Goal: Contribute content: Contribute content

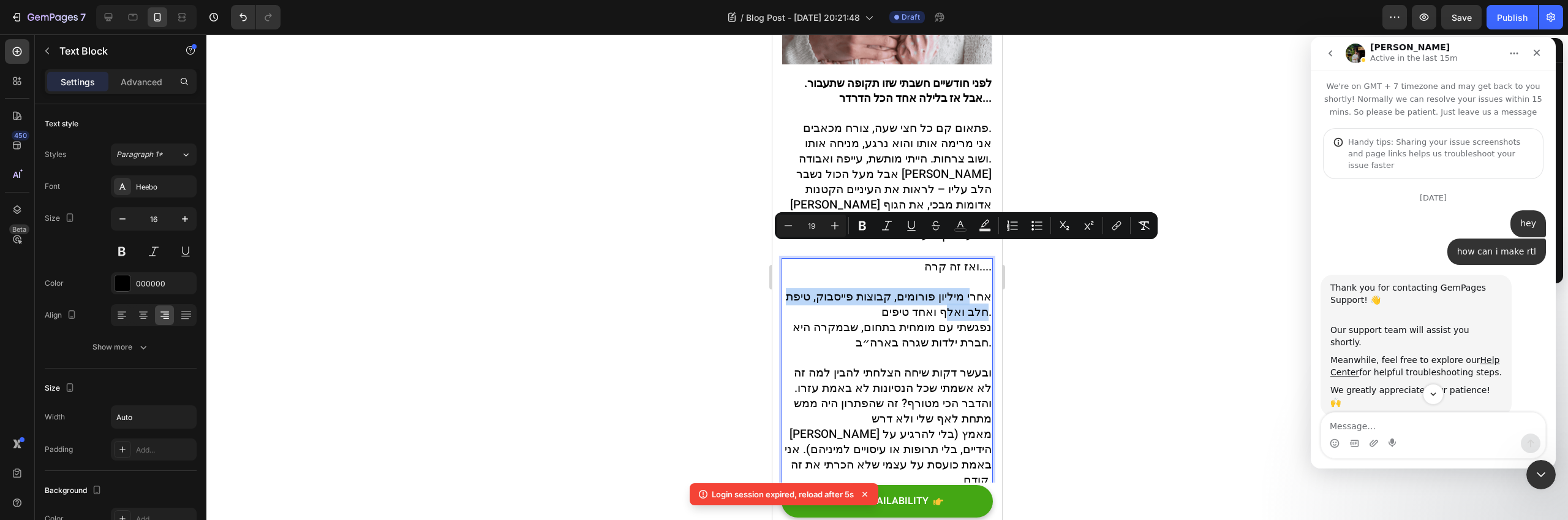
scroll to position [193, 0]
click at [875, 402] on span "ובעשר דקות שיחה הצלחתי להבין למה זה לא אשמתי שכל הנסיונות לא באמת עזרו. והדבר ה…" at bounding box center [889, 426] width 207 height 124
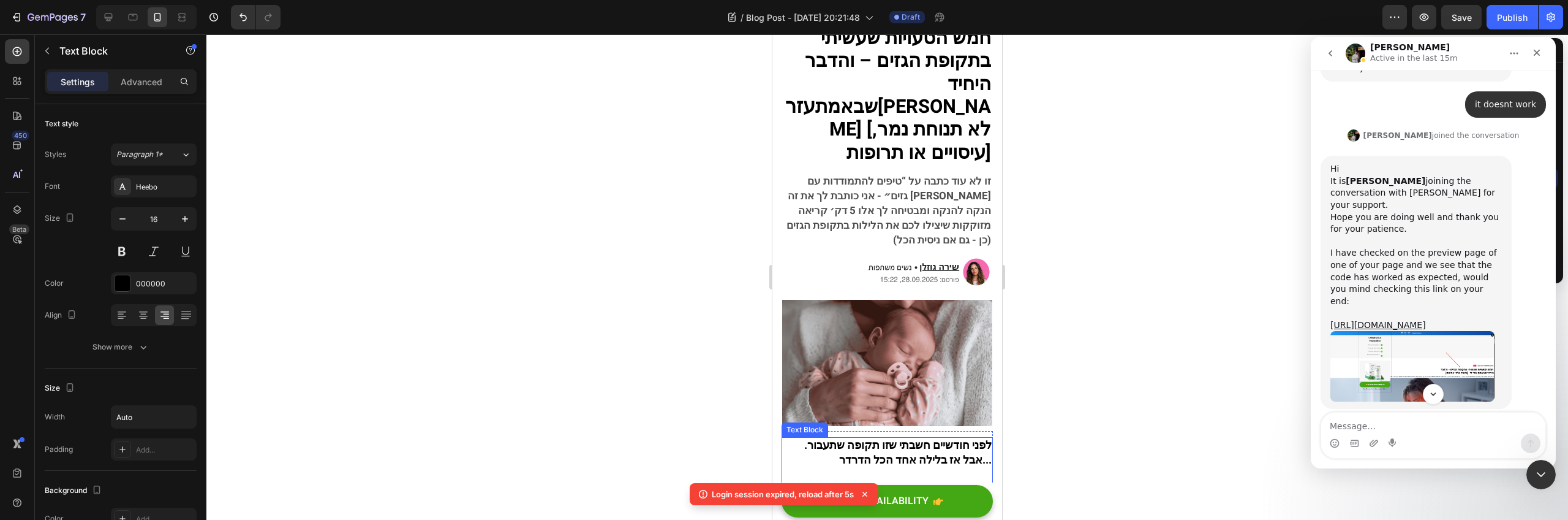
scroll to position [0, 0]
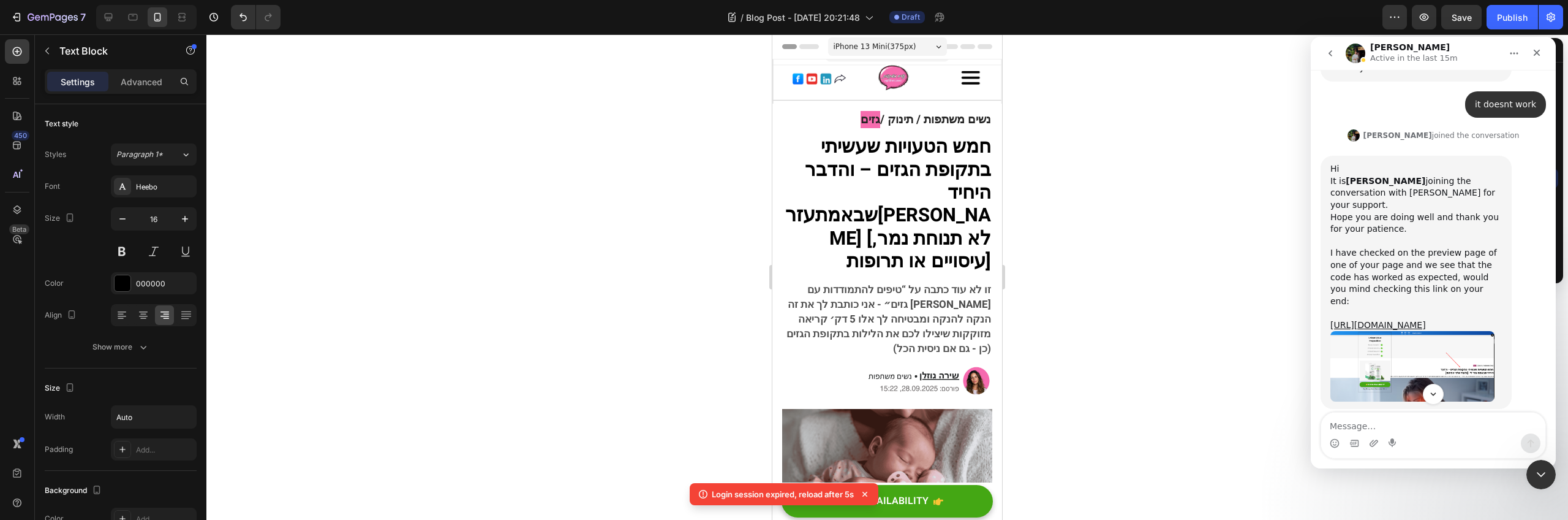
click at [1122, 163] on div at bounding box center [887, 277] width 1362 height 486
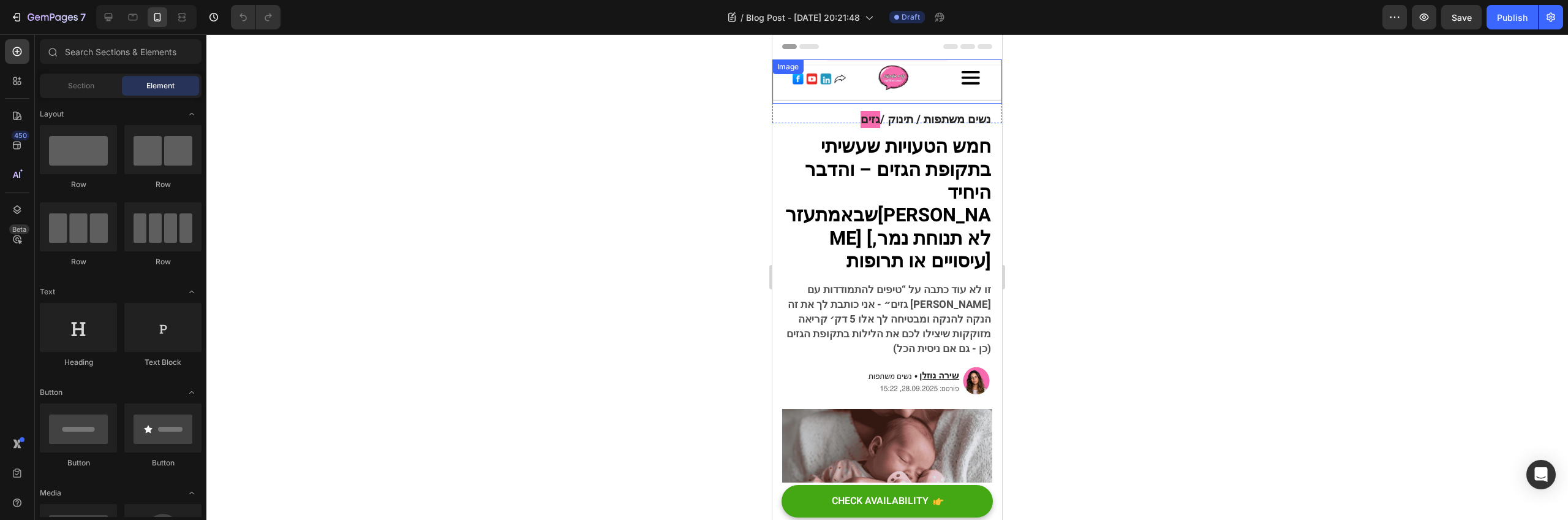
click at [890, 82] on img at bounding box center [887, 81] width 230 height 44
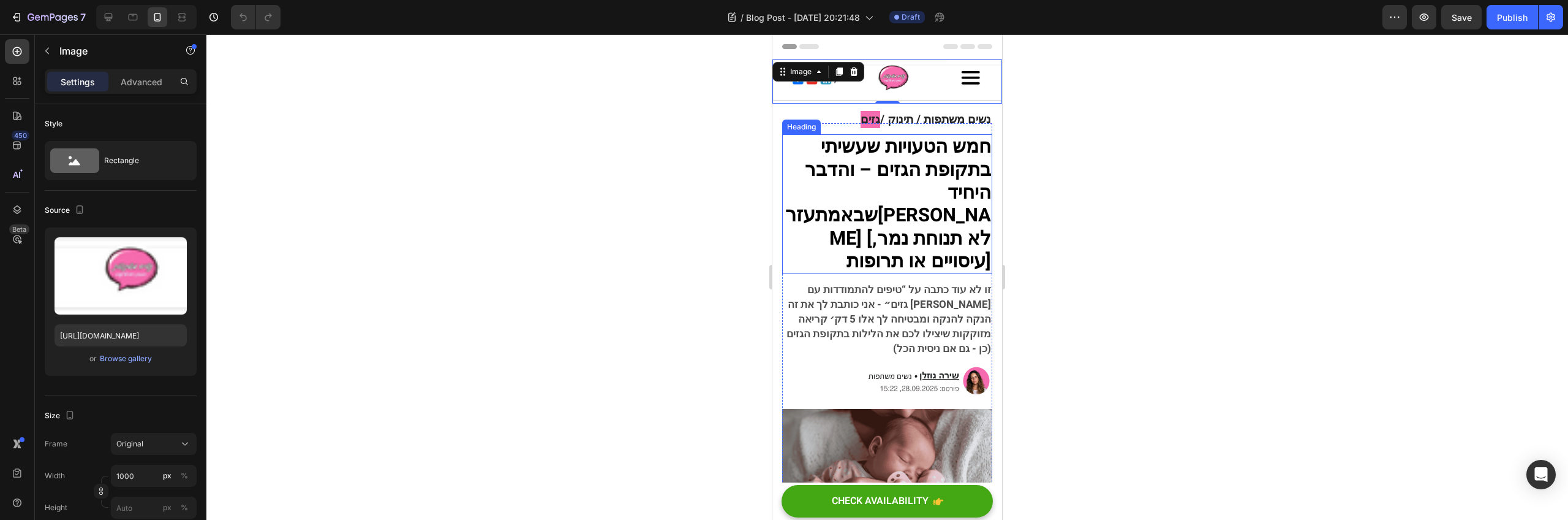
click at [926, 171] on strong "חמש הטעויות שעשיתי בתקופת הגזים – והדבר" at bounding box center [898, 158] width 186 height 50
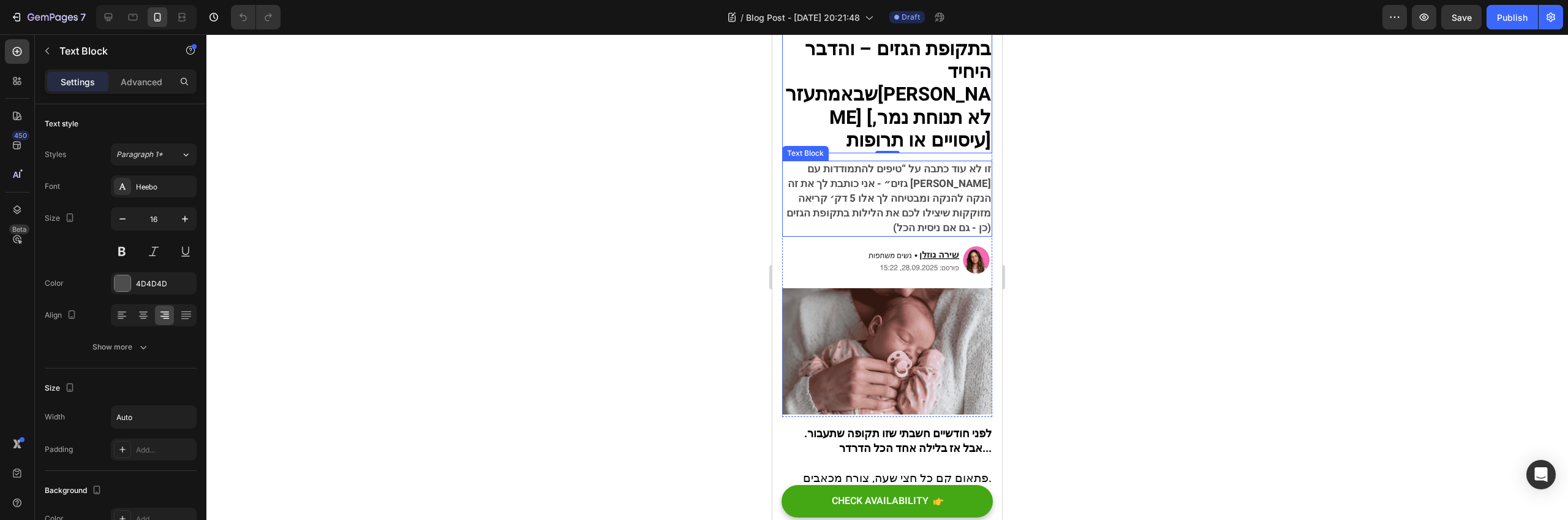
click at [922, 195] on span "זו לא עוד כתבה על “טיפים להתמודדות עם גזים״ - אני כותבת לך את זה [PERSON_NAME] …" at bounding box center [889, 198] width 205 height 74
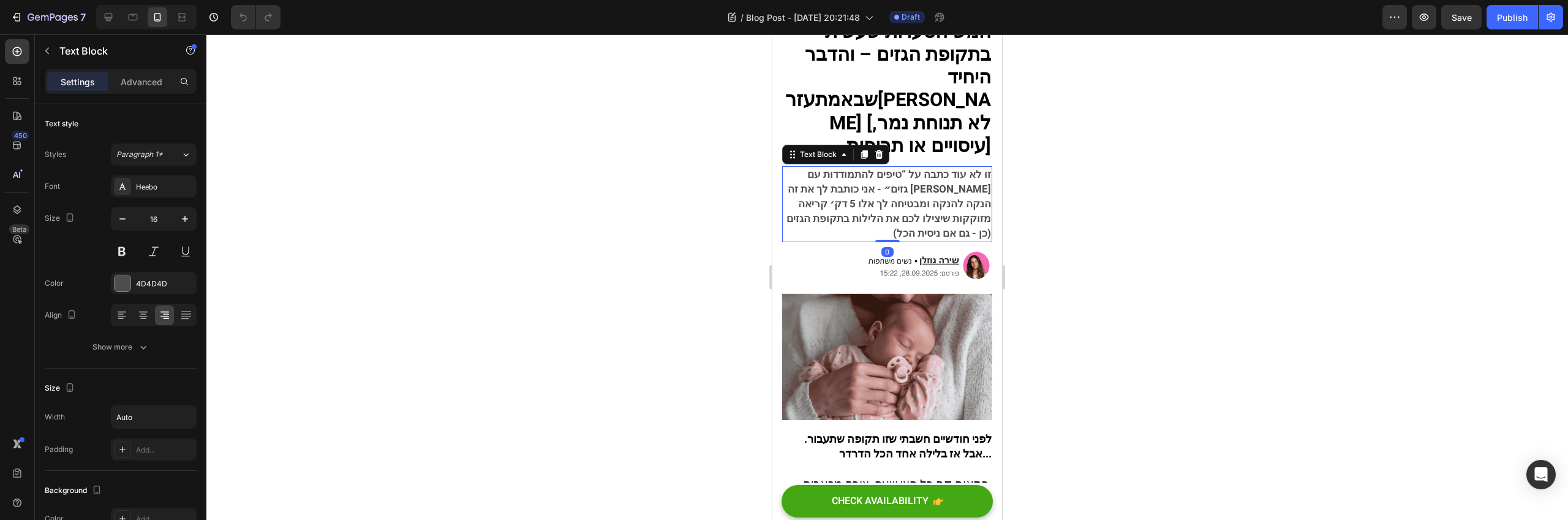
scroll to position [109, 0]
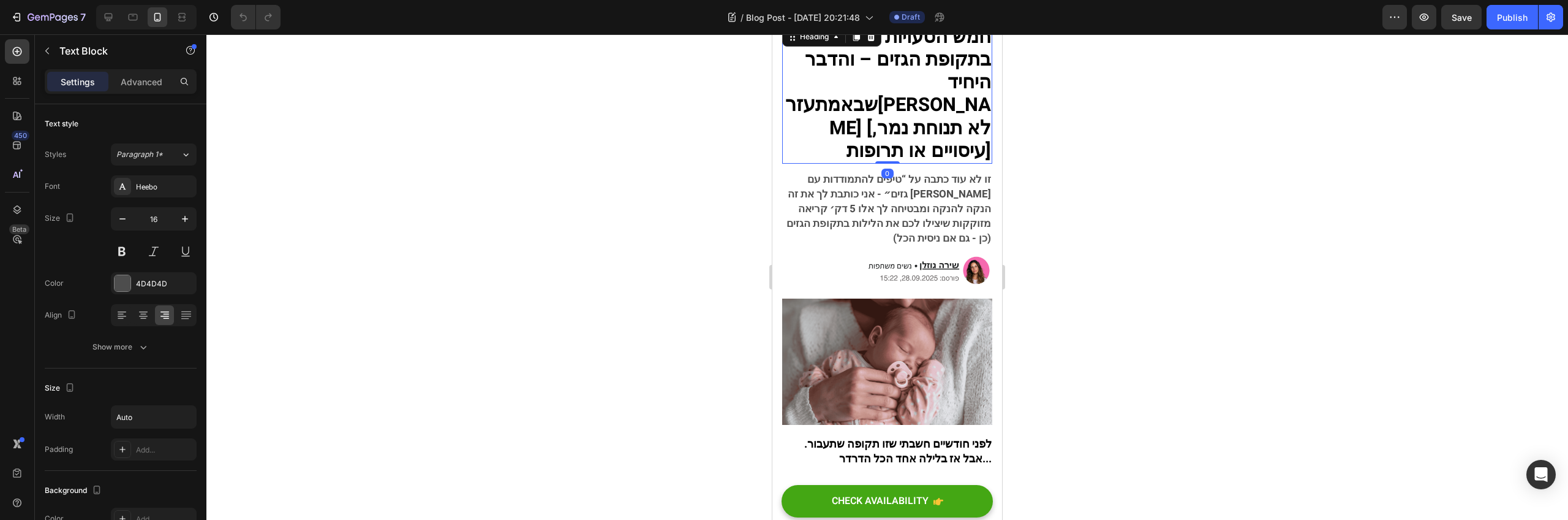
click at [982, 116] on h2 "חמש הטעויות שעשיתי בתקופת הגזים – והדבר היחיד שבאמת עזר [PERSON_NAME] [לא תנוחת…" at bounding box center [887, 94] width 210 height 140
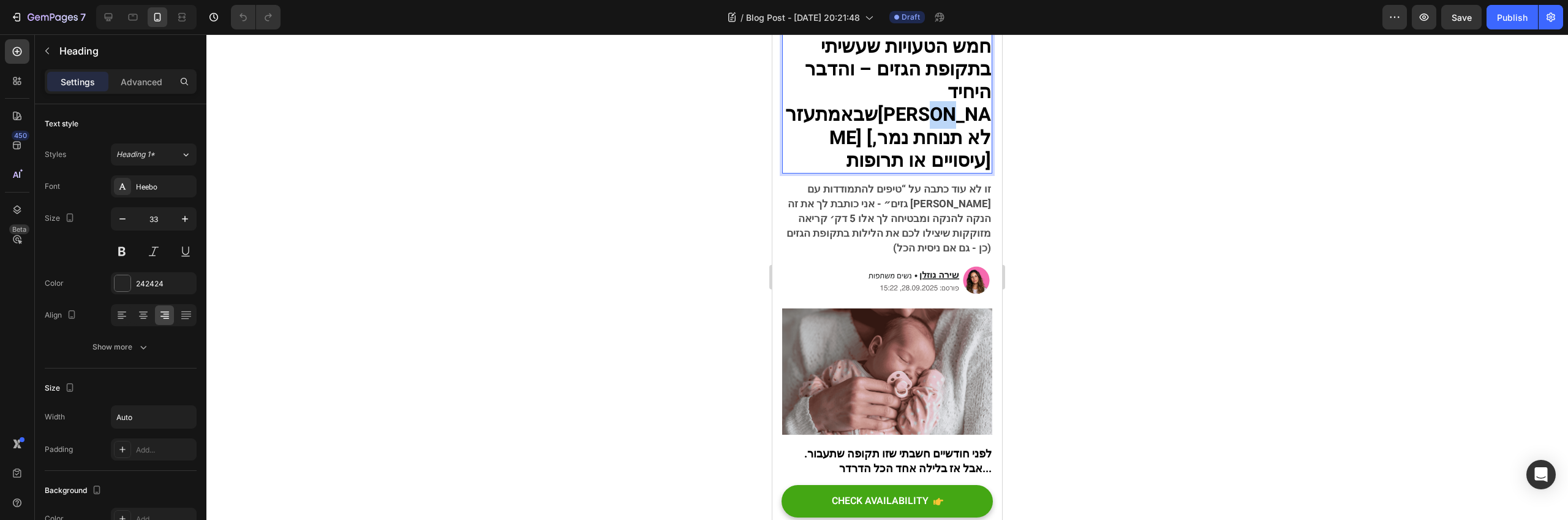
click at [967, 111] on strong "[PERSON_NAME] [לא תנוחת נמר, עיסויים או תרופות]" at bounding box center [910, 138] width 162 height 74
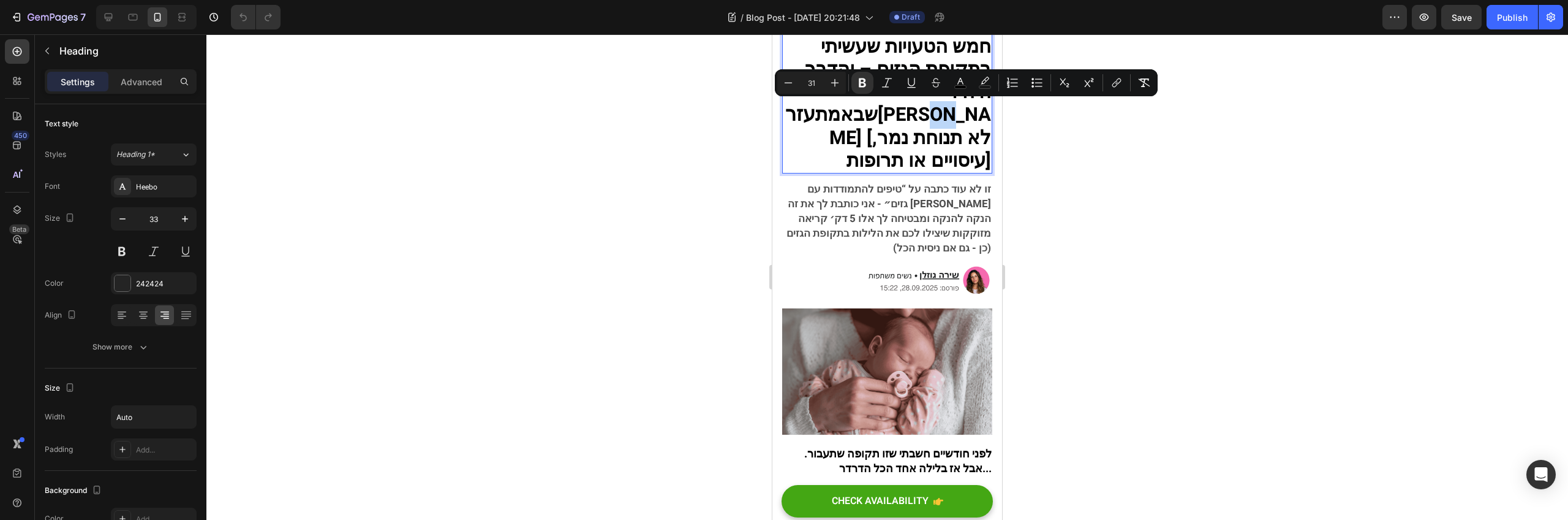
click at [972, 112] on strong "[PERSON_NAME] [לא תנוחת נמר, עיסויים או תרופות]" at bounding box center [910, 138] width 162 height 74
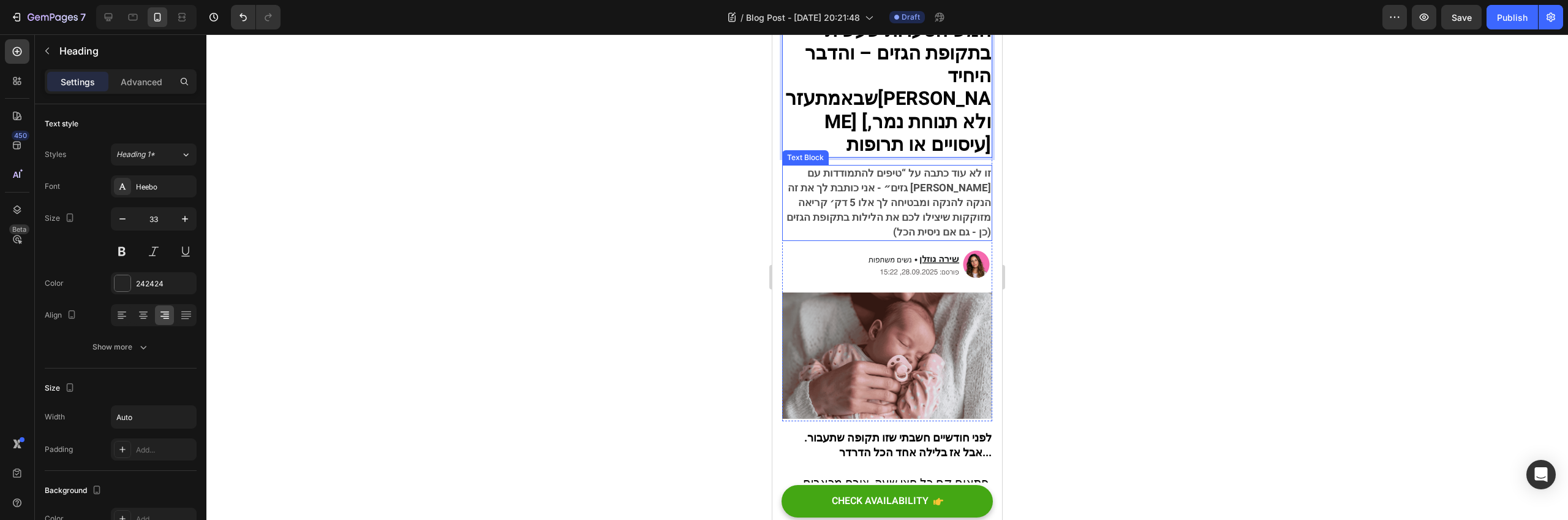
scroll to position [116, 0]
click at [926, 195] on span "זו לא עוד כתבה על “טיפים להתמודדות עם גזים״ - אני כותבת לך את זה [PERSON_NAME] …" at bounding box center [889, 201] width 205 height 74
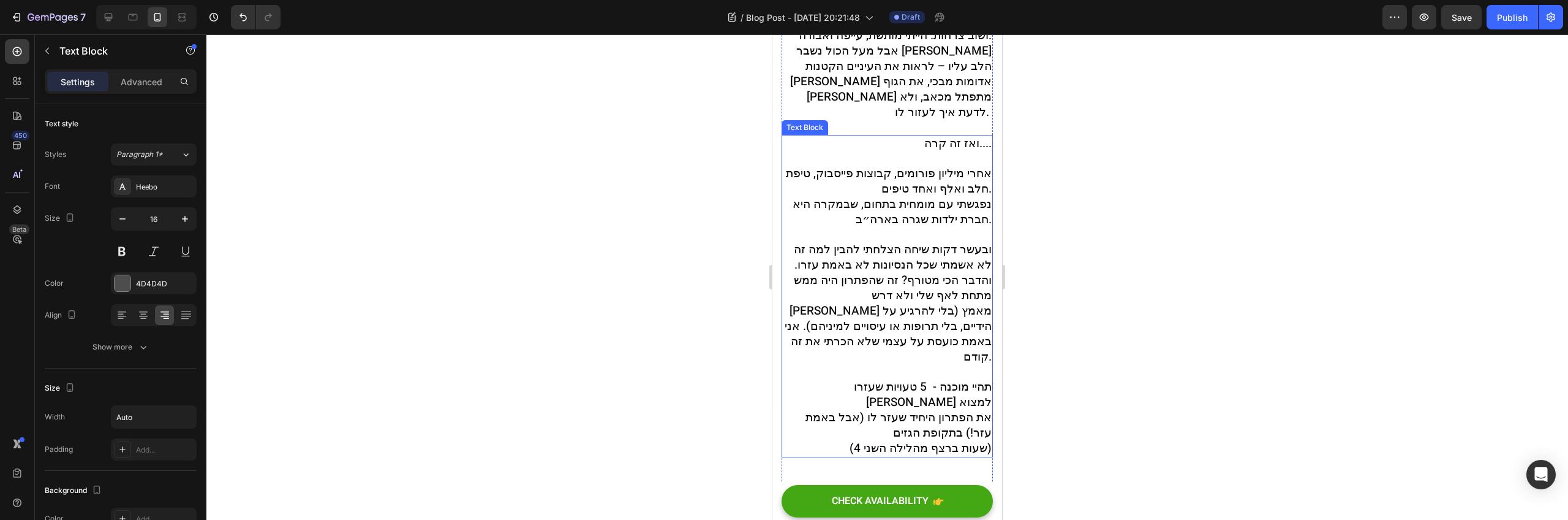
scroll to position [571, 0]
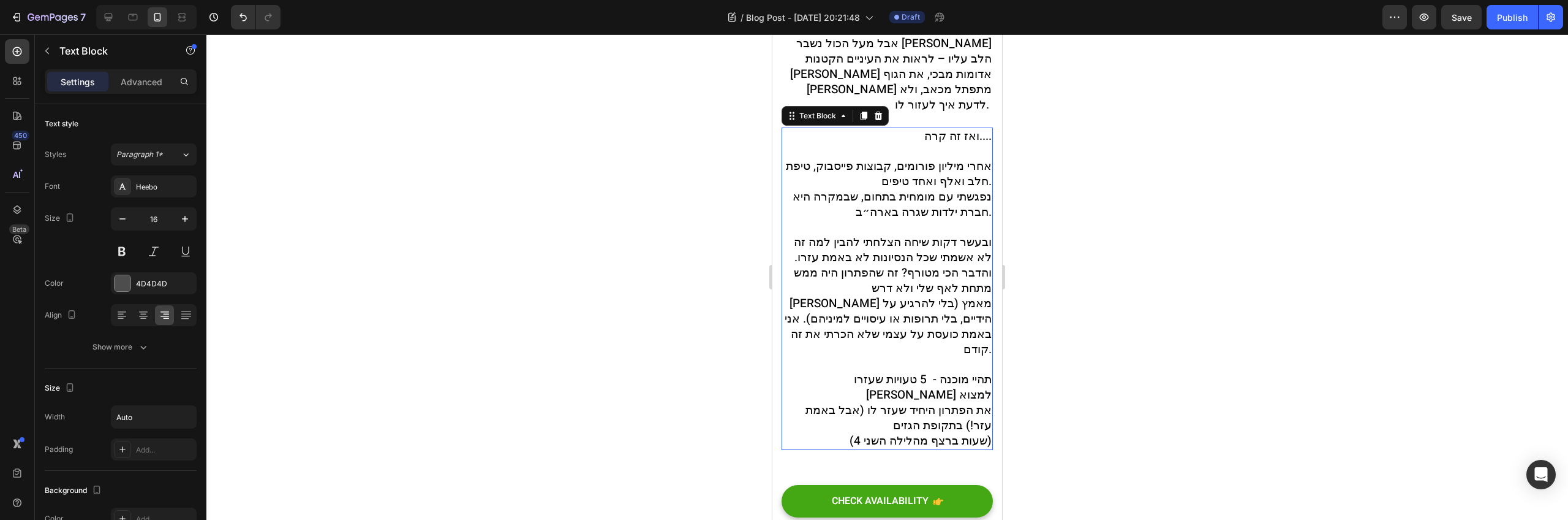
click at [872, 294] on span "ובעשר דקות שיחה הצלחתי להבין למה זה לא אשמתי שכל הנסיונות לא באמת עזרו. והדבר ה…" at bounding box center [889, 296] width 207 height 124
click at [872, 294] on span "ובעשר דקות שיחה הצלחתי להבין למה זה לא אשמתי שכל הנסיונות לא באמת עזרו. והדבר ה…" at bounding box center [889, 296] width 207 height 124
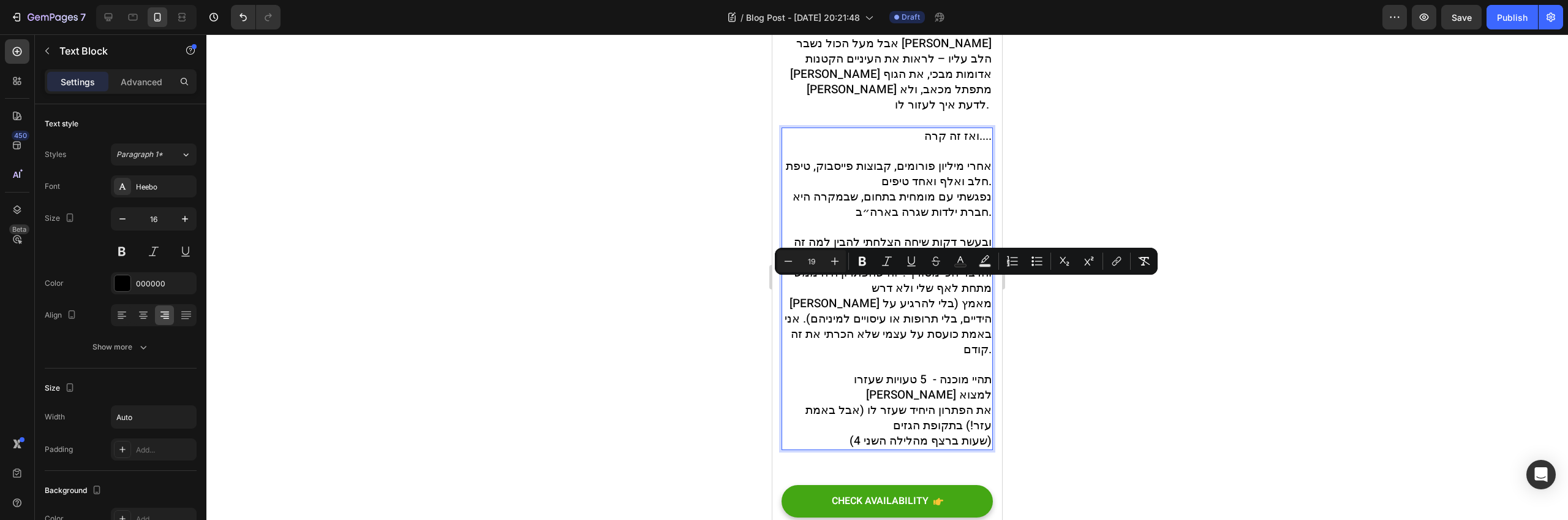
click at [817, 322] on p "אחרי מיליון פורומים, קבוצות פייסבוק, טיפת חלב ואלף ואחד טיפים. נפגשתי עם מומחית…" at bounding box center [887, 304] width 209 height 290
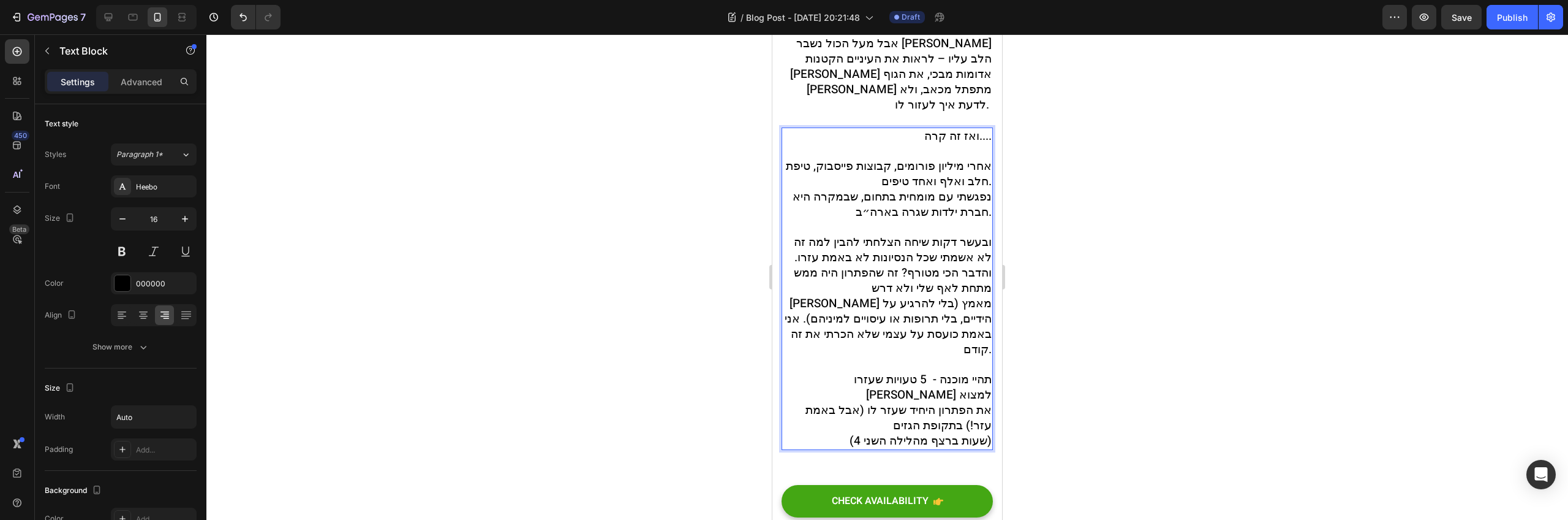
click at [790, 274] on span "ובעשר דקות שיחה הצלחתי להבין למה זה לא אשמתי שכל הנסיונות לא באמת עזרו. והדבר ה…" at bounding box center [889, 296] width 207 height 124
click at [789, 274] on span "ובעשר דקות שיחה הצלחתי להבין למה זה לא אשמתי שכל הנסיונות לא באמת עזרו. והדבר ה…" at bounding box center [889, 296] width 207 height 124
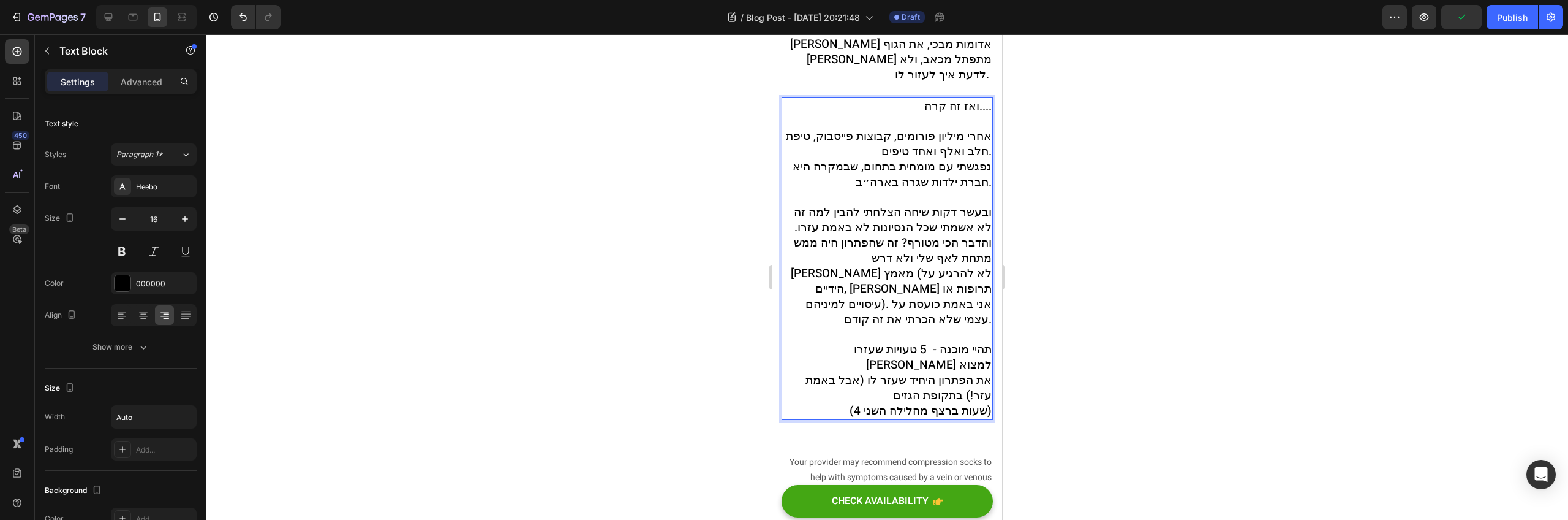
scroll to position [601, 0]
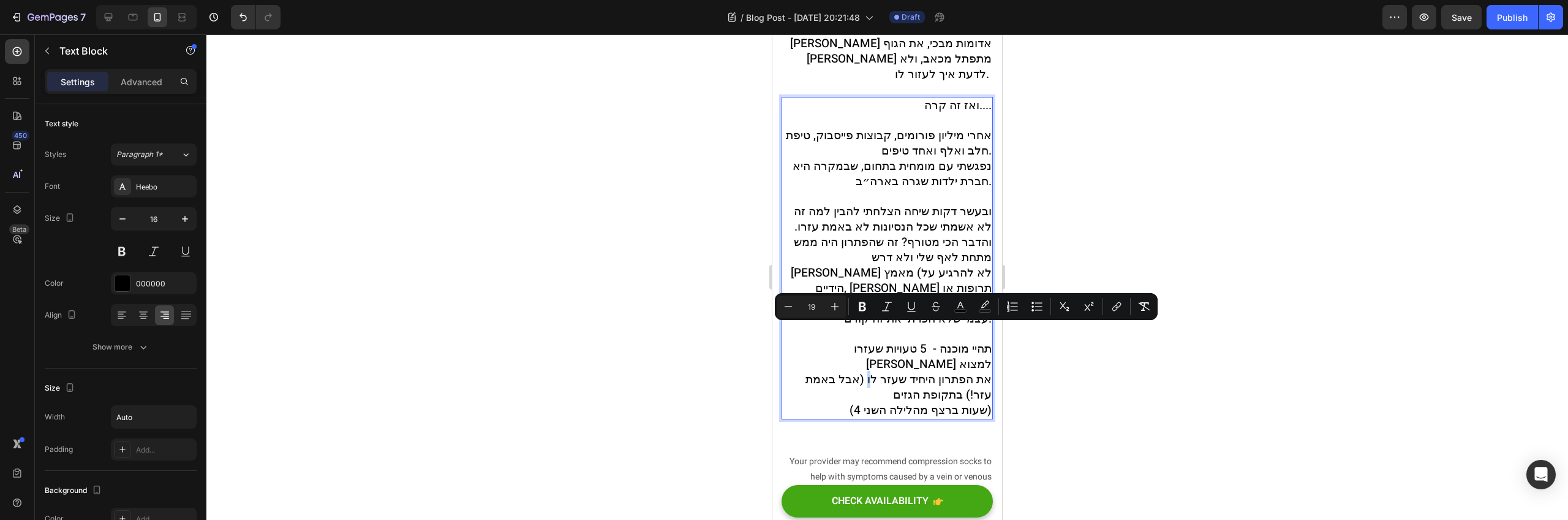
click at [859, 371] on span "את הפתרון היחיד שעזר לו (אבל באמת עזר!) בתקופת הגזים" at bounding box center [899, 387] width 186 height 32
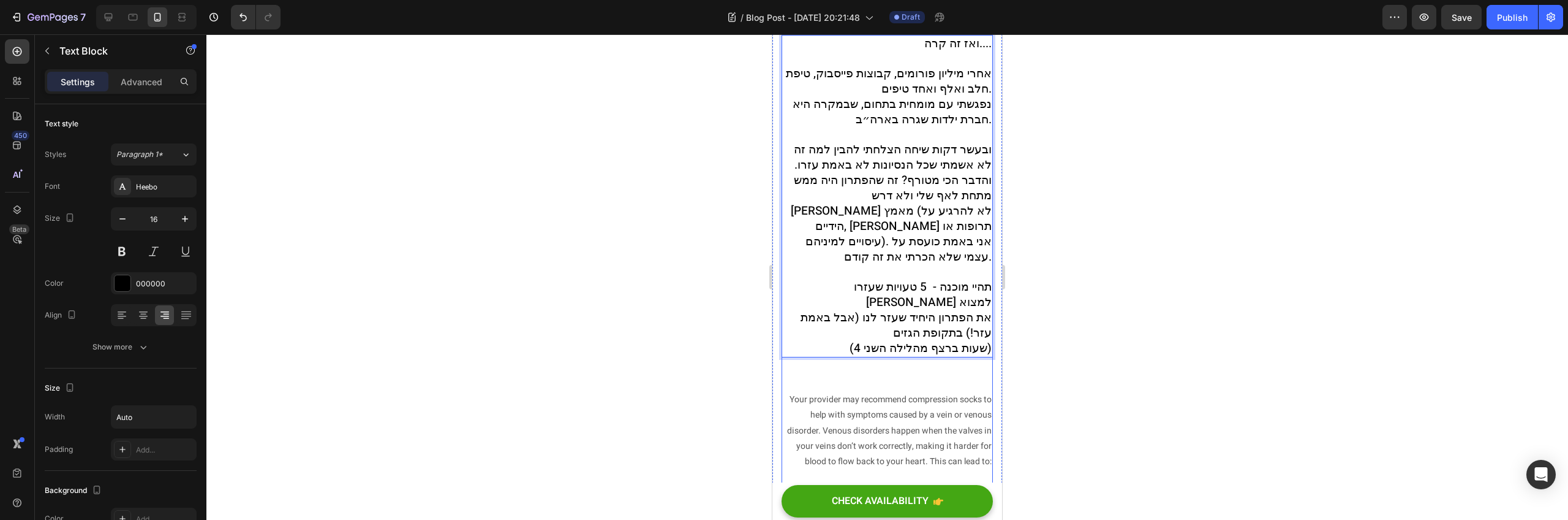
scroll to position [664, 0]
click at [850, 339] on span "(4 שעות ברצף מהלילה השני)" at bounding box center [921, 347] width 142 height 17
click at [853, 339] on span "( ועזר לו לישון 4 שעות ברצף מהלילה השני)" at bounding box center [887, 347] width 209 height 17
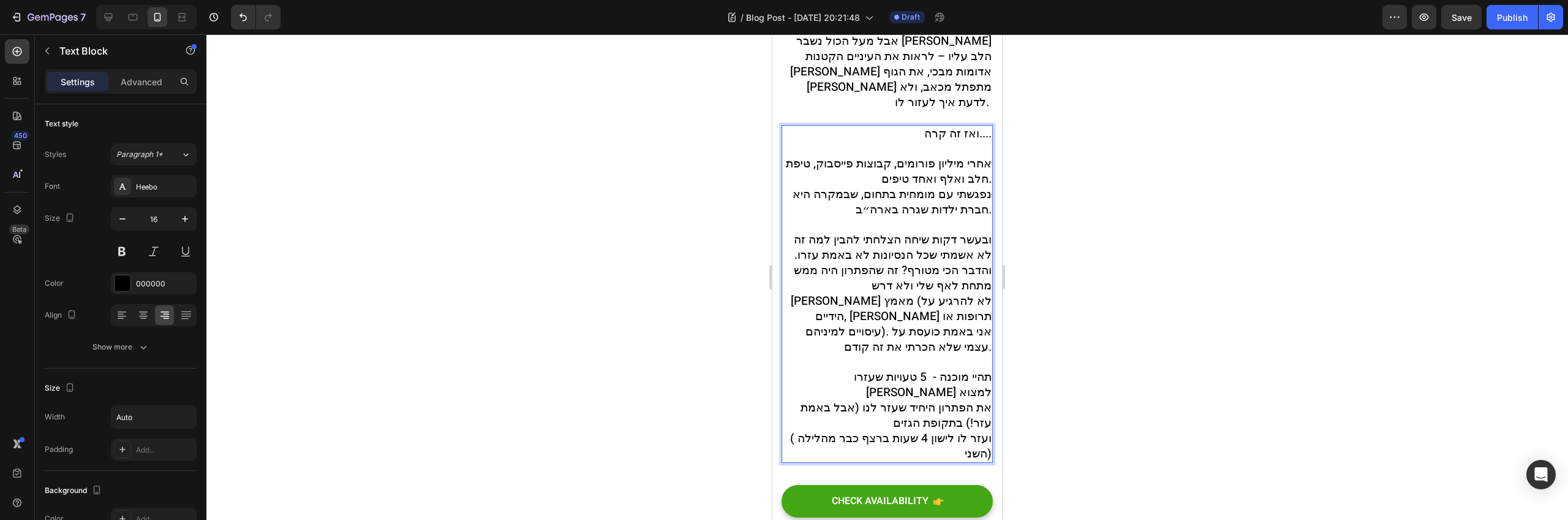
scroll to position [537, 0]
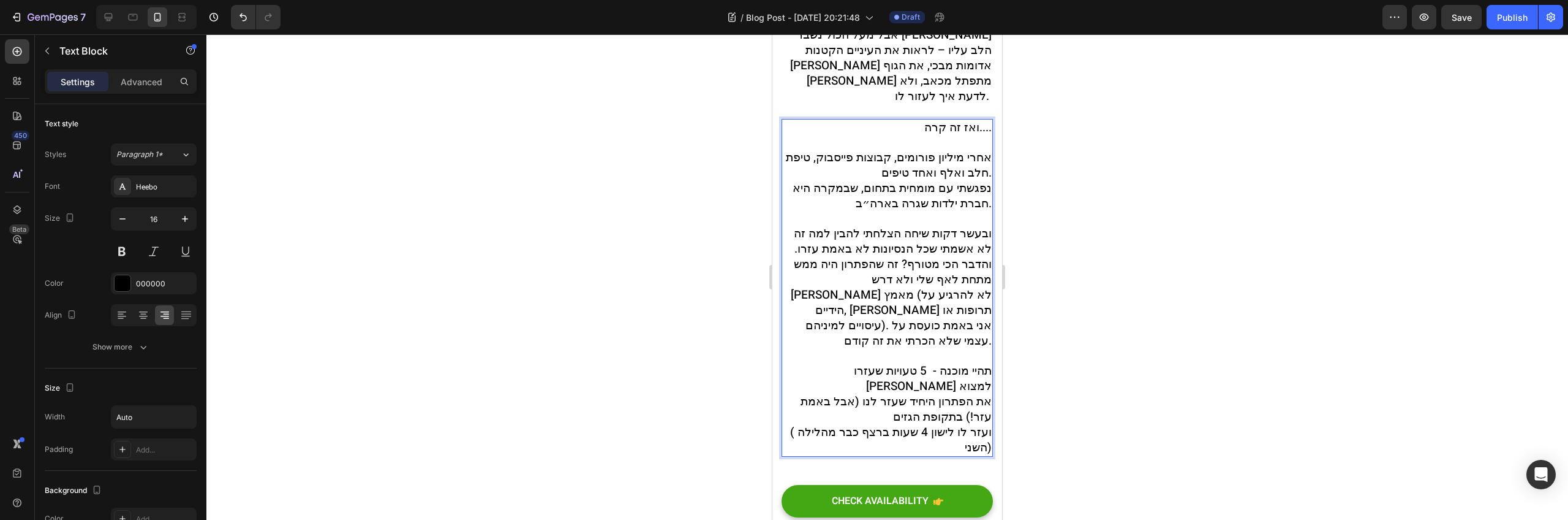
click at [859, 261] on span "ובעשר דקות שיחה הצלחתי להבין למה זה לא אשמתי שכל הנסיונות לא באמת עזרו. והדבר ה…" at bounding box center [891, 287] width 201 height 124
click at [871, 294] on span "ובעשר דקות שיחה הצלחתי להבין למה זה לא אשמתי שכל הנסיונות לא באמת עזרו. והדבר ה…" at bounding box center [891, 287] width 201 height 124
click at [851, 225] on span "ובעשר דקות שיחה הצלחתי להבין למה זה לא אשמתי שכל הנסיונות לא באמת עזרו. והדבר ה…" at bounding box center [891, 287] width 201 height 124
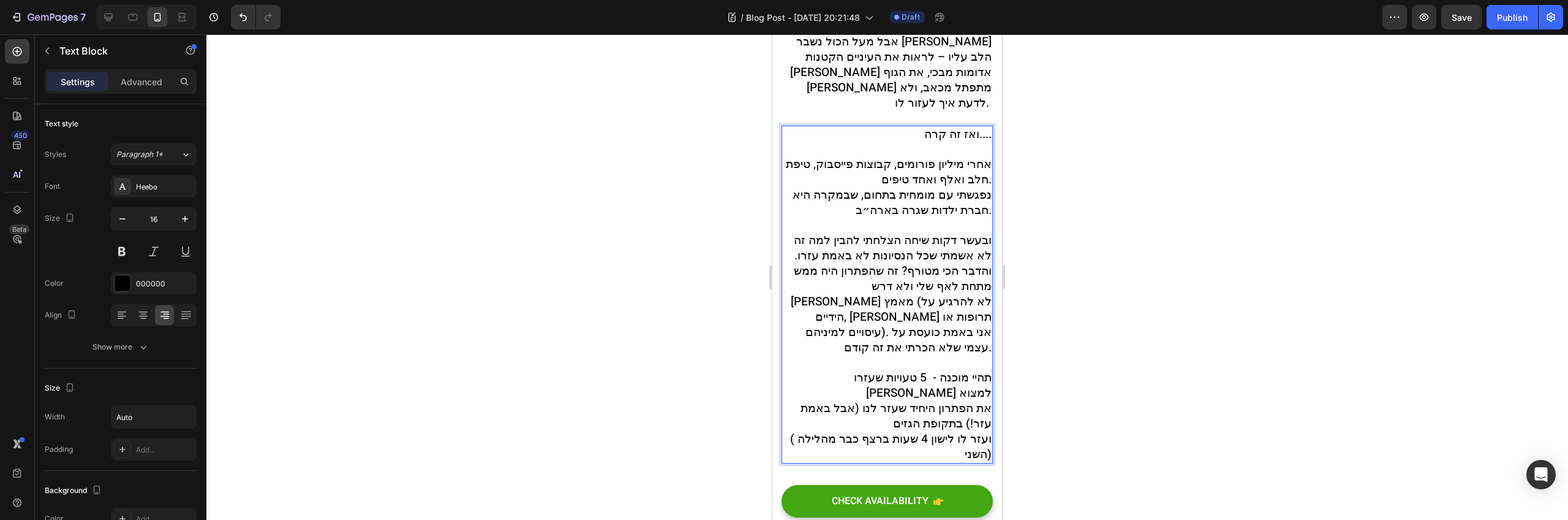
click at [863, 186] on span "נפגשתי עם מומחית בתחום, שבמקרה היא חברת ילדות שגרה בארה״ב." at bounding box center [892, 202] width 199 height 32
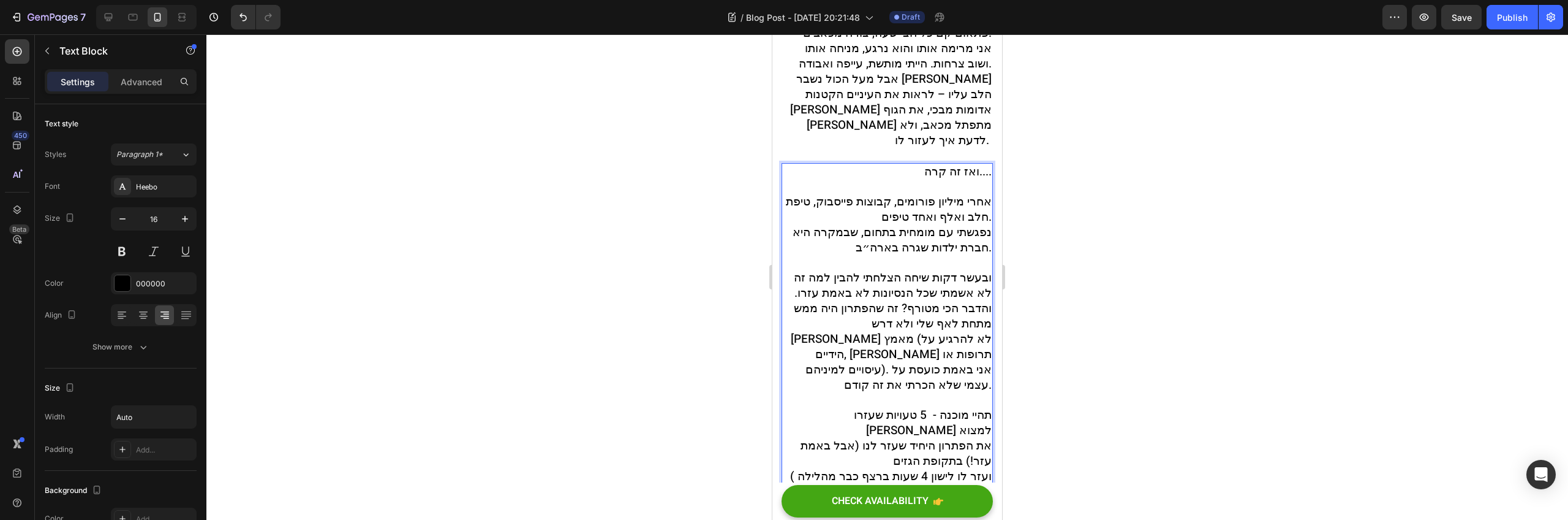
scroll to position [494, 0]
click at [939, 268] on span "ובעשר דקות שיחה הצלחתי להבין למה זה לא אשמתי שכל הנסיונות לא באמת עזרו. והדבר ה…" at bounding box center [891, 330] width 201 height 124
click at [946, 225] on span "נפגשתי עם מומחית בתחום, שבמקרה היא חברת ילדות שגרה בארה״ב." at bounding box center [892, 239] width 199 height 32
click at [970, 268] on span "ובעשר דקות שיחה הצלחתי להבין למה זה לא אשמתי שכל הנסיונות לא באמת עזרו. והדבר ה…" at bounding box center [891, 330] width 201 height 124
click at [919, 268] on span "ובעשר דקות שיחה הצלחתי להבין למה זה לא אשמתי שכל הנסיונות לא באמת עזרו. והדבר ה…" at bounding box center [891, 330] width 201 height 124
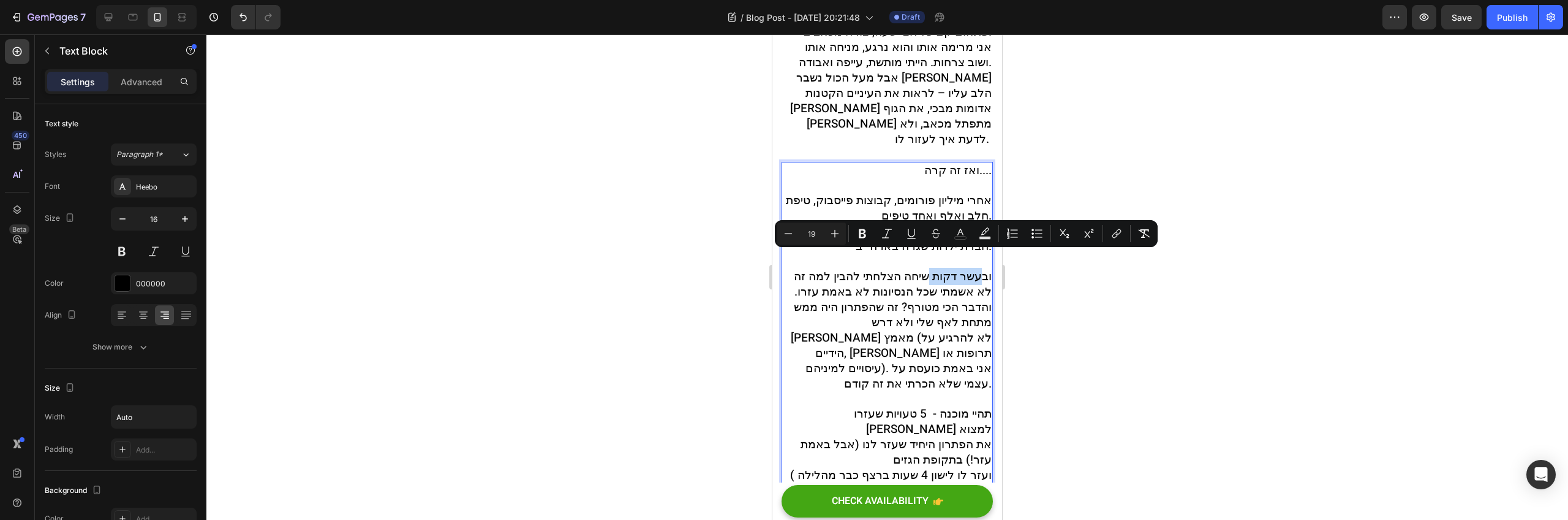
drag, startPoint x: 919, startPoint y: 261, endPoint x: 975, endPoint y: 265, distance: 56.1
click at [974, 268] on span "ובעשר דקות שיחה הצלחתי להבין למה זה לא אשמתי שכל הנסיונות לא באמת עזרו. והדבר ה…" at bounding box center [891, 330] width 201 height 124
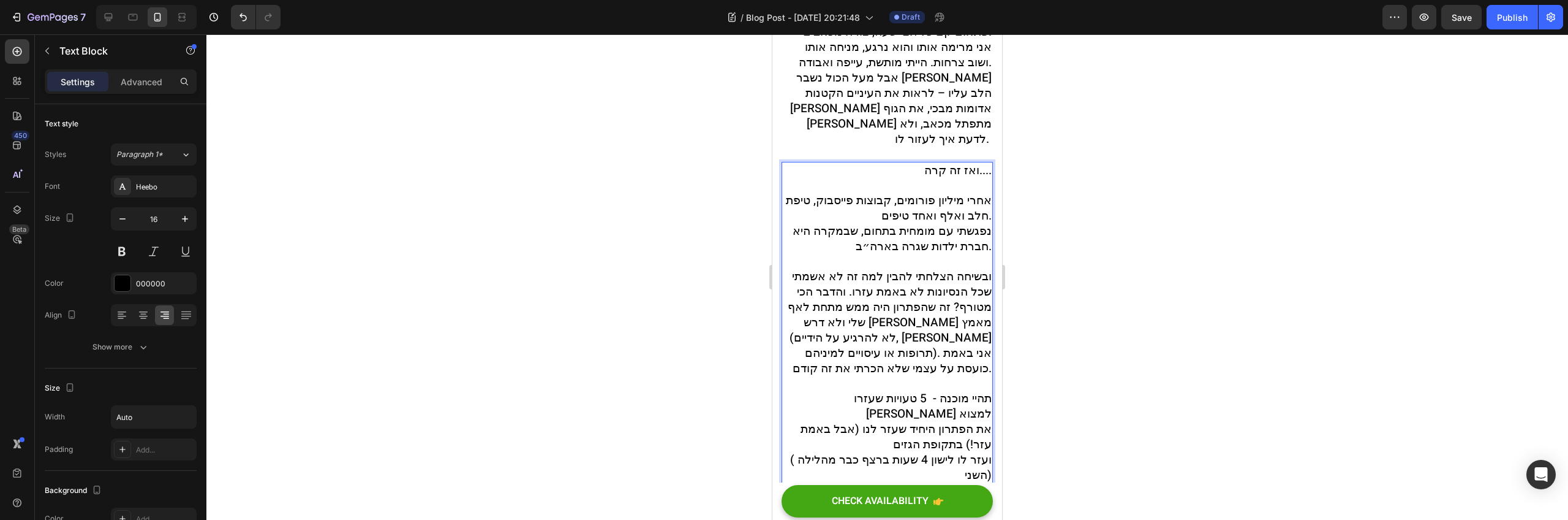
click at [943, 268] on span "ובשיחה הצלחתי להבין למה זה לא אשמתי שכל הנסיונות לא באמת עזרו. והדבר הכי מטורף?…" at bounding box center [890, 322] width 204 height 109
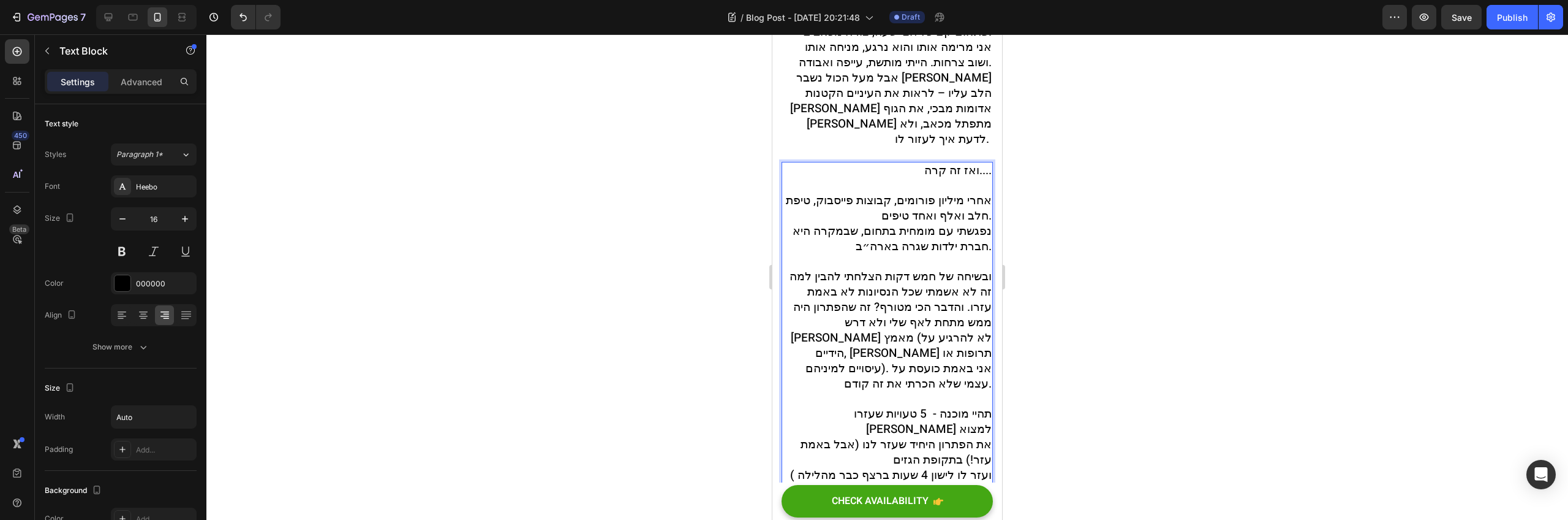
click at [921, 295] on span "ובשיחה של חמש דקות הצלחתי להבין למה זה לא אשמתי שכל הנסיונות לא באמת עזרו. והדב…" at bounding box center [890, 330] width 202 height 124
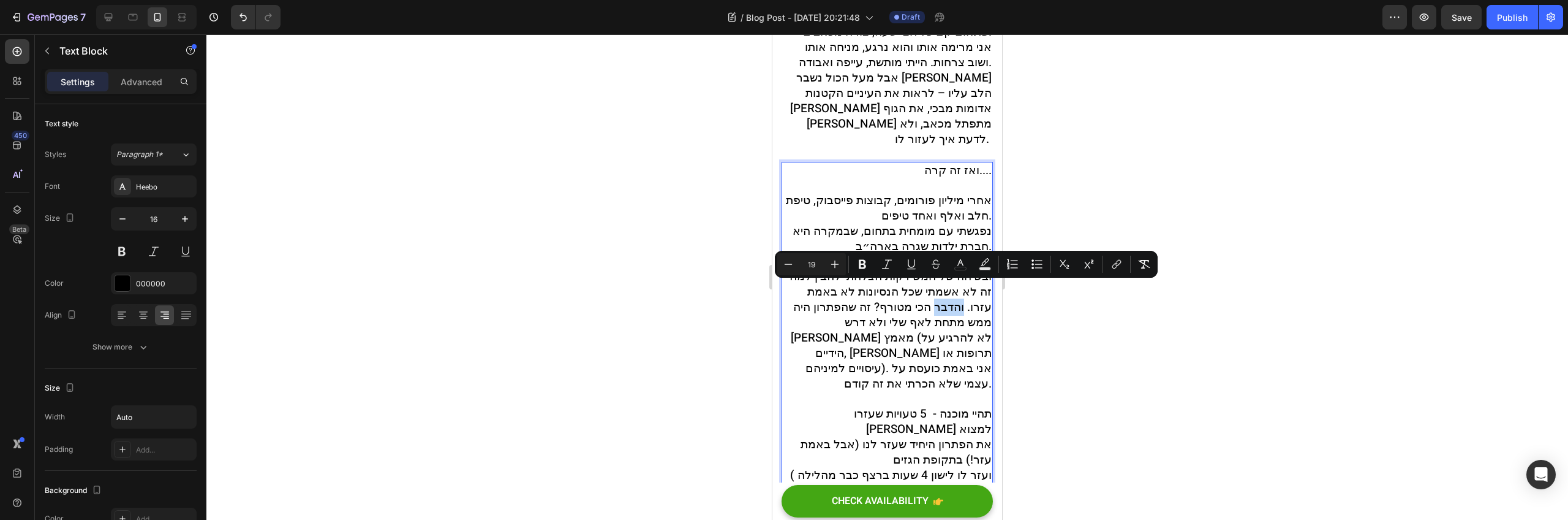
drag, startPoint x: 924, startPoint y: 295, endPoint x: 897, endPoint y: 296, distance: 27.0
click at [897, 296] on span "ובשיחה של חמש דקות הצלחתי להבין למה זה לא אשמתי שכל הנסיונות לא באמת עזרו. והדב…" at bounding box center [890, 330] width 202 height 124
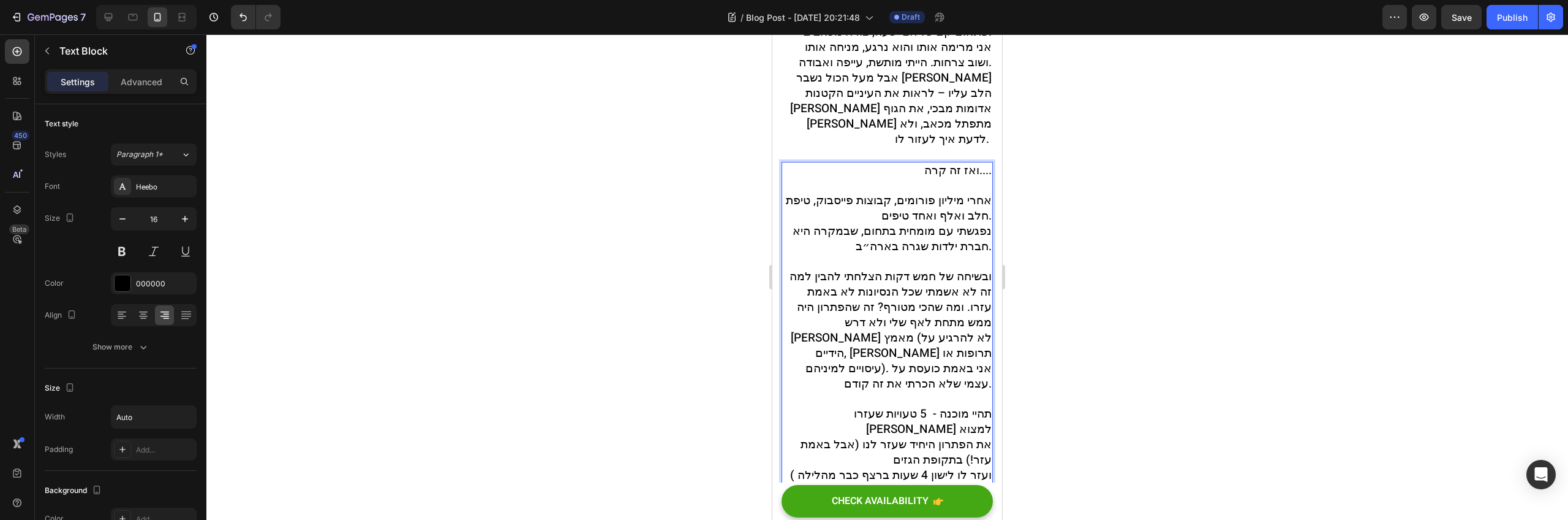
click at [895, 306] on span "ובשיחה של חמש דקות הצלחתי להבין למה זה לא אשמתי שכל הנסיונות לא באמת עזרו. ומה …" at bounding box center [890, 330] width 202 height 124
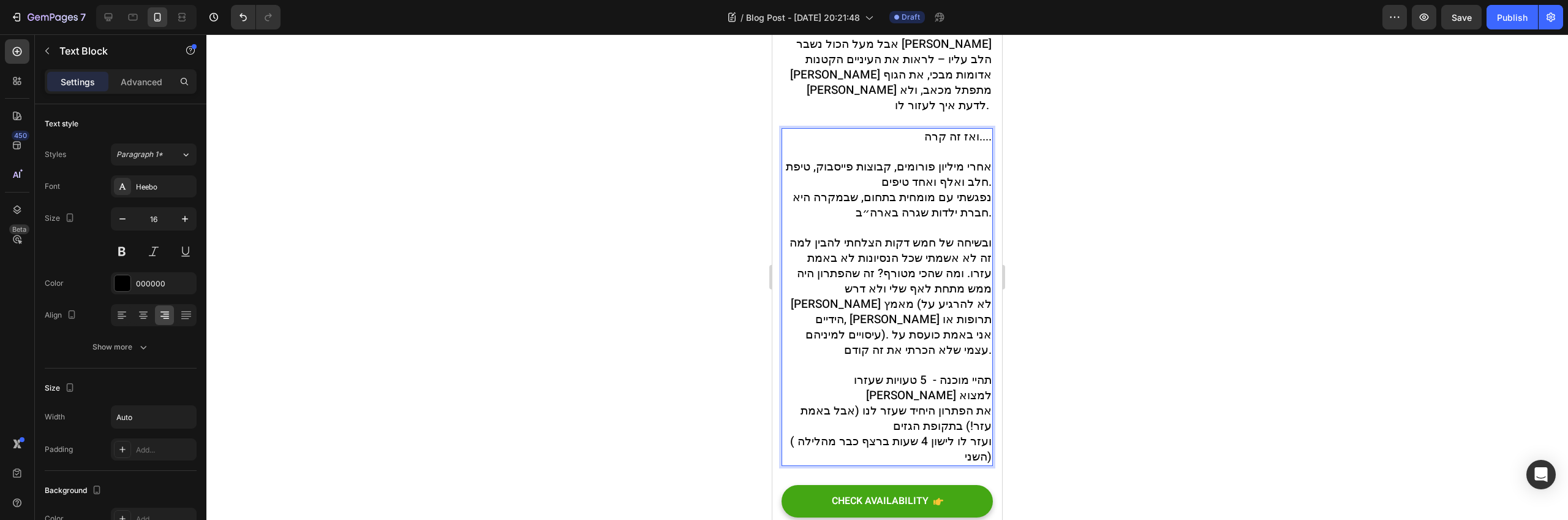
scroll to position [529, 0]
drag, startPoint x: 897, startPoint y: 288, endPoint x: 890, endPoint y: 288, distance: 7.0
click at [890, 288] on span "ובשיחה של חמש דקות הצלחתי להבין למה זה לא אשמתי שכל הנסיונות לא באמת עזרו. ומה …" at bounding box center [890, 296] width 202 height 124
click at [871, 335] on p "אחרי מיליון פורומים, קבוצות פייסבוק, טיפת חלב ואלף ואחד טיפים. נפגשתי עם מומחית…" at bounding box center [887, 311] width 209 height 306
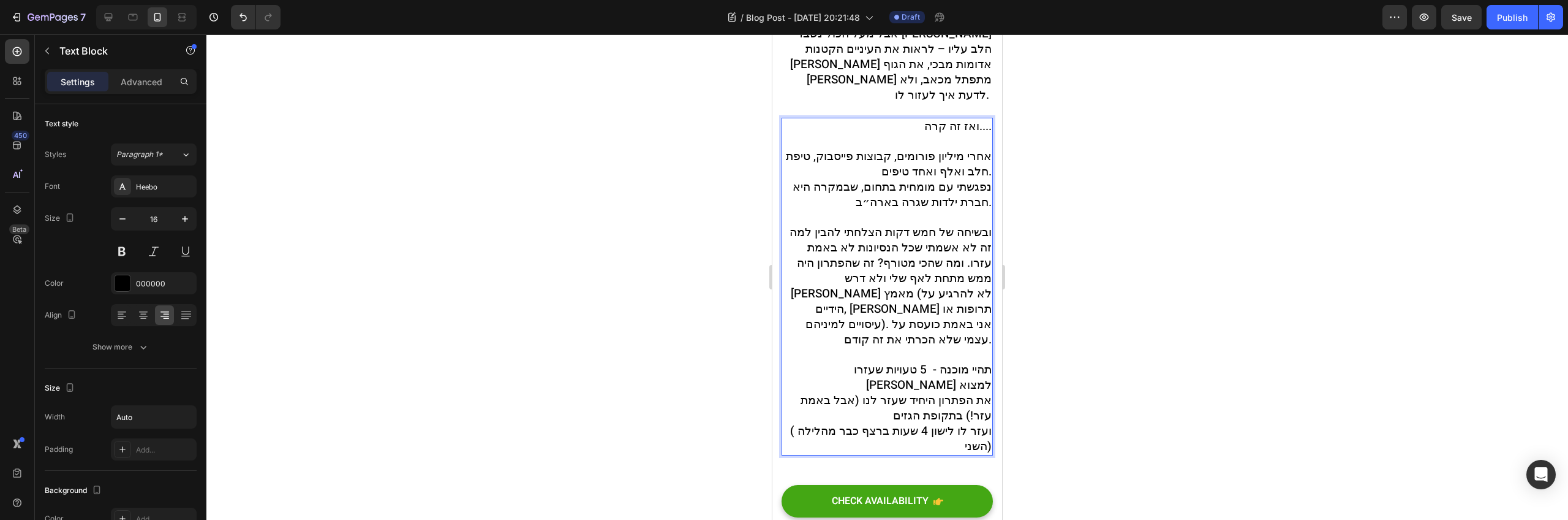
scroll to position [540, 0]
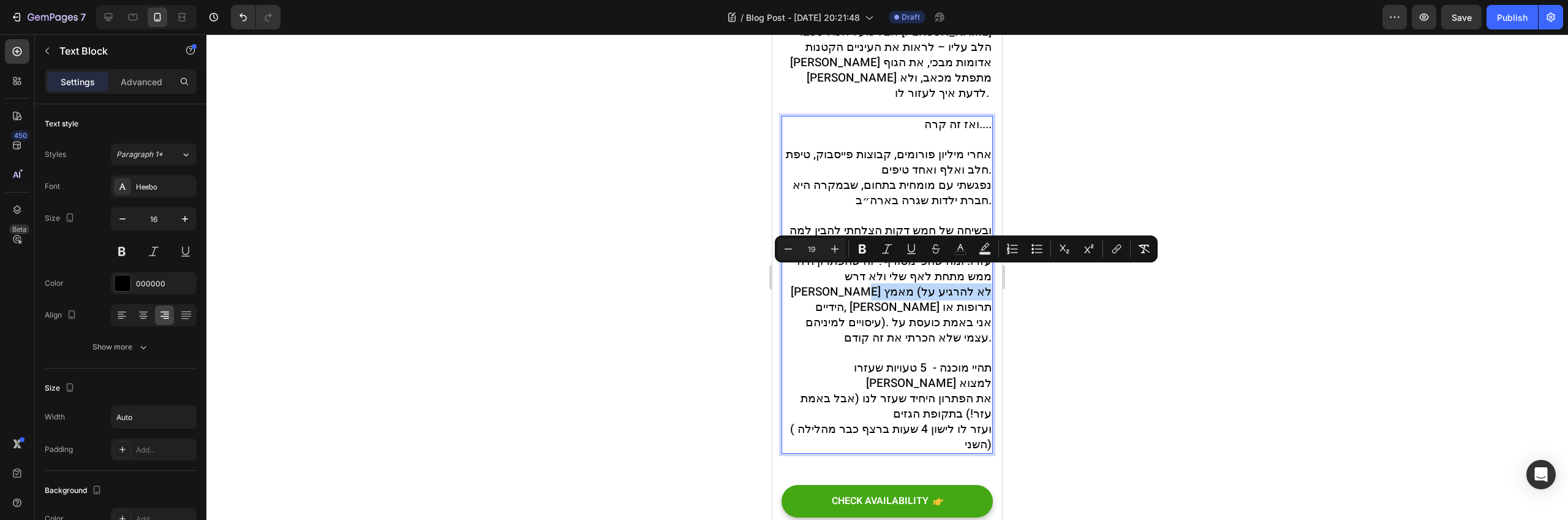
drag, startPoint x: 895, startPoint y: 276, endPoint x: 980, endPoint y: 295, distance: 87.1
click at [980, 295] on span "ובשיחה של חמש דקות הצלחתי להבין למה זה לא אשמתי שכל הנסיונות לא באמת עזרו. ומה …" at bounding box center [890, 284] width 202 height 124
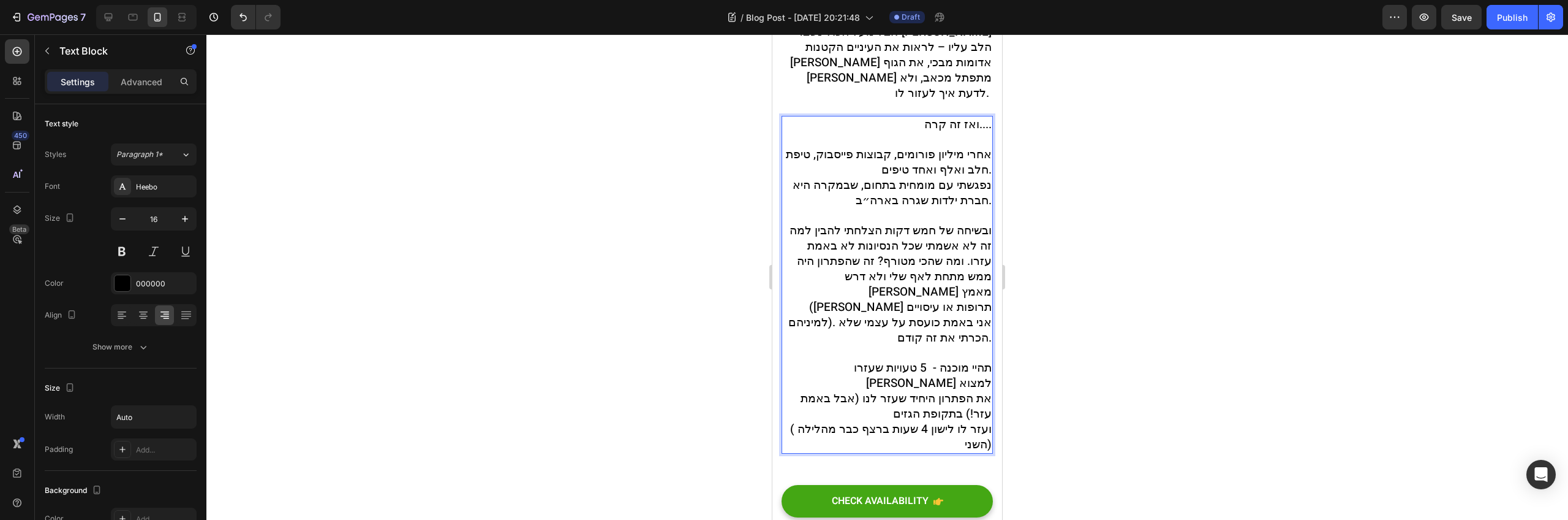
click at [975, 359] on span "תהיי מוכנה - 5 טעויות שעזרו [PERSON_NAME] למצוא" at bounding box center [922, 376] width 138 height 32
click at [913, 310] on span "ובשיחה של חמש דקות הצלחתי להבין למה זה לא אשמתי שכל הנסיונות לא באמת עזרו. ומה …" at bounding box center [890, 284] width 204 height 124
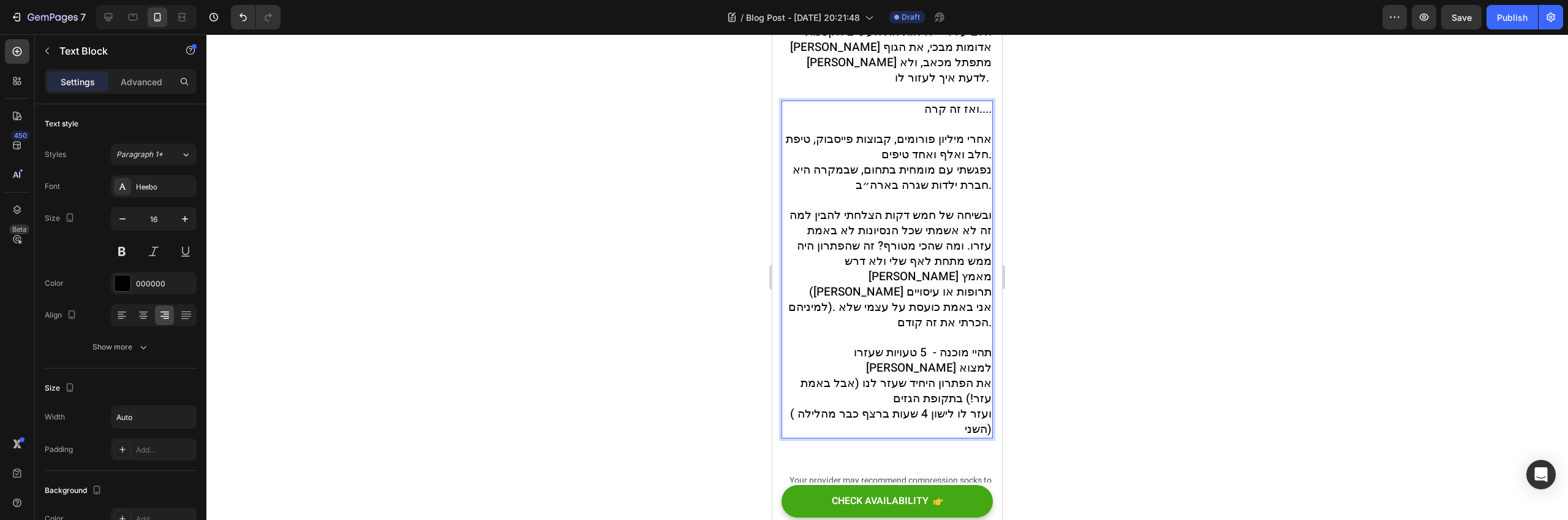
scroll to position [558, 0]
click at [907, 372] on span "את הפתרון היחיד שעזר לנו (אבל באמת עזר!) בתקופת הגזים" at bounding box center [896, 389] width 191 height 32
click at [868, 372] on span "את הפתרון היחיד שעזר לנו (אבל באמת עזר!) בתקופת הגזים" at bounding box center [896, 389] width 191 height 32
click at [874, 355] on p "אחרי מיליון פורומים, קבוצות פייסבוק, טיפת חלב ואלף ואחד טיפים. נפגשתי עם מומחית…" at bounding box center [887, 282] width 209 height 306
click at [958, 372] on span "את הפתרון היחיד שעזר לנו (אבל באמת עזר!) בתקופת הגזים" at bounding box center [896, 389] width 191 height 32
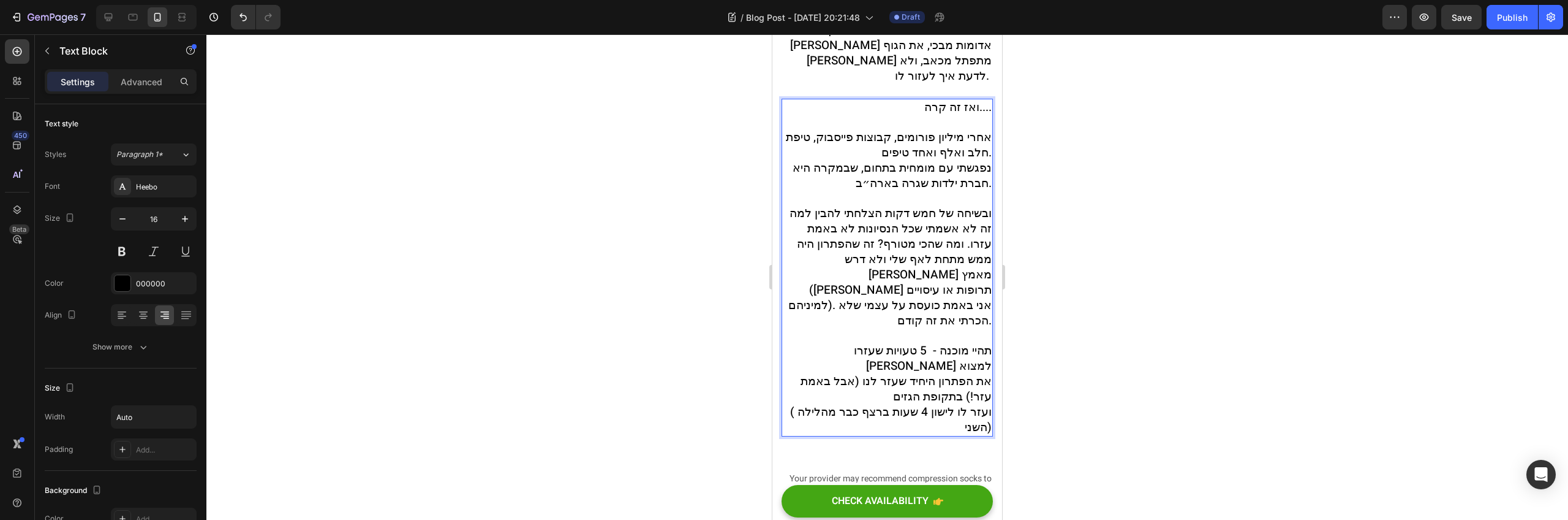
click at [960, 372] on span "את הפתרון היחיד שעזר לנו (אבל באמת עזר!) בתקופת הגזים" at bounding box center [896, 389] width 191 height 32
click at [964, 372] on span "את הפתרון היחיד שעזר לנו (אבל באמת עזר!) בתקופת הגזים" at bounding box center [896, 389] width 191 height 32
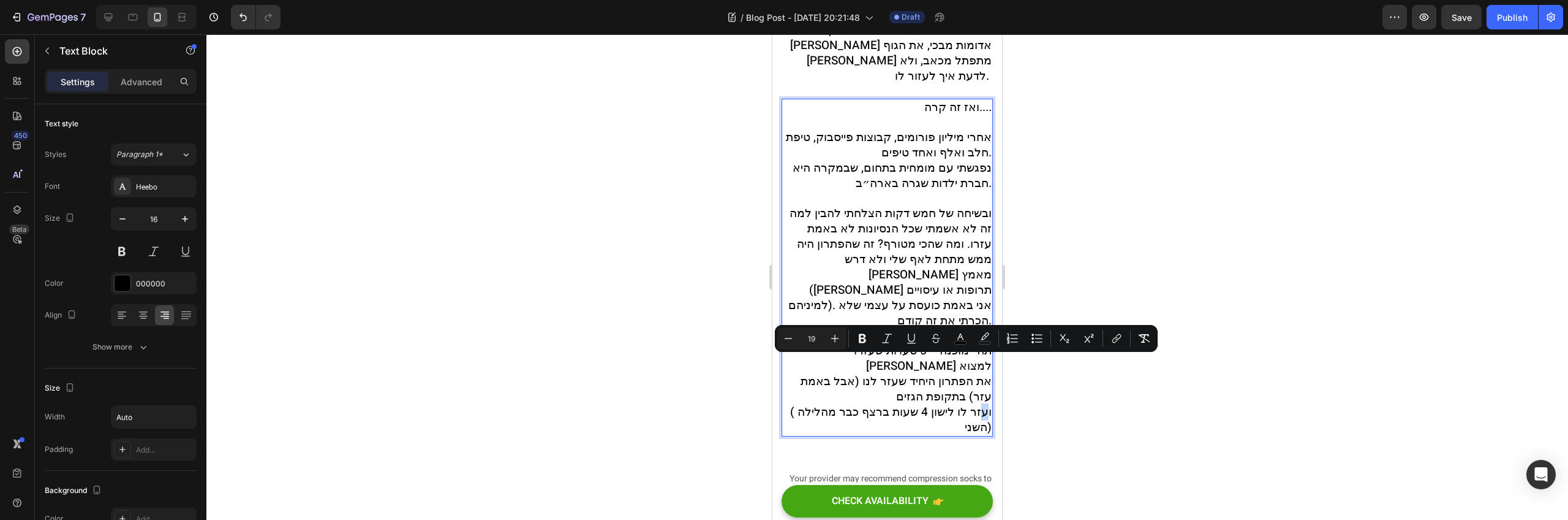
drag, startPoint x: 979, startPoint y: 369, endPoint x: 967, endPoint y: 369, distance: 12.0
click at [971, 403] on span "( ועזר לו לישון 4 שעות ברצף כבר מהלילה השני)" at bounding box center [890, 419] width 202 height 32
click at [966, 403] on span "( ועזר לו לישון 4 שעות ברצף כבר מהלילה השני)" at bounding box center [890, 419] width 202 height 32
drag, startPoint x: 921, startPoint y: 364, endPoint x: 982, endPoint y: 366, distance: 61.0
click at [982, 366] on div "ואז זה קרה.... אחרי מיליון פורומים, קבוצות פייסבוק, טיפת חלב ואלף ואחד טיפים. נ…" at bounding box center [887, 268] width 211 height 338
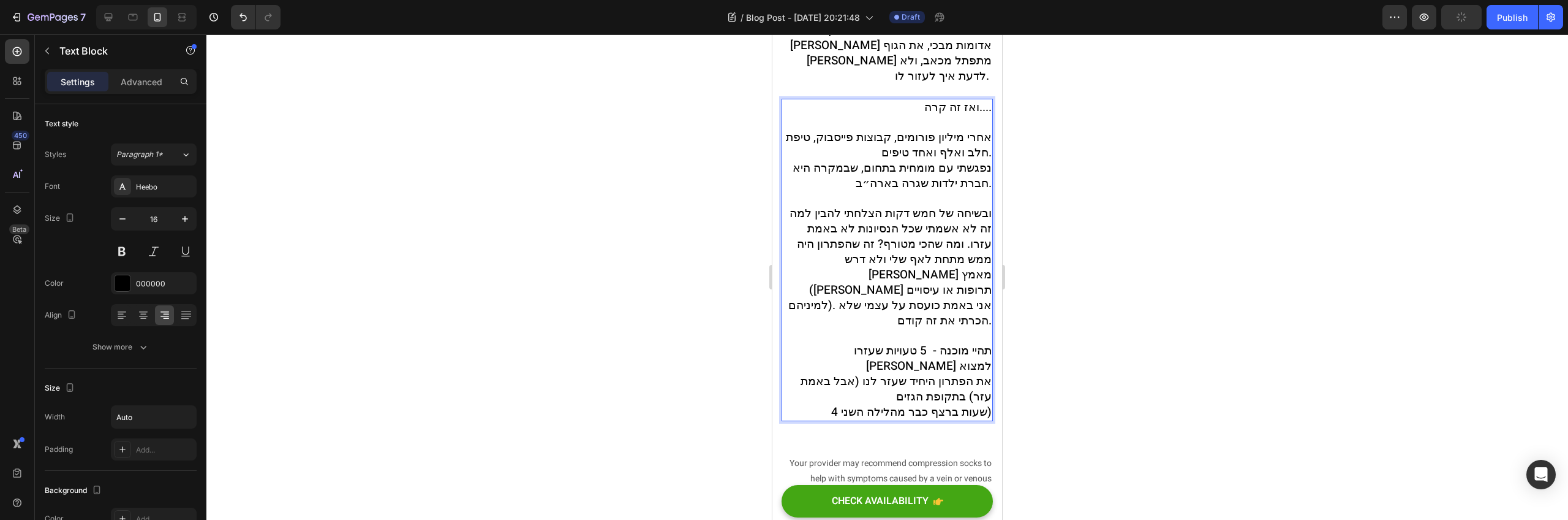
click at [970, 372] on span "את הפתרון היחיד שעזר לנו (אבל באמת עזר) בתקופת הגזים" at bounding box center [896, 389] width 191 height 32
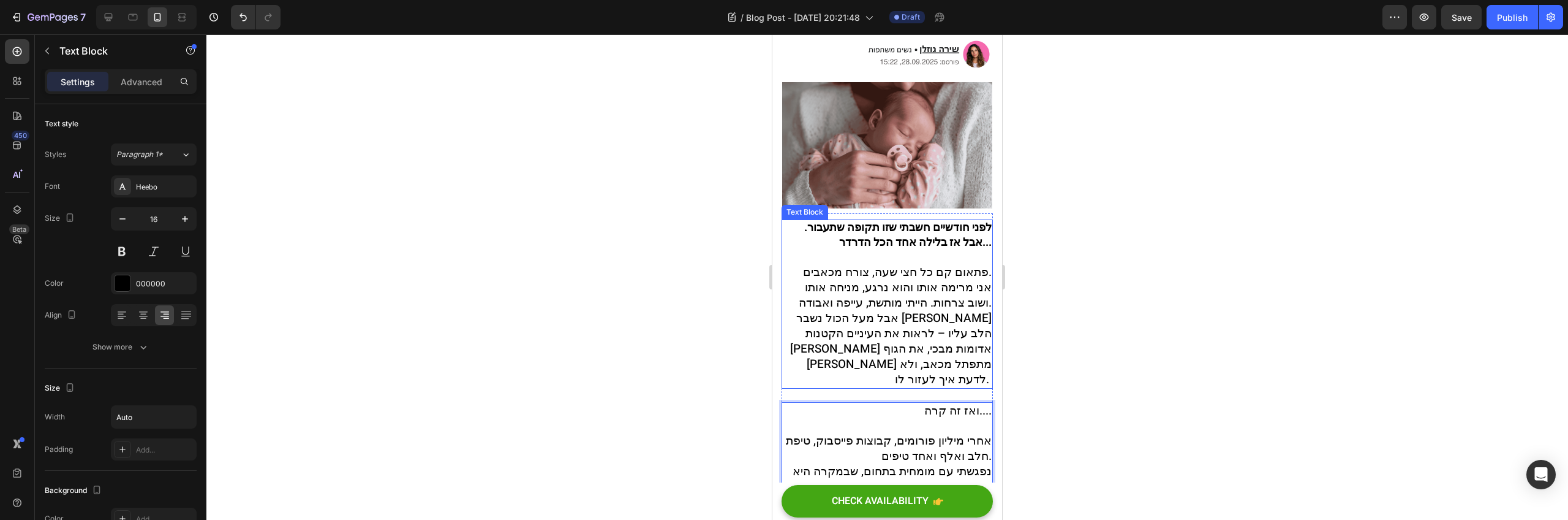
scroll to position [283, 0]
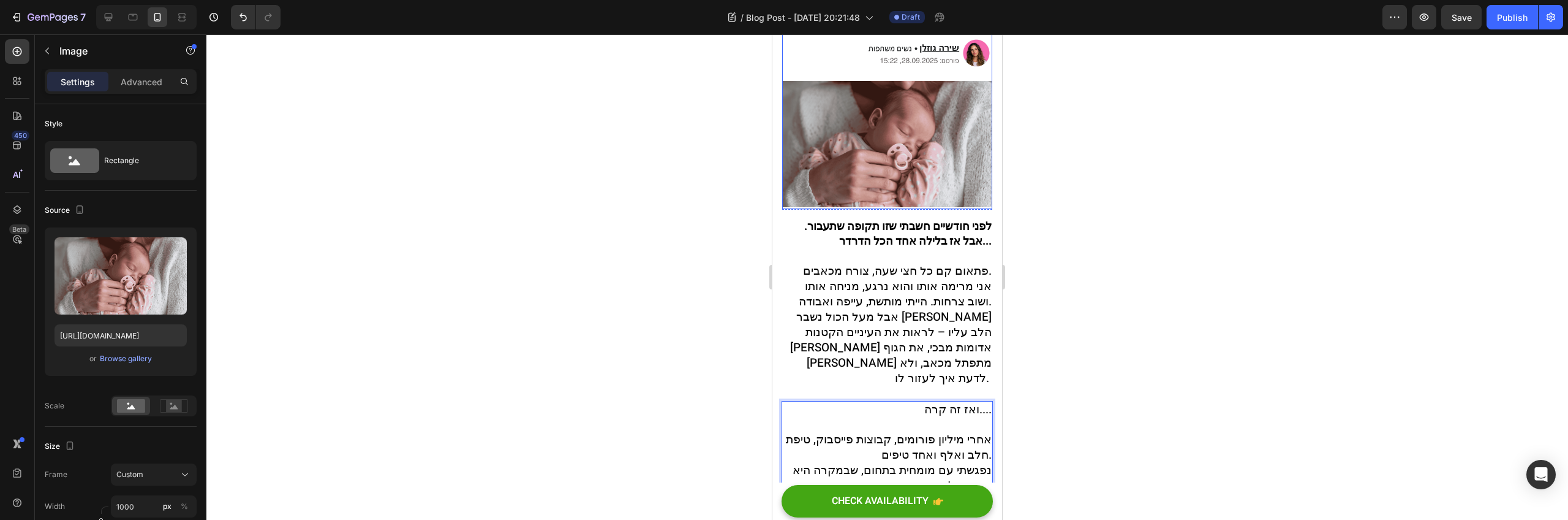
click at [931, 149] on img at bounding box center [887, 144] width 210 height 126
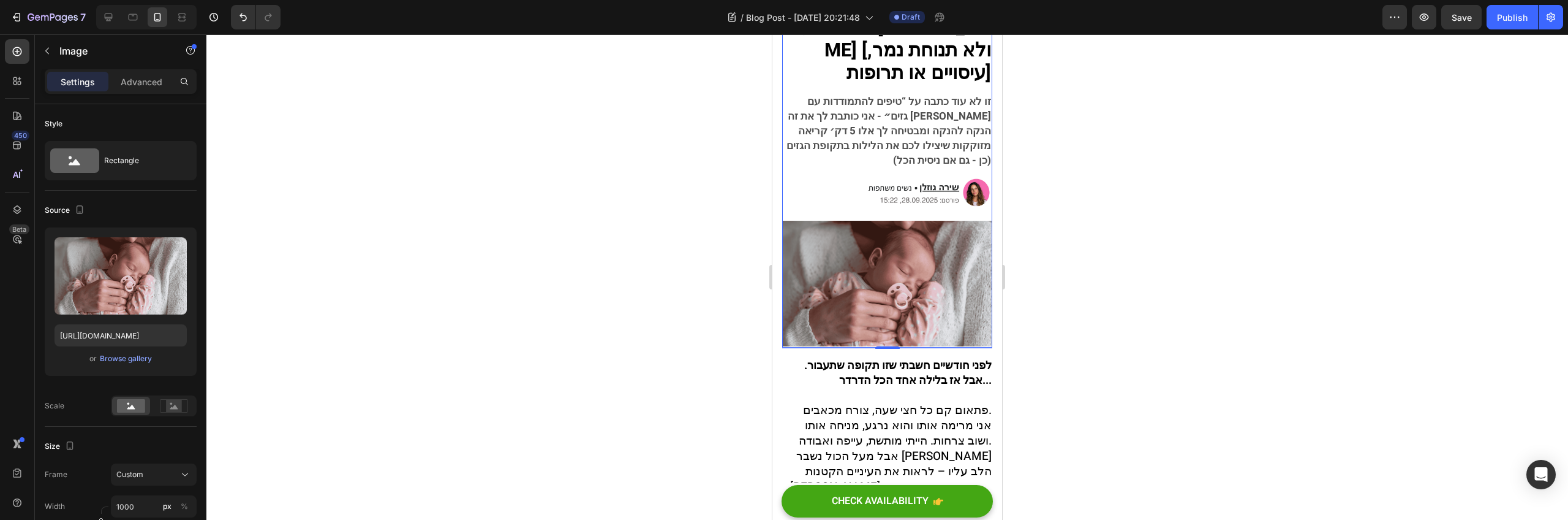
scroll to position [0, 0]
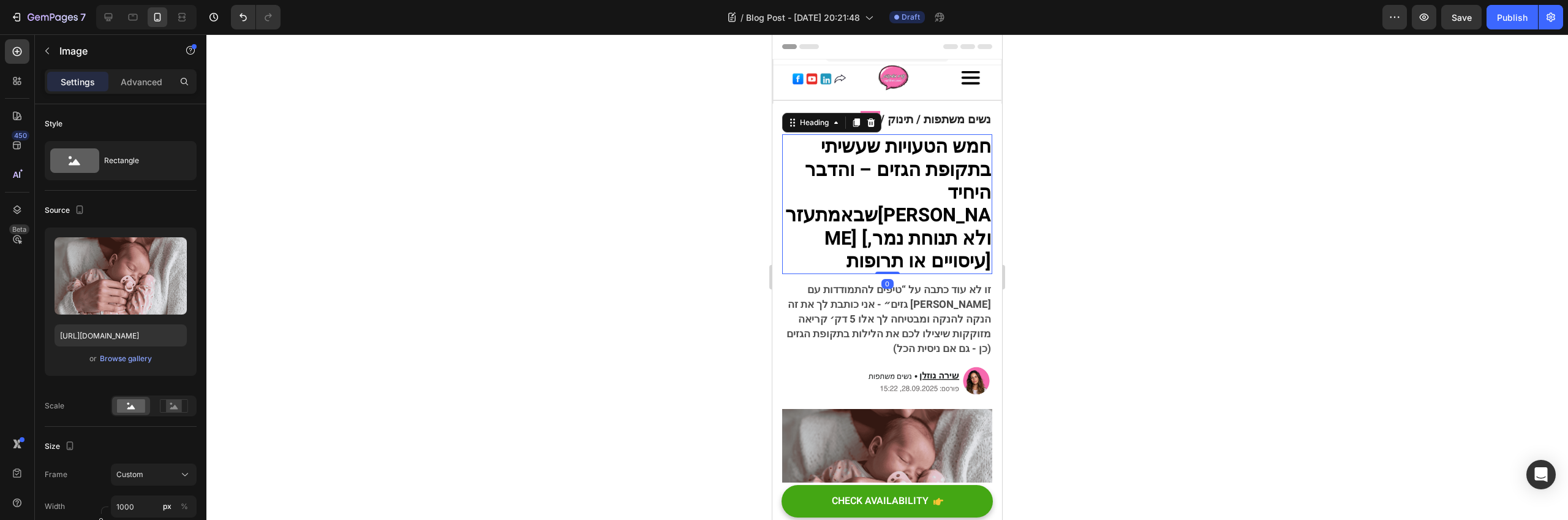
click at [929, 163] on strong "חמש הטעויות שעשיתי בתקופת הגזים – והדבר" at bounding box center [898, 158] width 186 height 50
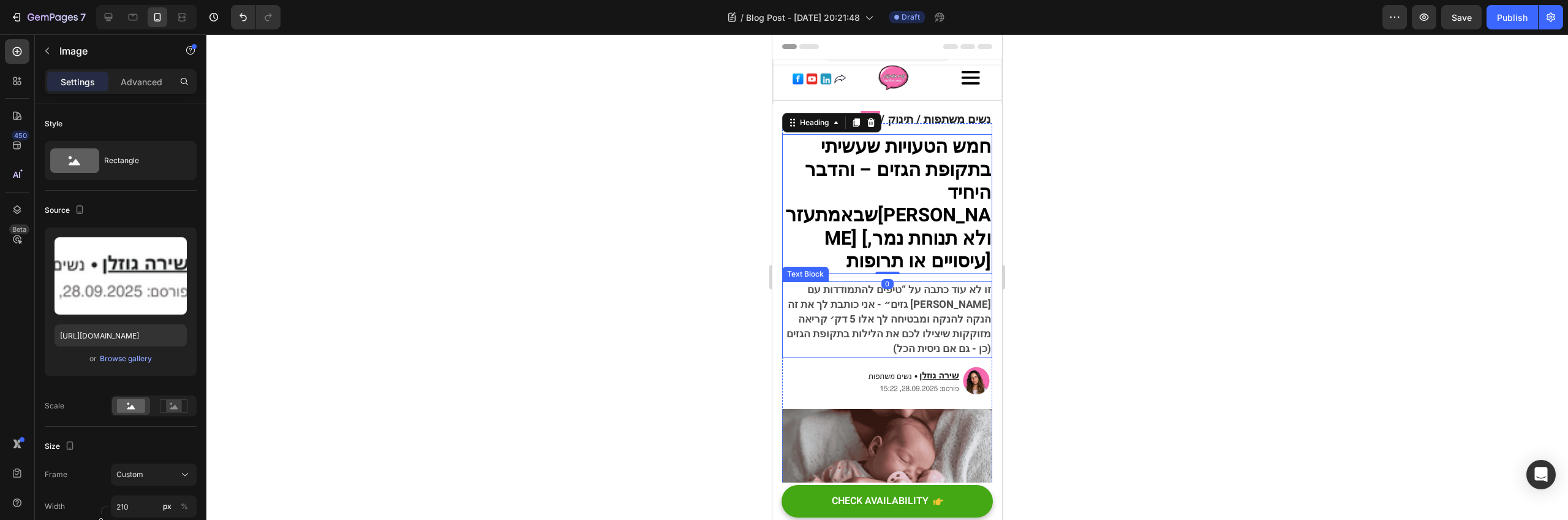
click at [926, 364] on img at bounding box center [928, 381] width 129 height 35
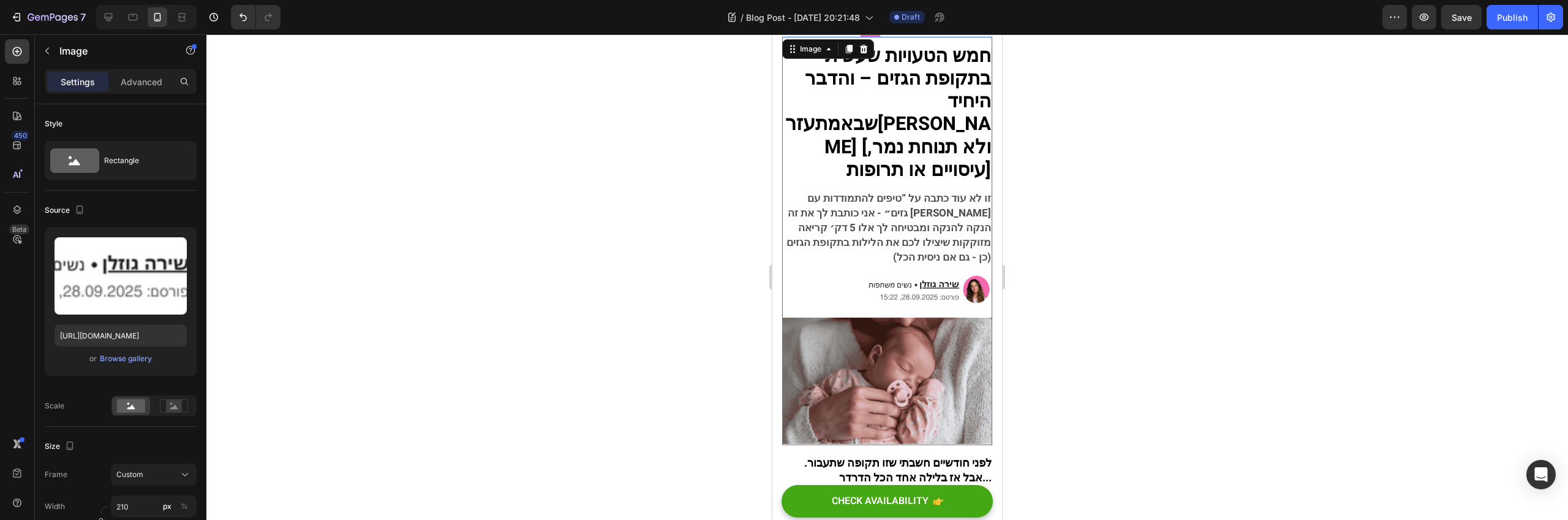
click at [927, 356] on img at bounding box center [887, 381] width 210 height 126
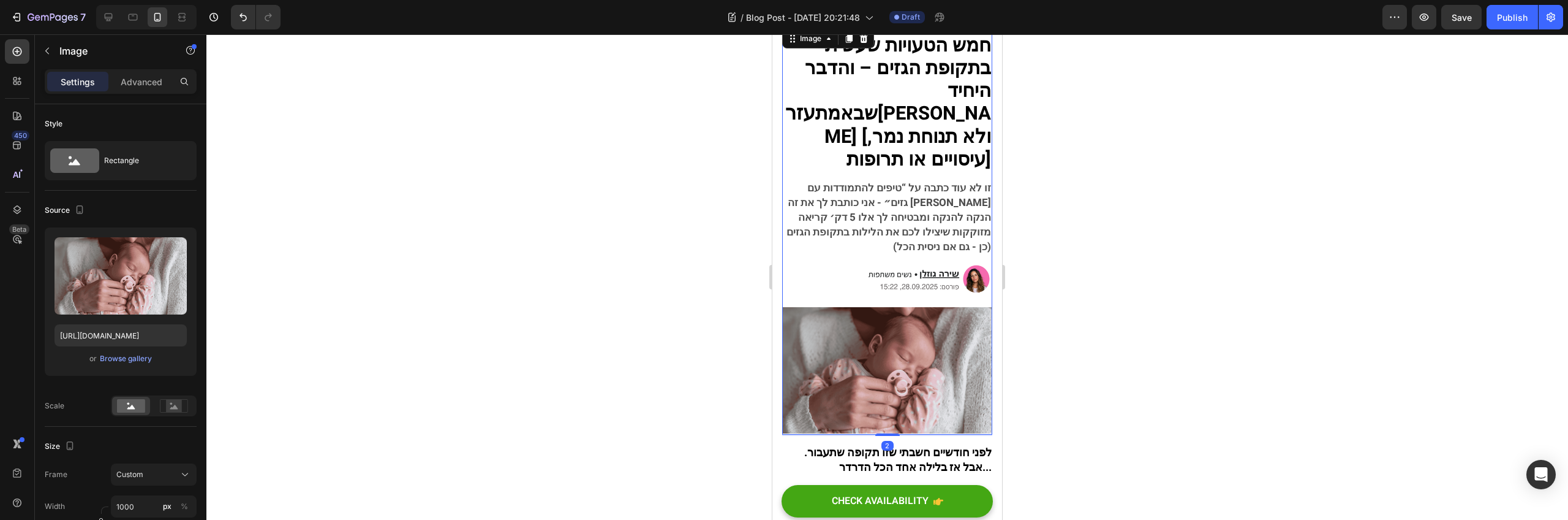
click at [925, 359] on img at bounding box center [887, 370] width 210 height 126
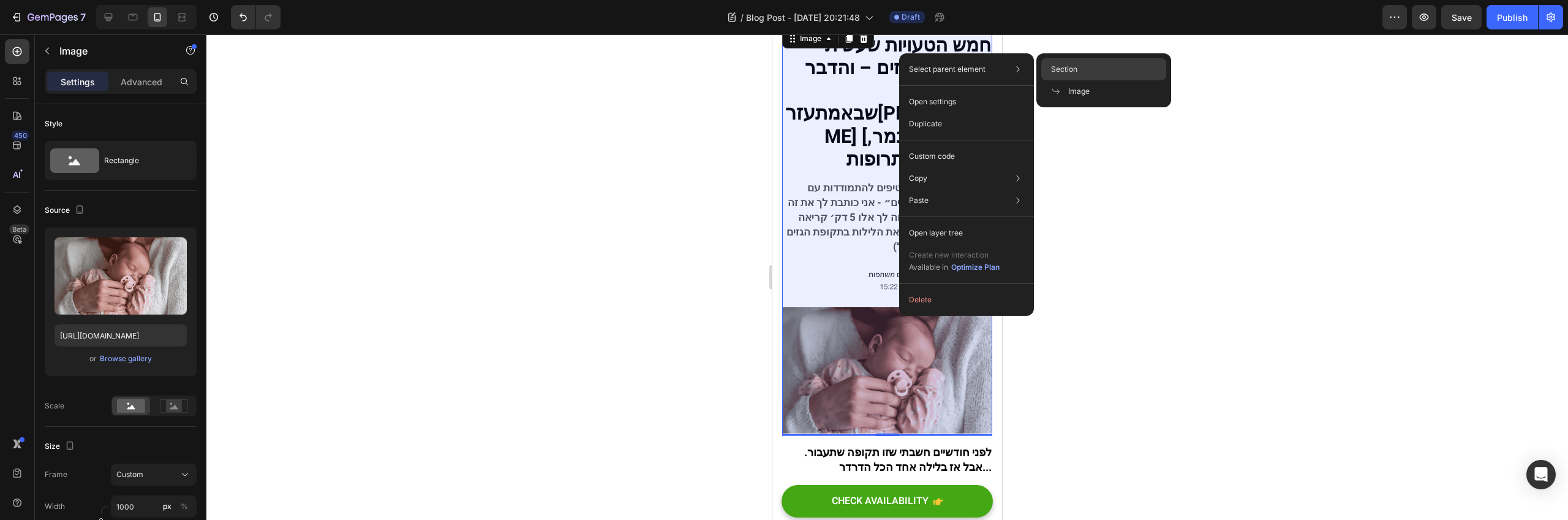
click at [1065, 64] on span "Section" at bounding box center [1064, 69] width 26 height 11
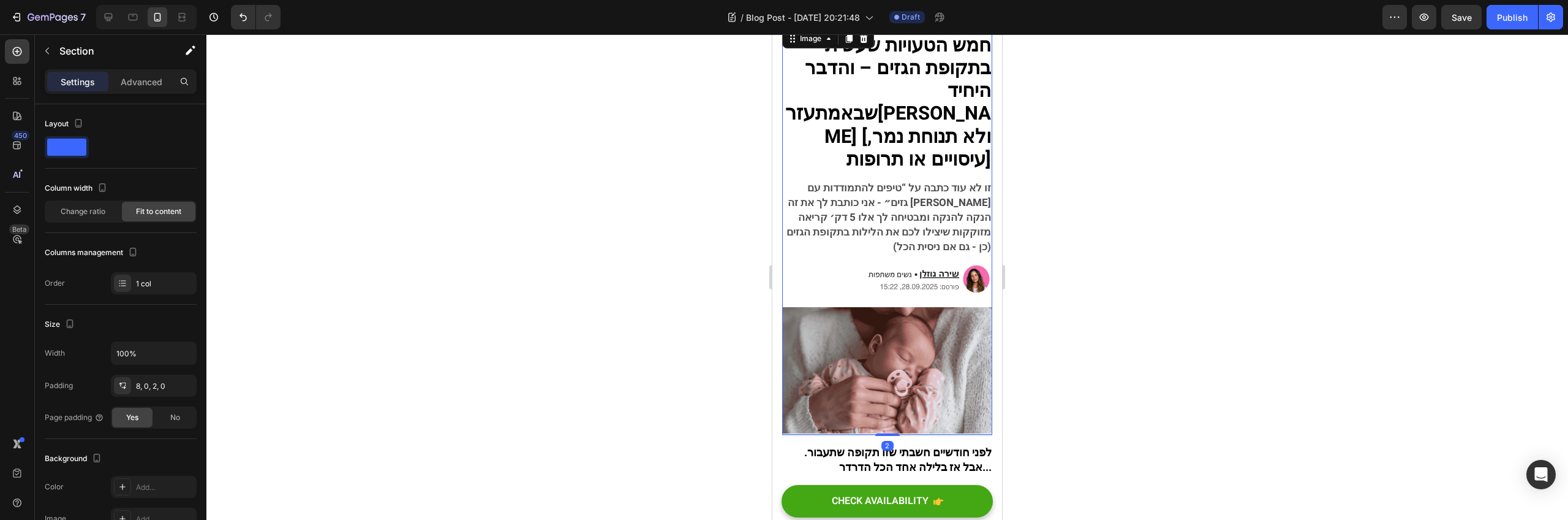
click at [920, 314] on img at bounding box center [887, 370] width 210 height 126
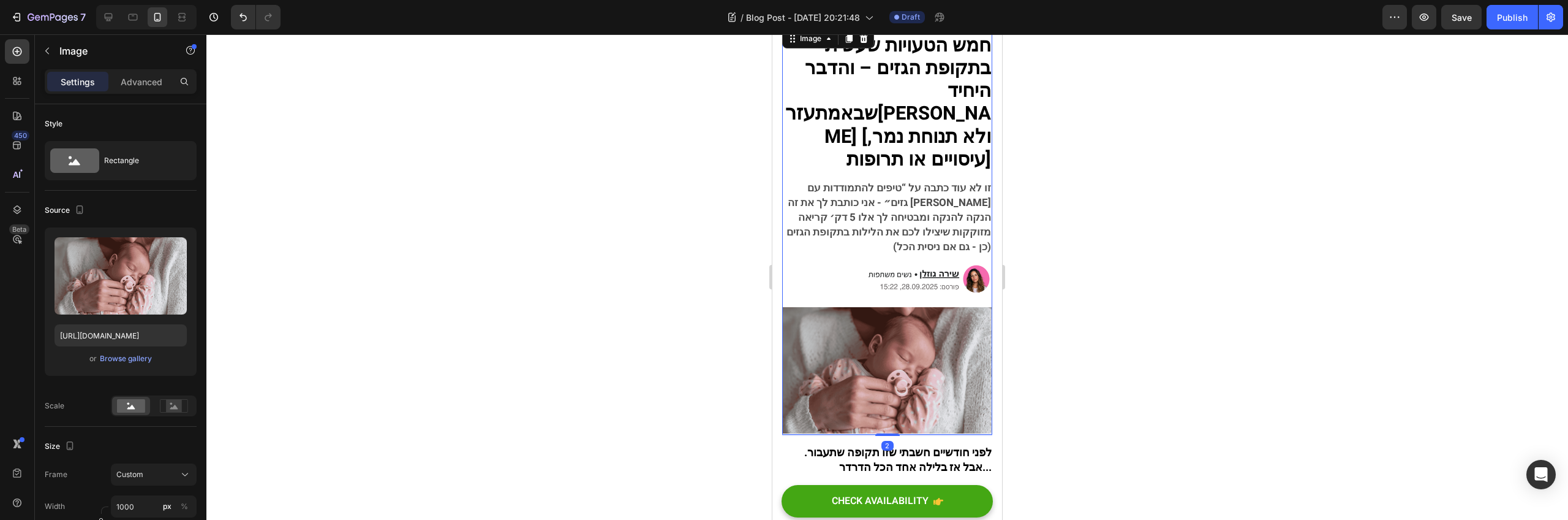
click at [920, 314] on img at bounding box center [887, 370] width 210 height 126
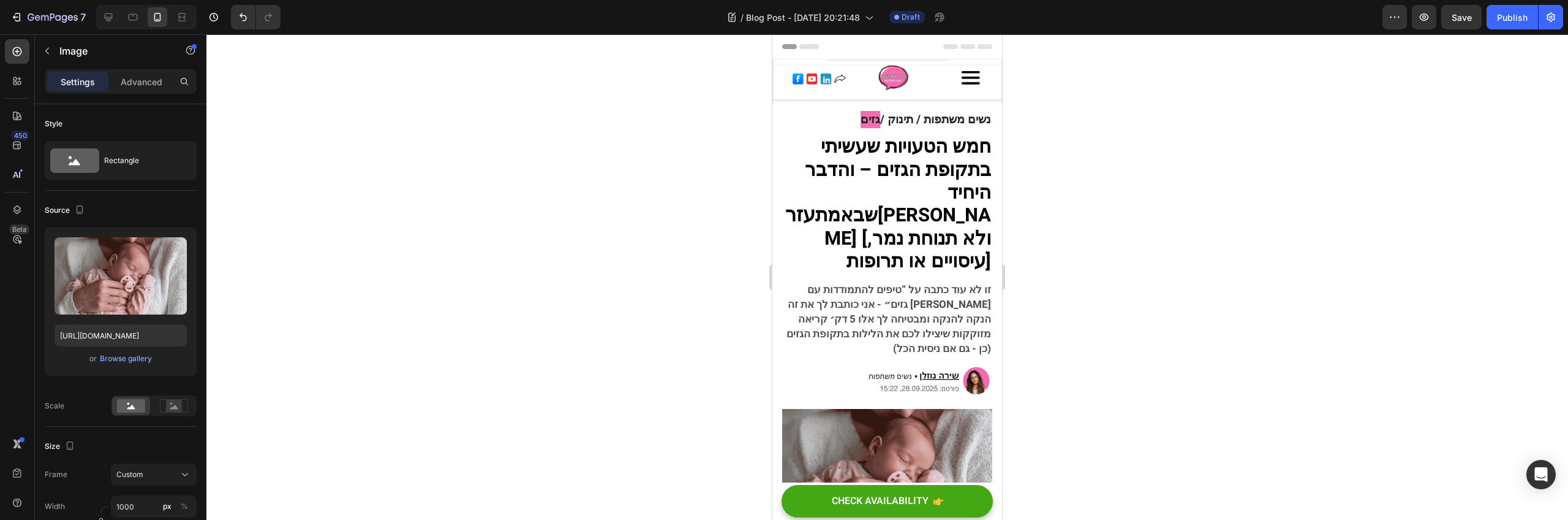
click at [821, 45] on span "Header" at bounding box center [809, 47] width 27 height 12
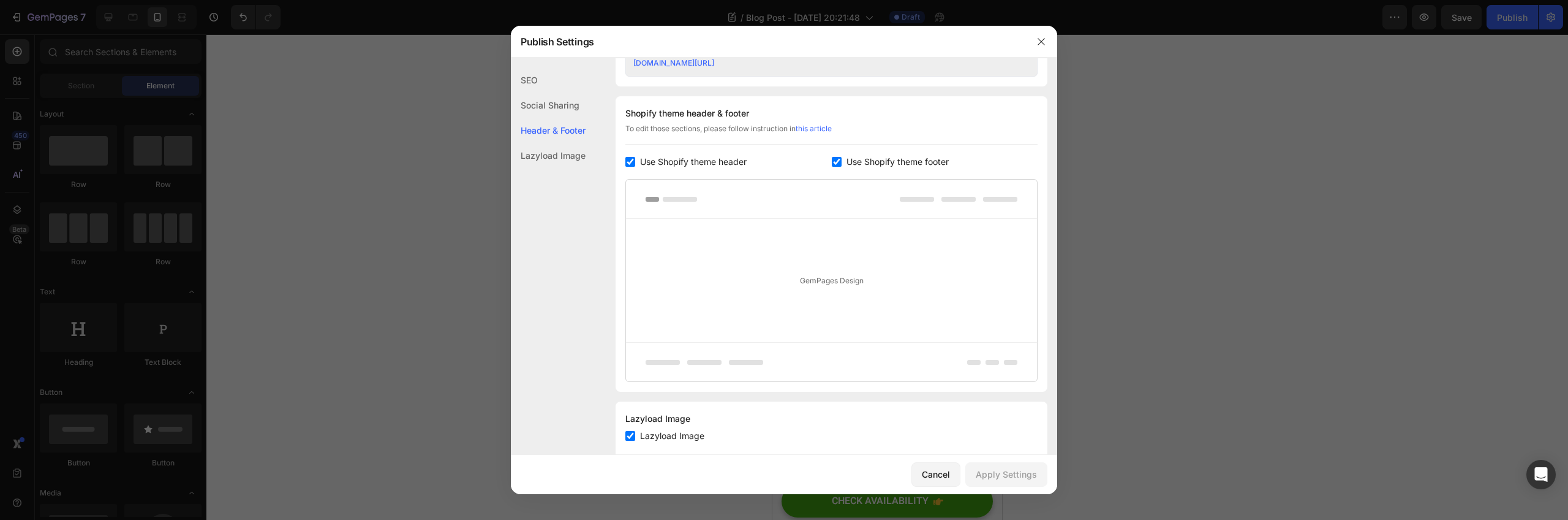
scroll to position [574, 0]
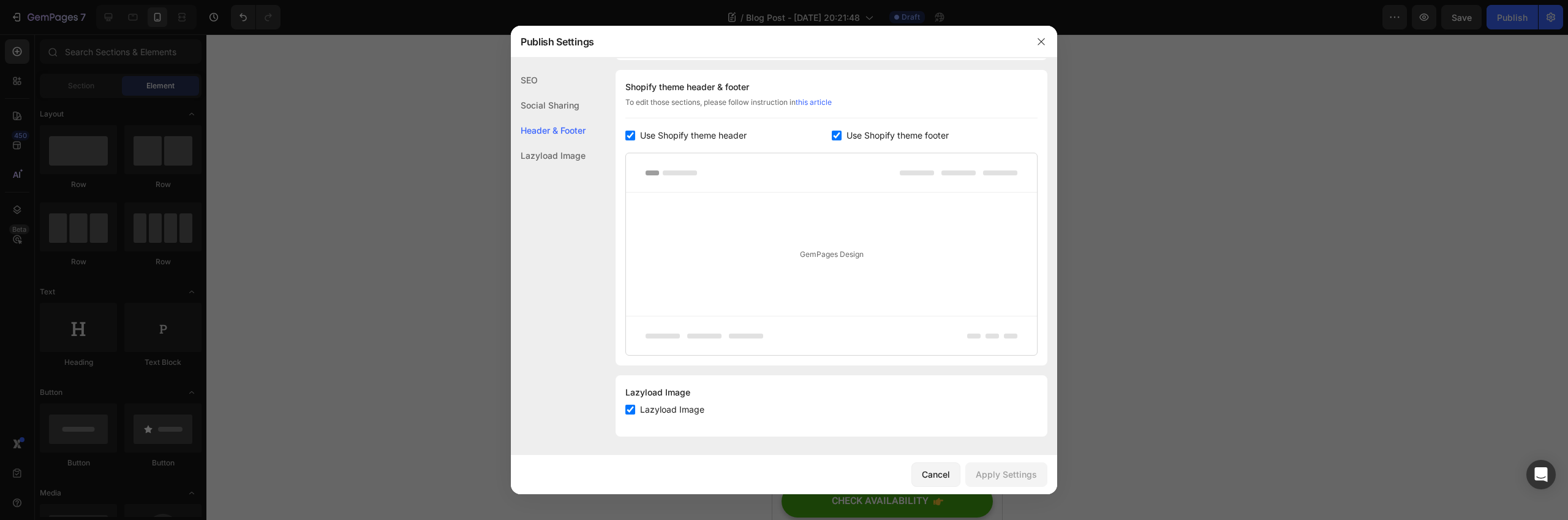
click at [1176, 174] on div at bounding box center [784, 260] width 1568 height 520
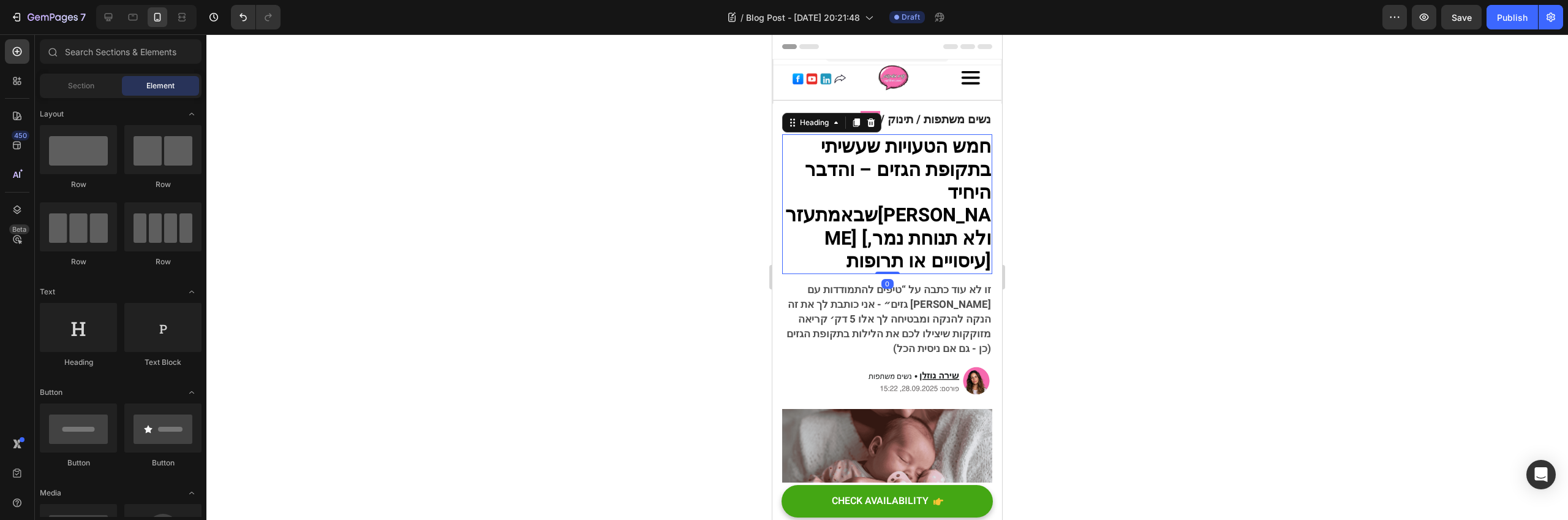
click at [934, 236] on strong "[PERSON_NAME] [ולא תנוחת נמר, עיסויים או תרופות]" at bounding box center [907, 239] width 167 height 74
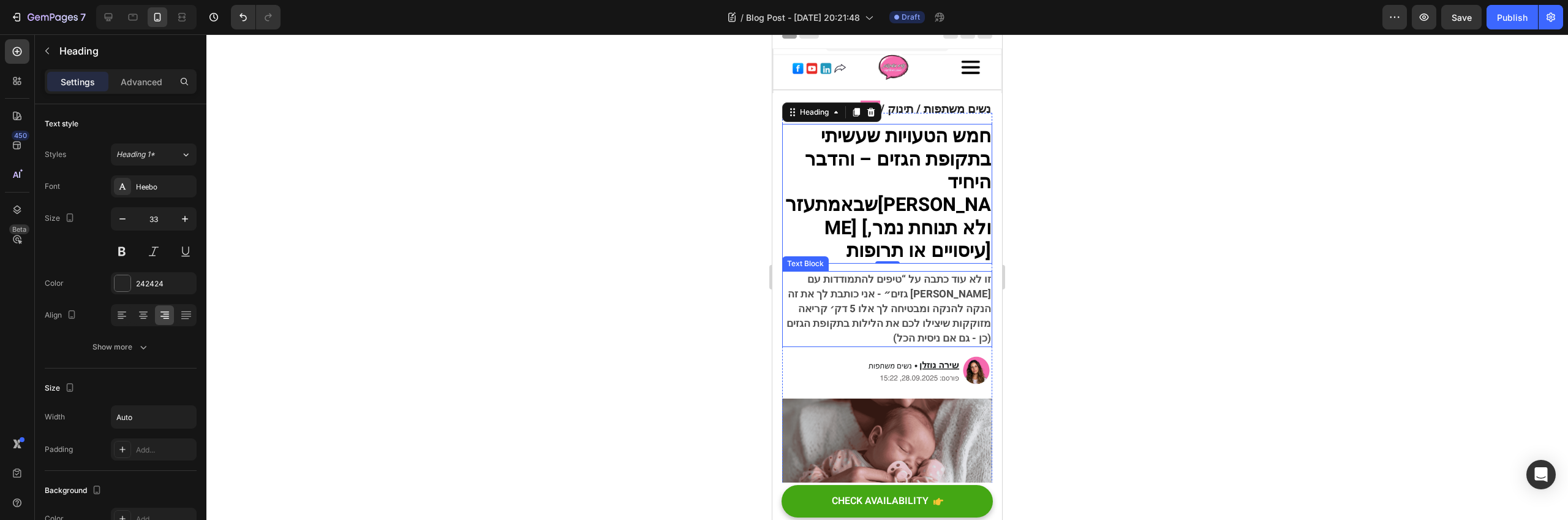
scroll to position [14, 0]
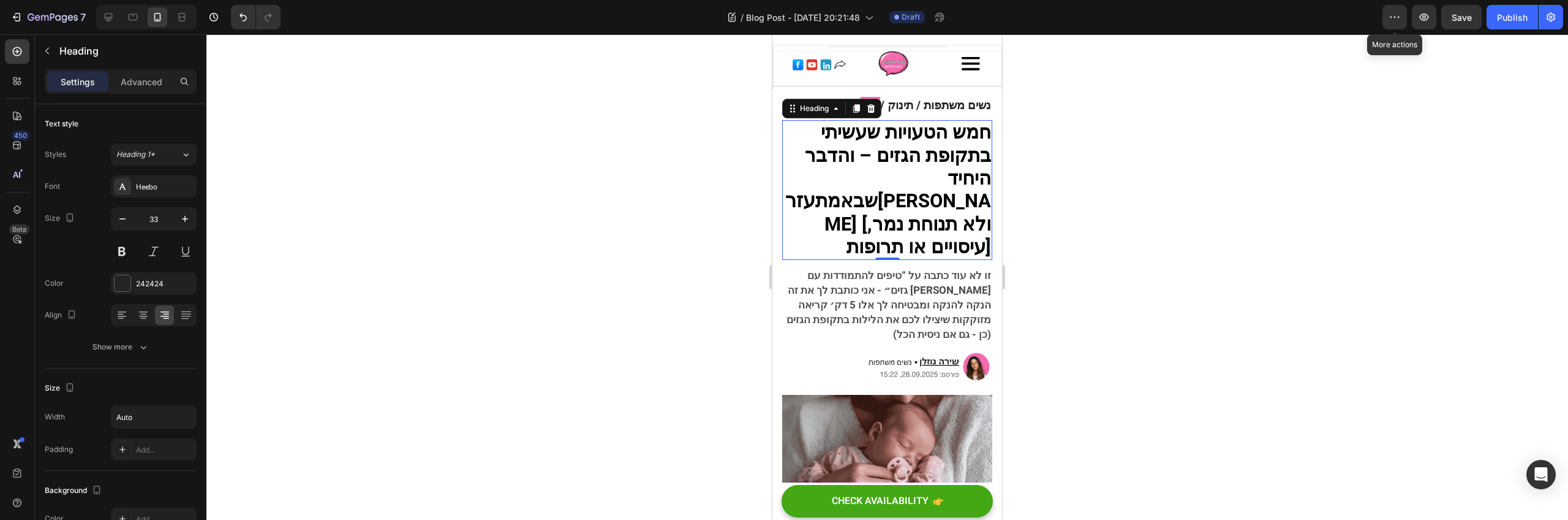
click at [1407, 8] on div at bounding box center [1394, 17] width 24 height 24
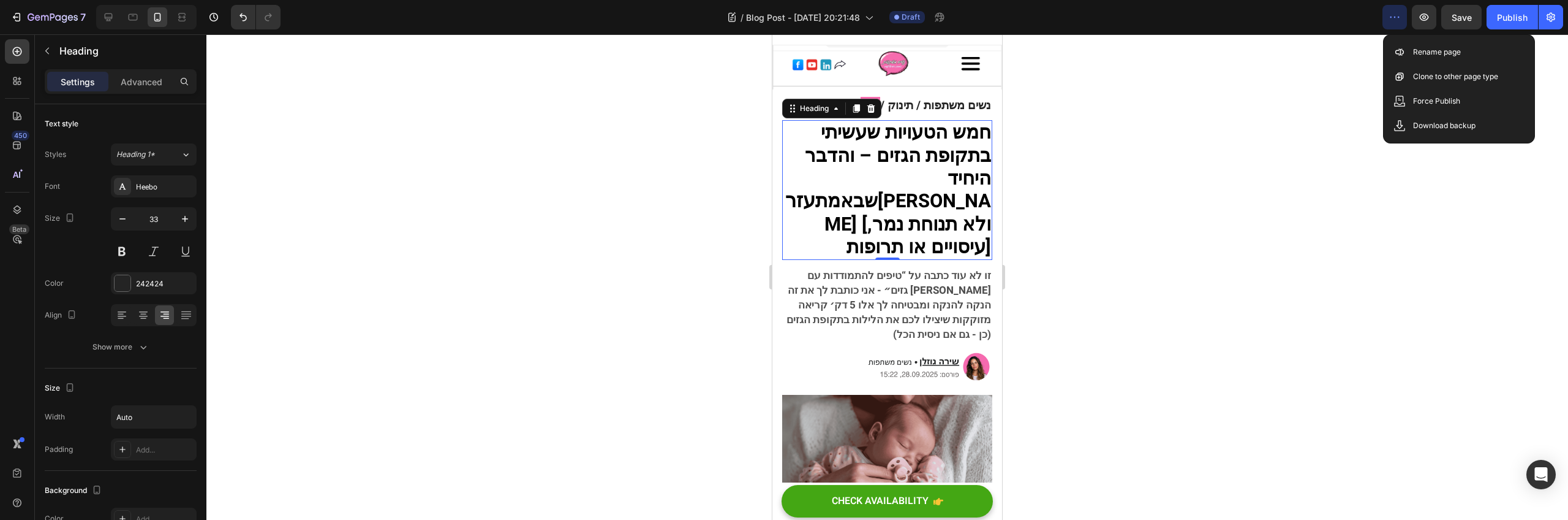
click at [1394, 17] on icon "button" at bounding box center [1395, 18] width 12 height 12
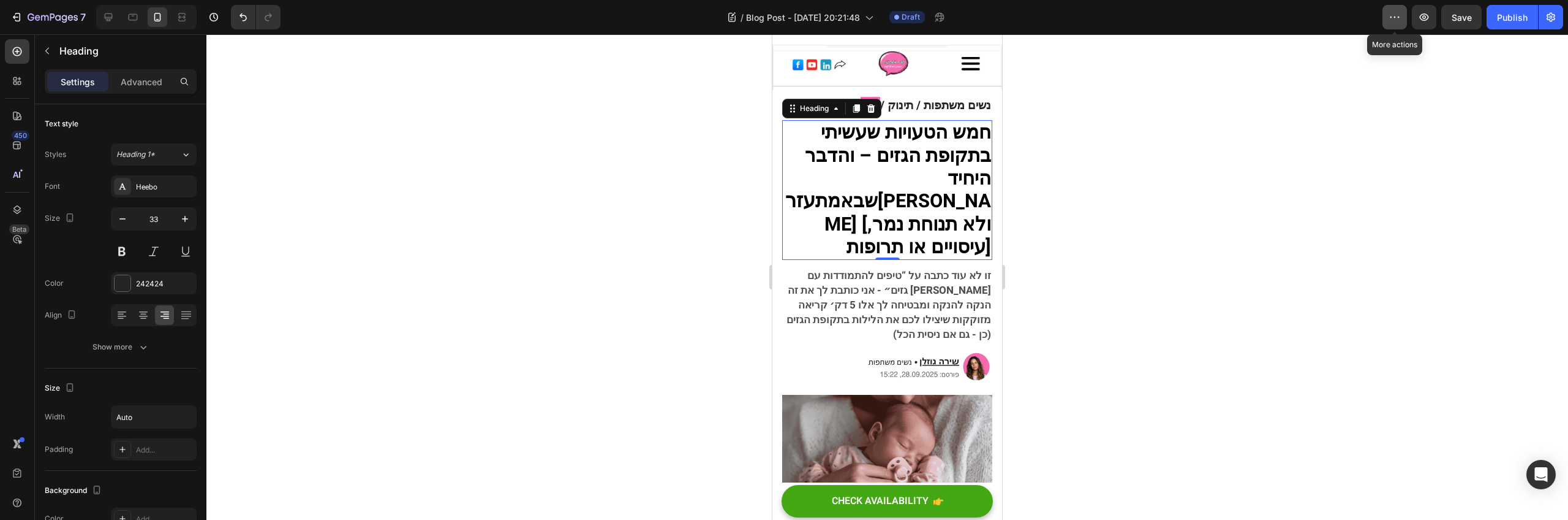
click at [1393, 18] on icon "button" at bounding box center [1395, 18] width 12 height 12
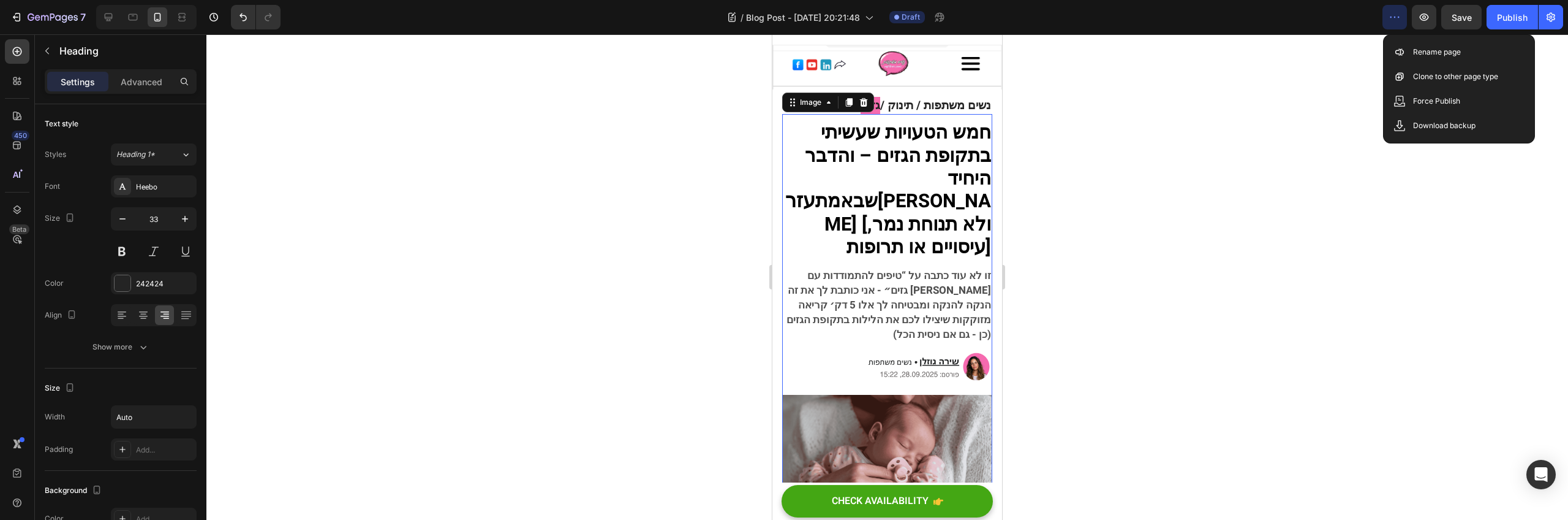
click at [827, 398] on img at bounding box center [887, 458] width 210 height 126
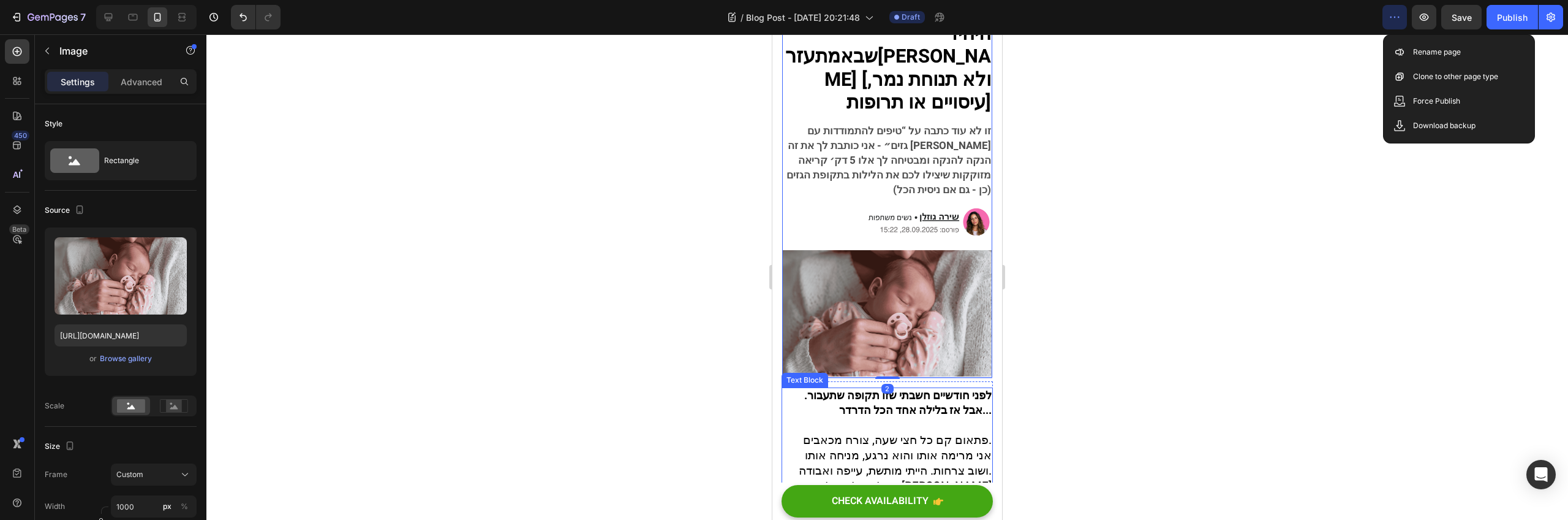
click at [830, 447] on span "אני מרימה אותו והוא נרגע, מניחה אותו ושוב צרחות. הייתי מותשת, עייפה ואבודה." at bounding box center [895, 463] width 193 height 32
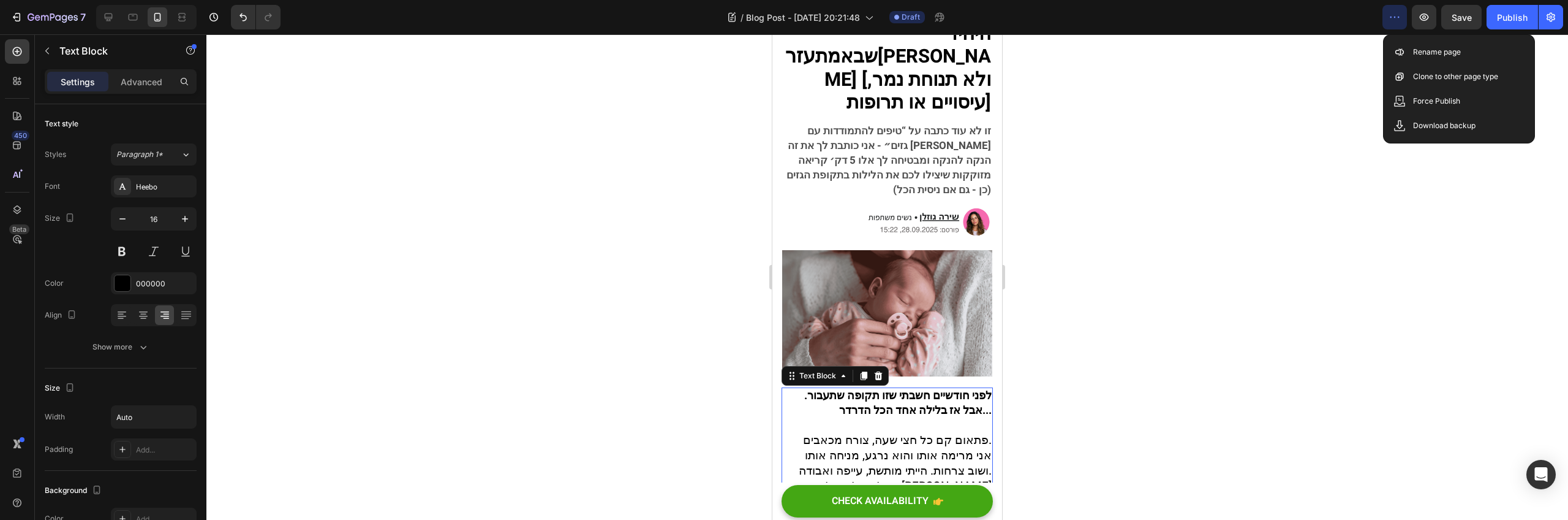
scroll to position [192, 0]
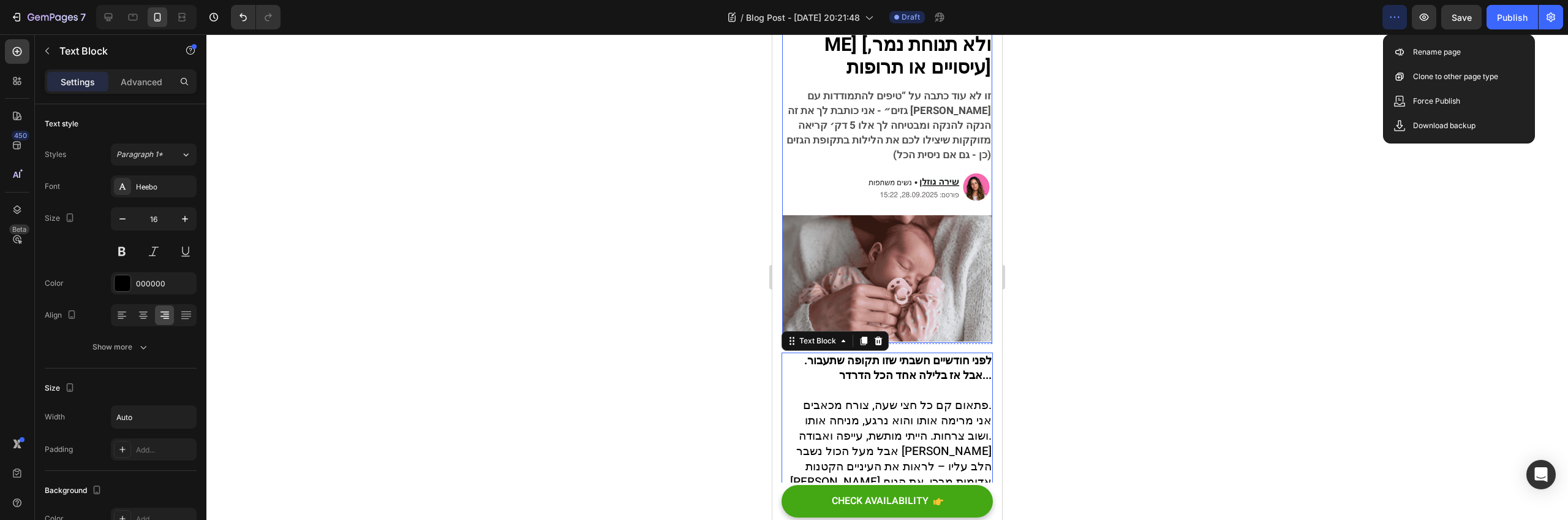
click at [846, 216] on img at bounding box center [887, 278] width 210 height 126
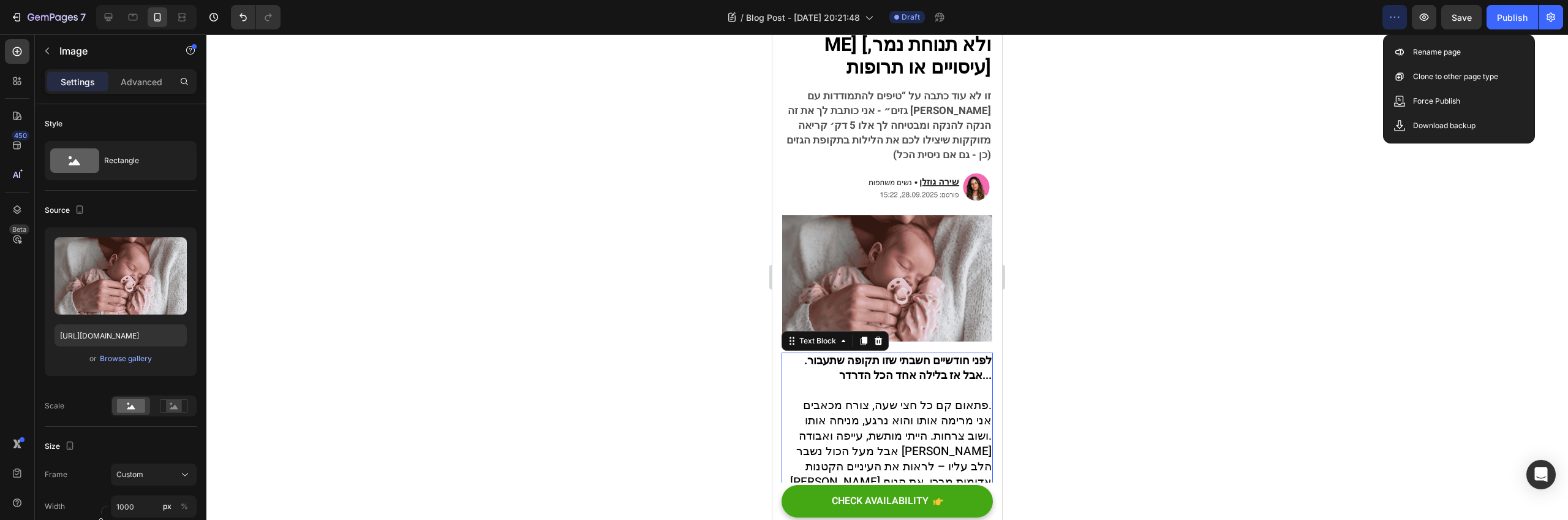
click at [841, 352] on strong "לפני חודשיים חשבתי שזו תקופה שתעבור. אבל אז בלילה אחד הכל הדרדר..." at bounding box center [898, 368] width 187 height 31
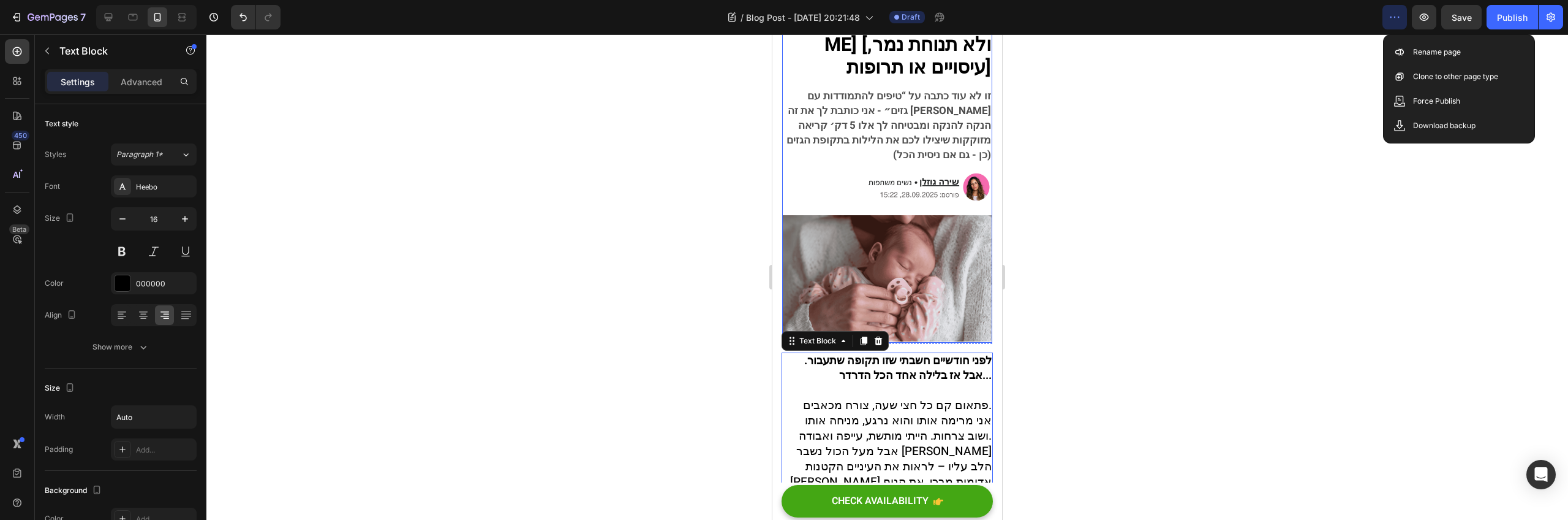
click at [877, 277] on img at bounding box center [887, 278] width 210 height 126
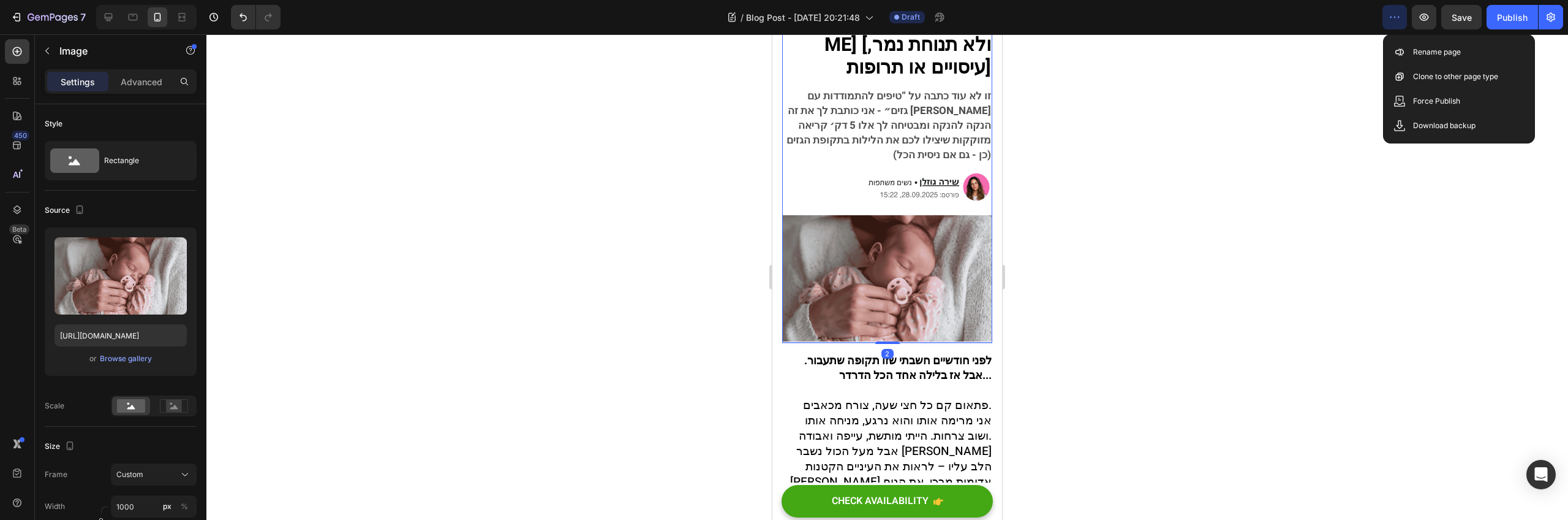
click at [868, 248] on img at bounding box center [887, 278] width 210 height 126
click at [869, 248] on img at bounding box center [887, 278] width 210 height 126
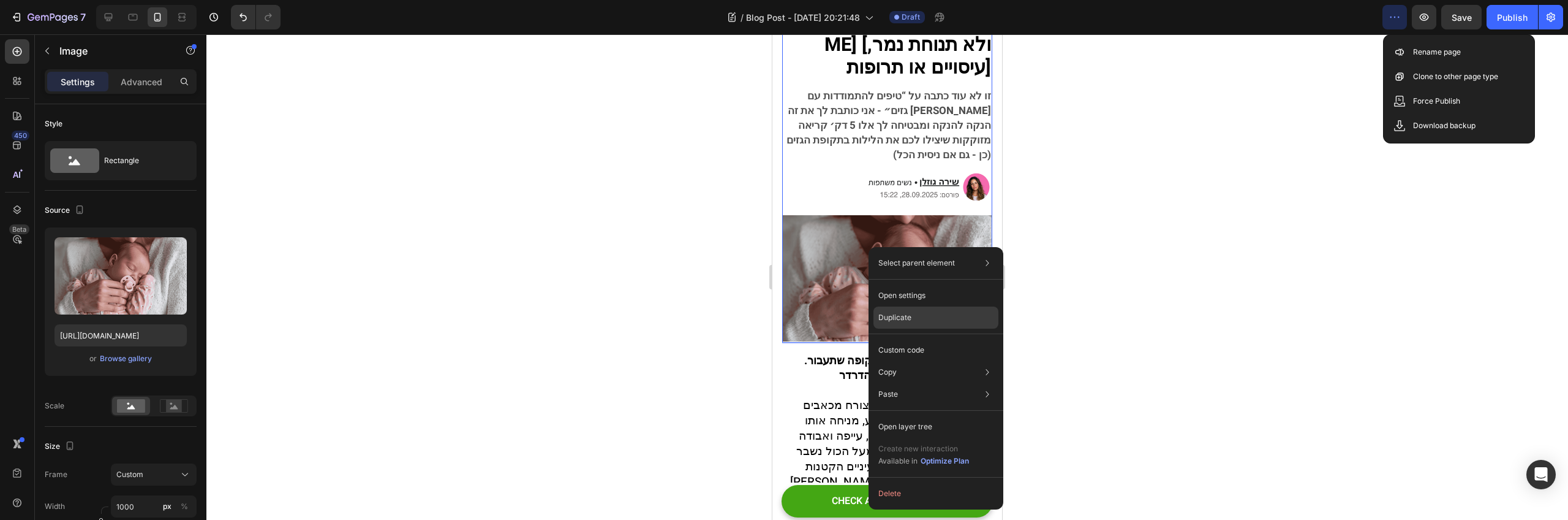
click at [897, 321] on p "Duplicate" at bounding box center [895, 318] width 33 height 11
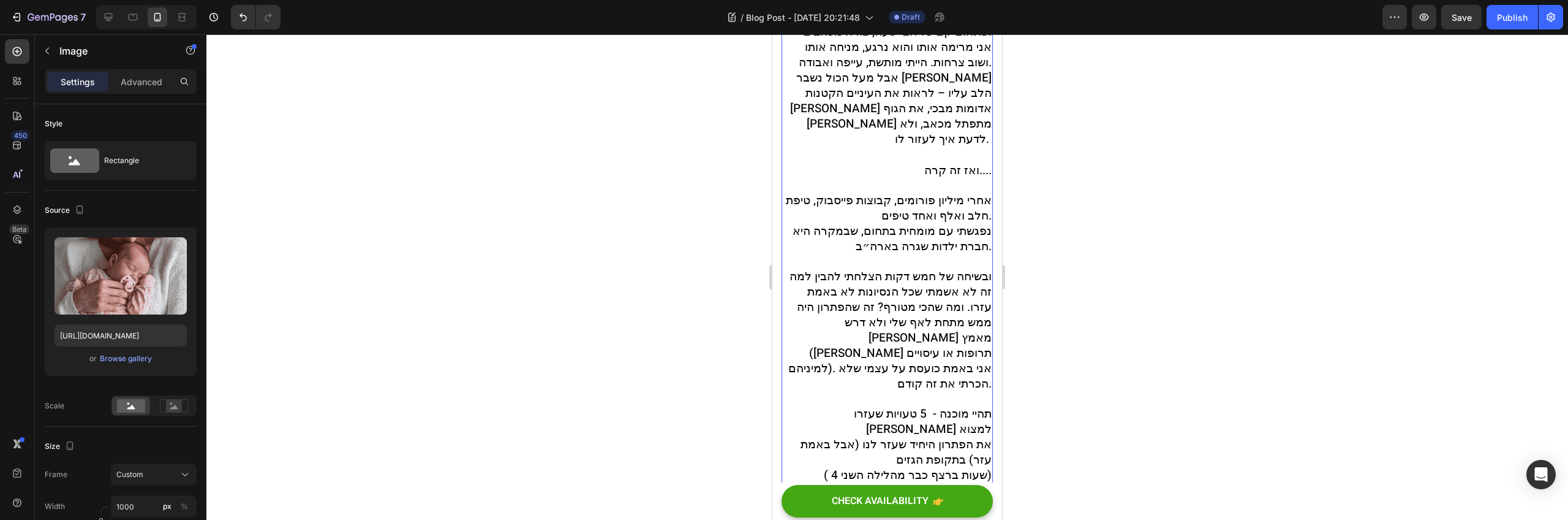
scroll to position [767, 0]
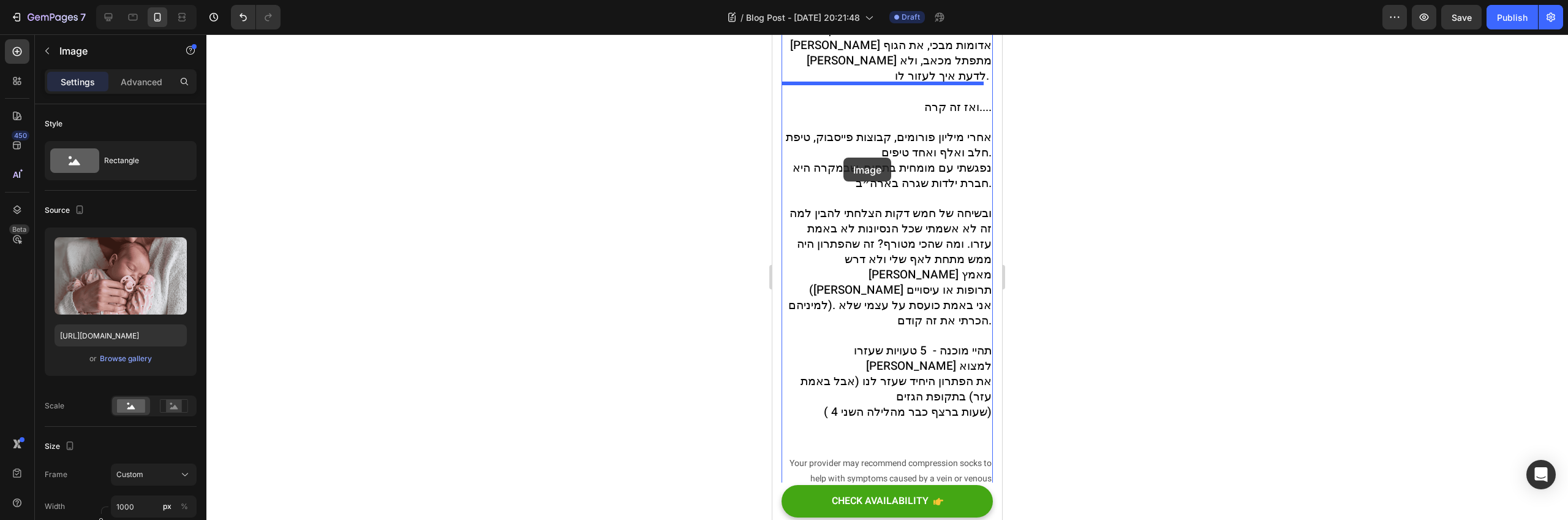
drag, startPoint x: 954, startPoint y: 194, endPoint x: 842, endPoint y: 157, distance: 118.0
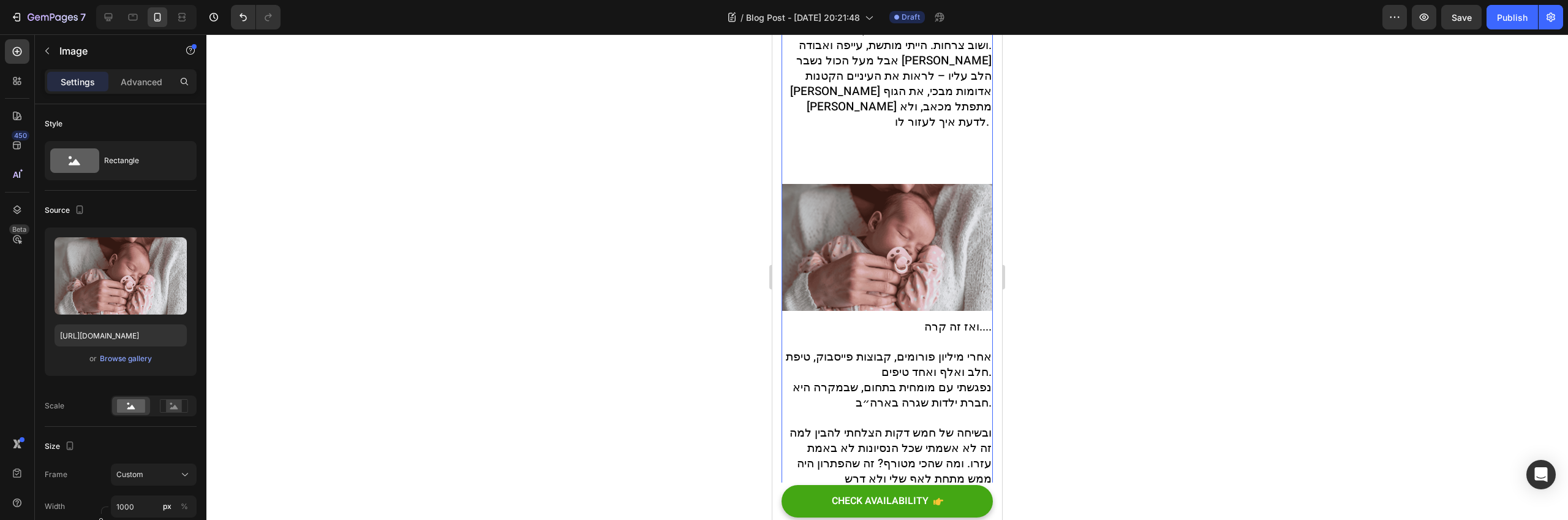
scroll to position [718, 0]
click at [944, 321] on span "ואז זה קרה...." at bounding box center [958, 329] width 67 height 17
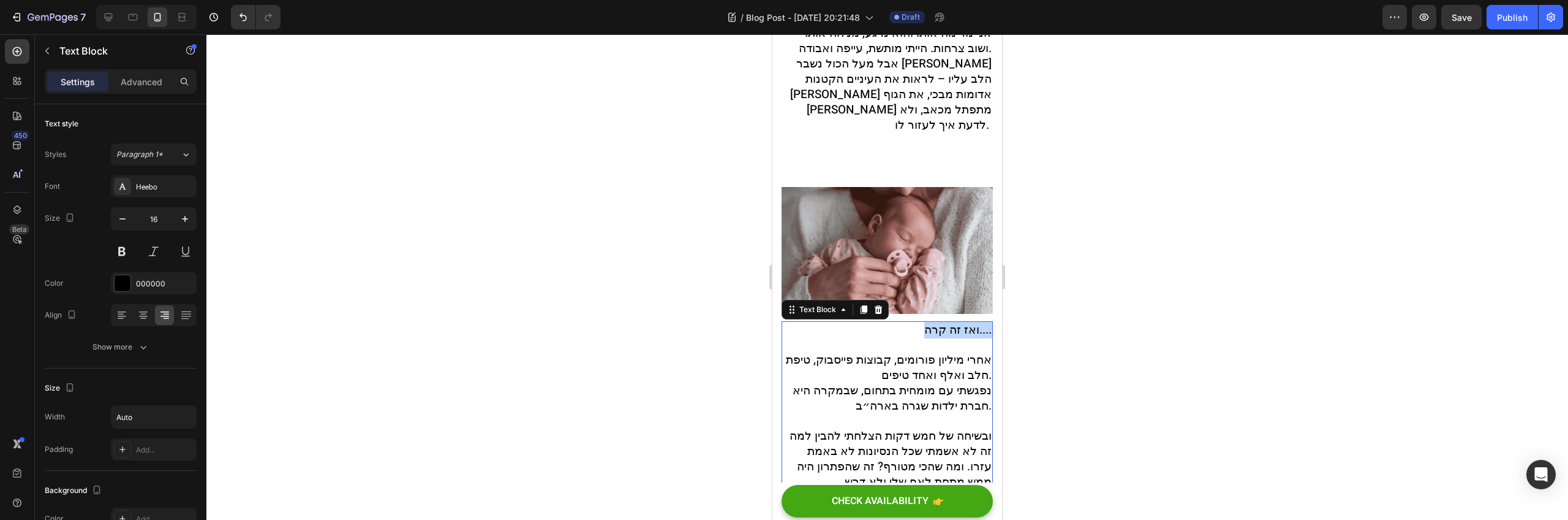
click at [944, 321] on span "ואז זה קרה...." at bounding box center [958, 329] width 67 height 17
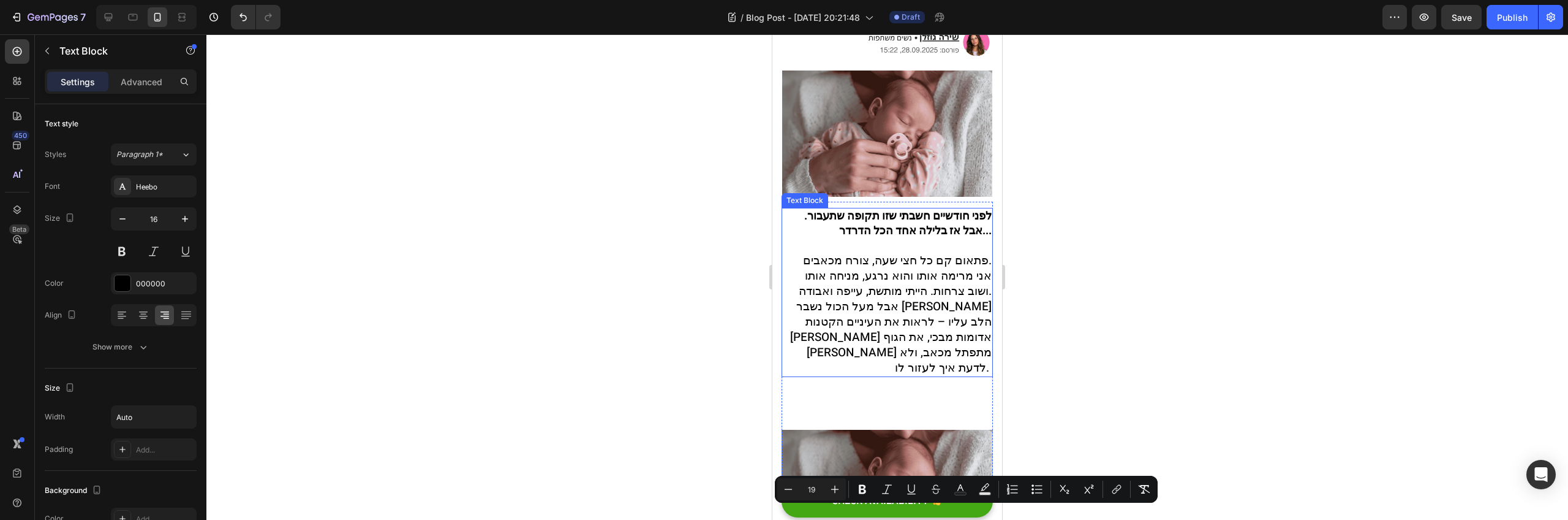
scroll to position [353, 0]
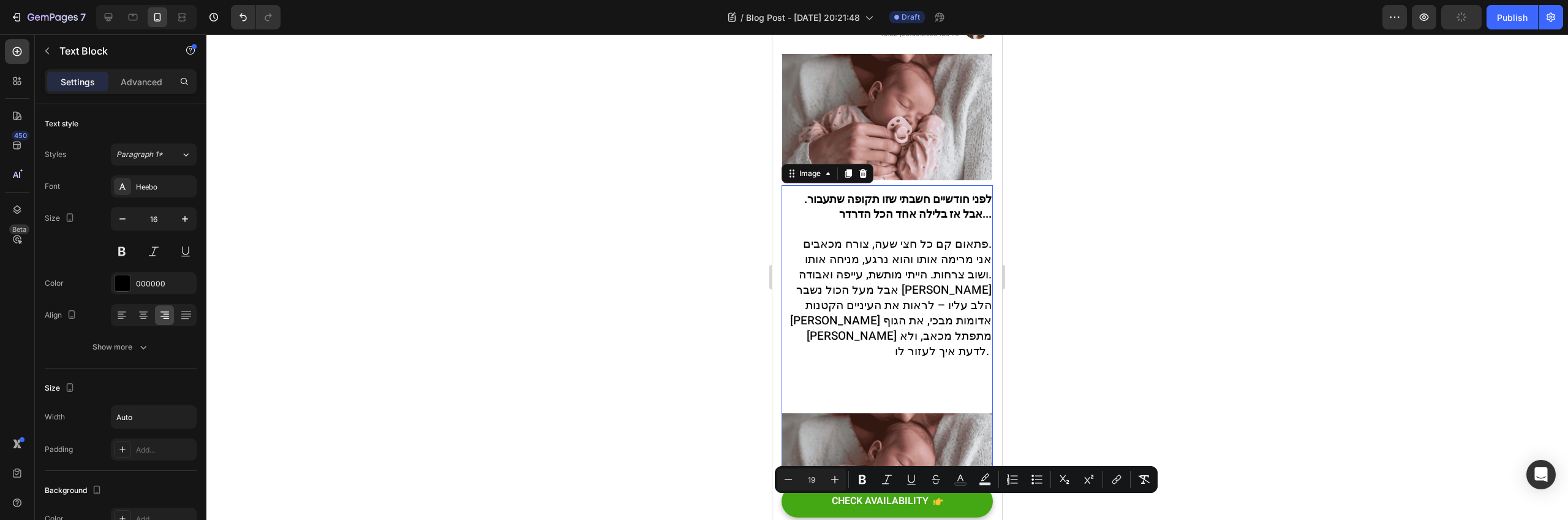
click at [885, 413] on img at bounding box center [887, 476] width 211 height 127
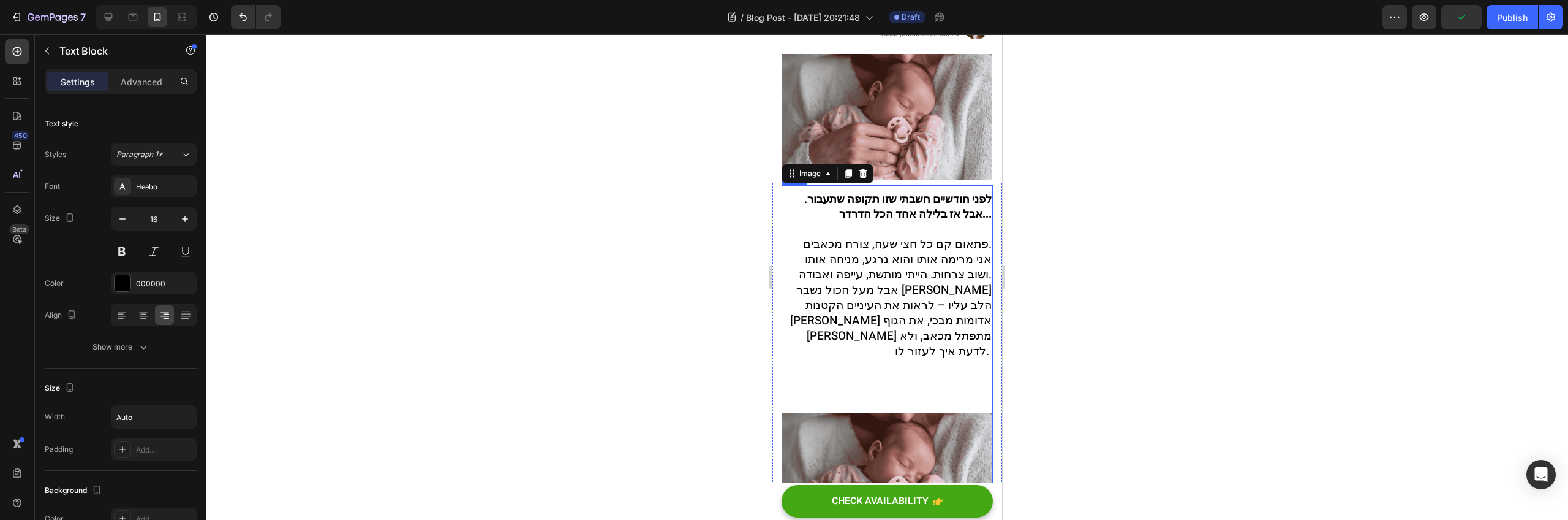
click at [910, 306] on p "אבל מעל הכול נשבר [PERSON_NAME] הלב עליו – לראות את העיניים הקטנות [PERSON_NAME…" at bounding box center [887, 321] width 209 height 77
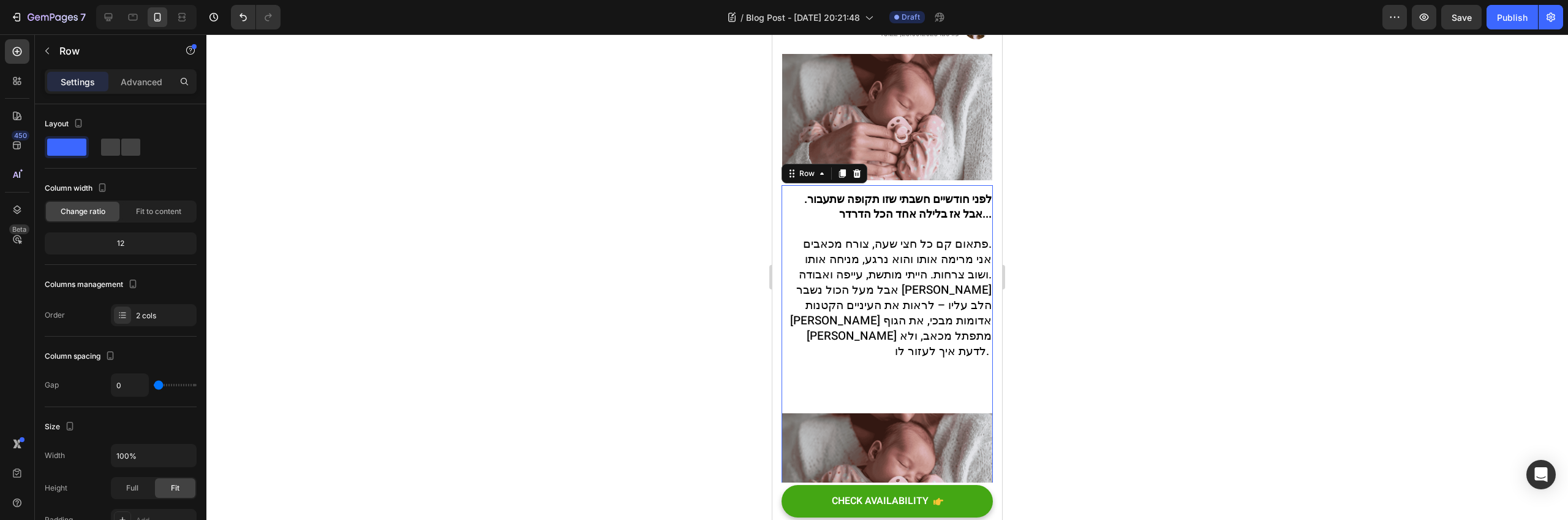
click at [902, 281] on span "אבל מעל הכול נשבר [PERSON_NAME] הלב עליו – לראות את העיניים הקטנות [PERSON_NAME…" at bounding box center [890, 321] width 202 height 79
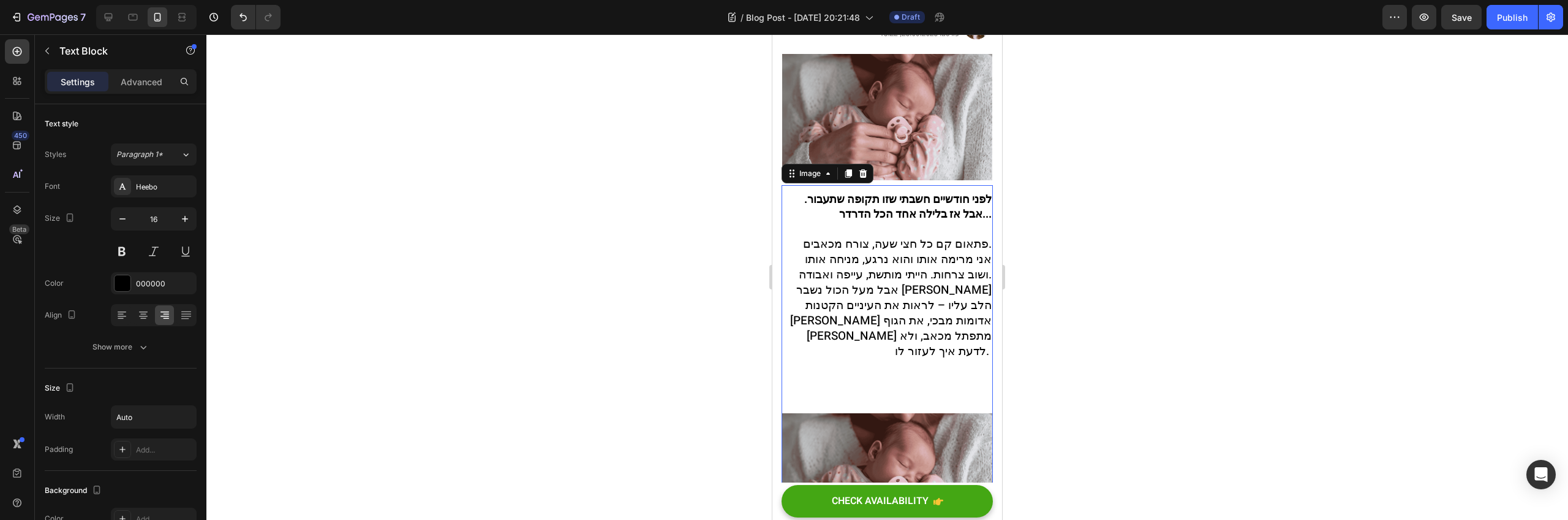
click at [875, 413] on img at bounding box center [887, 476] width 211 height 127
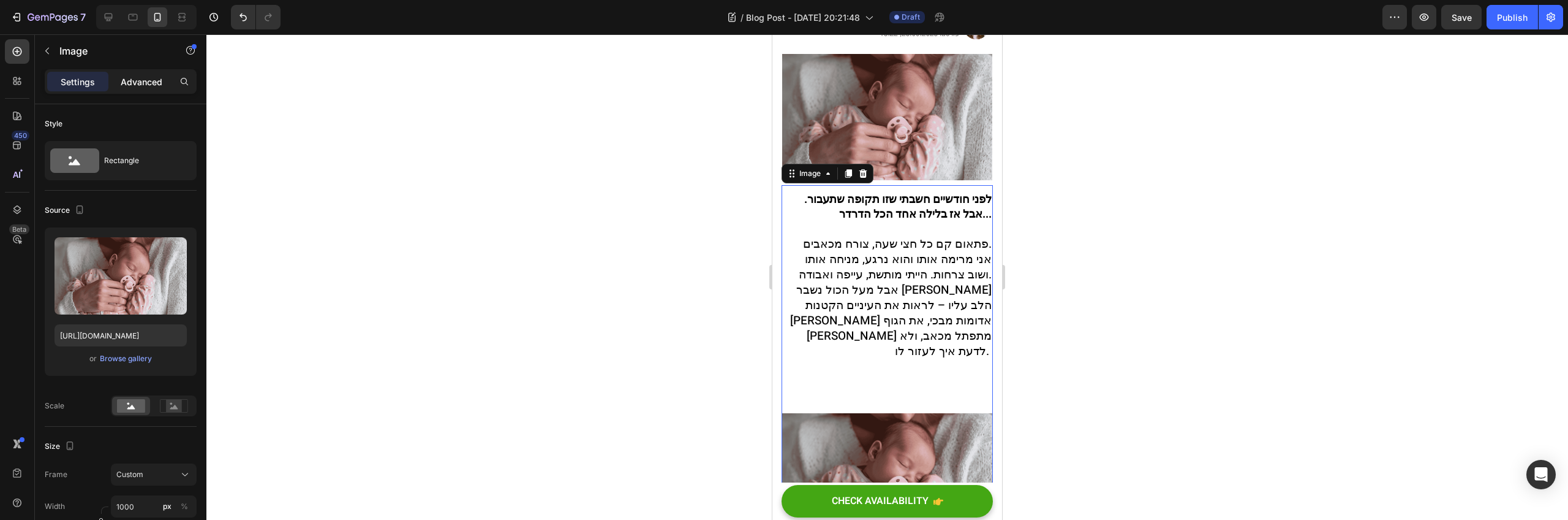
click at [130, 82] on p "Advanced" at bounding box center [141, 82] width 42 height 13
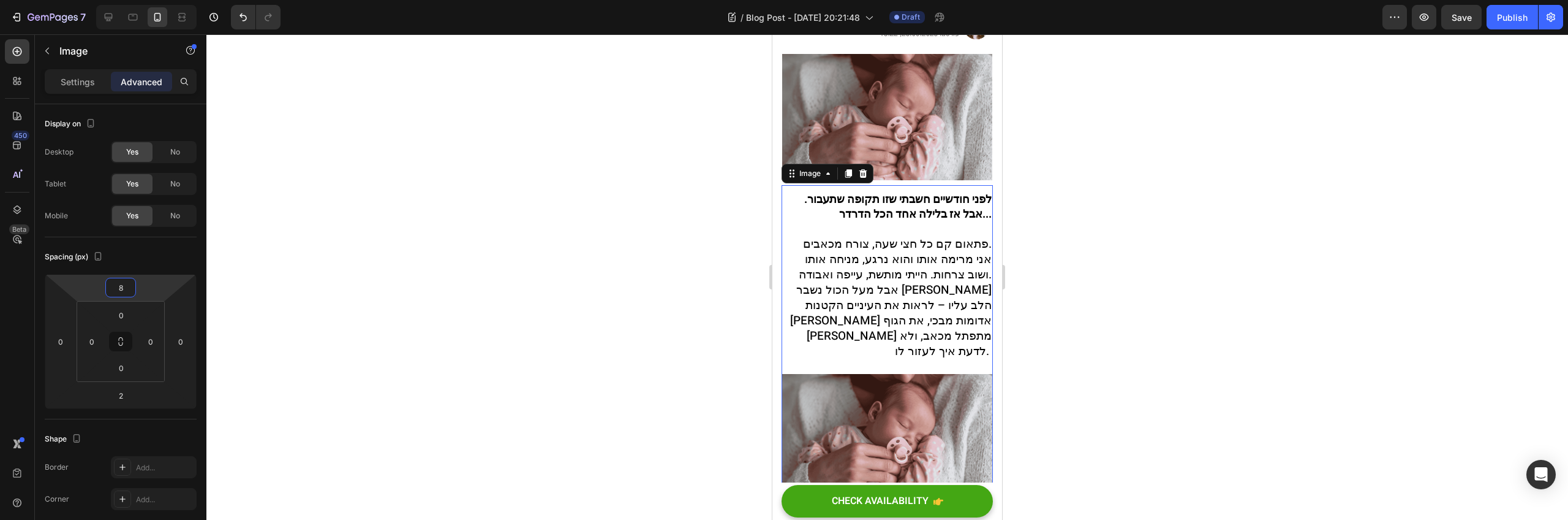
type input "6"
drag, startPoint x: 149, startPoint y: 298, endPoint x: 148, endPoint y: 318, distance: 20.0
click at [148, 0] on html "7 / Blog Post - [DATE] 20:21:48 Draft Preview Save Publish 450 Beta Sections(18…" at bounding box center [784, 0] width 1568 height 0
click at [78, 76] on p "Settings" at bounding box center [77, 82] width 34 height 13
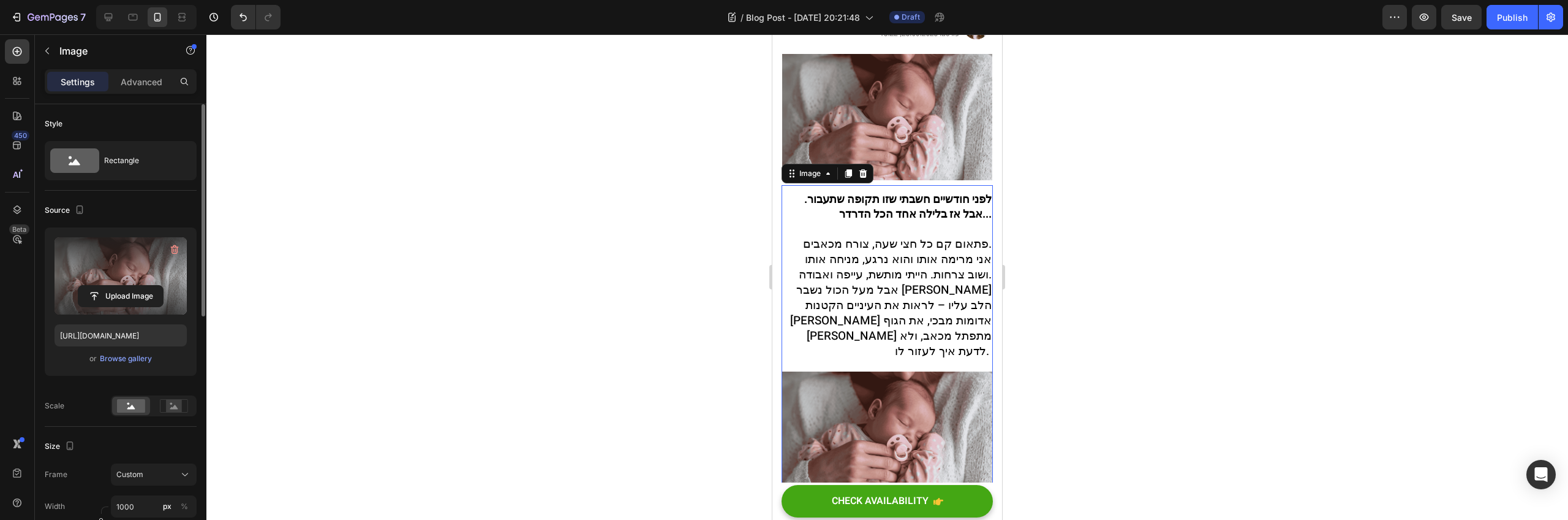
click at [141, 266] on label at bounding box center [121, 276] width 132 height 78
click at [141, 286] on input "file" at bounding box center [121, 296] width 84 height 21
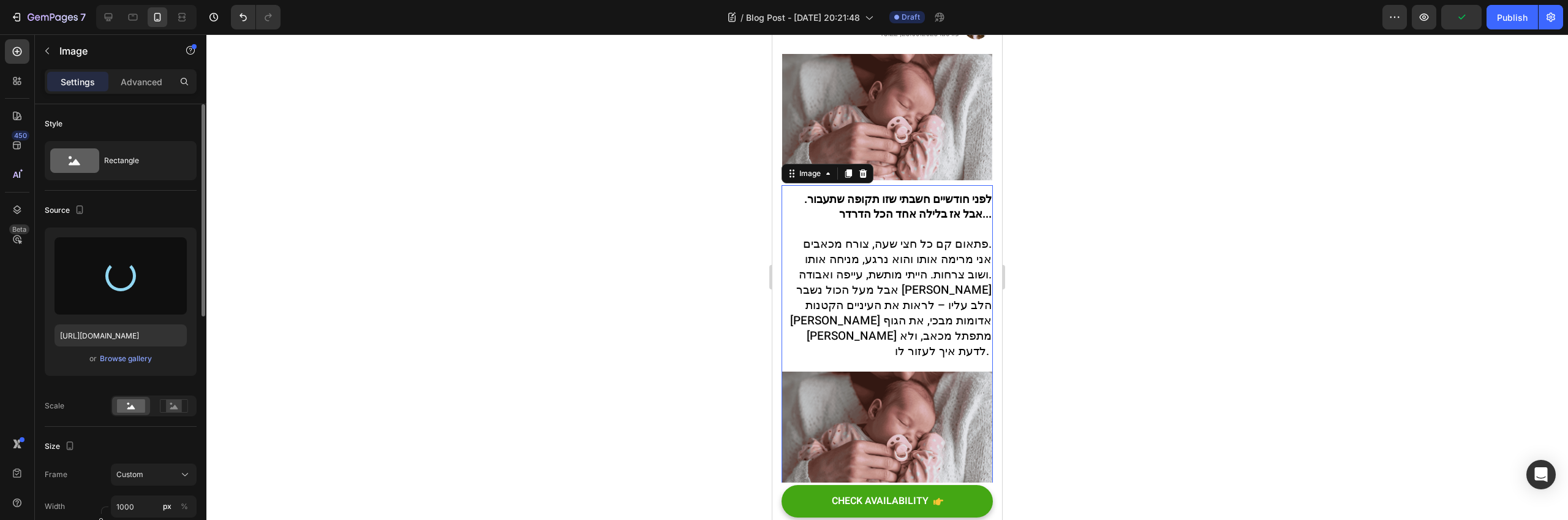
type input "[URL][DOMAIN_NAME]"
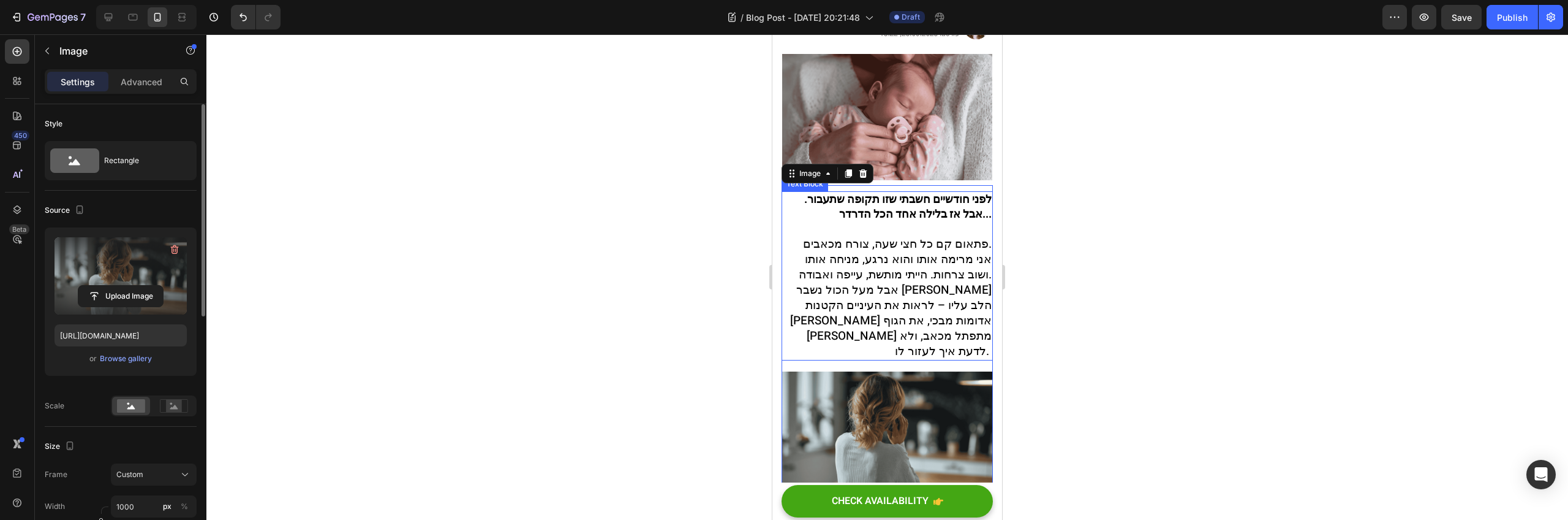
click at [890, 281] on span "אבל מעל הכול נשבר [PERSON_NAME] הלב עליו – לראות את העיניים הקטנות [PERSON_NAME…" at bounding box center [890, 321] width 202 height 79
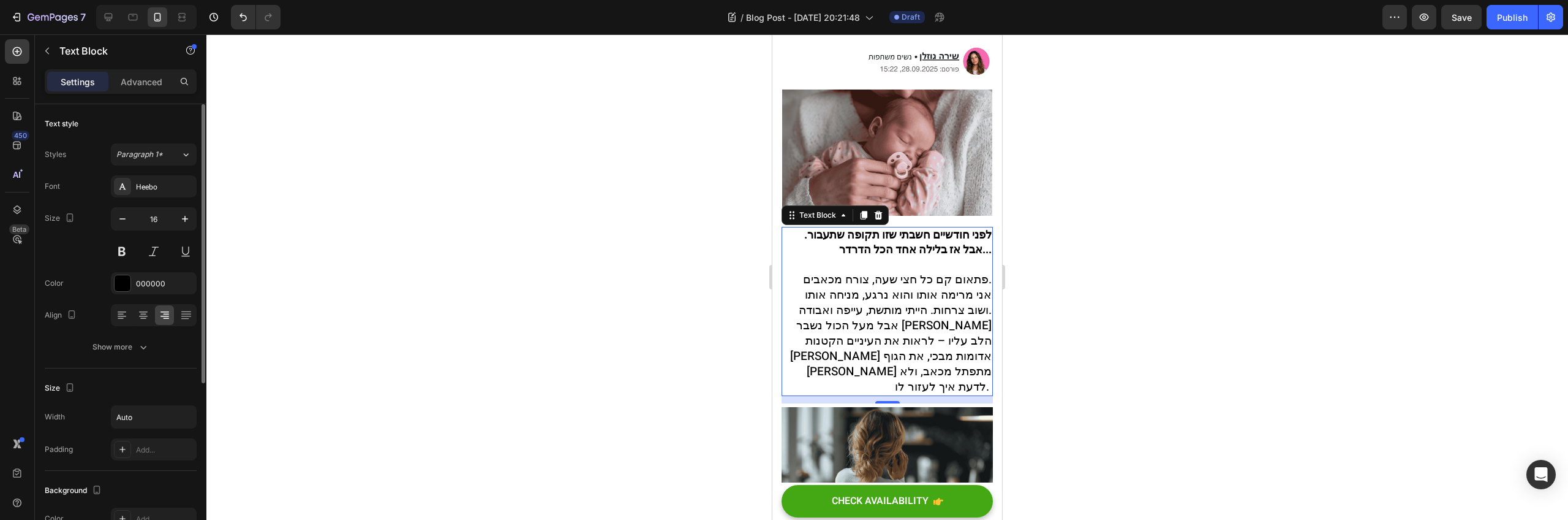
scroll to position [319, 0]
click at [1045, 235] on div at bounding box center [887, 277] width 1362 height 486
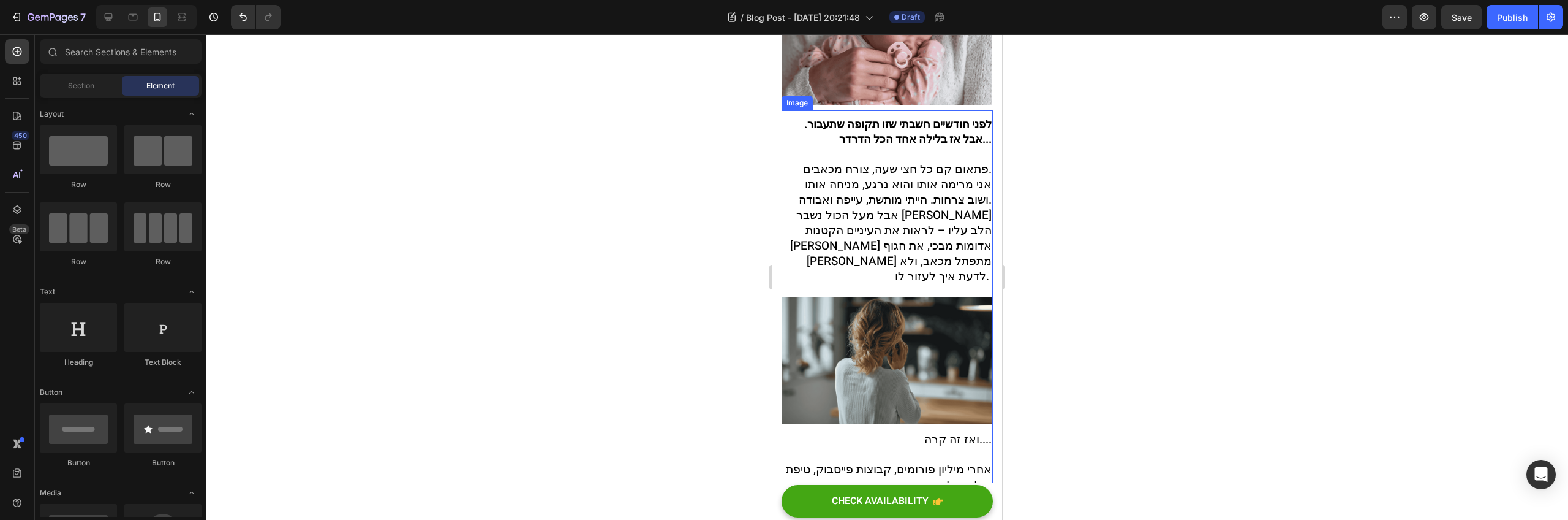
scroll to position [436, 0]
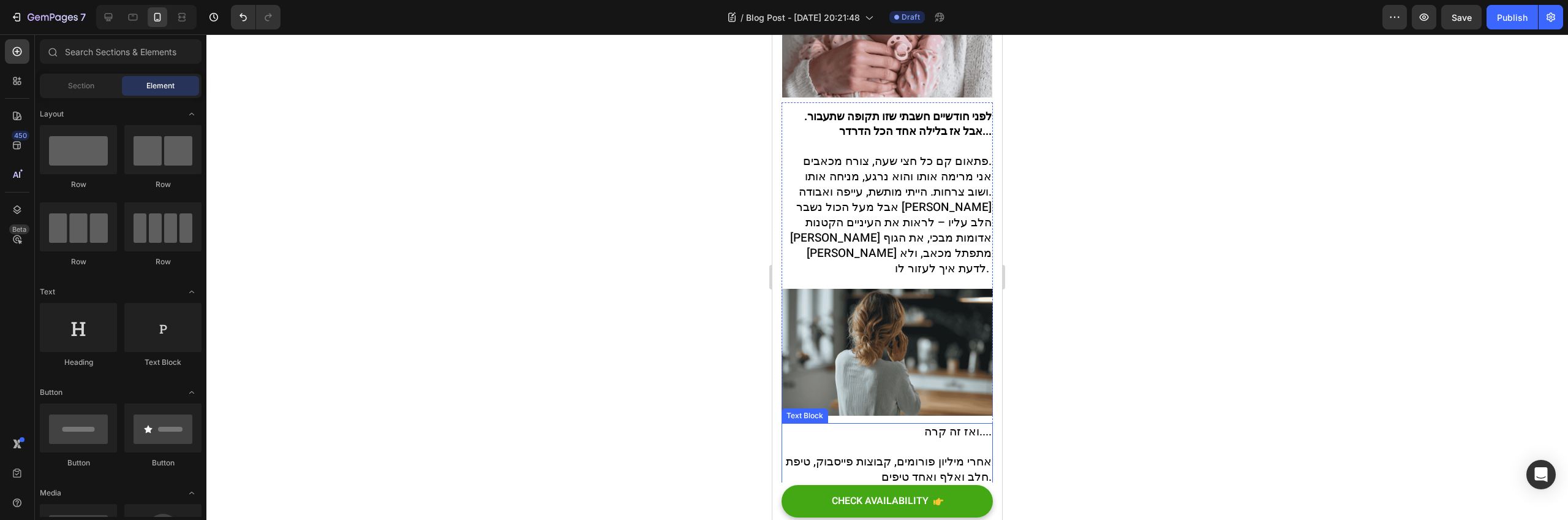
click at [955, 423] on span "ואז זה קרה...." at bounding box center [958, 431] width 67 height 17
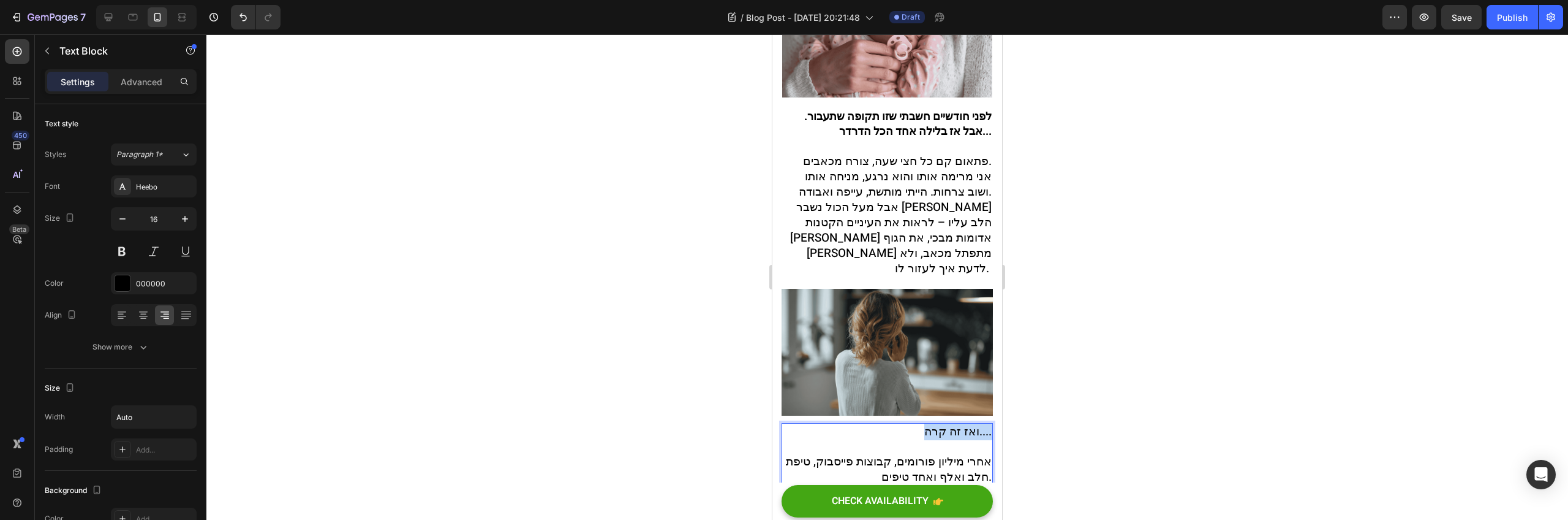
click at [955, 423] on span "ואז זה קרה...." at bounding box center [958, 431] width 67 height 17
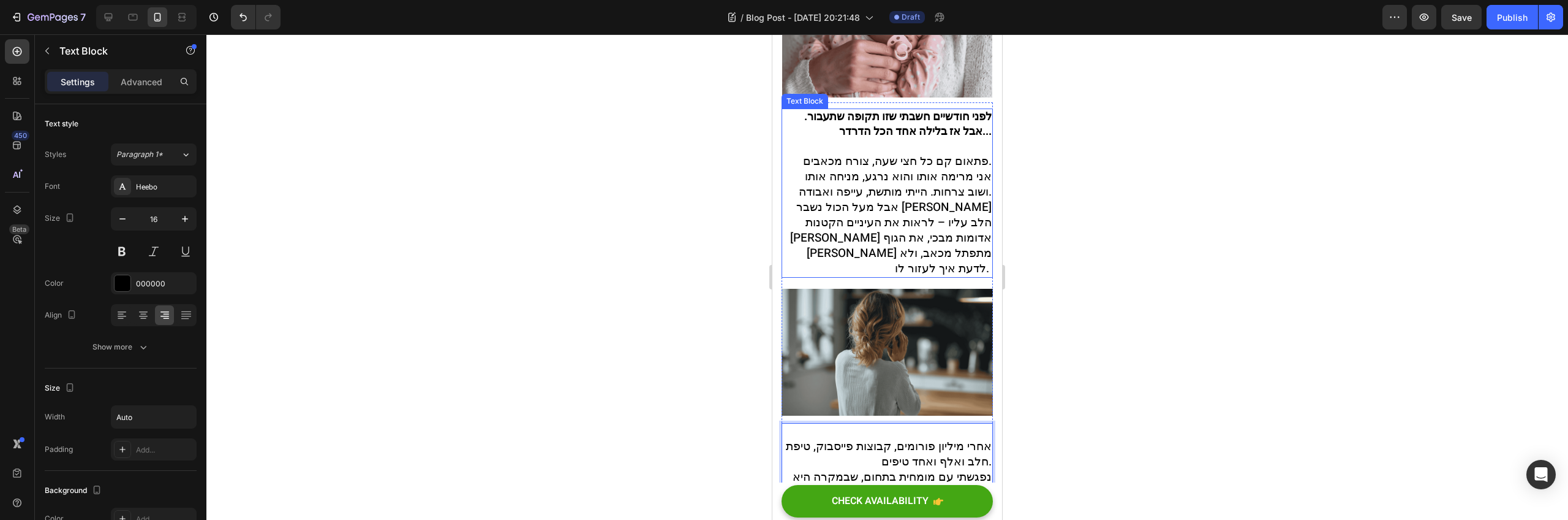
click at [929, 205] on span "אבל מעל הכול נשבר [PERSON_NAME] הלב עליו – לראות את העיניים הקטנות [PERSON_NAME…" at bounding box center [890, 238] width 202 height 79
click at [912, 227] on p "אבל מעל הכול נשבר [PERSON_NAME] הלב עליו – לראות את העיניים הקטנות [PERSON_NAME…" at bounding box center [887, 238] width 209 height 77
click at [979, 224] on p "אבל מעל הכול נשבר [PERSON_NAME] הלב עליו – לראות את העיניים הקטנות [PERSON_NAME…" at bounding box center [887, 238] width 209 height 77
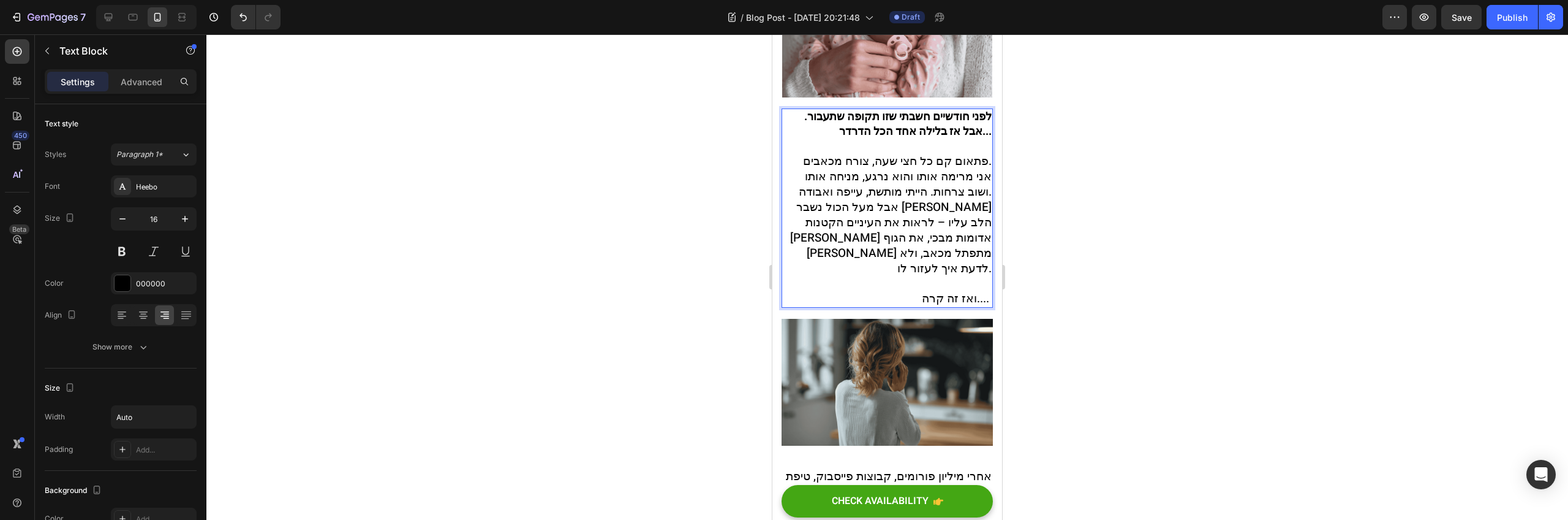
click at [1037, 249] on div at bounding box center [887, 277] width 1362 height 486
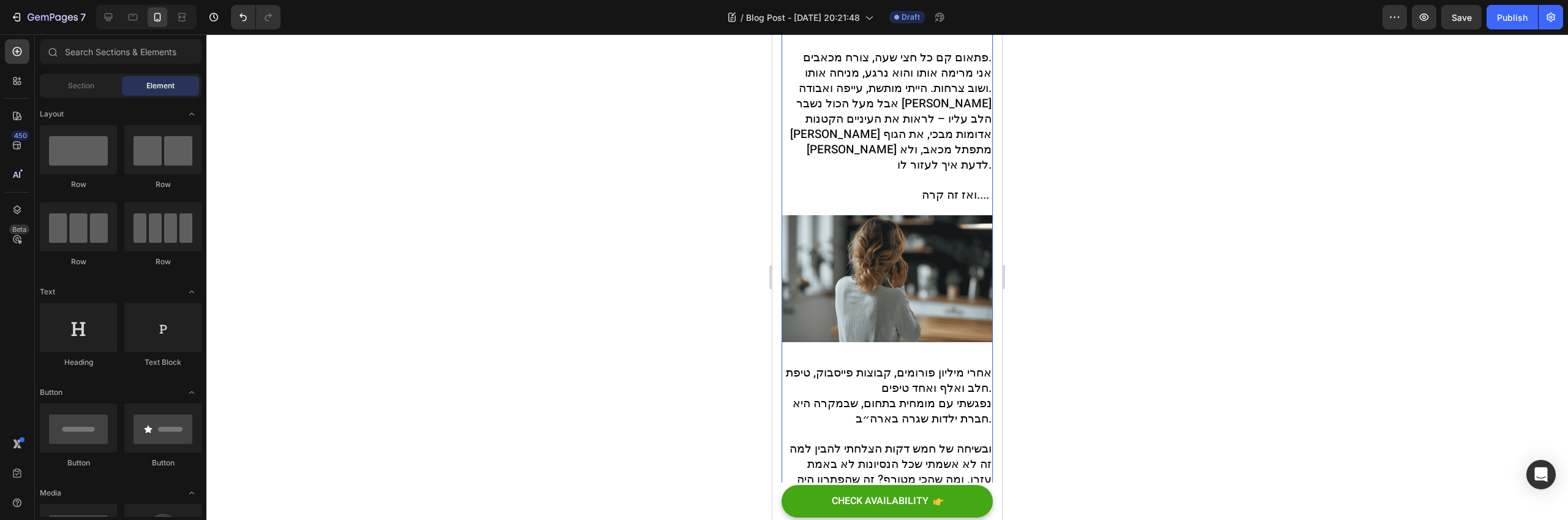
scroll to position [515, 0]
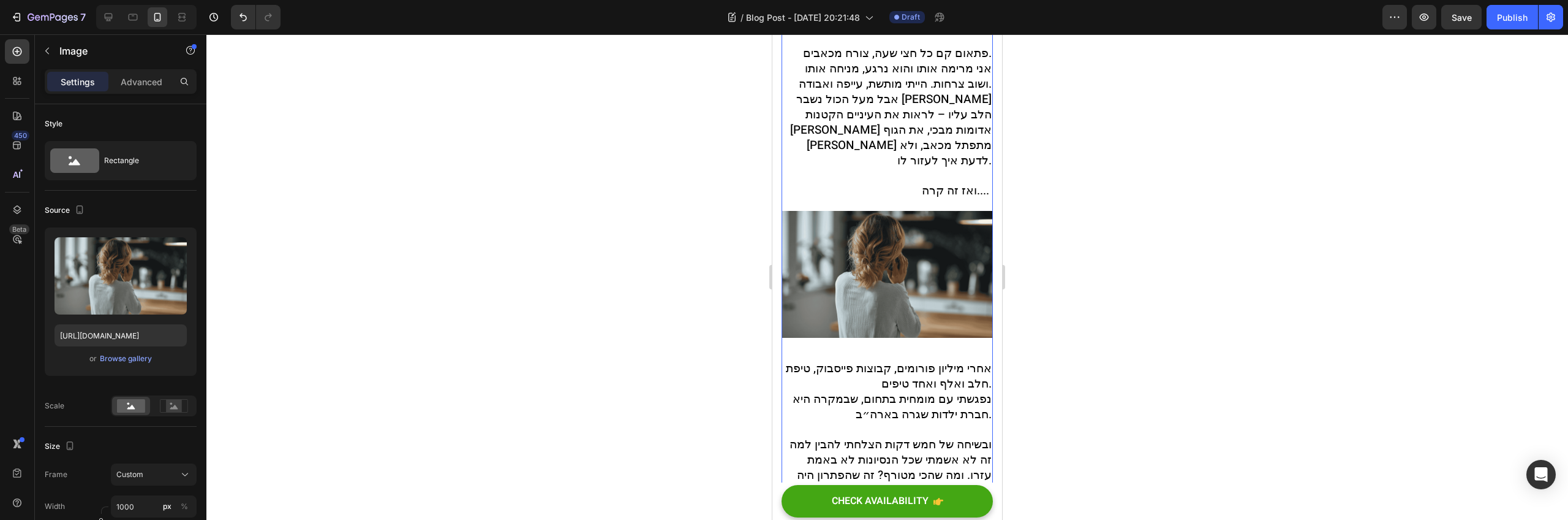
click at [959, 304] on img at bounding box center [887, 274] width 211 height 127
click at [940, 253] on img at bounding box center [887, 274] width 211 height 127
click at [939, 253] on img at bounding box center [887, 274] width 211 height 127
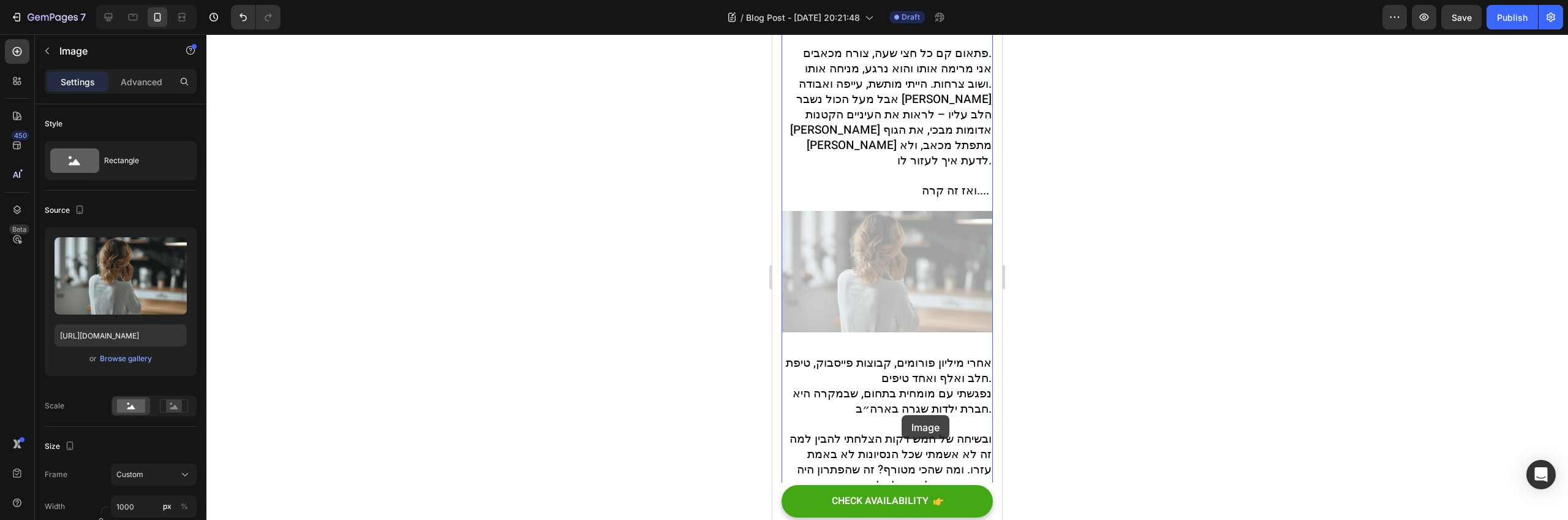
drag, startPoint x: 939, startPoint y: 253, endPoint x: 901, endPoint y: 413, distance: 164.5
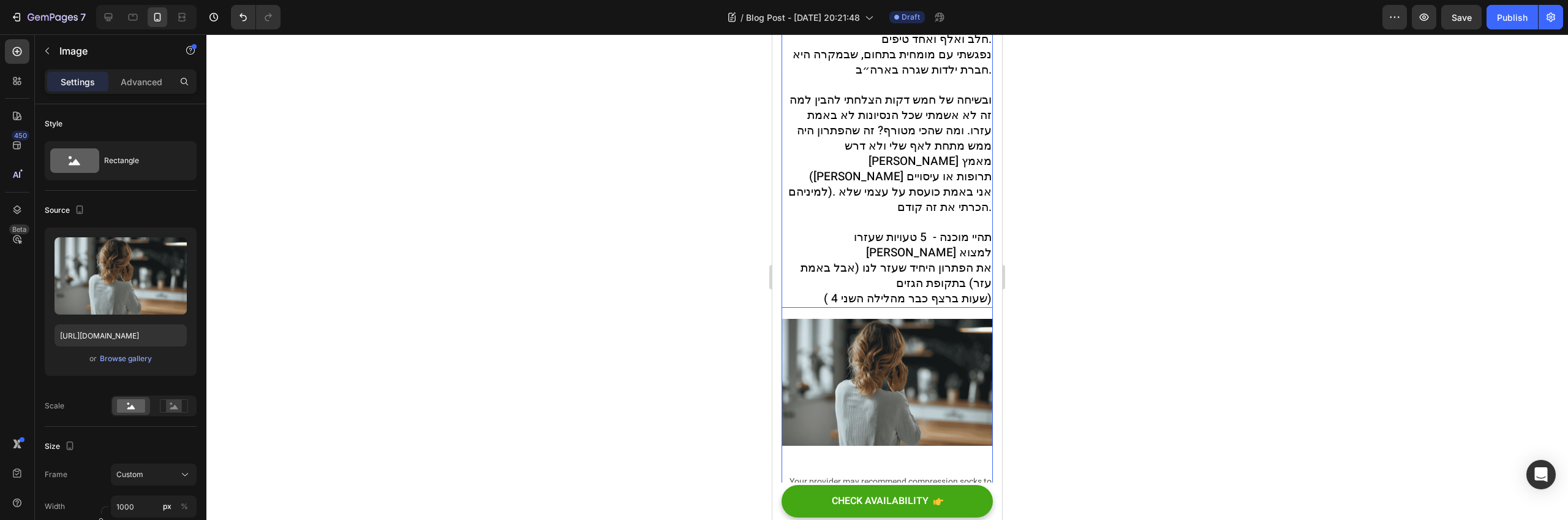
scroll to position [317, 0]
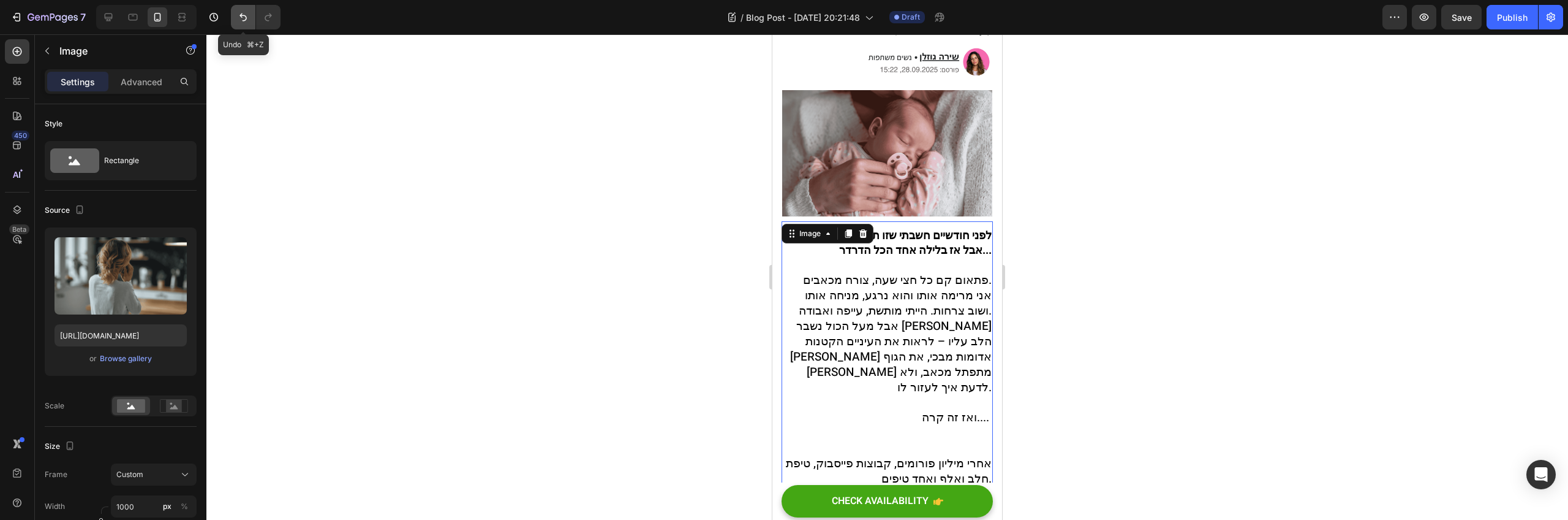
click at [247, 16] on icon "Undo/Redo" at bounding box center [244, 18] width 12 height 12
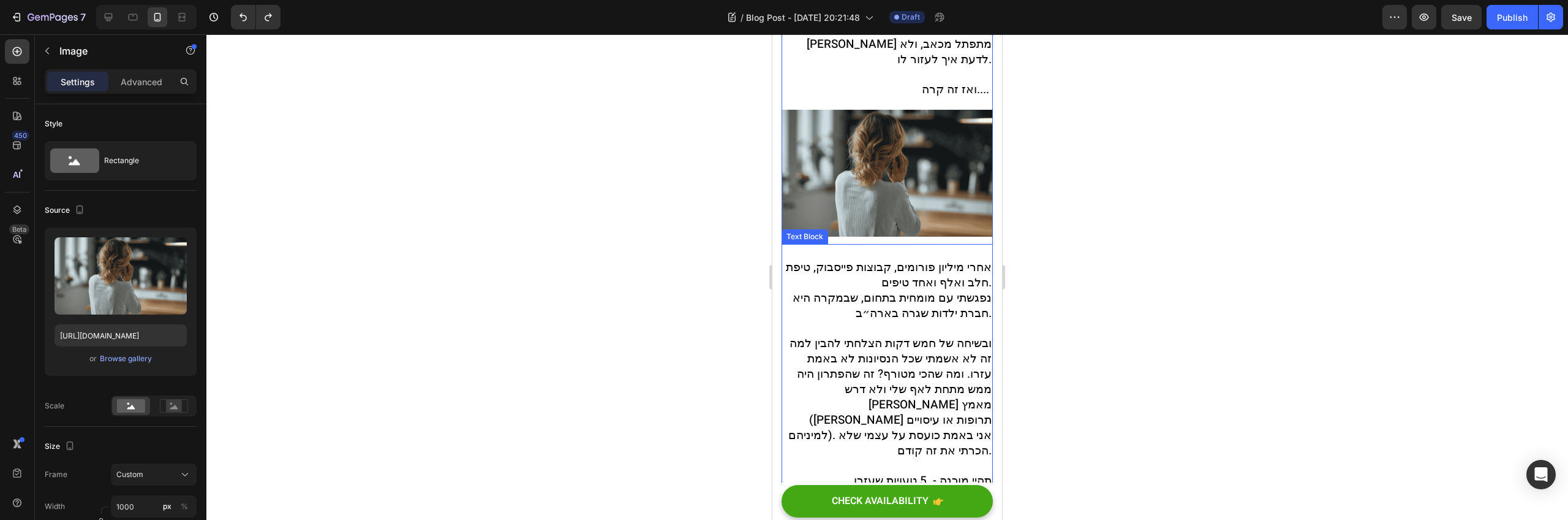
scroll to position [617, 0]
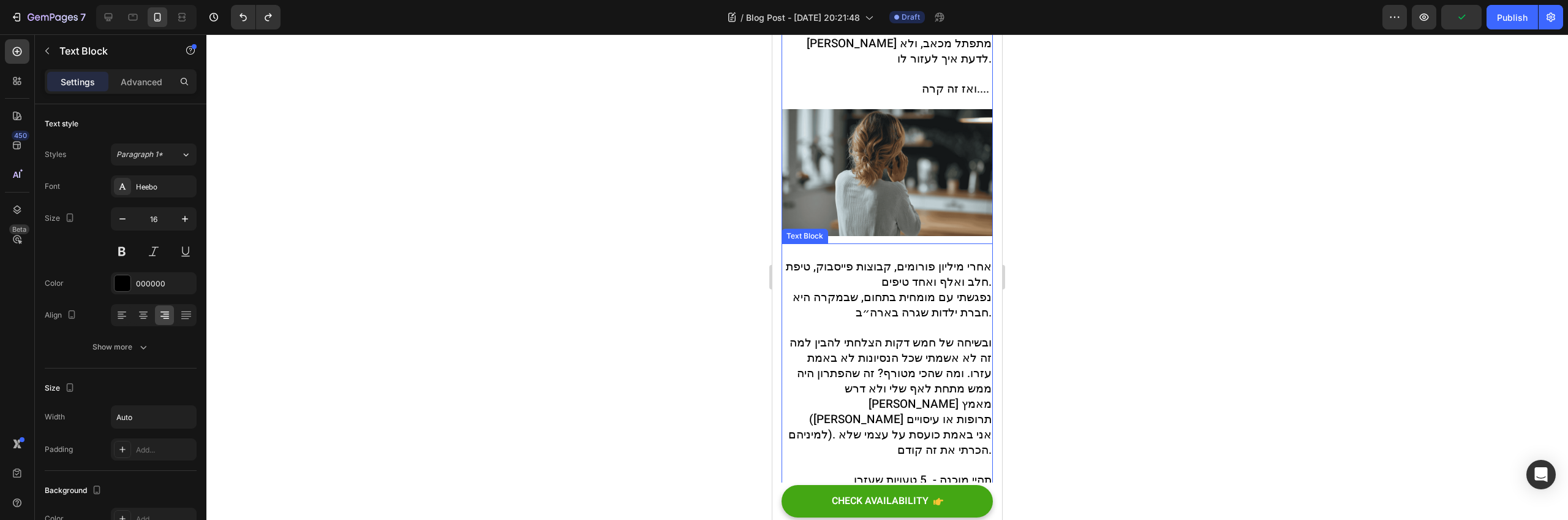
click at [882, 258] on span "אחרי מיליון פורומים, קבוצות פייסבוק, טיפת חלב ואלף ואחד טיפים." at bounding box center [889, 274] width 206 height 32
click at [912, 289] on span "נפגשתי עם מומחית בתחום, שבמקרה היא חברת ילדות שגרה בארה״ב." at bounding box center [892, 305] width 199 height 32
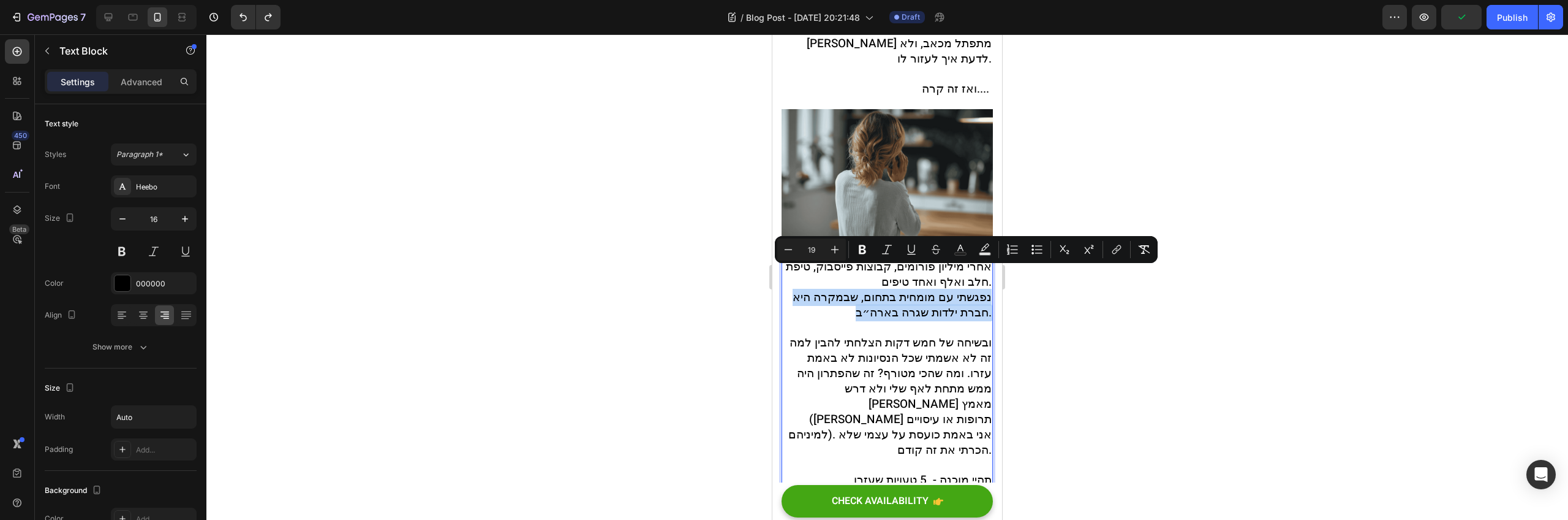
click at [884, 289] on span "נפגשתי עם מומחית בתחום, שבמקרה היא חברת ילדות שגרה בארה״ב." at bounding box center [892, 305] width 199 height 32
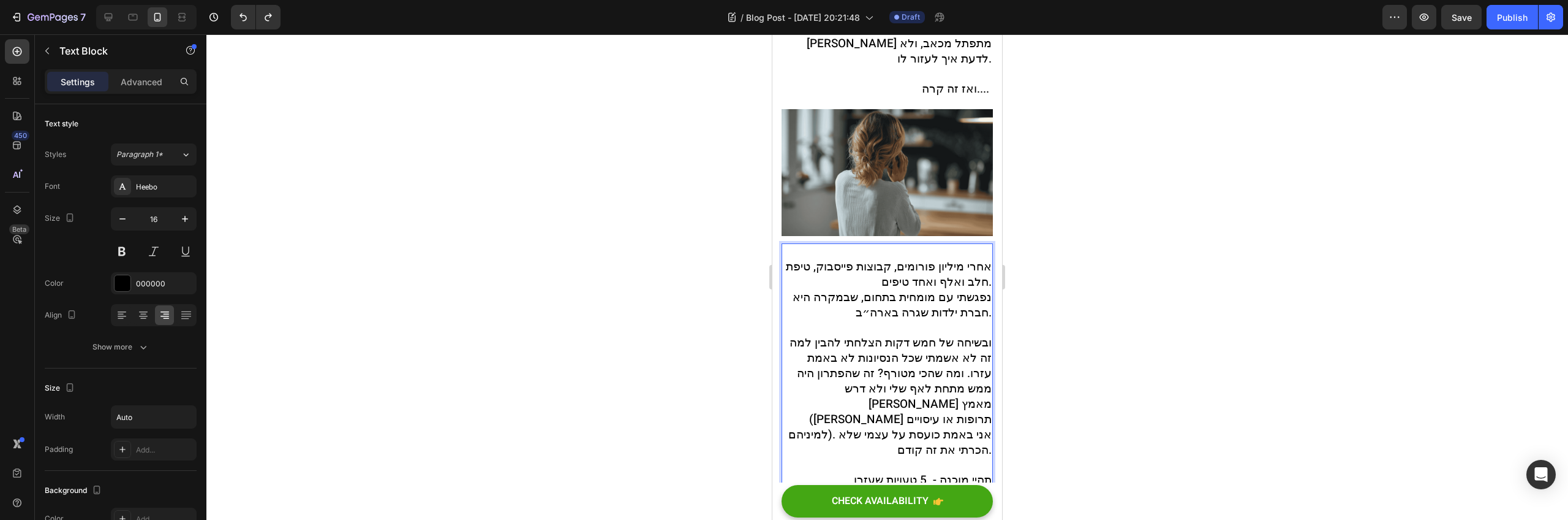
click at [887, 289] on span "נפגשתי עם מומחית בתחום, שבמקרה היא חברת ילדות שגרה בארה״ב." at bounding box center [892, 305] width 199 height 32
click at [886, 298] on span "נפגשתי עם מומחית בתחום, שבמקרה היא חברת ילדות שגרה בארה״ב." at bounding box center [892, 305] width 199 height 32
click at [887, 335] on span "ובשיחה של חמש דקות הצלחתי להבין למה זה לא אשמתי שכל הנסיונות לא באמת עזרו. ומה …" at bounding box center [890, 396] width 204 height 124
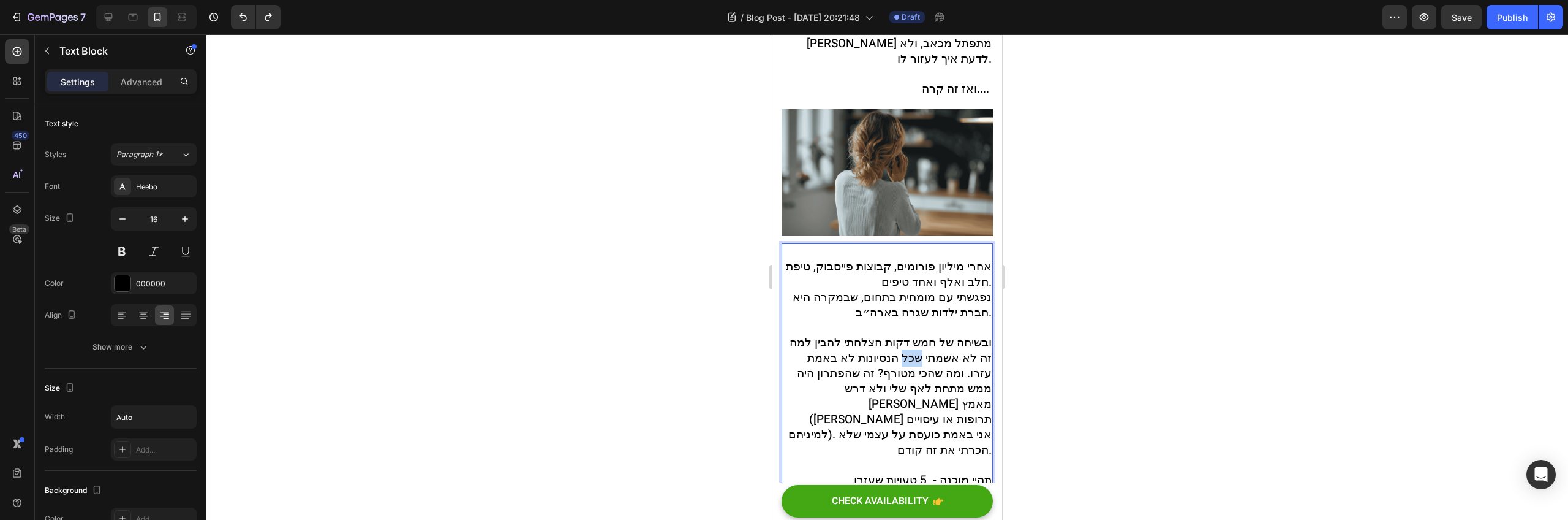
click at [887, 335] on span "ובשיחה של חמש דקות הצלחתי להבין למה זה לא אשמתי שכל הנסיונות לא באמת עזרו. ומה …" at bounding box center [890, 396] width 204 height 124
click at [940, 351] on span "ובשיחה של חמש דקות הצלחתי להבין למה זה לא אשמתי שכל הנסיונות לא באמת עזרו. ומה …" at bounding box center [890, 396] width 204 height 124
click at [900, 334] on span "ובשיחה של חמש דקות הצלחתי להבין למה זה לא אשמתי שכל הנסיונות לא באמת עזרו. ומה …" at bounding box center [890, 396] width 204 height 124
click at [870, 334] on span "ובשיחה של חמש דקות הצלחתי להבין למה זה לא אשמתי שכל הנסיונות לא באמת עזרו. ומה …" at bounding box center [890, 396] width 204 height 124
click at [885, 367] on span "ובשיחה של חמש דקות הצלחתי להבין למה זה לא אשמתי שכל הנסיונות לא באמת עזרו. ומה …" at bounding box center [890, 396] width 204 height 124
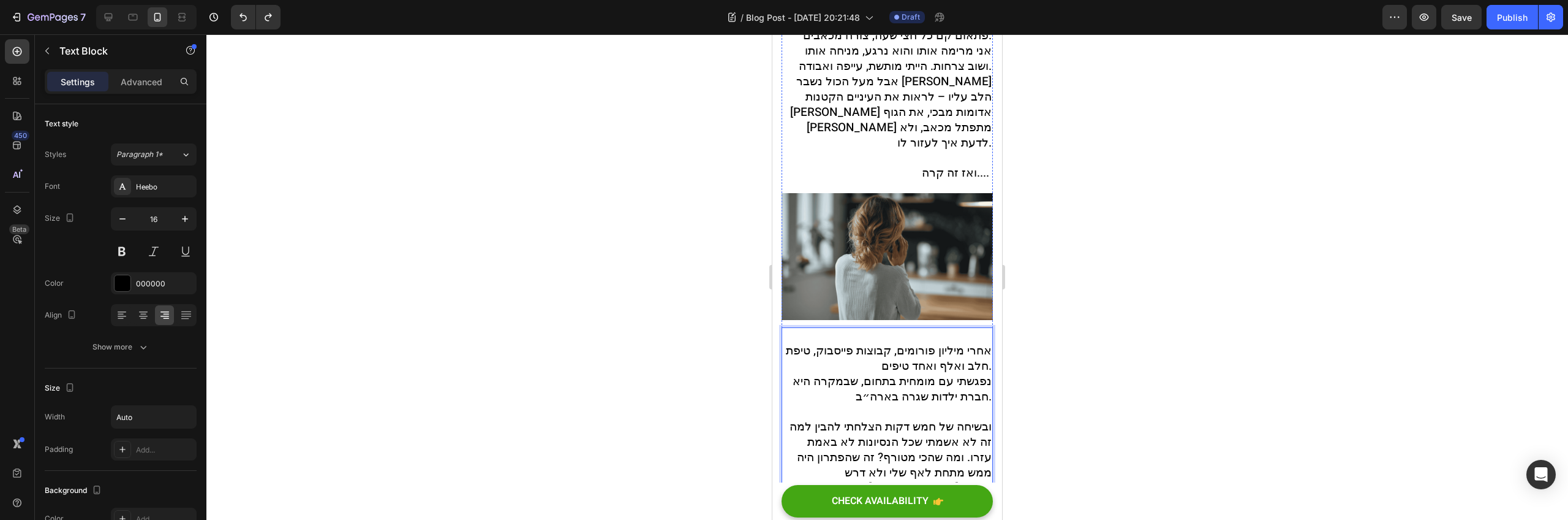
scroll to position [534, 0]
click at [829, 442] on span "ובשיחה של חמש דקות הצלחתי להבין למה זה לא אשמתי שכל הנסיונות לא באמת עזרו. ומה …" at bounding box center [890, 479] width 204 height 124
click at [981, 341] on span "אחרי מיליון פורומים, קבוצות פייסבוק, טיפת חלב ואלף ואחד טיפים." at bounding box center [889, 357] width 206 height 32
click at [810, 341] on span "אחרי מיליון פורומים, קבוצות פייסבוק טיפת חלב ואלף ואחד טיפים." at bounding box center [890, 357] width 204 height 32
click at [792, 342] on p "אחרי מיליון פורומים, קבוצות פייסבוק טיפת חלב ואלף ואחד טיפים. נפגשתי עם מומחית …" at bounding box center [887, 487] width 209 height 290
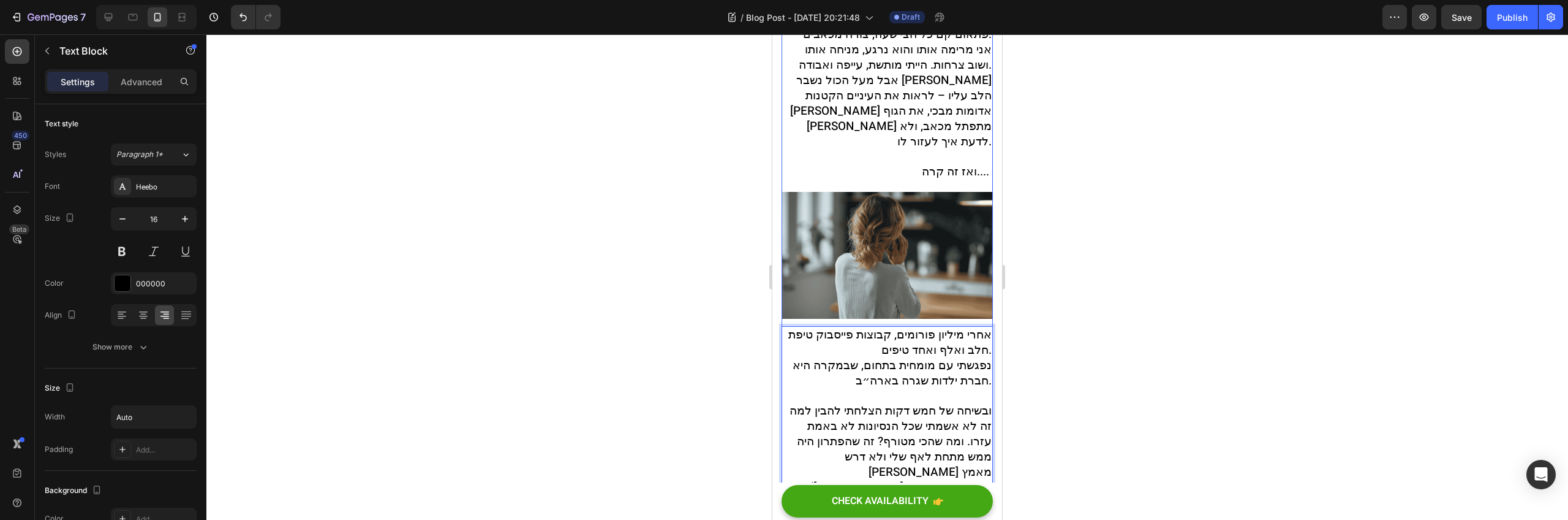
click at [822, 238] on img at bounding box center [887, 255] width 211 height 127
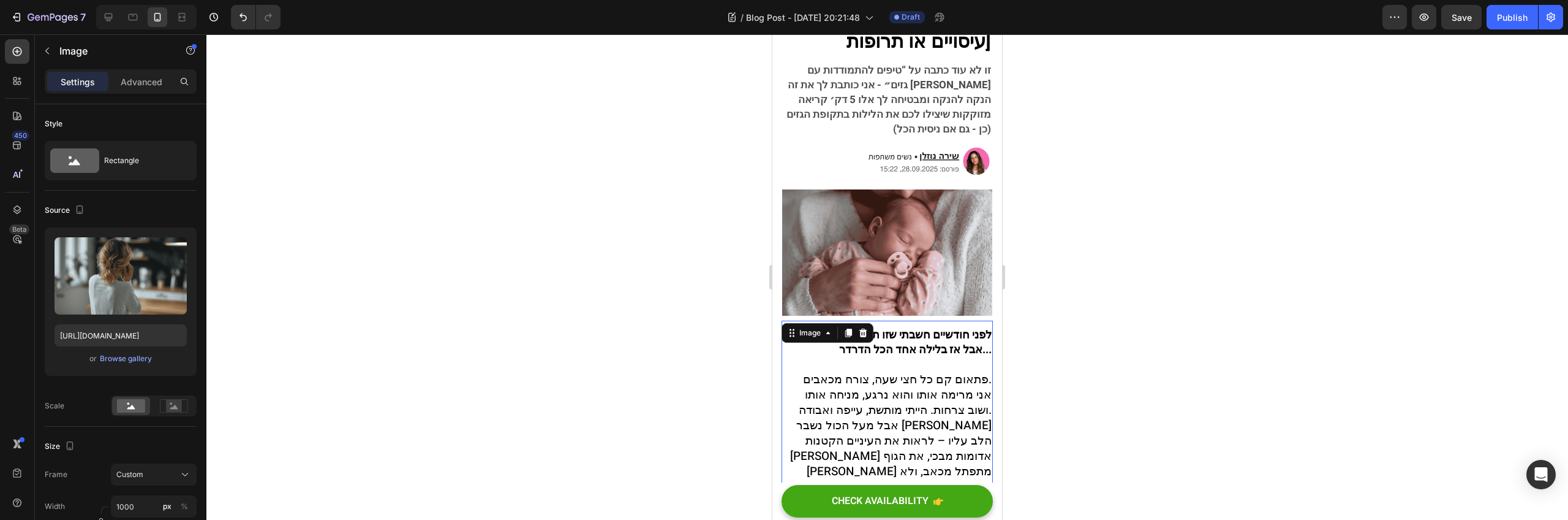
click at [801, 271] on img at bounding box center [887, 252] width 210 height 126
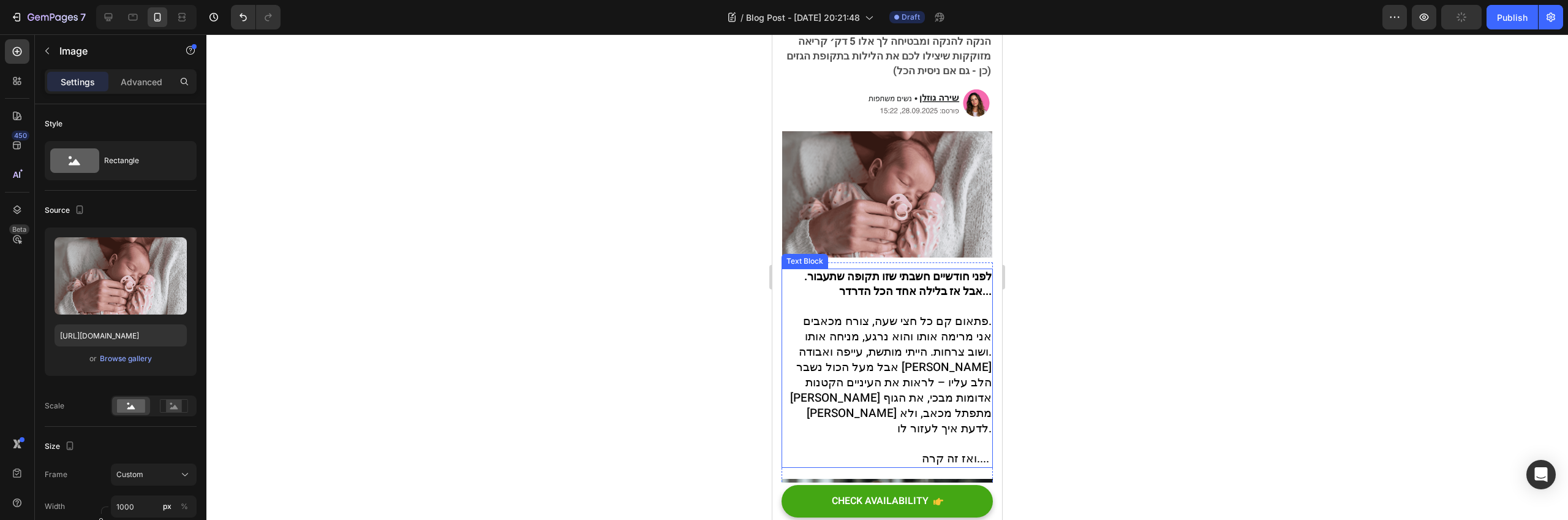
scroll to position [262, 0]
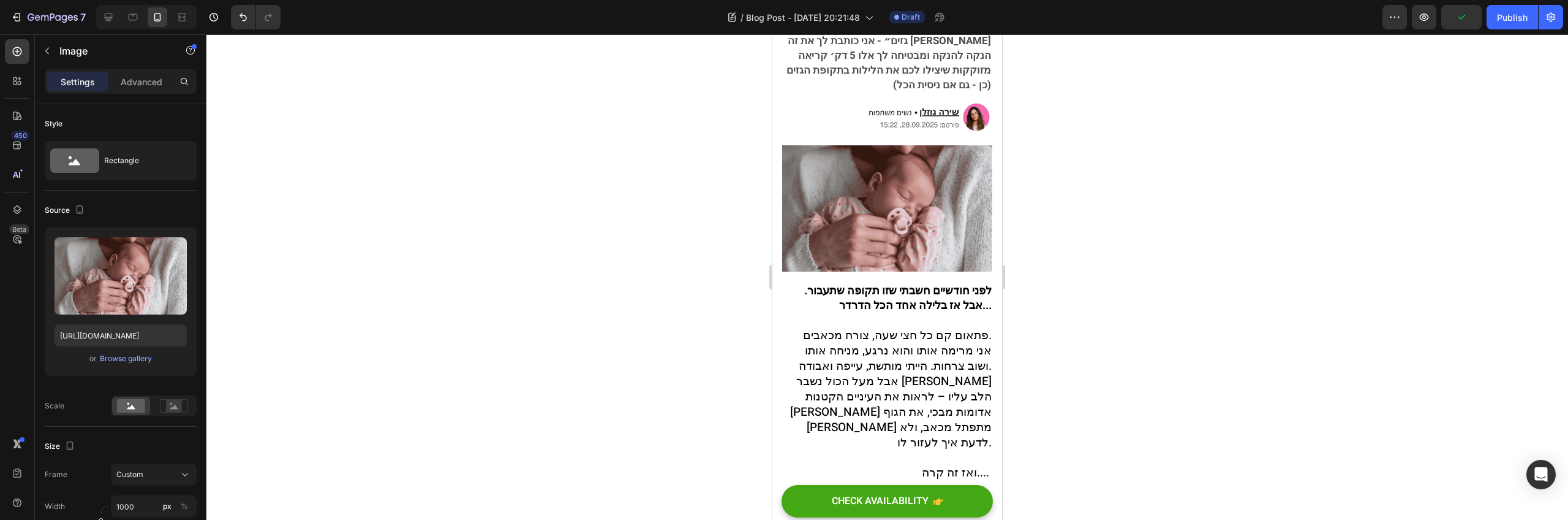
click at [799, 191] on img at bounding box center [887, 208] width 210 height 126
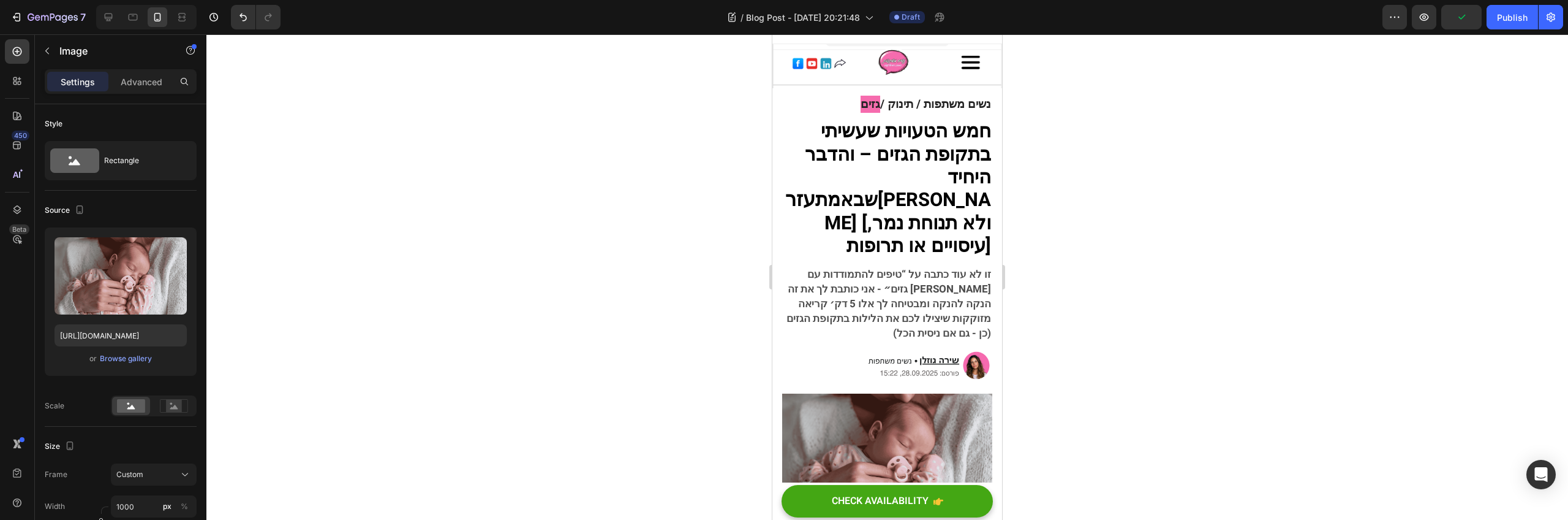
scroll to position [0, 0]
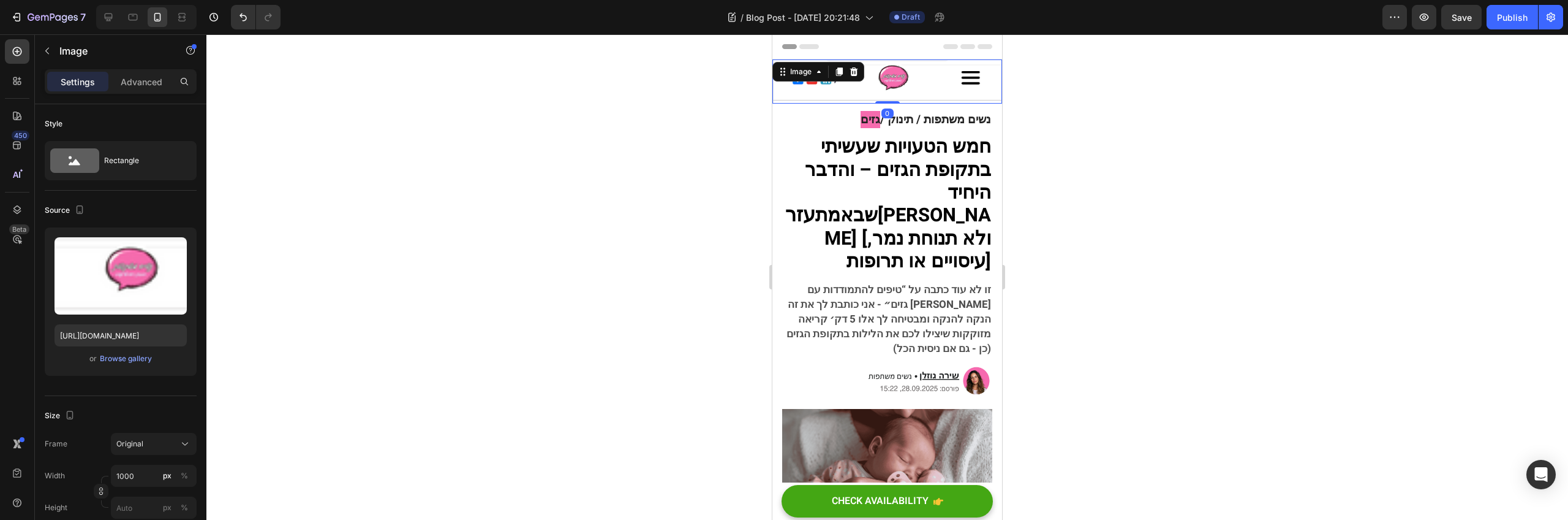
click at [864, 77] on div "Image 0" at bounding box center [887, 81] width 230 height 44
click at [1166, 220] on div at bounding box center [887, 277] width 1362 height 486
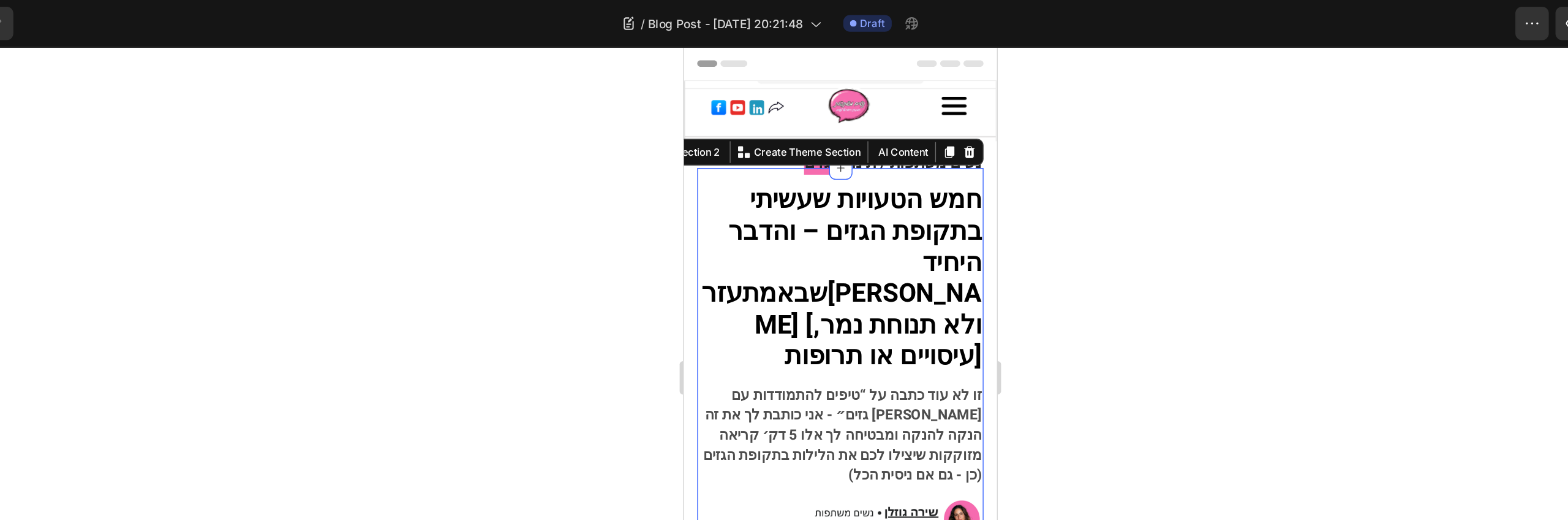
click at [862, 142] on div "נשים משתפות / תינוק / גזים Heading חמש הטעויות שעשיתי בתקופת הגזים – והדבר היחי…" at bounding box center [798, 344] width 210 height 408
click at [1045, 112] on div at bounding box center [887, 277] width 1362 height 486
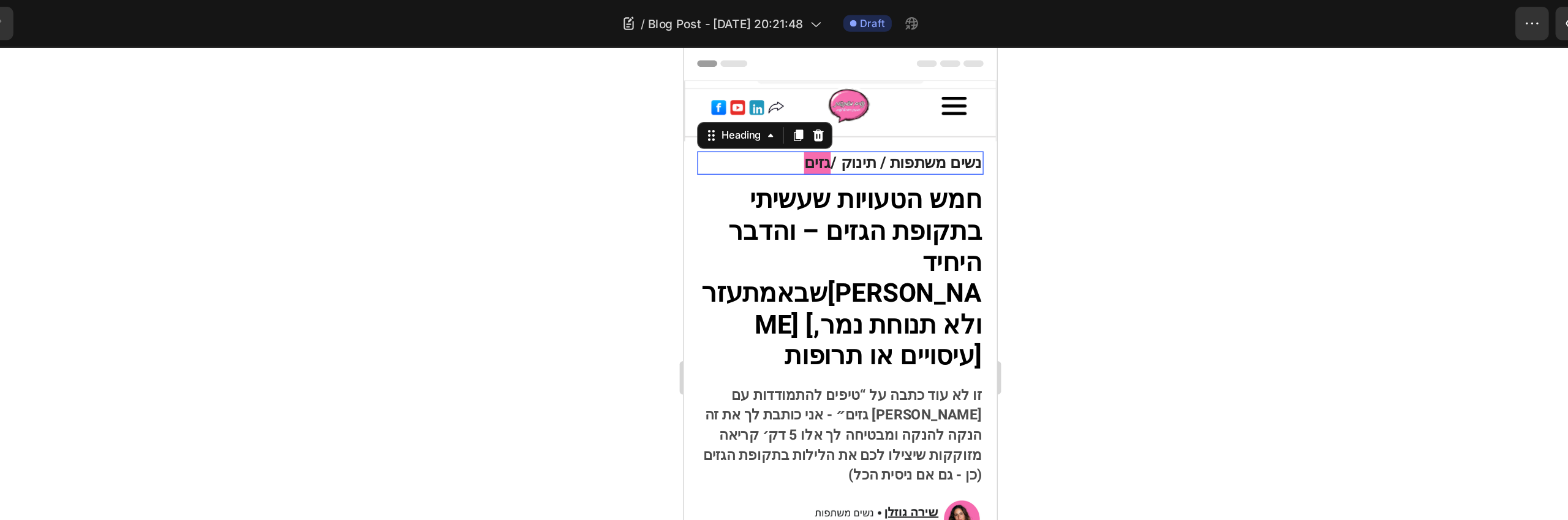
click at [888, 126] on strong "נשים משתפות / תינוק /" at bounding box center [847, 131] width 111 height 17
drag, startPoint x: 1052, startPoint y: 111, endPoint x: 1043, endPoint y: 112, distance: 9.1
click at [1052, 111] on div at bounding box center [887, 277] width 1362 height 486
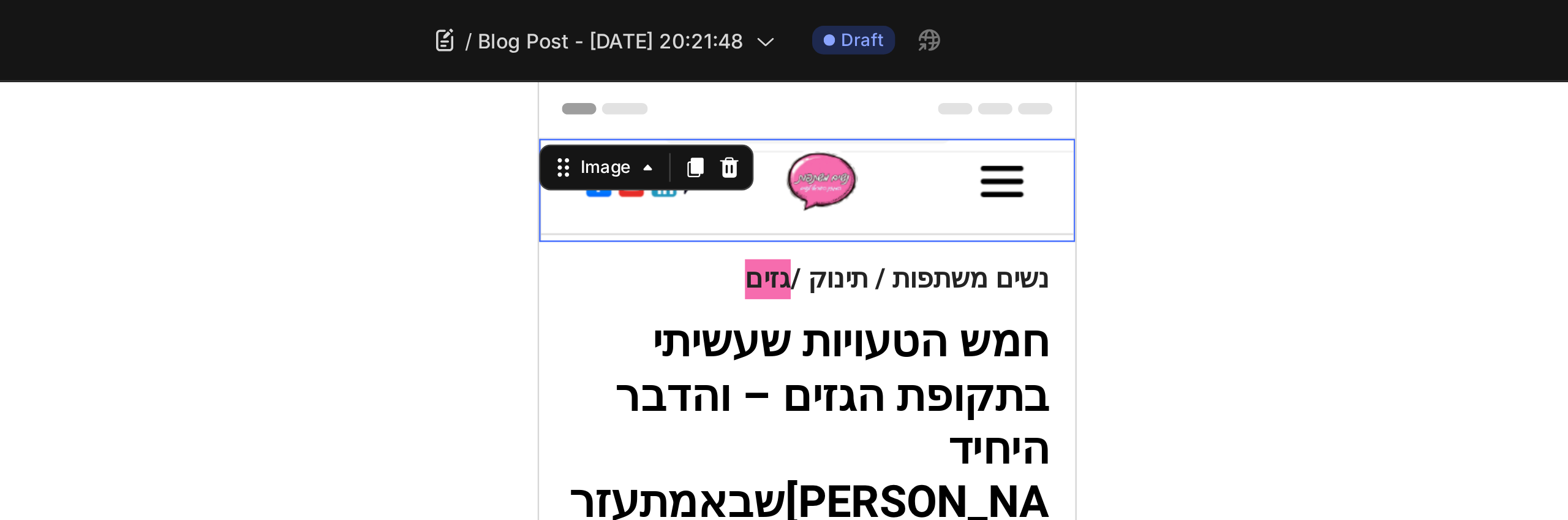
click at [689, 128] on img at bounding box center [654, 127] width 230 height 44
click at [689, 143] on img at bounding box center [654, 127] width 230 height 44
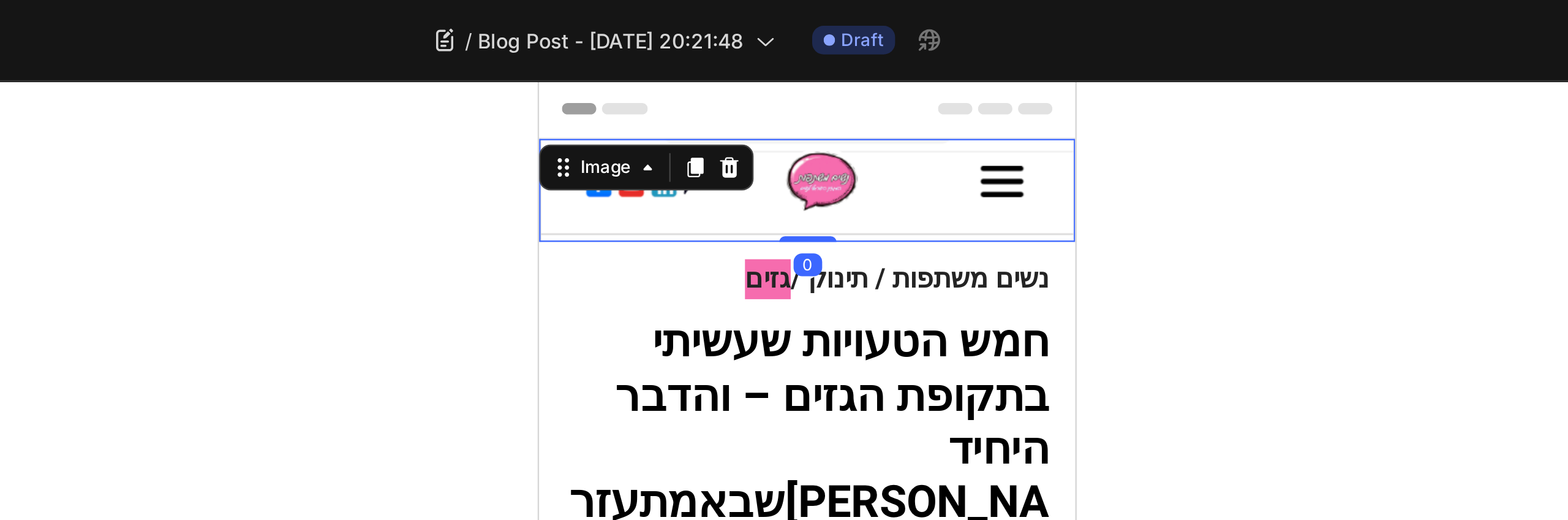
click at [689, 143] on img at bounding box center [654, 127] width 230 height 44
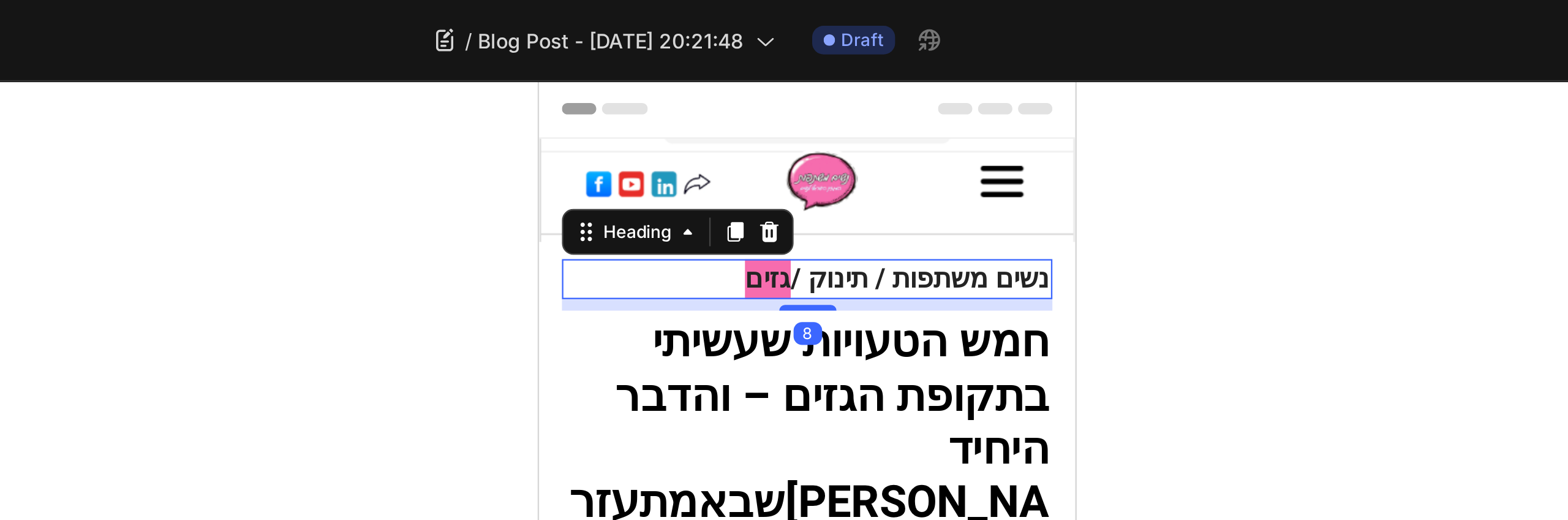
click at [729, 170] on strong "נשים משתפות / תינוק /" at bounding box center [703, 164] width 111 height 17
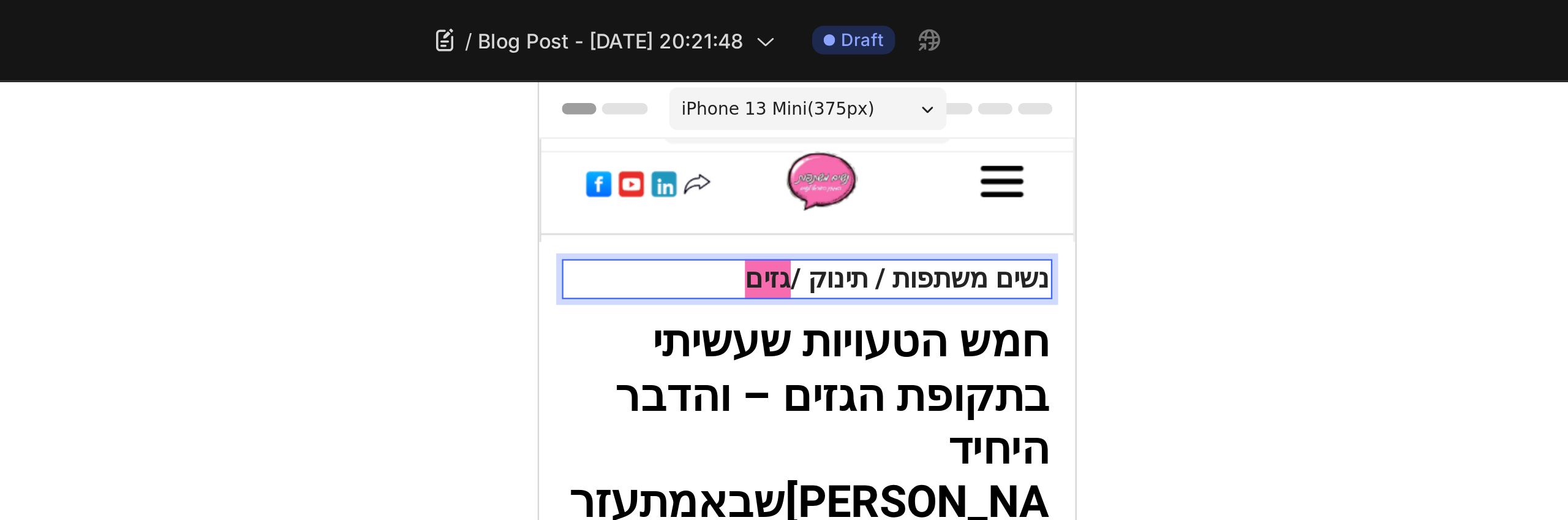
click at [697, 165] on strong "נשים משתפות / תינוק /" at bounding box center [703, 164] width 111 height 17
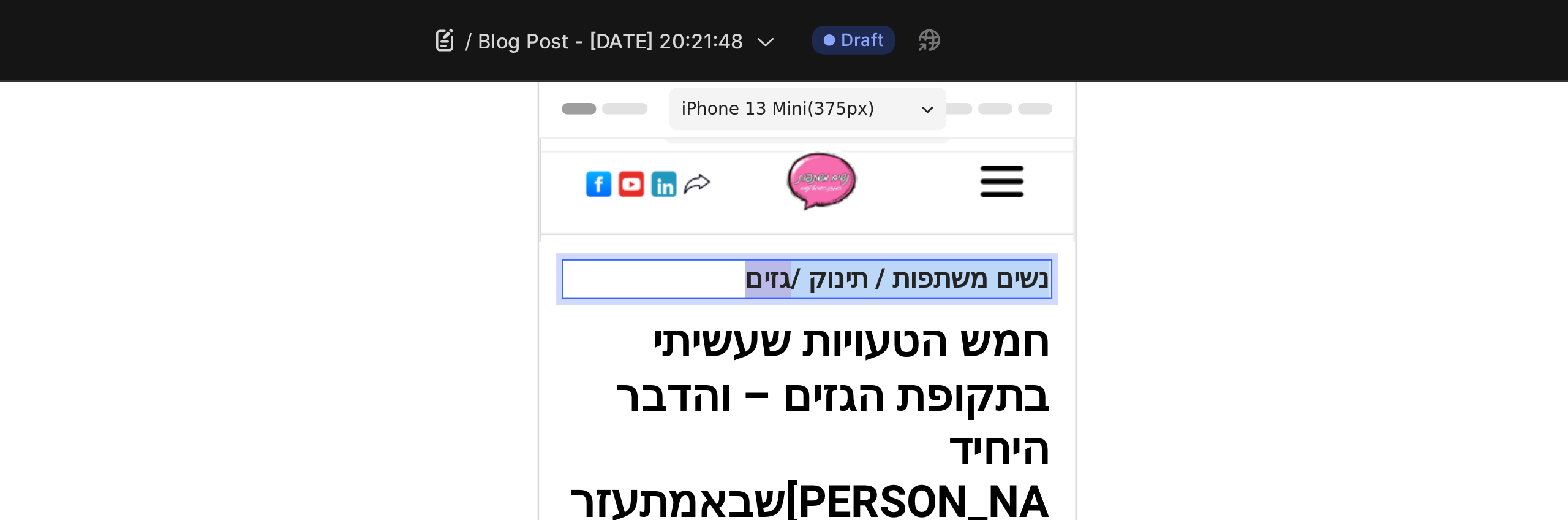
click at [697, 165] on strong "נשים משתפות / תינוק /" at bounding box center [703, 164] width 111 height 17
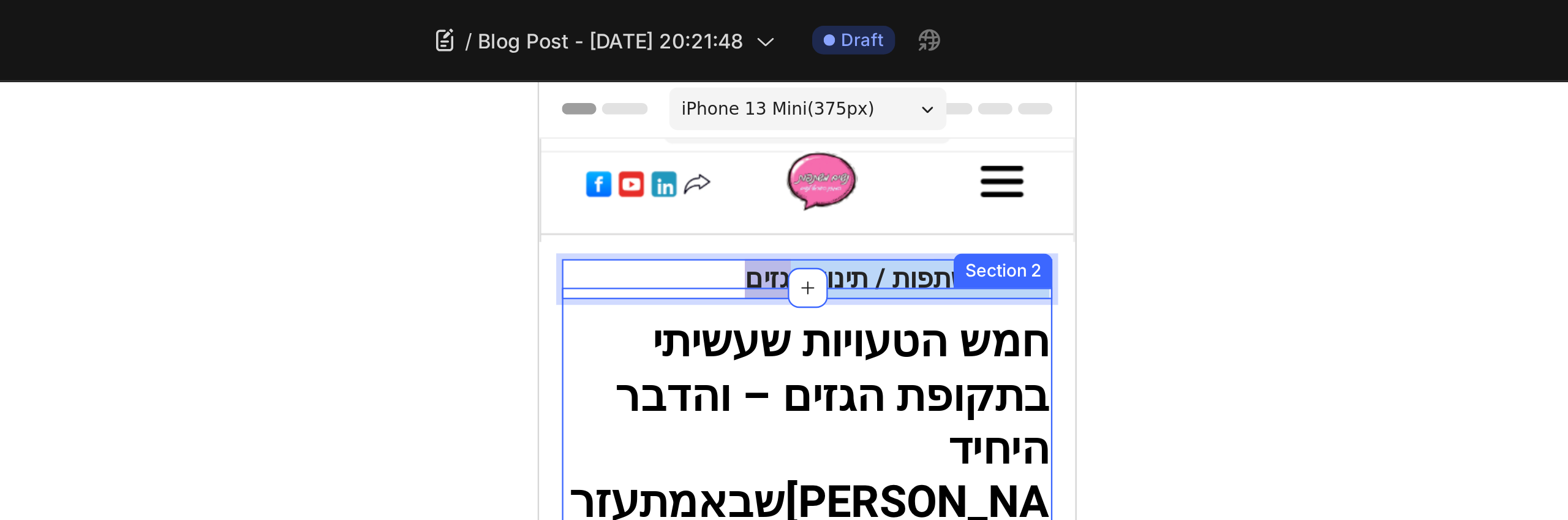
click at [698, 182] on strong "חמש הטעויות שעשיתי בתקופת הגזים – והדבר" at bounding box center [664, 203] width 186 height 50
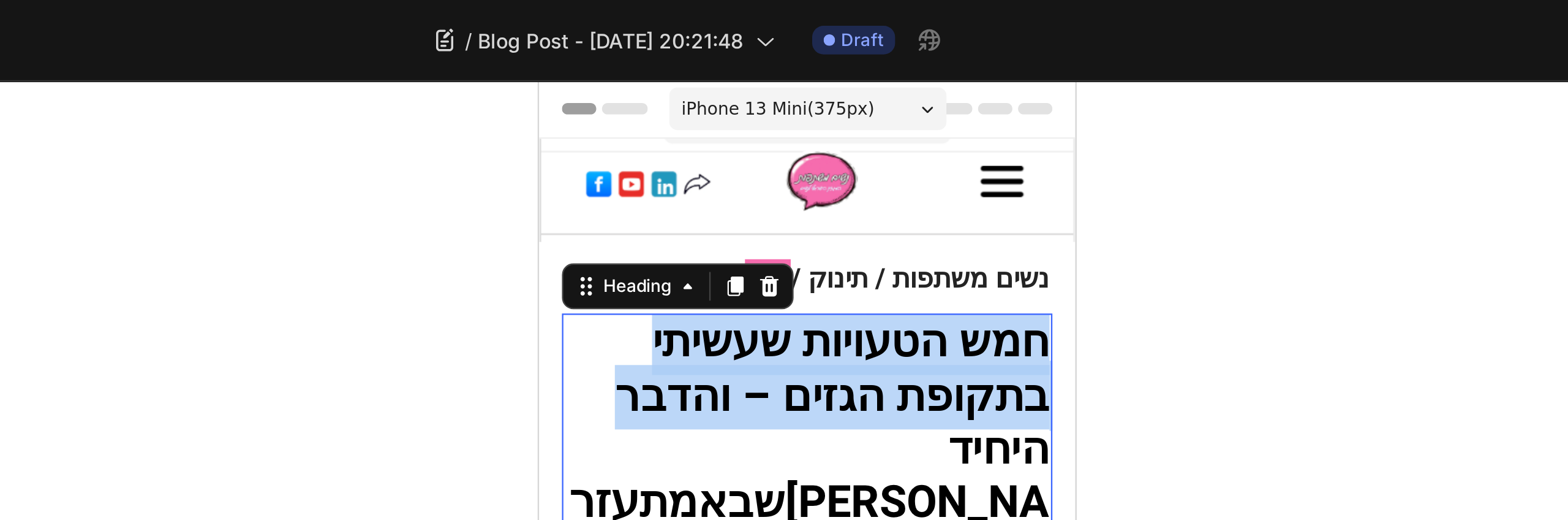
click at [698, 182] on strong "חמש הטעויות שעשיתי בתקופת הגזים – והדבר" at bounding box center [664, 203] width 186 height 50
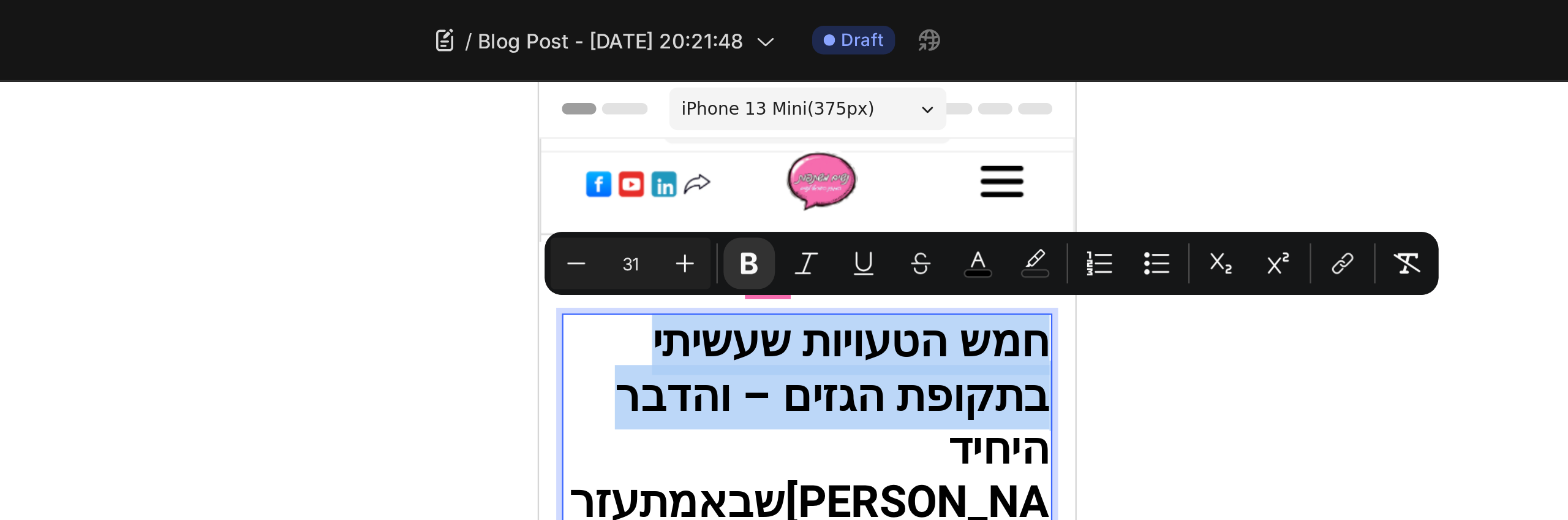
click at [698, 182] on strong "חמש הטעויות שעשיתי בתקופת הגזים – והדבר" at bounding box center [664, 203] width 186 height 50
click at [713, 193] on strong "חמש הטעויות שעשיתי בתקופת הגזים – והדבר" at bounding box center [664, 203] width 186 height 50
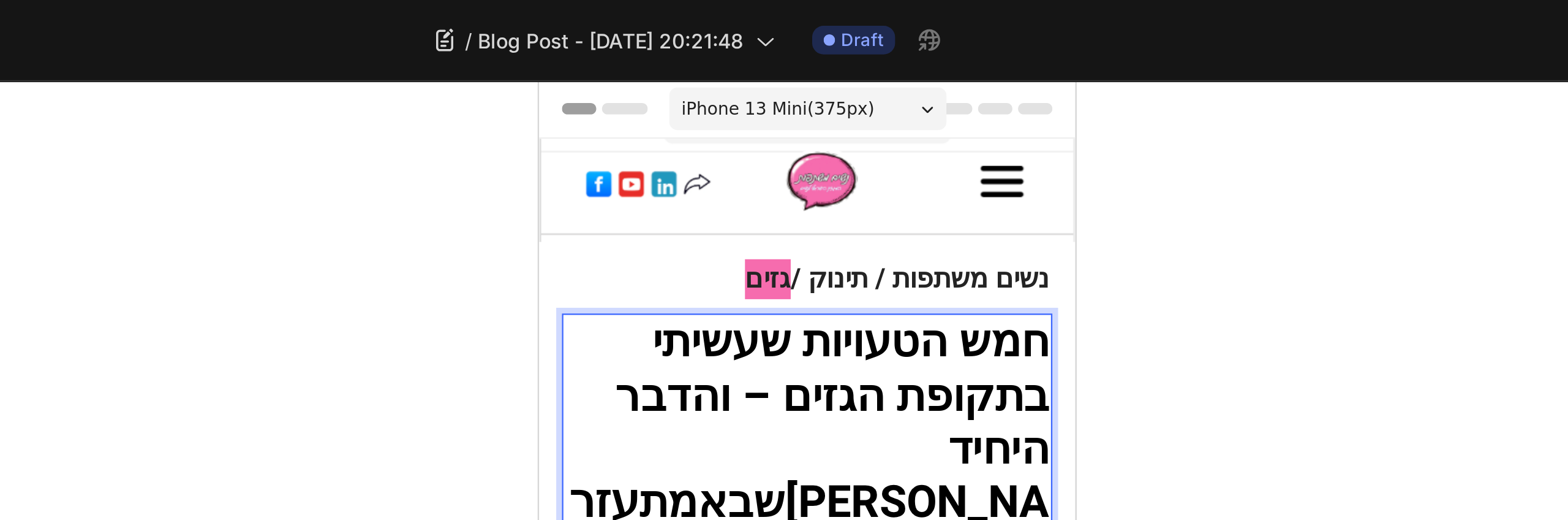
click at [713, 193] on strong "חמש הטעויות שעשיתי בתקופת הגזים – והדבר" at bounding box center [664, 203] width 186 height 50
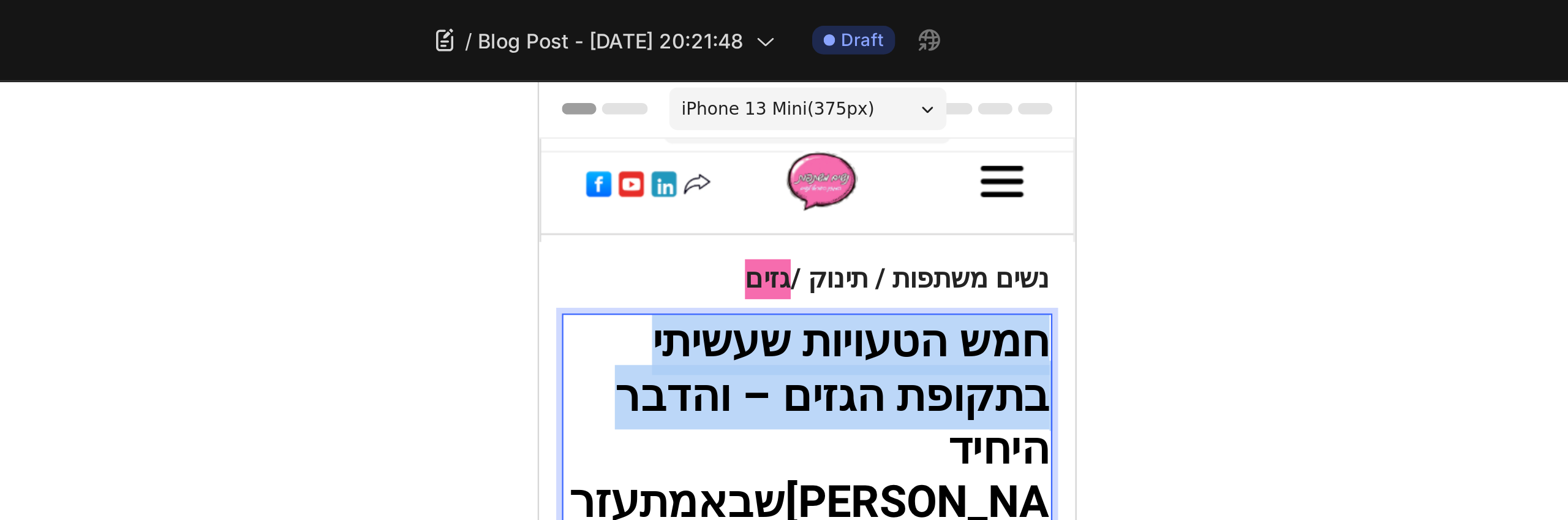
click at [713, 193] on strong "חמש הטעויות שעשיתי בתקופת הגזים – והדבר" at bounding box center [664, 203] width 186 height 50
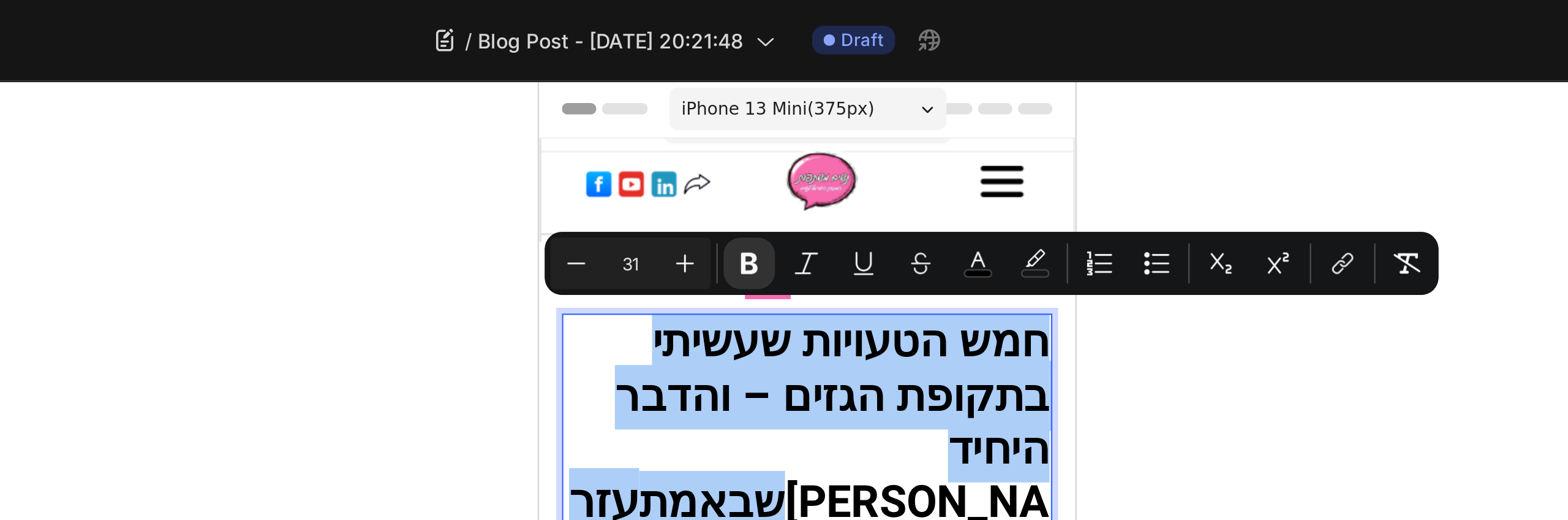
click at [1014, 168] on div at bounding box center [887, 277] width 1362 height 486
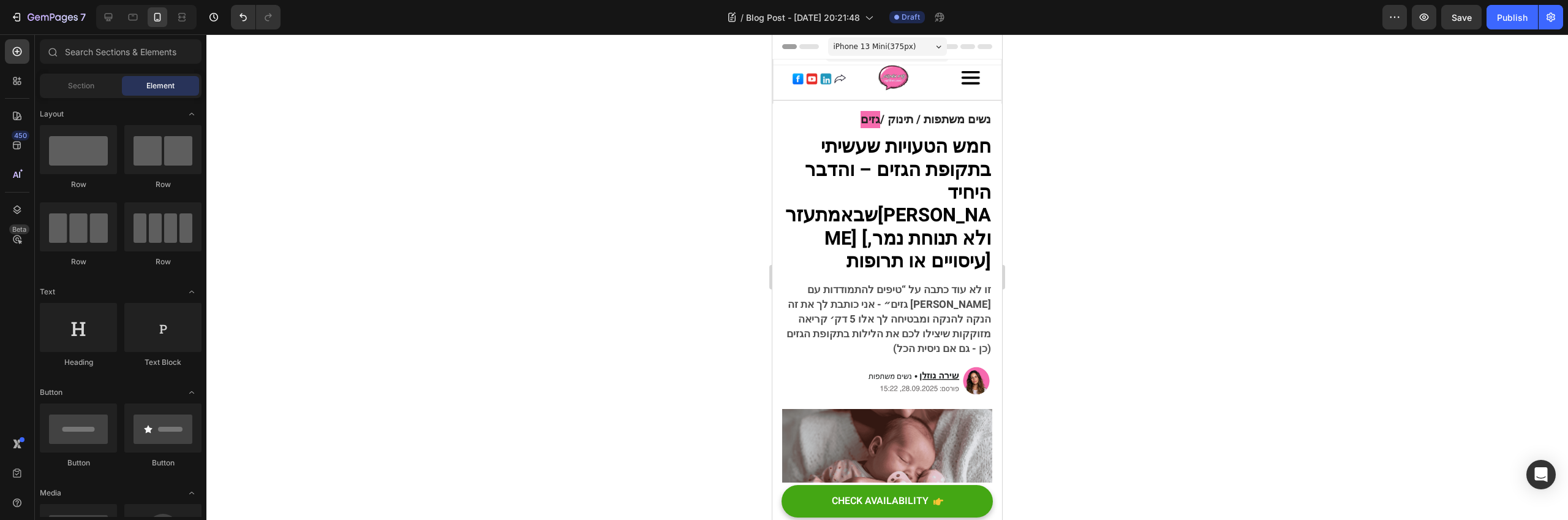
click at [1149, 289] on div at bounding box center [887, 277] width 1362 height 486
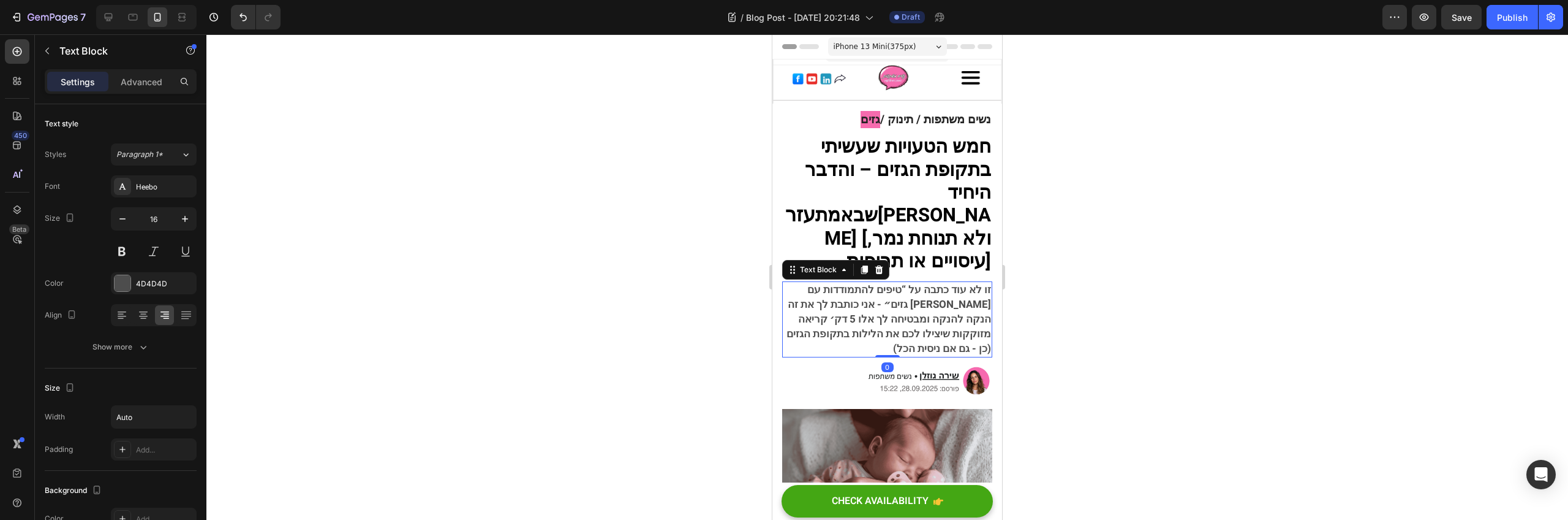
click at [974, 283] on span "זו לא עוד כתבה על “טיפים להתמודדות עם גזים״ - אני כותבת לך את זה [PERSON_NAME] …" at bounding box center [889, 319] width 205 height 74
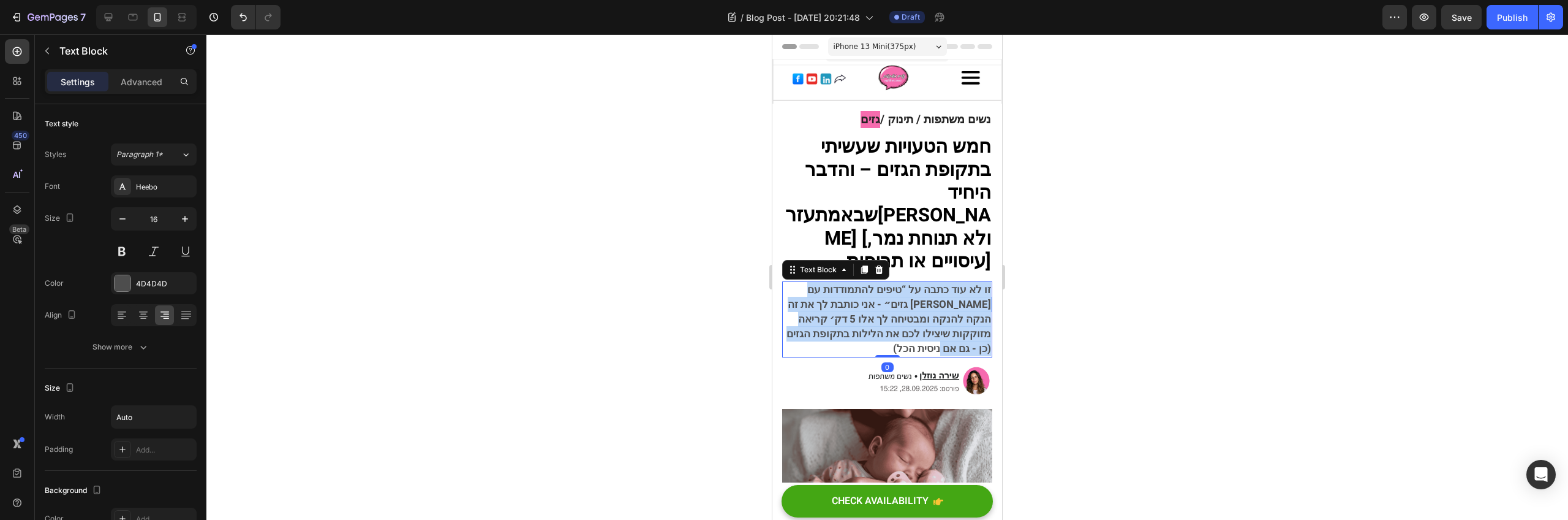
click at [974, 283] on span "זו לא עוד כתבה על “טיפים להתמודדות עם גזים״ - אני כותבת לך את זה [PERSON_NAME] …" at bounding box center [889, 319] width 205 height 74
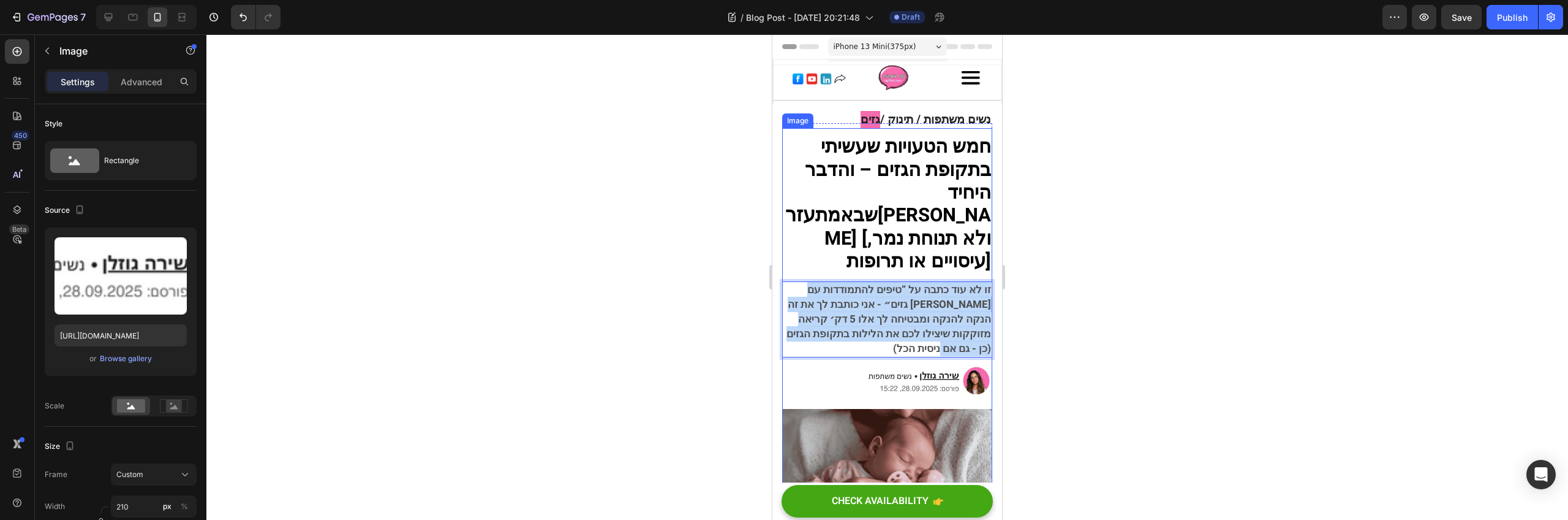
click at [936, 364] on img at bounding box center [928, 381] width 129 height 35
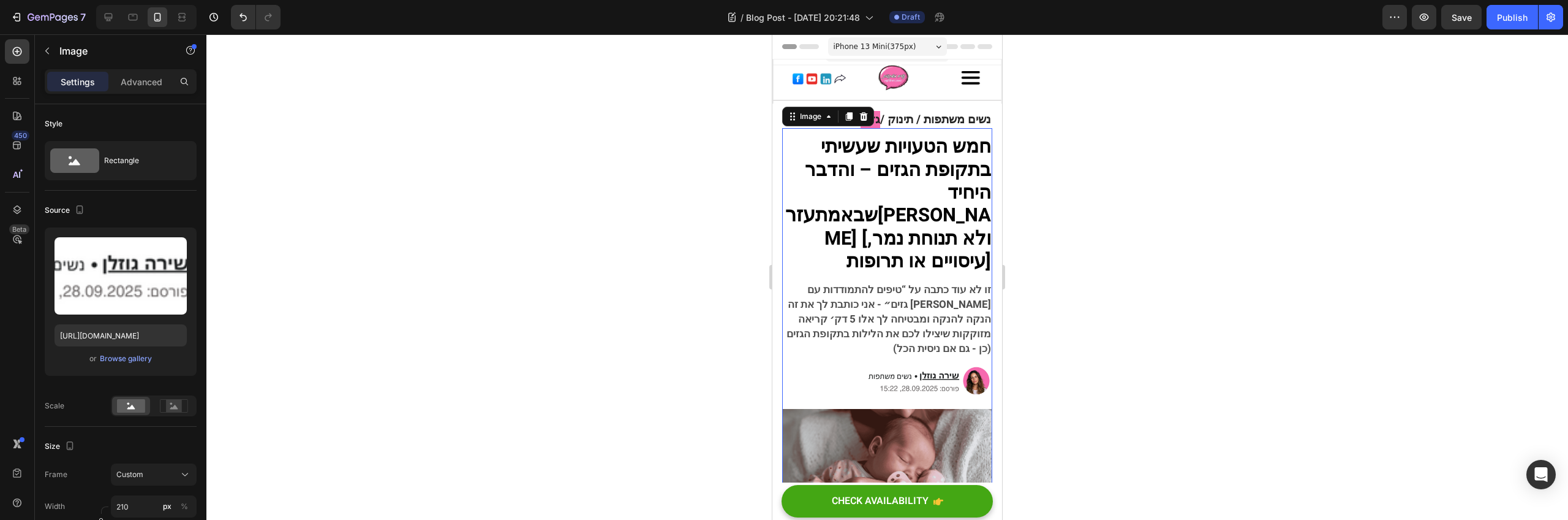
click at [936, 364] on img at bounding box center [928, 381] width 129 height 35
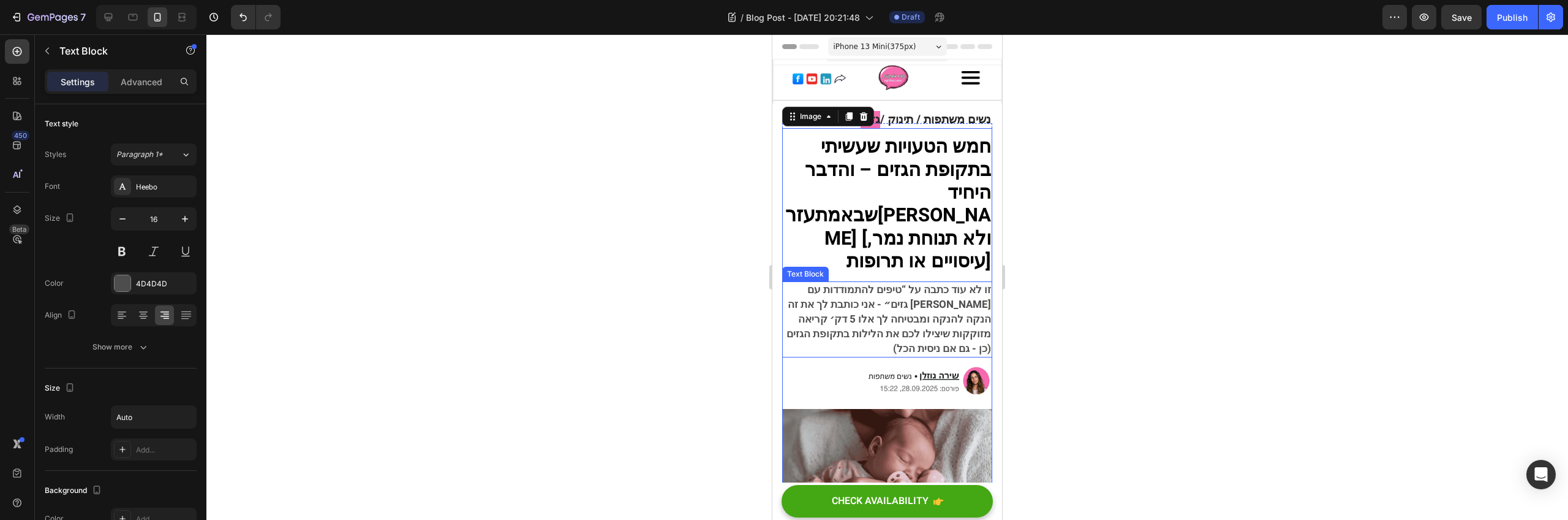
click at [934, 310] on span "זו לא עוד כתבה על “טיפים להתמודדות עם גזים״ - אני כותבת לך את זה [PERSON_NAME] …" at bounding box center [889, 319] width 205 height 74
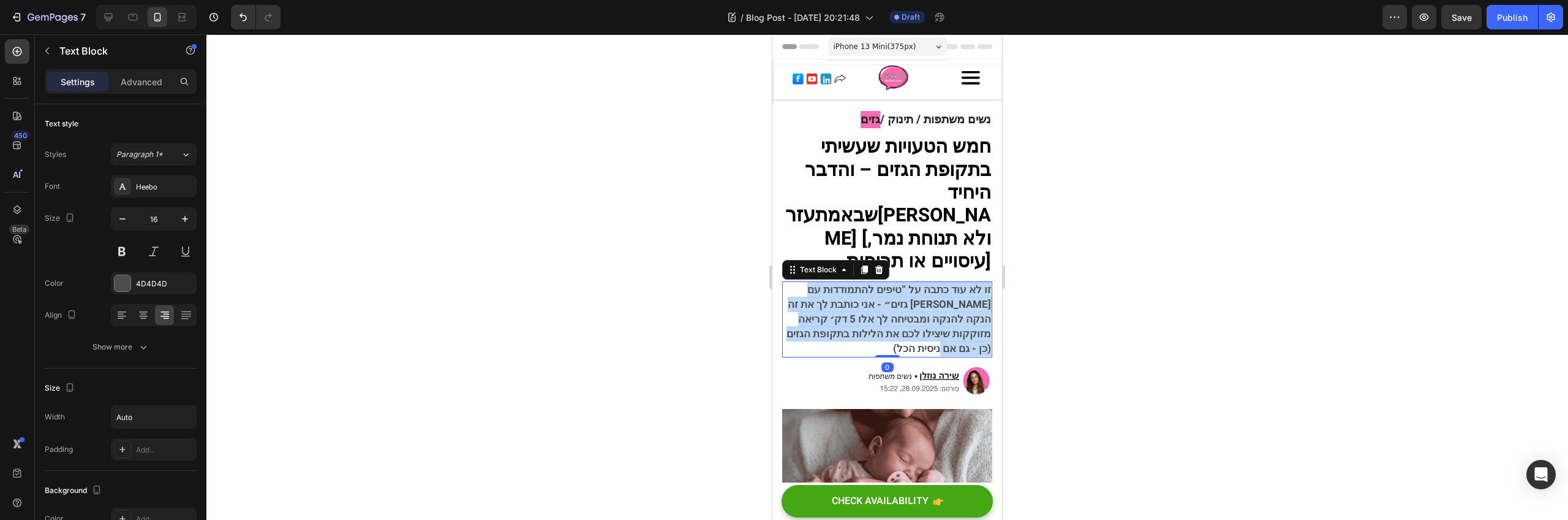
click at [934, 310] on span "זו לא עוד כתבה על “טיפים להתמודדות עם גזים״ - אני כותבת לך את זה [PERSON_NAME] …" at bounding box center [889, 319] width 205 height 74
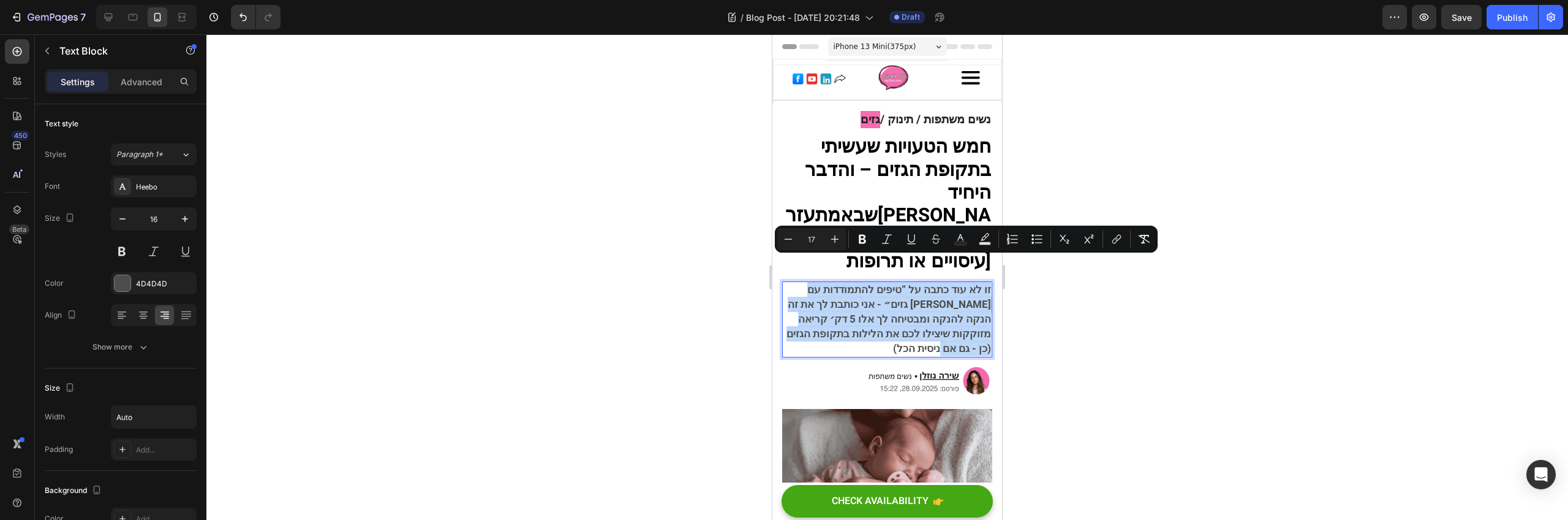
click at [934, 310] on span "זו לא עוד כתבה על “טיפים להתמודדות עם גזים״ - אני כותבת לך את זה [PERSON_NAME] …" at bounding box center [889, 319] width 205 height 74
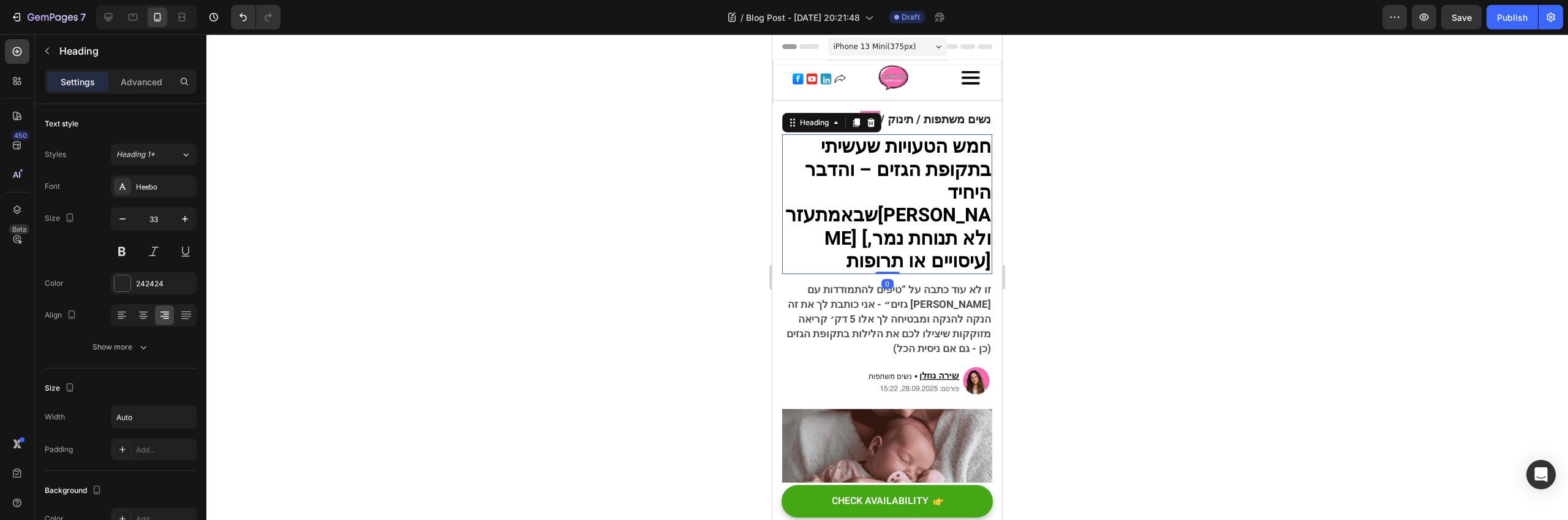
click at [949, 193] on strong "היחיד שבאמת" at bounding box center [904, 204] width 176 height 50
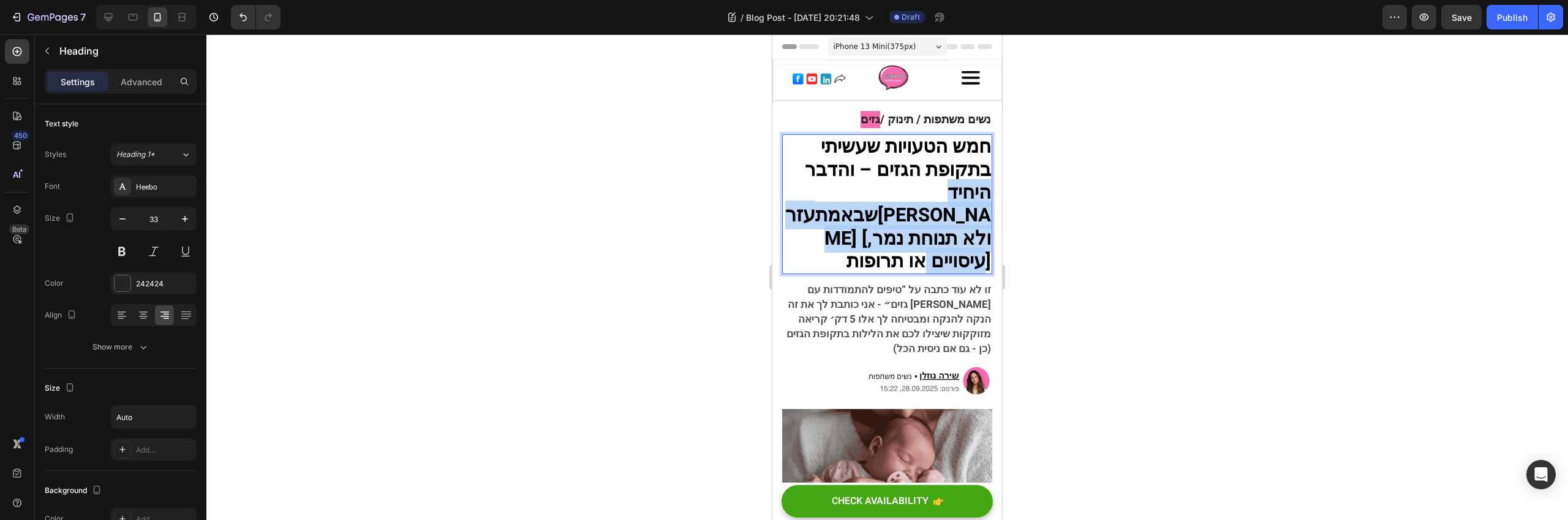
click at [949, 193] on strong "היחיד שבאמת" at bounding box center [904, 204] width 176 height 50
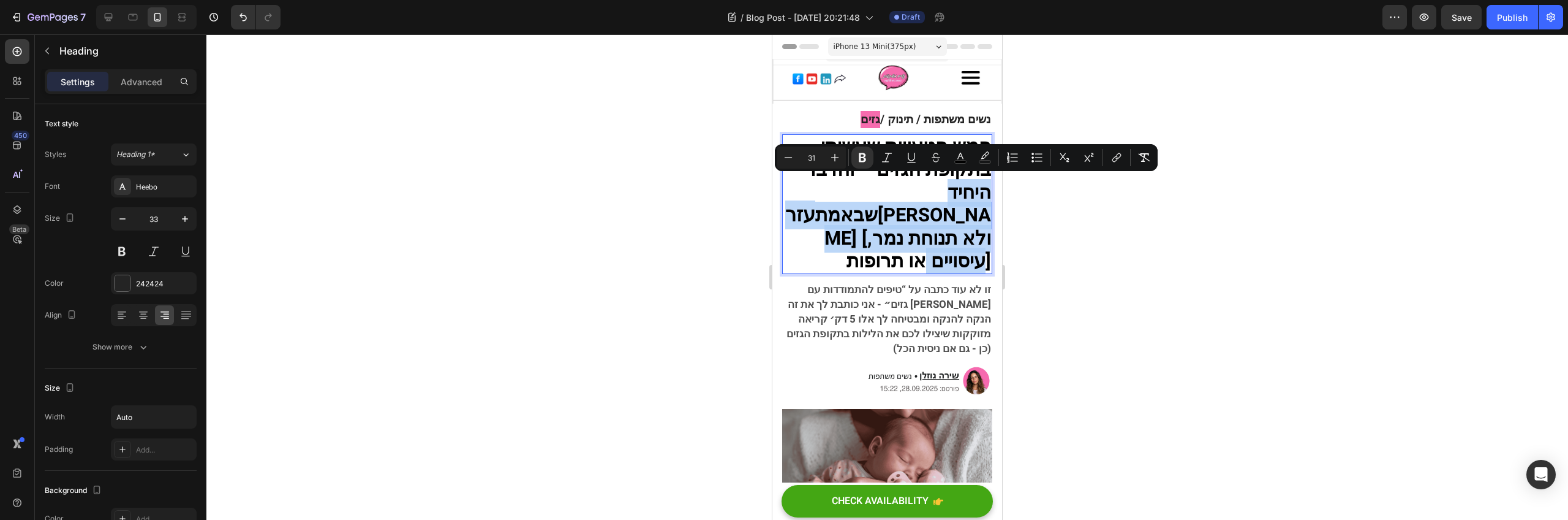
click at [949, 210] on strong "[PERSON_NAME] [ולא תנוחת נמר, עיסויים או תרופות]" at bounding box center [907, 239] width 167 height 74
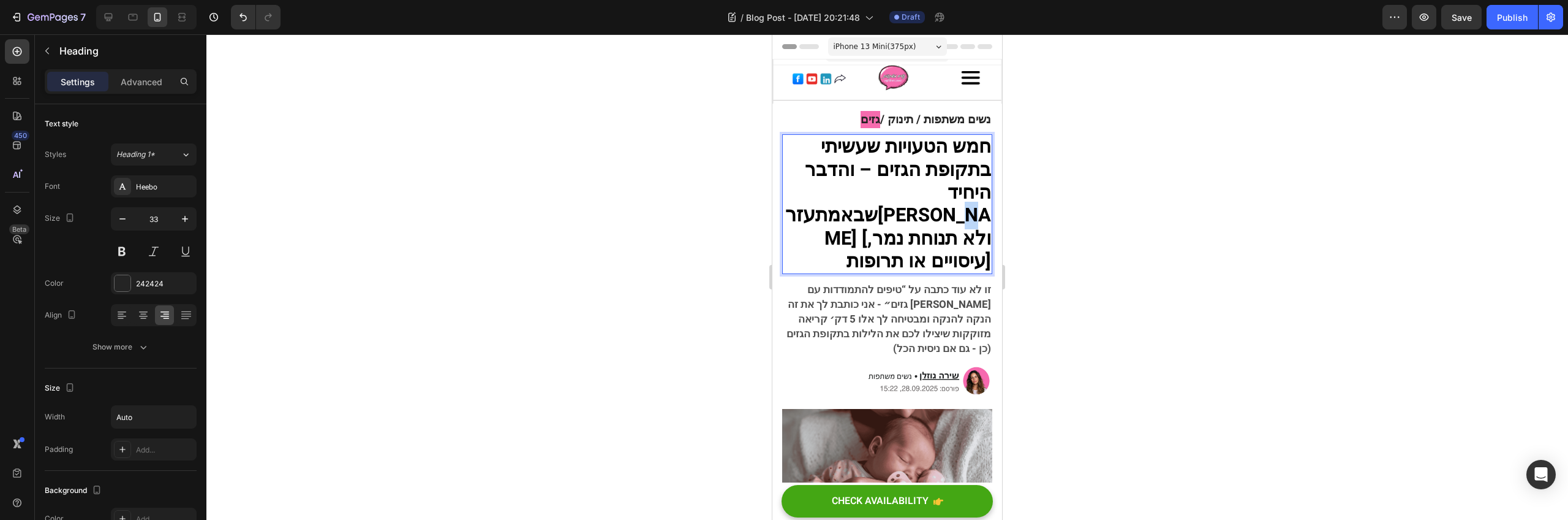
click at [949, 210] on strong "[PERSON_NAME] [ולא תנוחת נמר, עיסויים או תרופות]" at bounding box center [907, 239] width 167 height 74
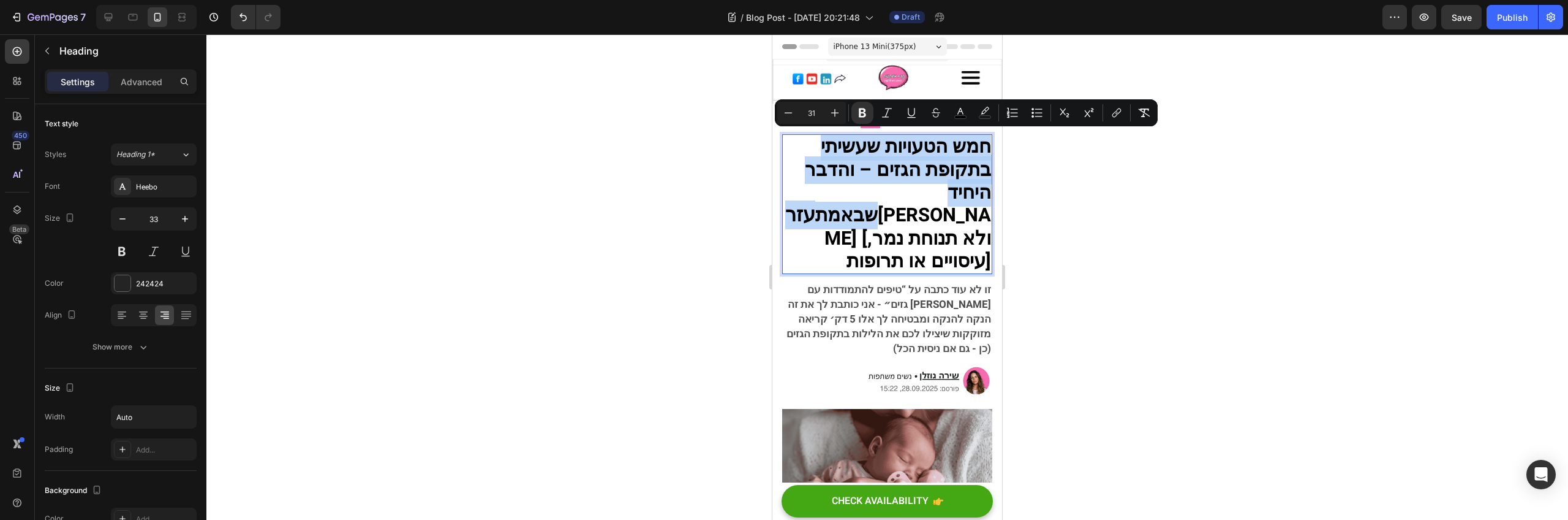
click at [948, 211] on strong "[PERSON_NAME] [ולא תנוחת נמר, עיסויים או תרופות]" at bounding box center [907, 239] width 167 height 74
click at [948, 212] on strong "[PERSON_NAME] [ולא תנוחת נמר, עיסויים או תרופות]" at bounding box center [907, 239] width 167 height 74
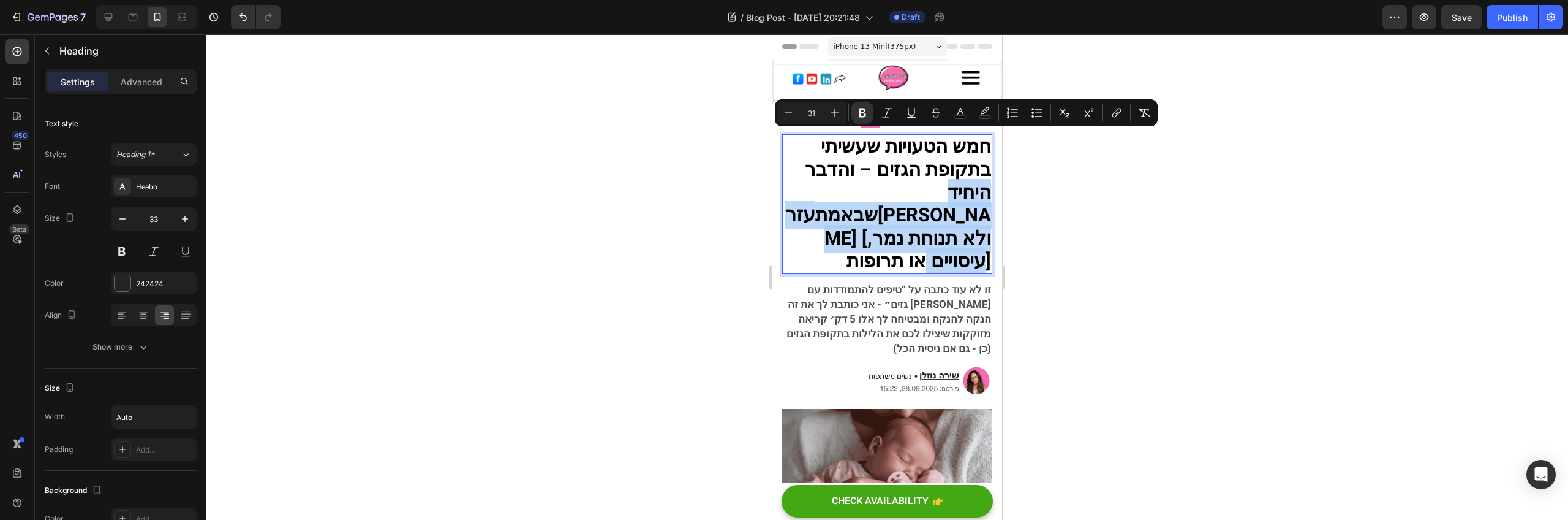
click at [948, 212] on strong "[PERSON_NAME] [ולא תנוחת נמר, עיסויים או תרופות]" at bounding box center [907, 239] width 167 height 74
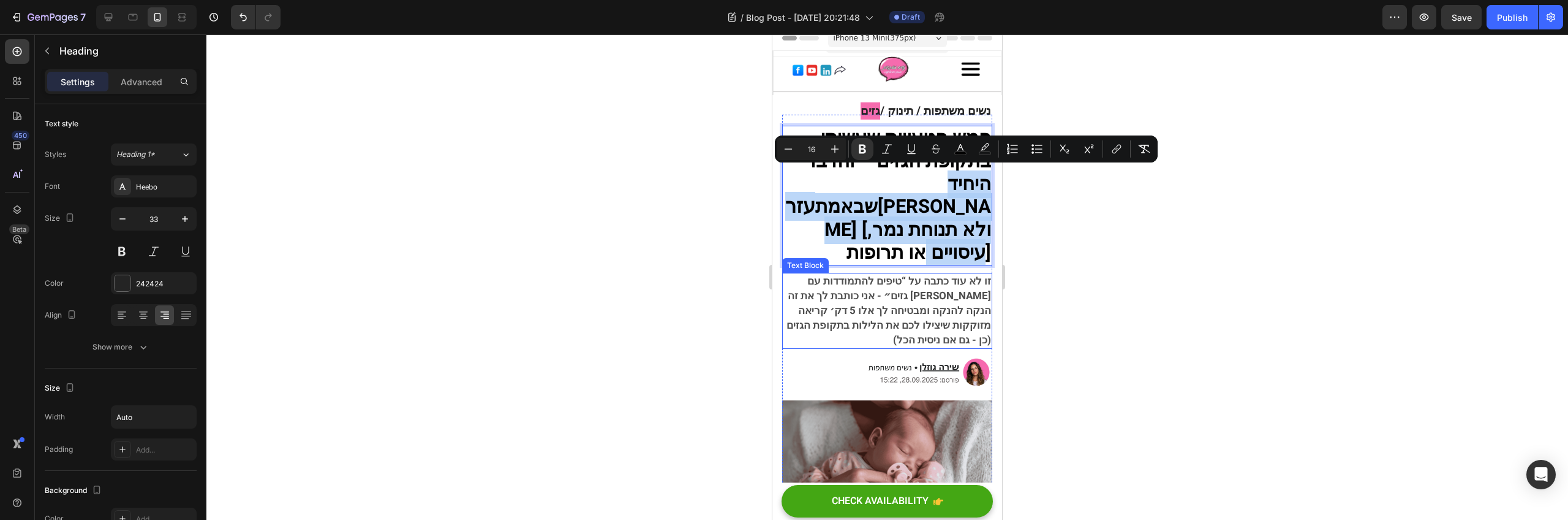
click at [922, 303] on span "זו לא עוד כתבה על “טיפים להתמודדות עם גזים״ - אני כותבת לך את זה [PERSON_NAME] …" at bounding box center [889, 311] width 205 height 74
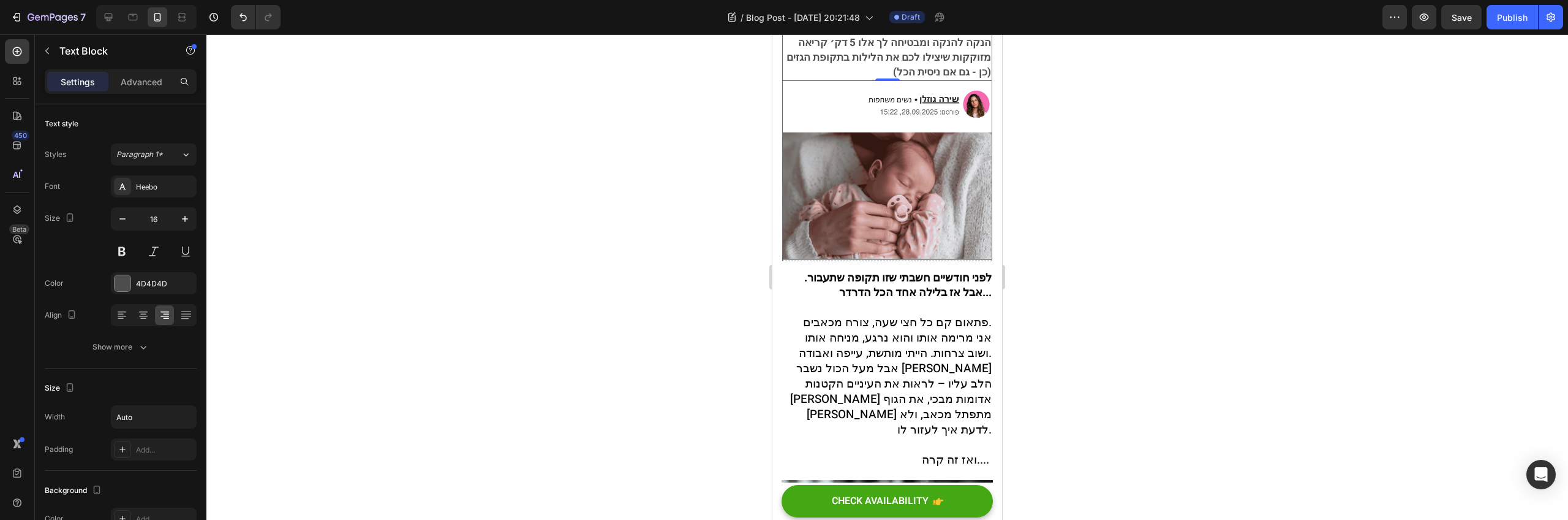
scroll to position [276, 0]
click at [925, 358] on span "אבל מעל הכול נשבר [PERSON_NAME] הלב עליו – לראות את העיניים הקטנות [PERSON_NAME…" at bounding box center [890, 398] width 202 height 79
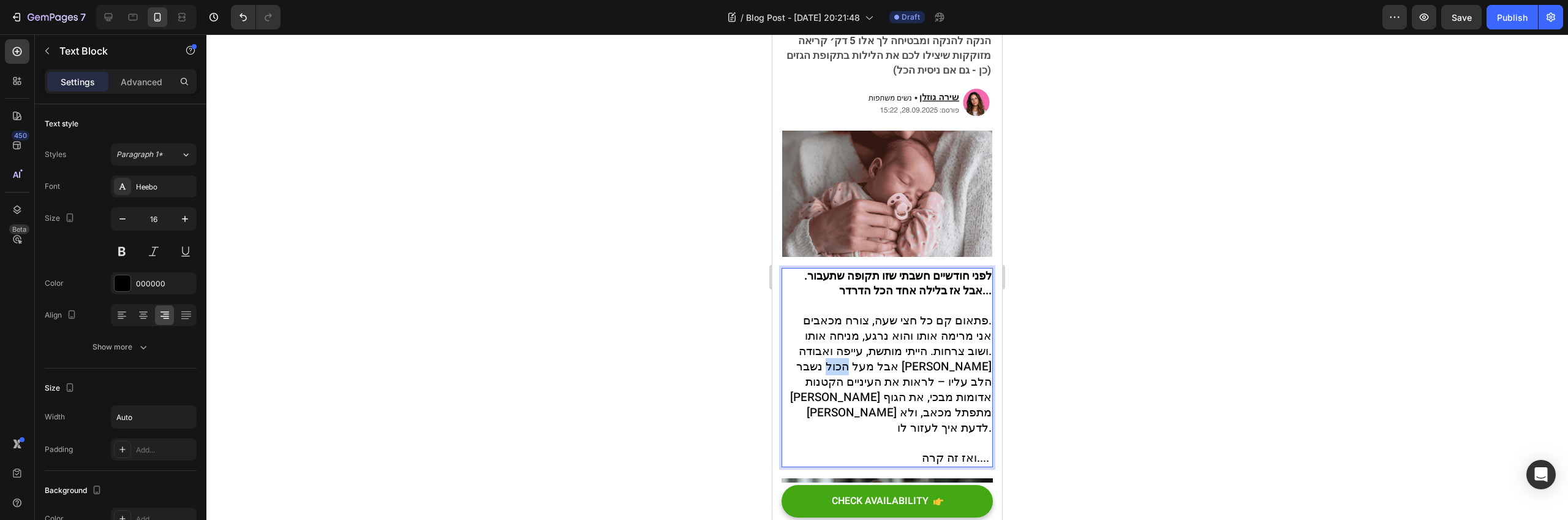
click at [925, 358] on span "אבל מעל הכול נשבר [PERSON_NAME] הלב עליו – לראות את העיניים הקטנות [PERSON_NAME…" at bounding box center [890, 398] width 202 height 79
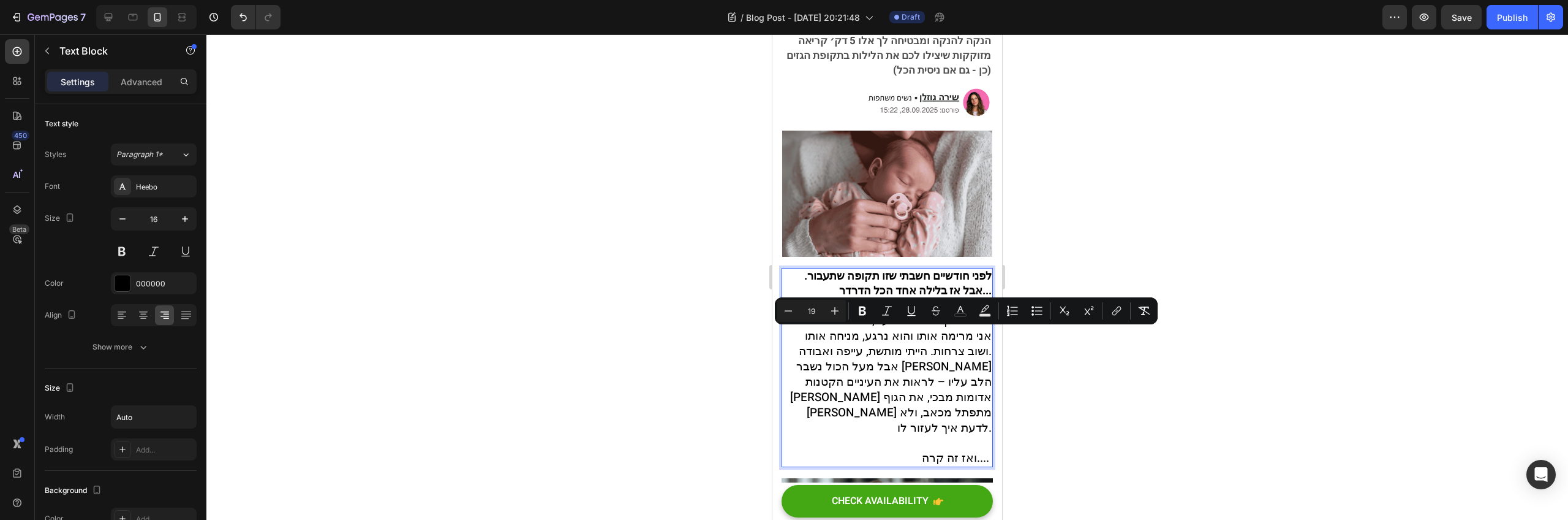
click at [891, 379] on p "אבל מעל הכול נשבר [PERSON_NAME] הלב עליו – לראות את העיניים הקטנות [PERSON_NAME…" at bounding box center [887, 412] width 209 height 107
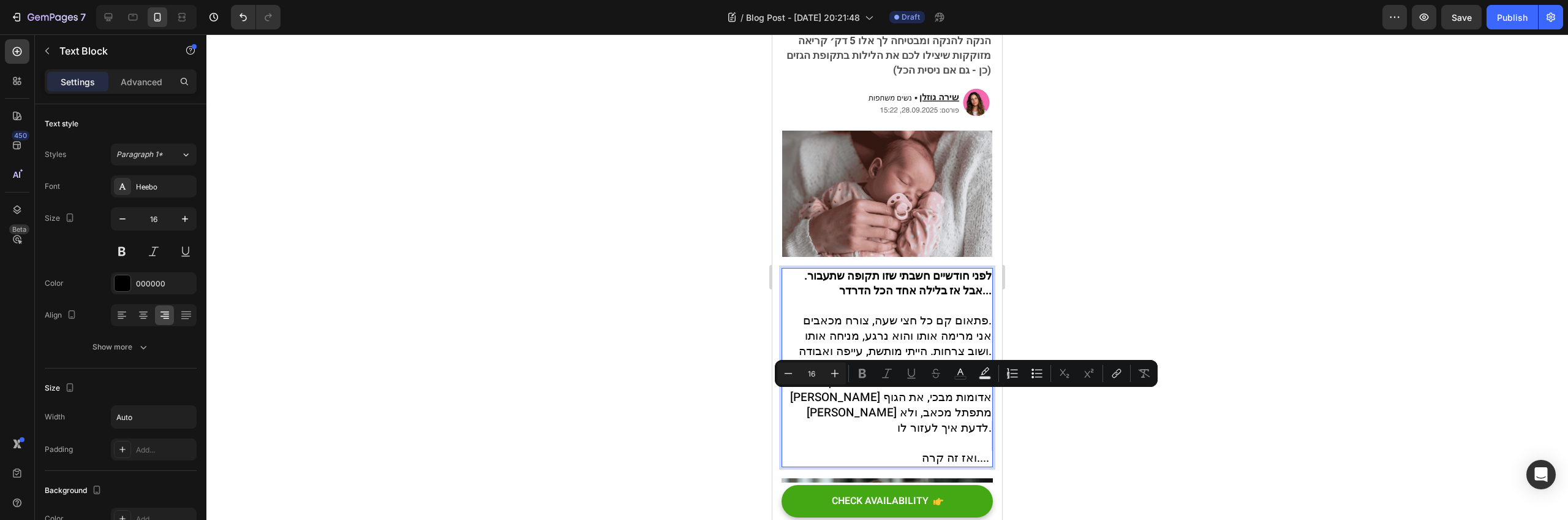
drag, startPoint x: 891, startPoint y: 396, endPoint x: 890, endPoint y: 421, distance: 25.0
click at [890, 421] on p "אבל מעל הכול נשבר [PERSON_NAME] הלב עליו – לראות את העיניים הקטנות [PERSON_NAME…" at bounding box center [887, 412] width 209 height 107
click at [890, 417] on p "אבל מעל הכול נשבר [PERSON_NAME] הלב עליו – לראות את העיניים הקטנות [PERSON_NAME…" at bounding box center [887, 412] width 209 height 107
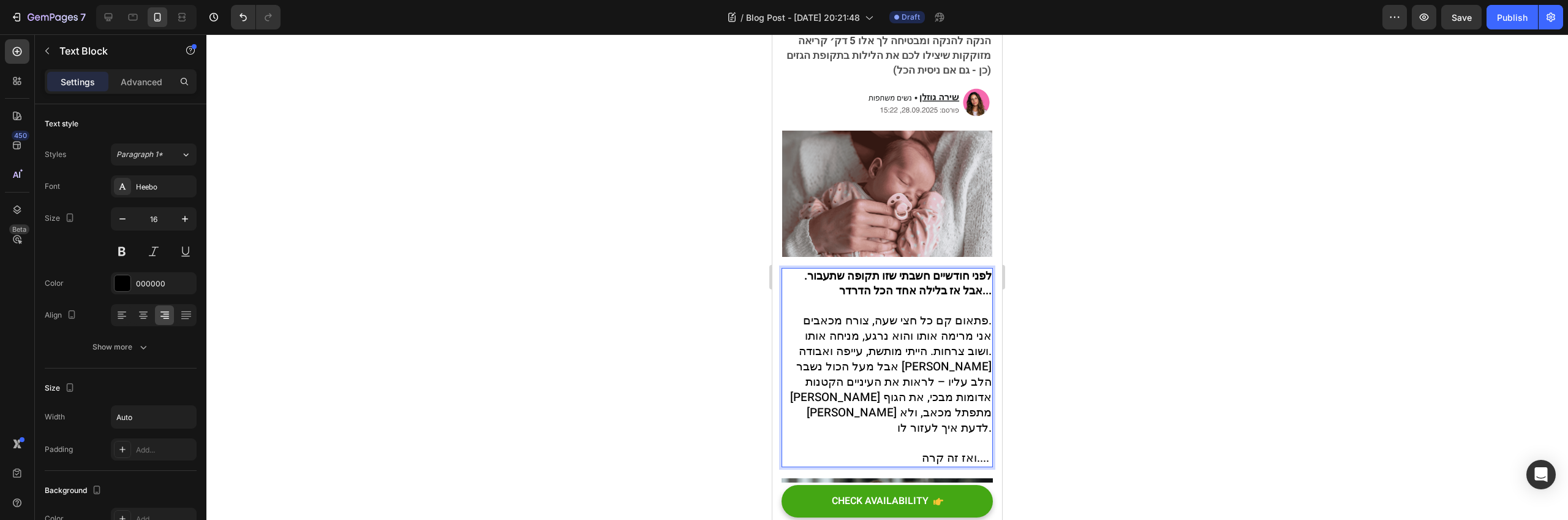
click at [890, 417] on p "אבל מעל הכול נשבר [PERSON_NAME] הלב עליו – לראות את העיניים הקטנות [PERSON_NAME…" at bounding box center [887, 412] width 209 height 107
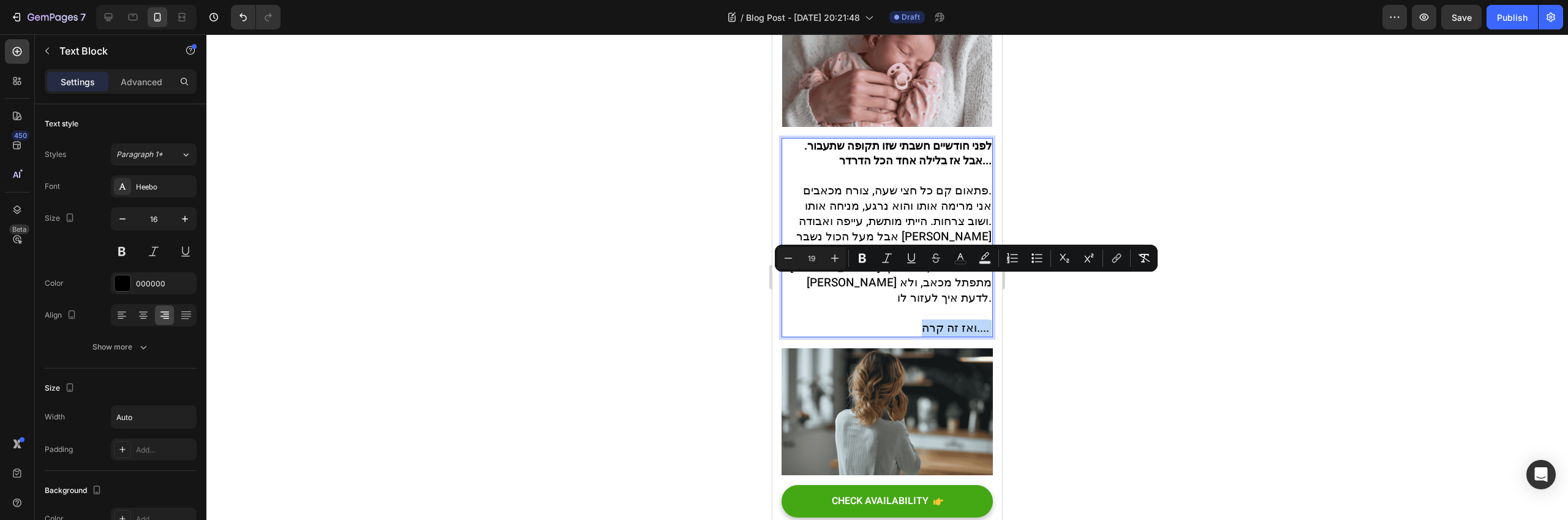
scroll to position [404, 0]
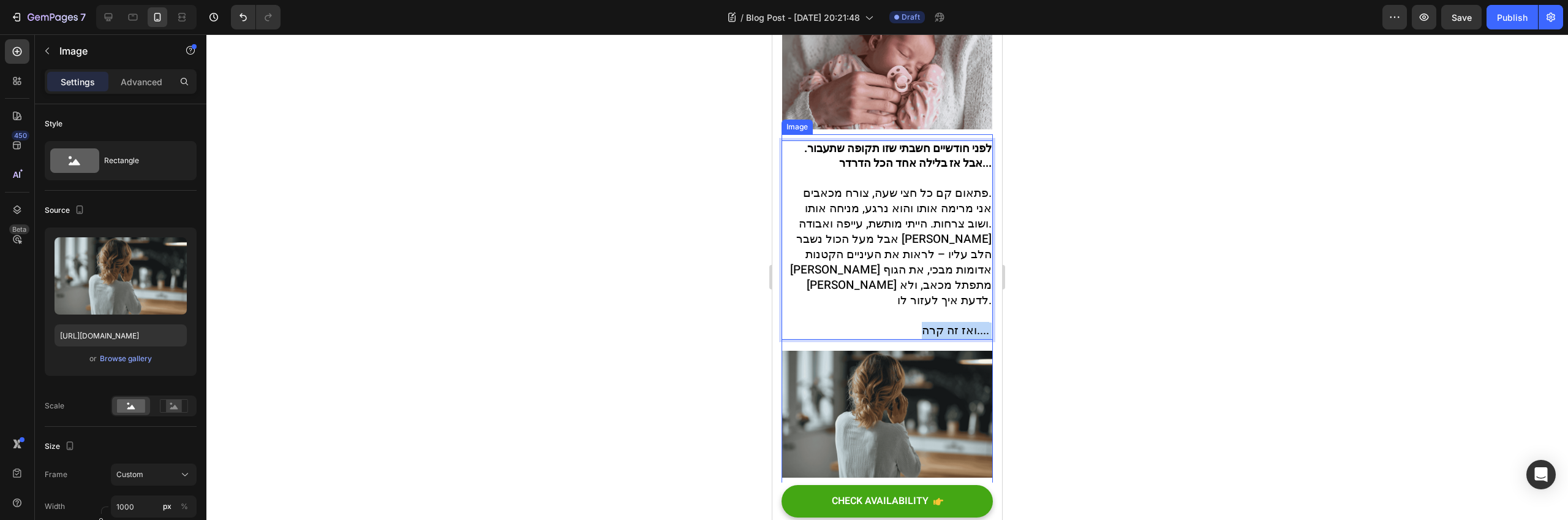
click at [890, 406] on img at bounding box center [887, 414] width 211 height 127
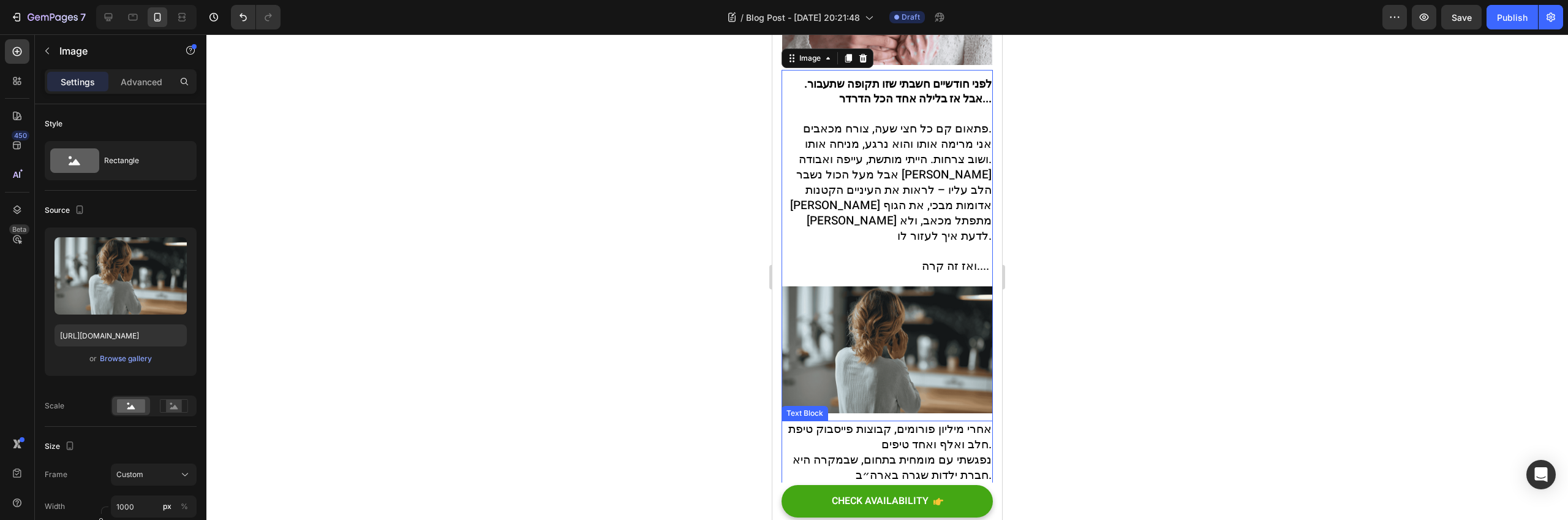
click at [891, 421] on span "אחרי מיליון פורומים, קבוצות פייסבוק טיפת חלב ואלף ואחד טיפים." at bounding box center [890, 437] width 204 height 32
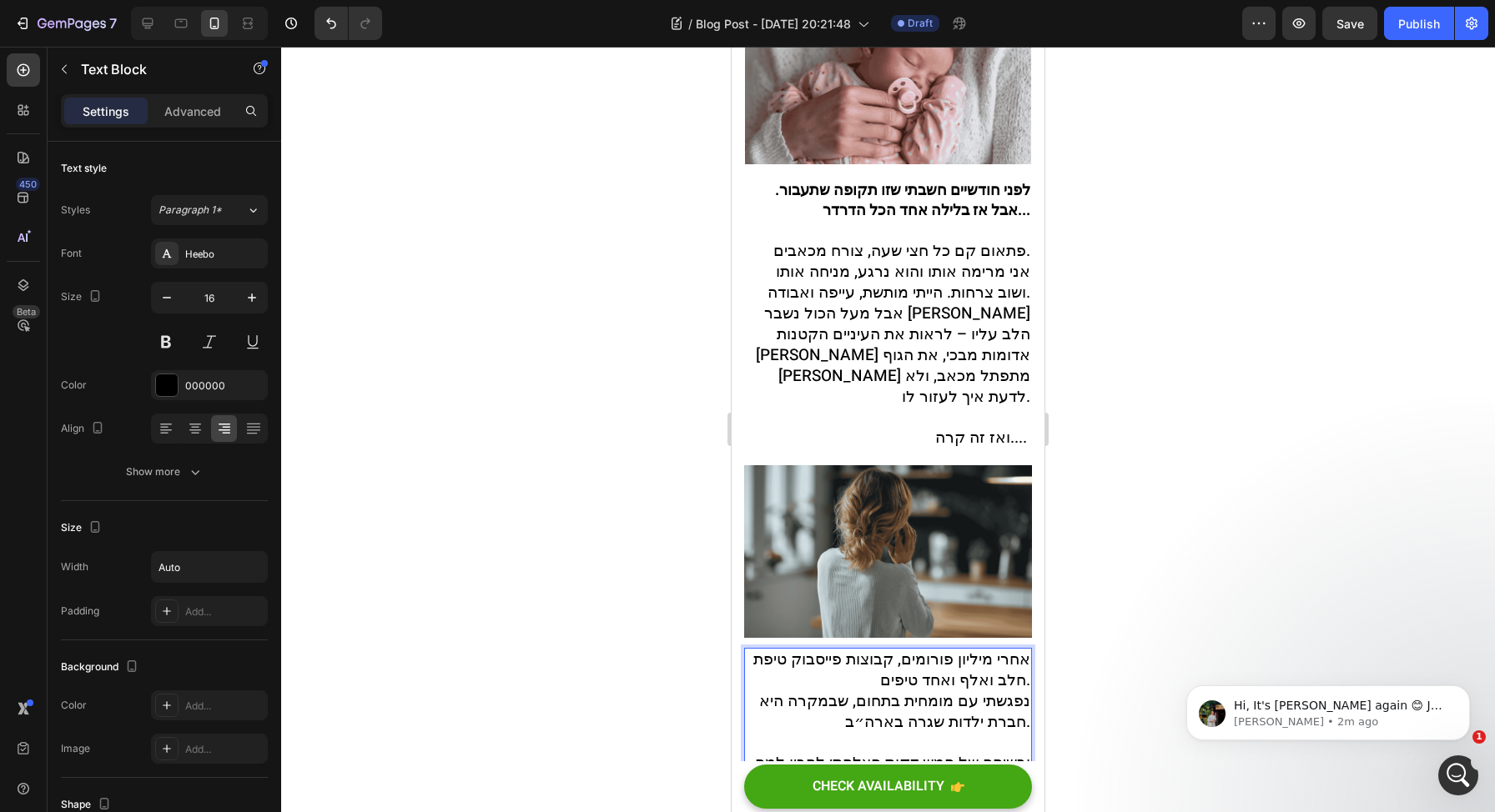
scroll to position [0, 0]
click at [805, 482] on img at bounding box center [888, 551] width 287 height 173
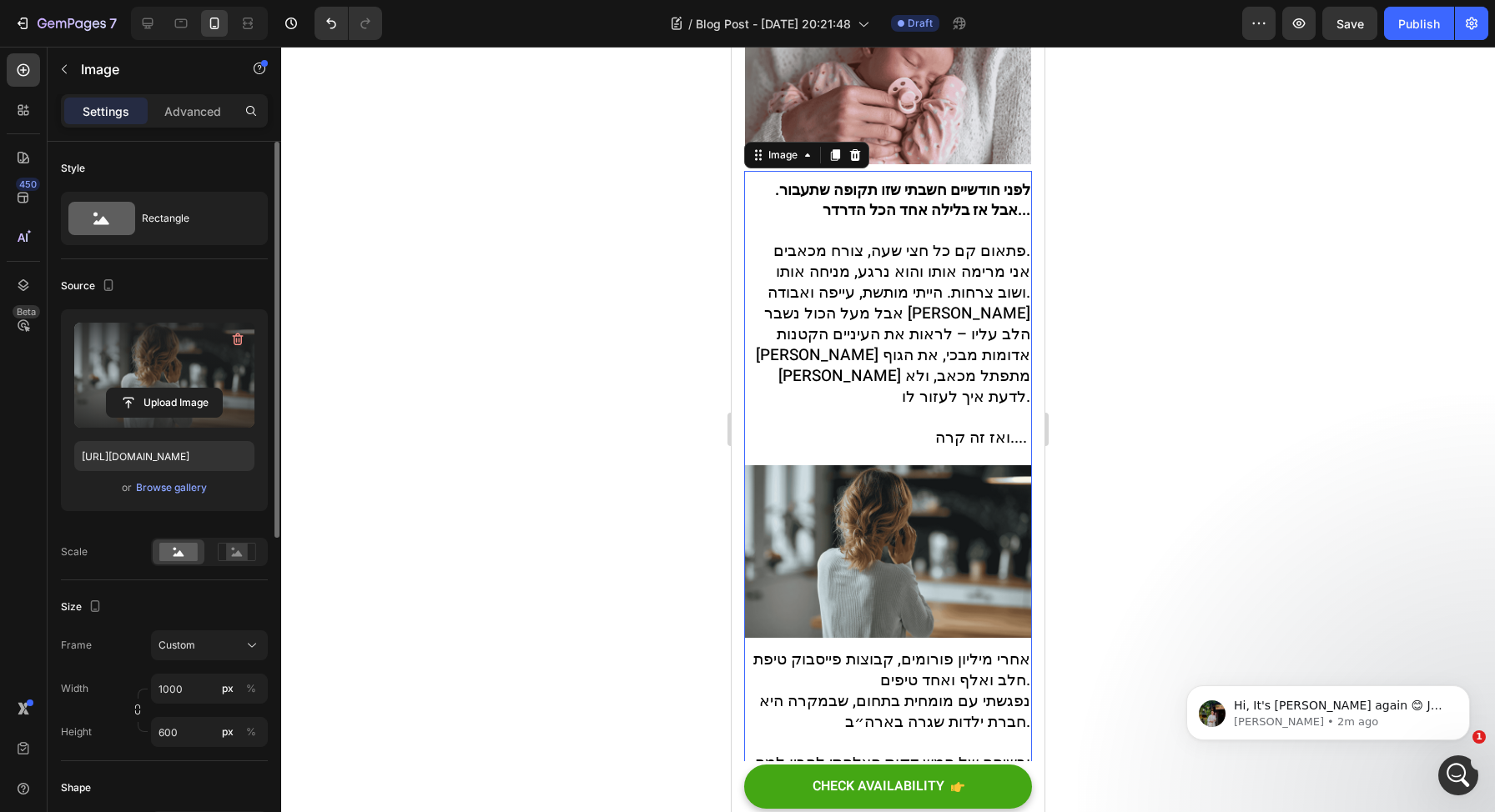
click at [134, 381] on label at bounding box center [164, 376] width 180 height 105
click at [134, 389] on input "file" at bounding box center [164, 402] width 115 height 28
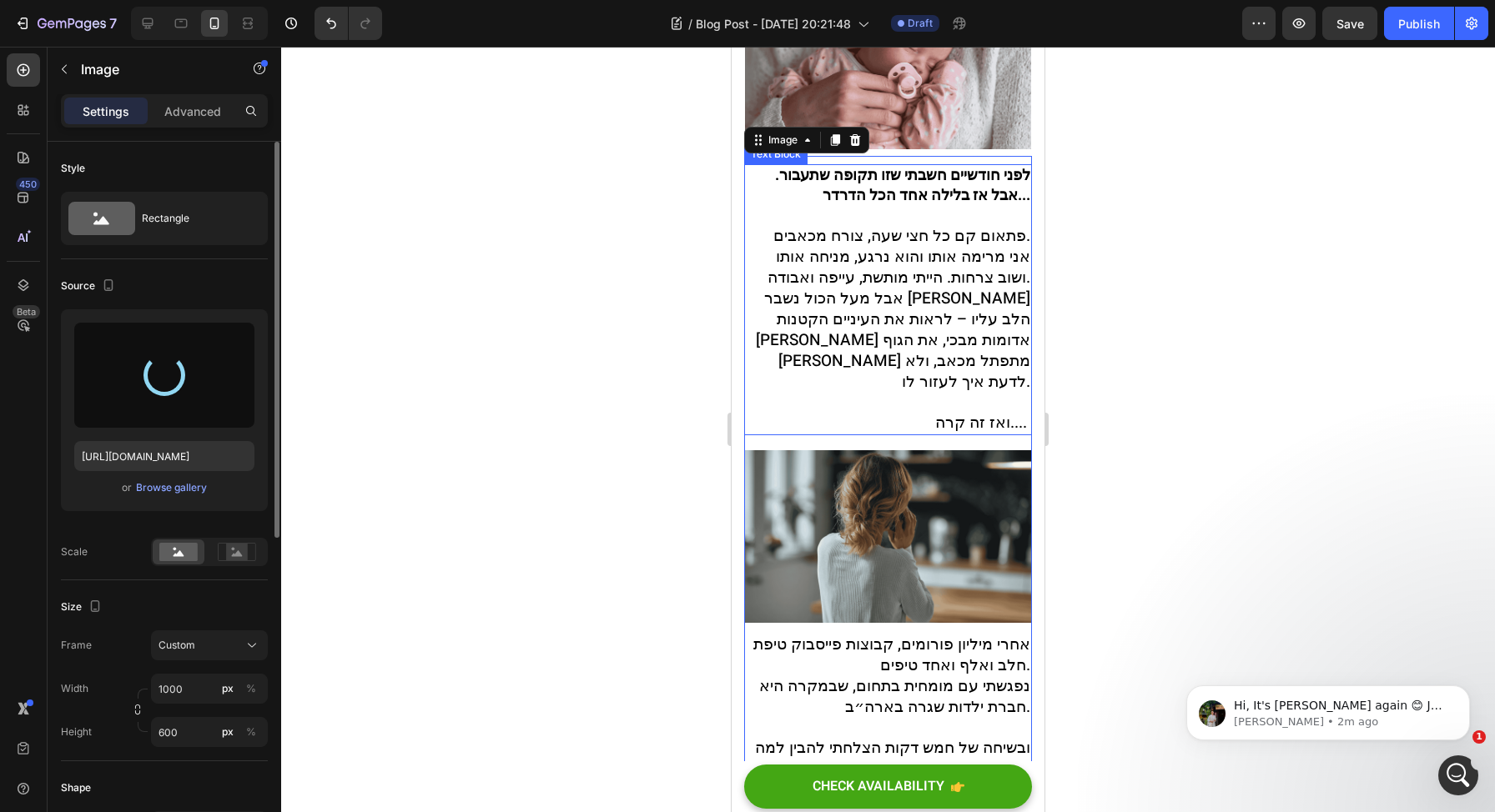
scroll to position [576, 0]
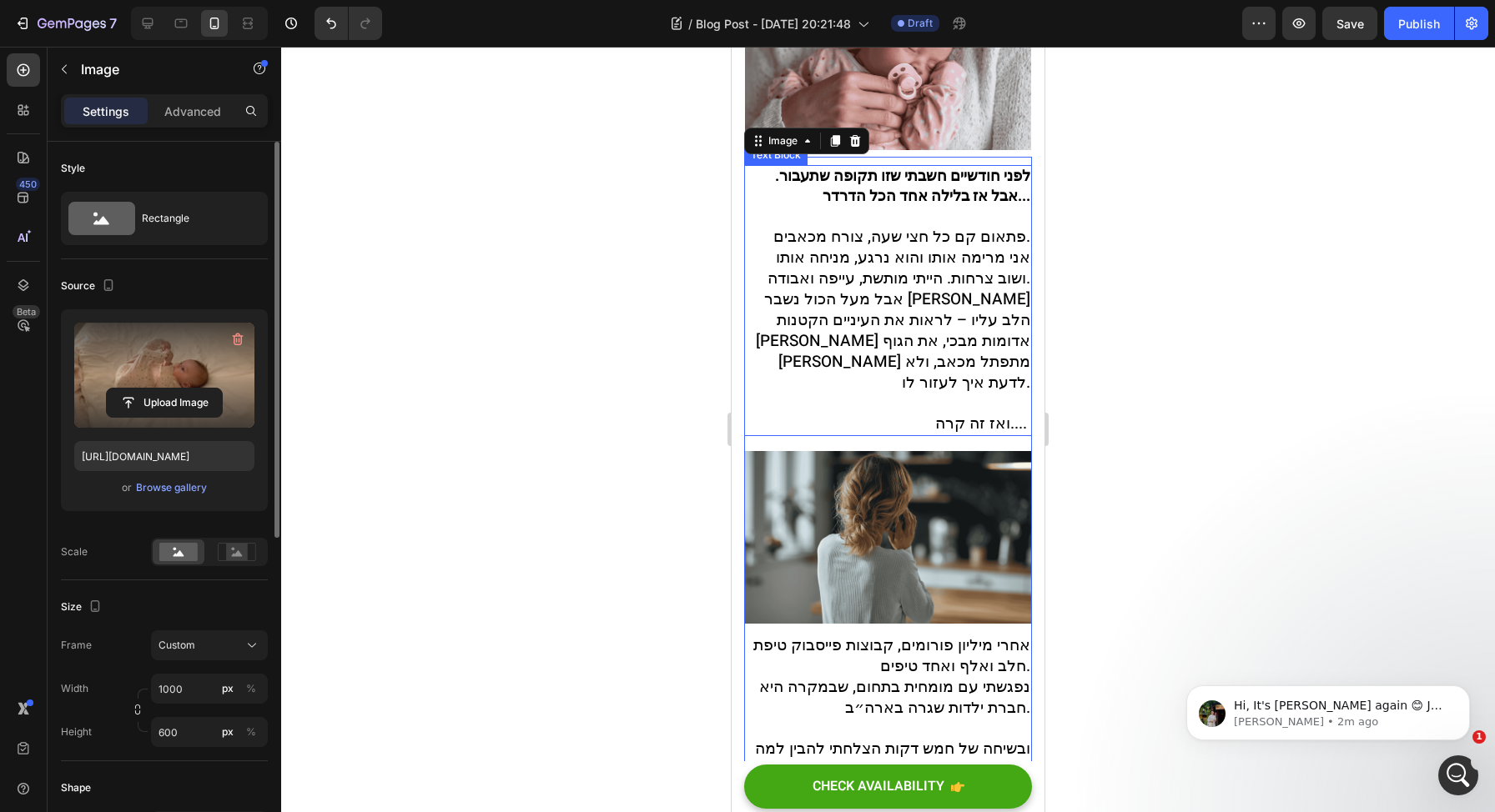
type input "[URL][DOMAIN_NAME]"
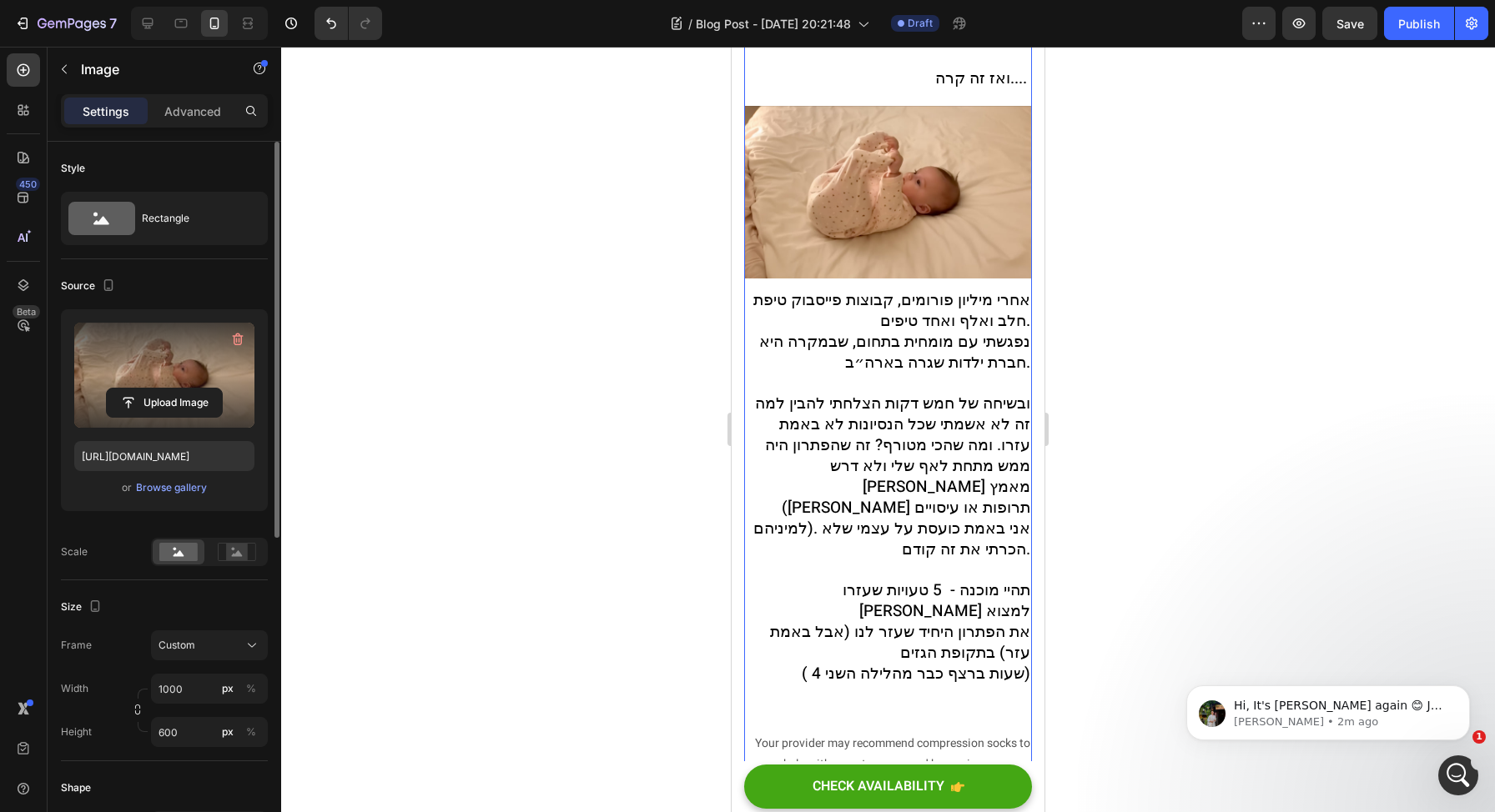
scroll to position [883, 0]
click at [860, 620] on span "את הפתרון היחיד שעזר לנו (אבל באמת עזר) בתקופת הגזים" at bounding box center [900, 642] width 260 height 44
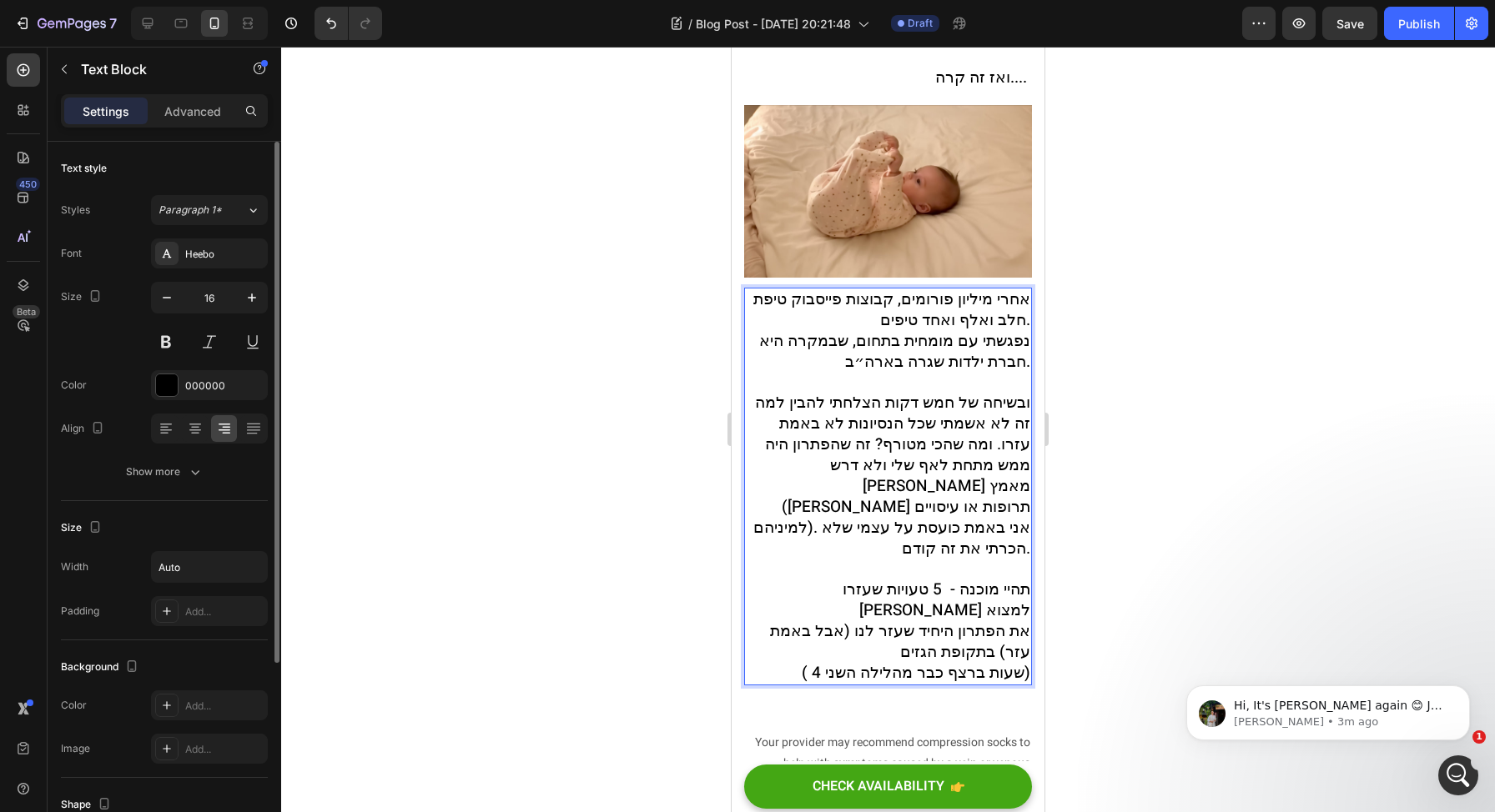
click at [863, 620] on span "את הפתרון היחיד שעזר לנו (אבל באמת עזר) בתקופת הגזים" at bounding box center [900, 642] width 260 height 44
click at [846, 578] on span "תהיי מוכנה - 5 טעויות שעזרו [PERSON_NAME] למצוא" at bounding box center [936, 600] width 188 height 44
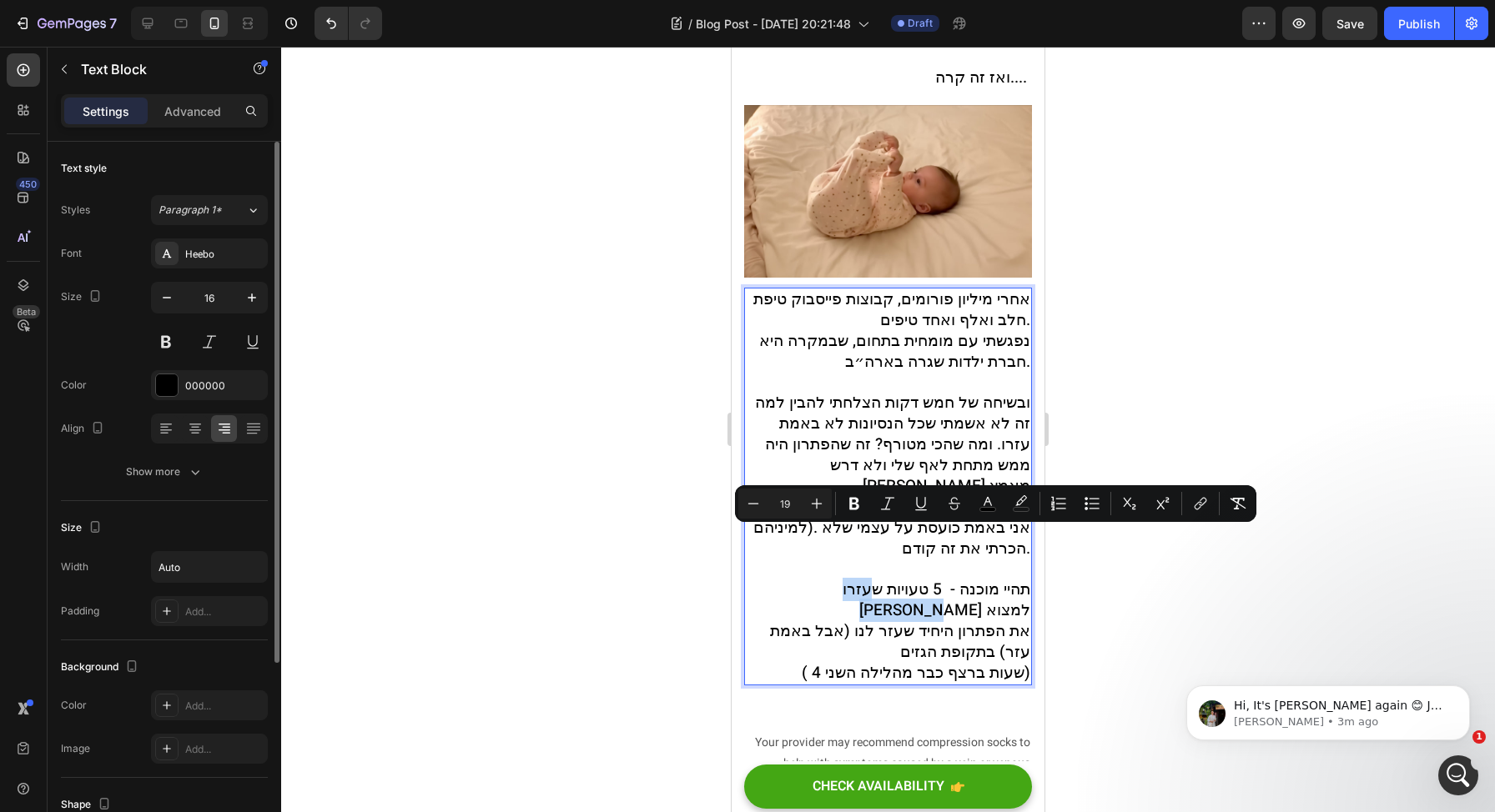
drag, startPoint x: 861, startPoint y: 539, endPoint x: 762, endPoint y: 539, distance: 99.0
click at [843, 578] on span "תהיי מוכנה - 5 טעויות שעזרו [PERSON_NAME] למצוא" at bounding box center [936, 600] width 188 height 44
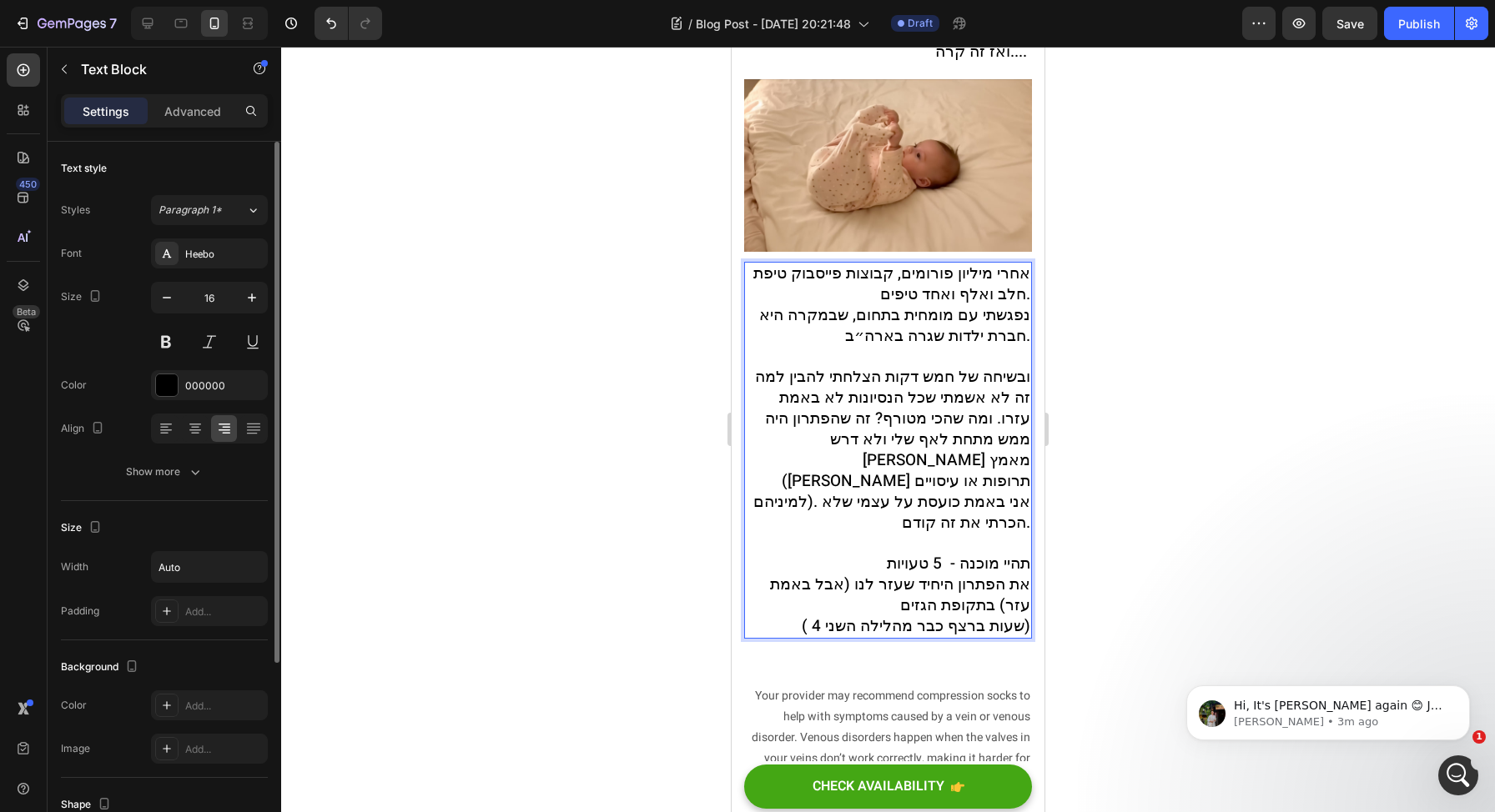
scroll to position [911, 0]
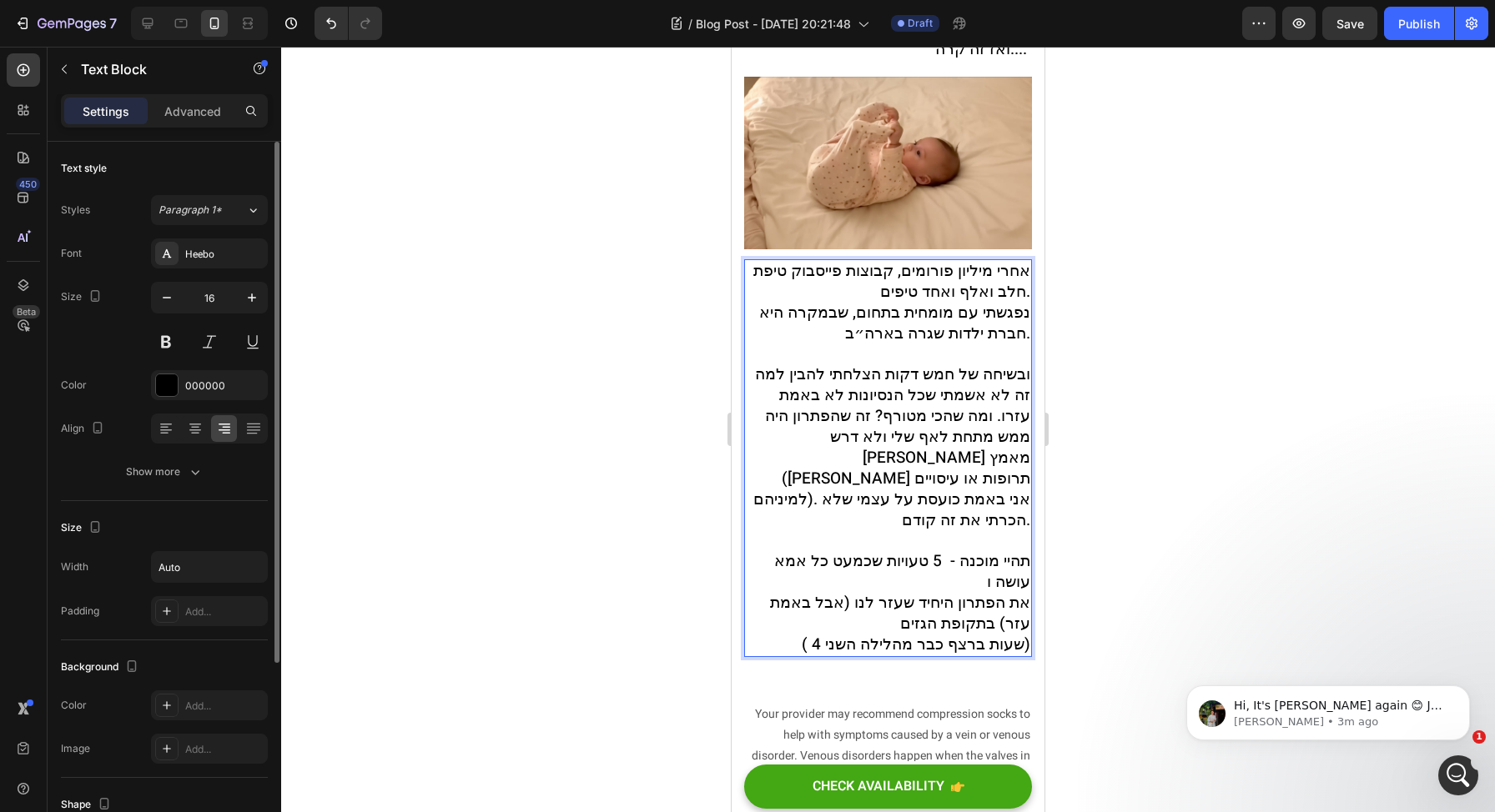
click at [1002, 592] on span "את הפתרון היחיד שעזר לנו (אבל באמת עזר) בתקופת הגזים" at bounding box center [900, 614] width 260 height 44
click at [998, 592] on span "את הפתרון היחיד שעזר לנו (אבל באמת עזר) בתקופת הגזים" at bounding box center [900, 614] width 260 height 44
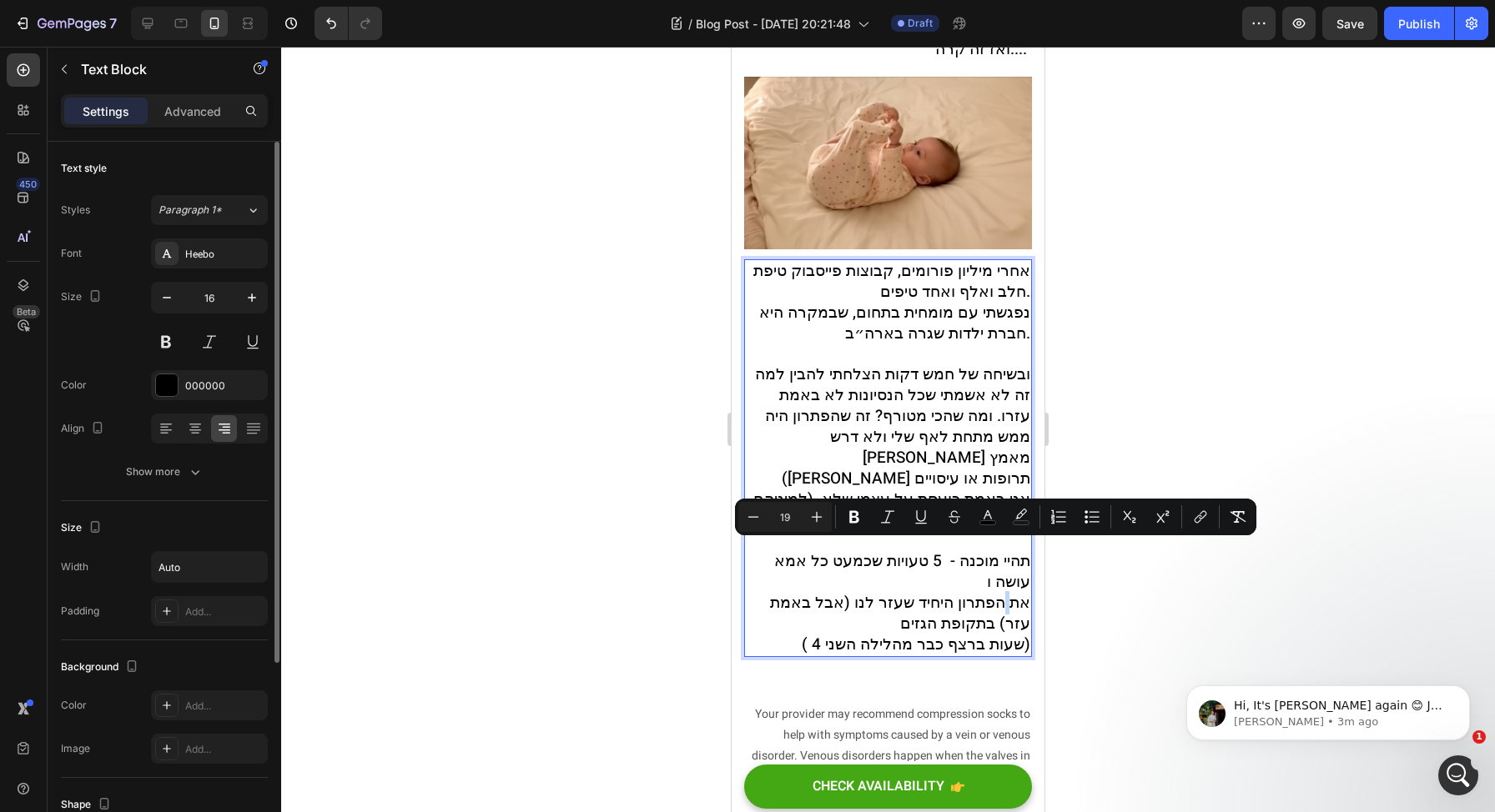
click at [996, 592] on span "את הפתרון היחיד שעזר לנו (אבל באמת עזר) בתקופת הגזים" at bounding box center [900, 614] width 260 height 44
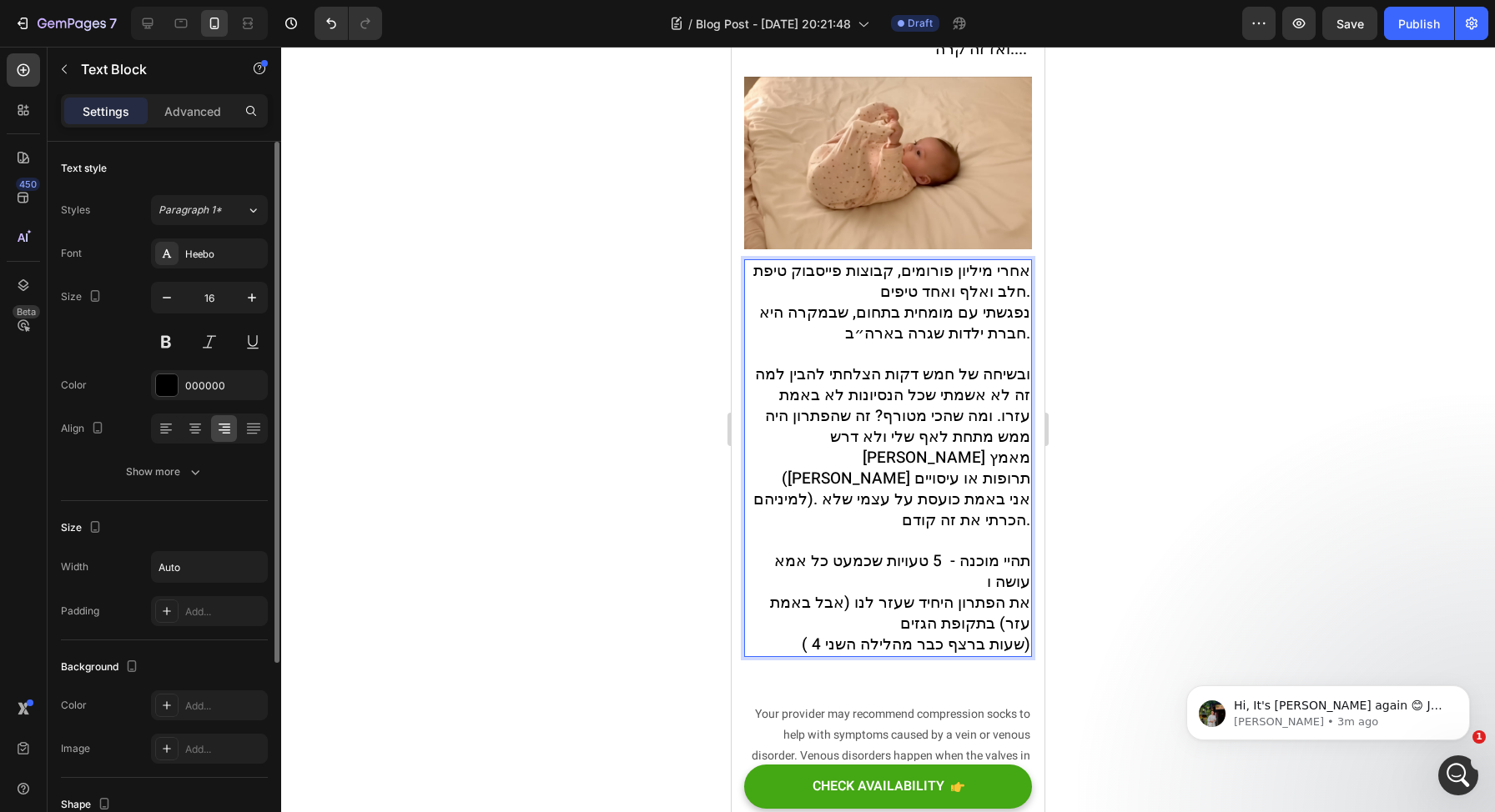
click at [993, 592] on span "את הפתרון היחיד שעזר לנו (אבל באמת עזר) בתקופת הגזים" at bounding box center [900, 614] width 260 height 44
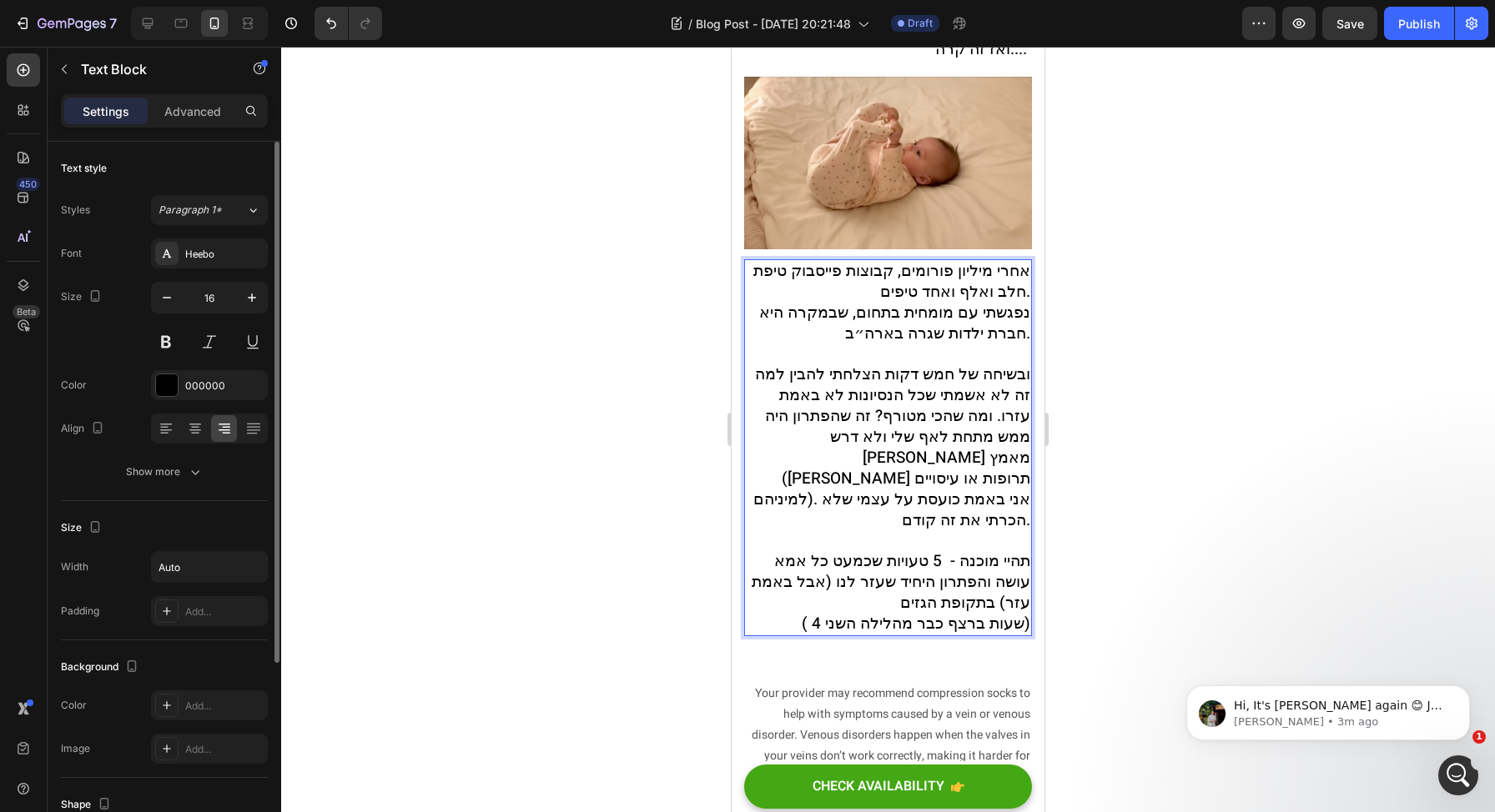
click at [878, 558] on span "תהיי מוכנה - 5 טעויות שכמעט כל אמא עושה והפתרון היחיד שעזר לנו (אבל באמת עזר) ב…" at bounding box center [891, 582] width 279 height 65
click at [837, 549] on span "תהיי מוכנה - 5 טעויות שכמעט כל אמא עושה והפתרון היחיד שעזר לנו (אבל באמת עזר) ב…" at bounding box center [891, 582] width 279 height 65
click at [828, 549] on span "תהיי מוכנה - 5 טעויות שכמעט כל אמא עושה והפתרון היחיד שעזר לנו (אבל באמת עזר) ב…" at bounding box center [891, 582] width 279 height 65
drag, startPoint x: 810, startPoint y: 537, endPoint x: 951, endPoint y: 555, distance: 142.1
click at [954, 555] on span "תהיי מוכנה - 5 טעויות שכמעט כל אמא עושה והפתרון היחיד שעזר לנו (אבל באמת עזר) ב…" at bounding box center [891, 582] width 279 height 65
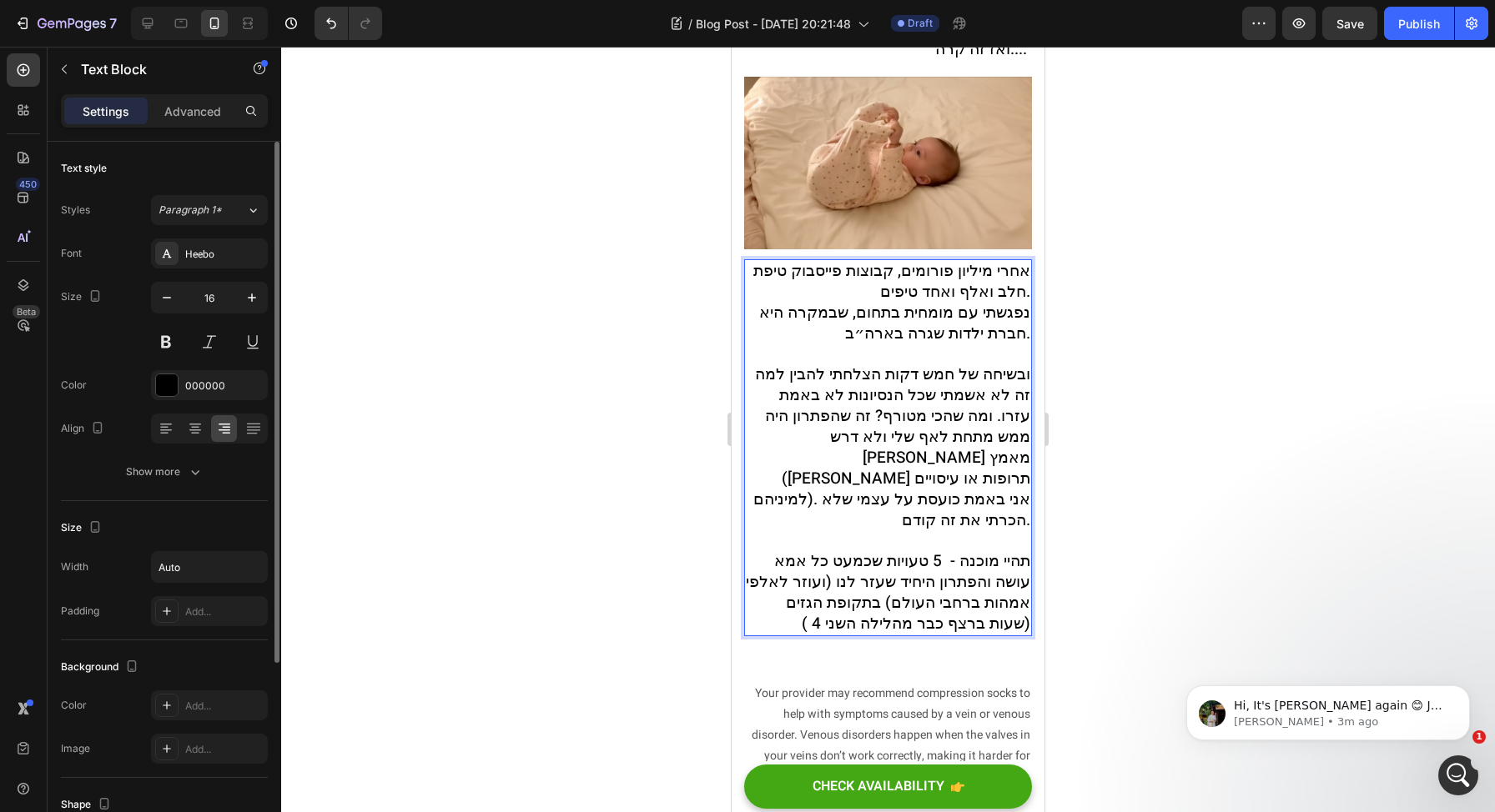
click at [971, 560] on span "תהיי מוכנה - 5 טעויות שכמעט כל אמא עושה והפתרון היחיד שעזר לנו (ועוזר לאלפי אמה…" at bounding box center [888, 582] width 285 height 65
click at [1006, 556] on span "תהיי מוכנה - 5 טעויות שכמעט כל אמא עושה והפתרון היחיד שעזר לנו (ועוזר לאלפי אמה…" at bounding box center [888, 582] width 285 height 65
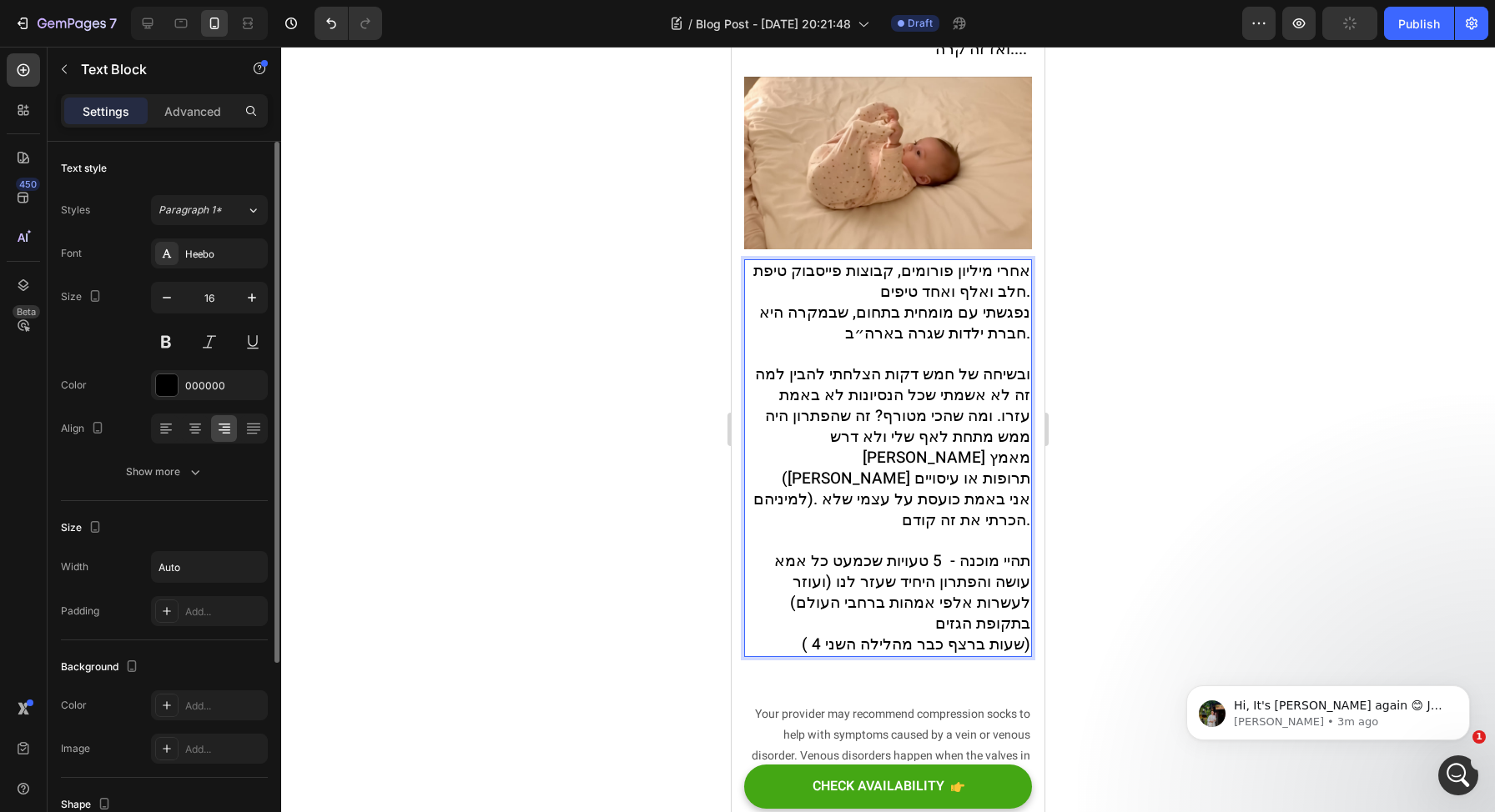
click at [844, 579] on p "אחרי מיליון פורומים, קבוצות פייסבוק טיפת חלב ואלף ואחד טיפים. נפגשתי עם מומחית …" at bounding box center [888, 458] width 285 height 395
click at [982, 549] on span "תהיי מוכנה - 5 טעויות שכמעט כל אמא עושה והפתרון היחיד שעזר לנו (ועוזר לעשרות אל…" at bounding box center [901, 592] width 256 height 86
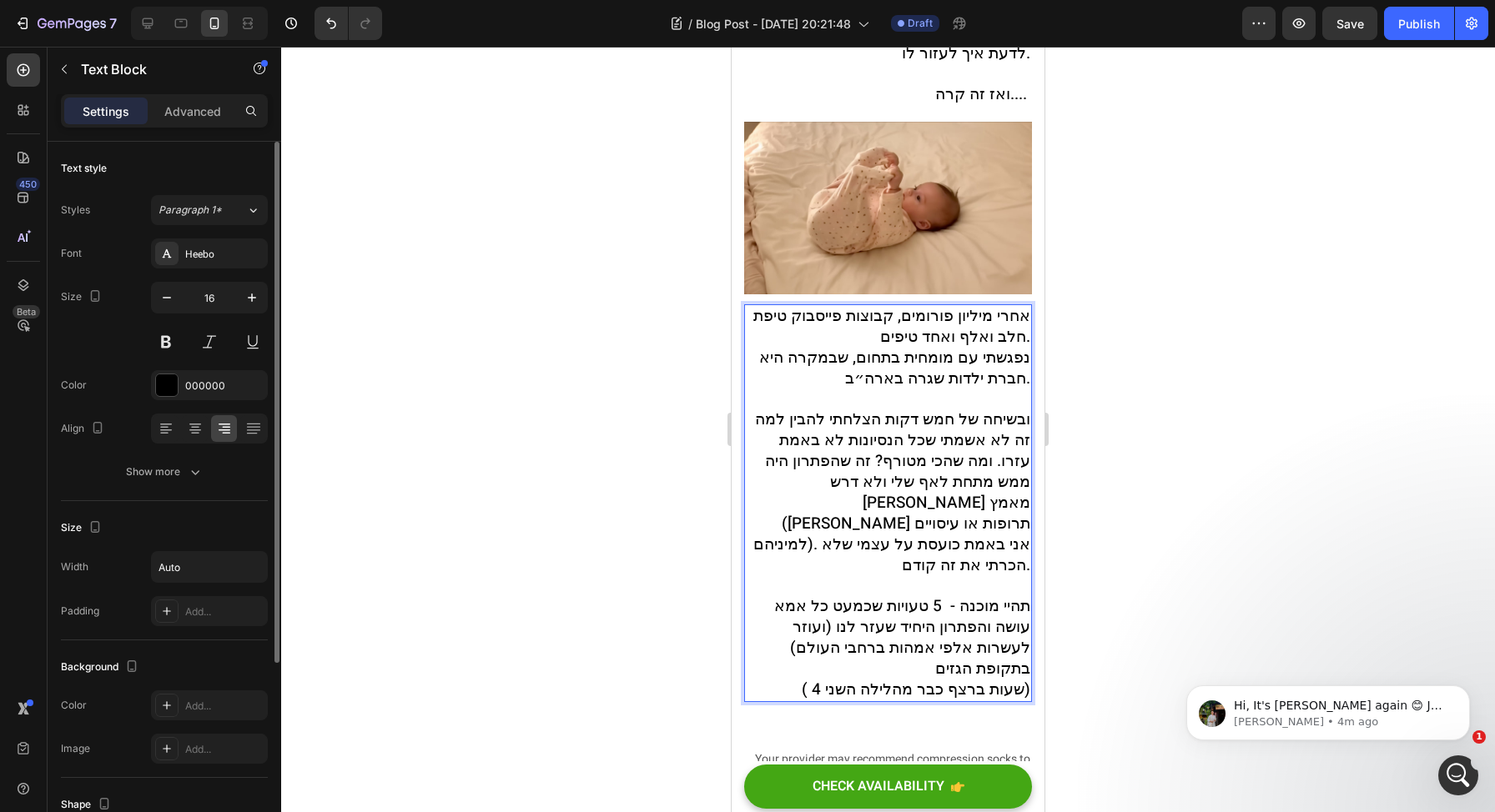
scroll to position [855, 0]
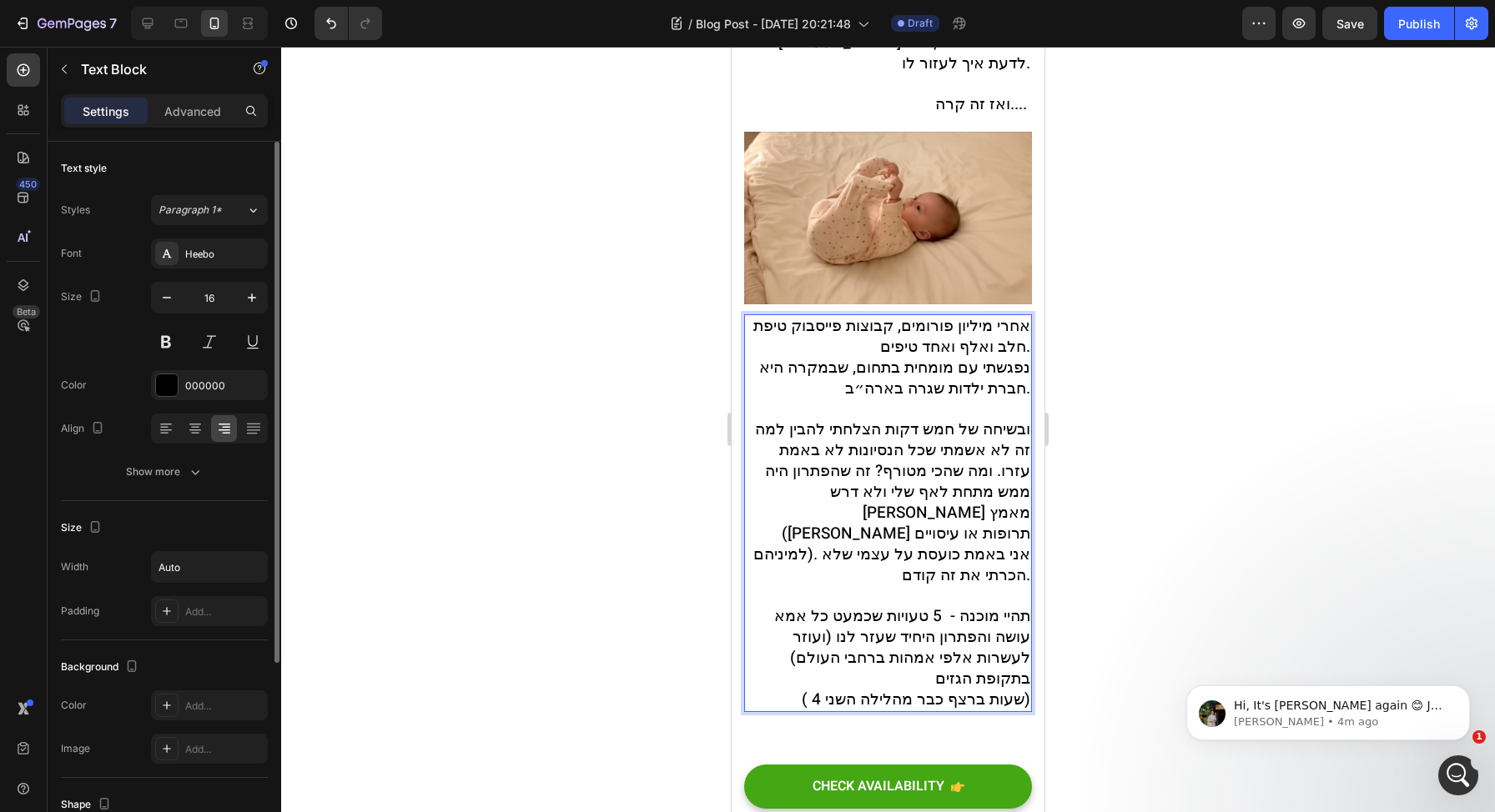
click at [918, 605] on span "תהיי מוכנה - 5 טעויות שכמעט כל אמא עושה והפתרון היחיד שעזר לנו (ועוזר לעשרות אל…" at bounding box center [901, 647] width 256 height 86
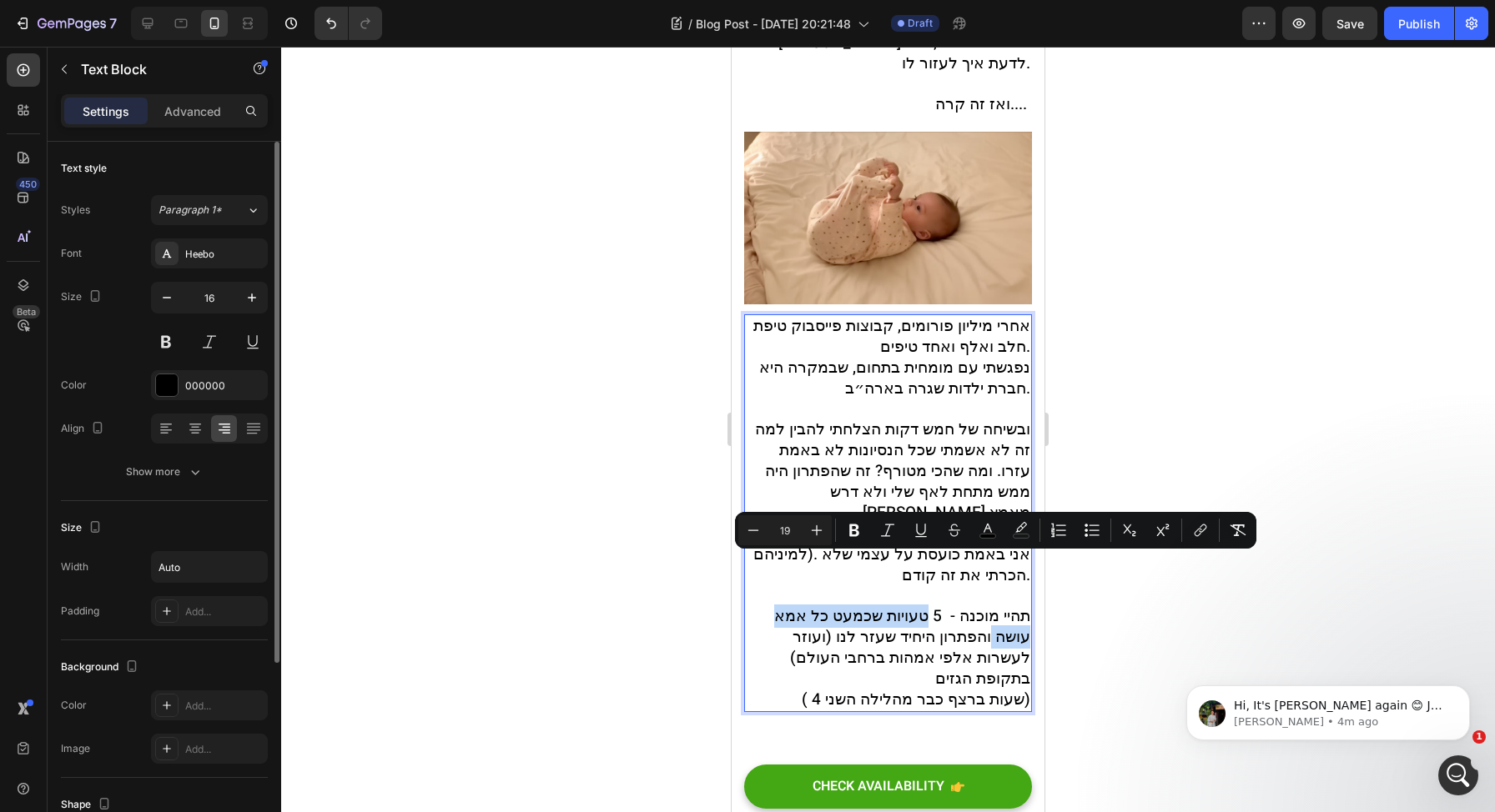
drag, startPoint x: 927, startPoint y: 563, endPoint x: 981, endPoint y: 593, distance: 61.8
click at [982, 605] on span "תהיי מוכנה - 5 טעויות שכמעט כל אמא עושה והפתרון היחיד שעזר לנו (ועוזר לעשרות אל…" at bounding box center [901, 647] width 256 height 86
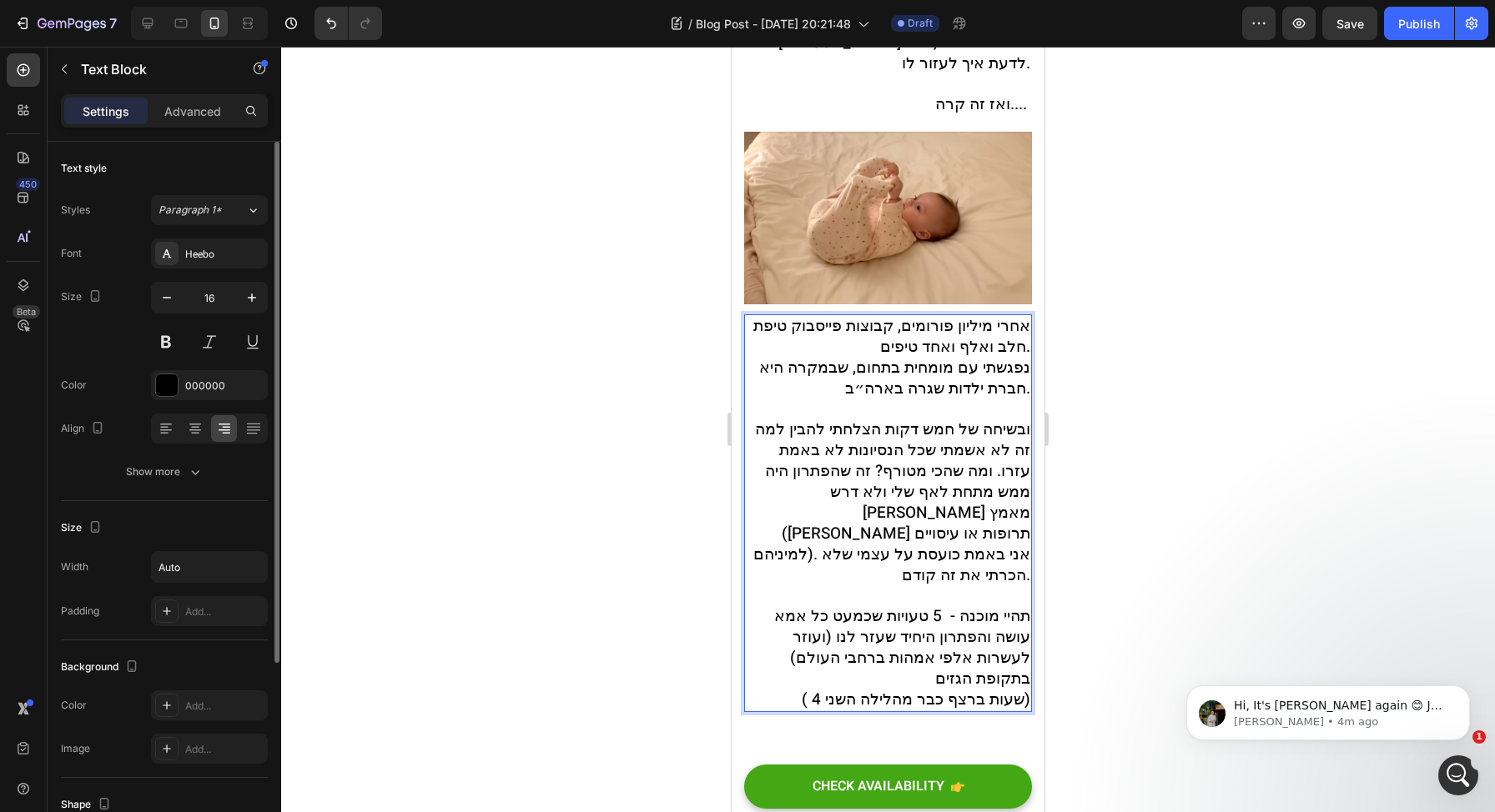
click at [924, 605] on span "תהיי מוכנה - 5 טעויות שכמעט כל אמא עושה והפתרון היחיד שעזר לנו (ועוזר לעשרות אל…" at bounding box center [901, 647] width 256 height 86
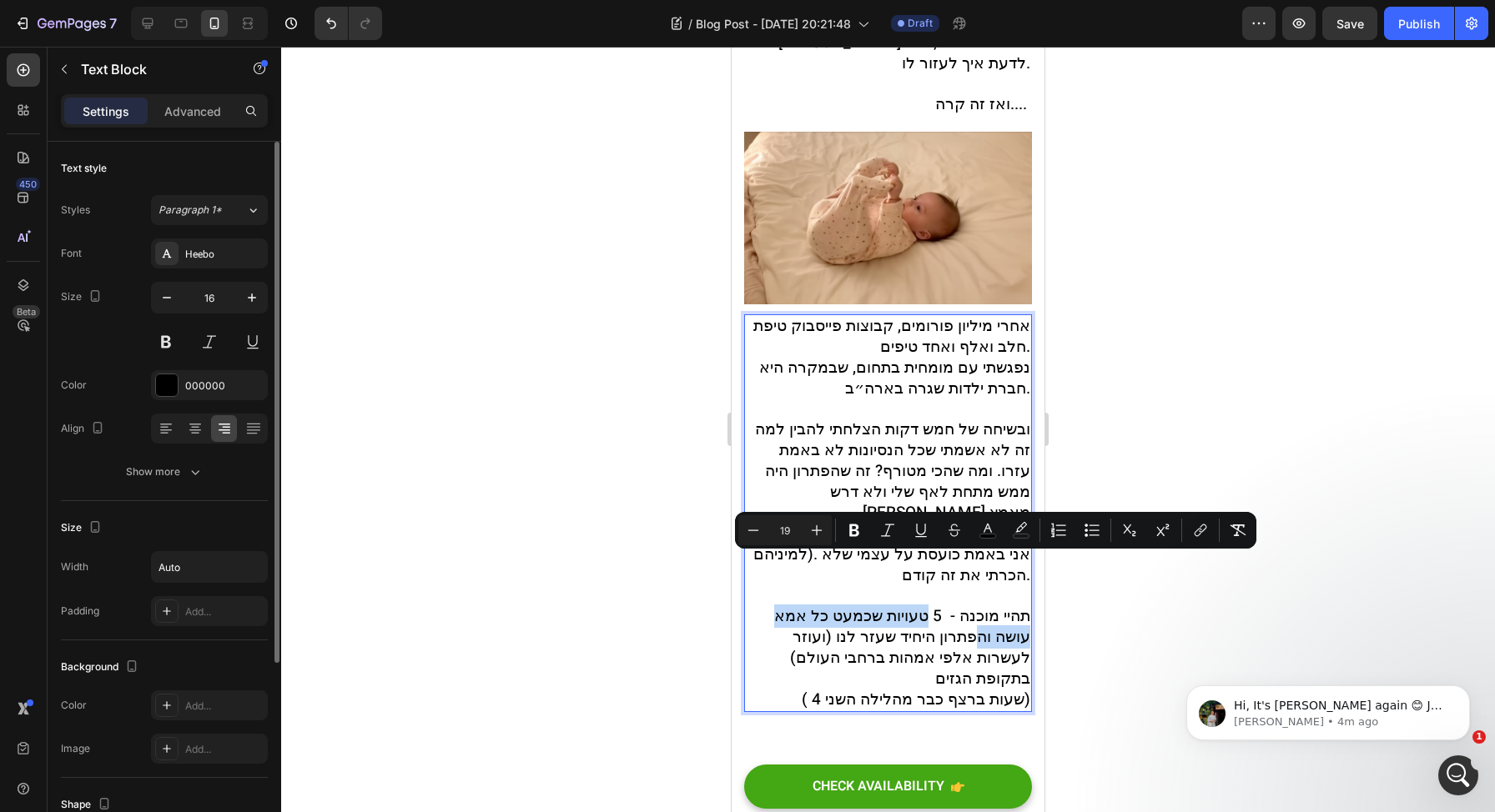
drag, startPoint x: 924, startPoint y: 562, endPoint x: 974, endPoint y: 593, distance: 58.8
click at [974, 605] on span "תהיי מוכנה - 5 טעויות שכמעט כל אמא עושה והפתרון היחיד שעזר לנו (ועוזר לעשרות אל…" at bounding box center [901, 647] width 256 height 86
click at [936, 605] on span "תהיי מוכנה - 5 טעויות שכמעט כל אמא עושה והפתרון היחיד שעזר לנו (ועוזר לעשרות אל…" at bounding box center [901, 647] width 256 height 86
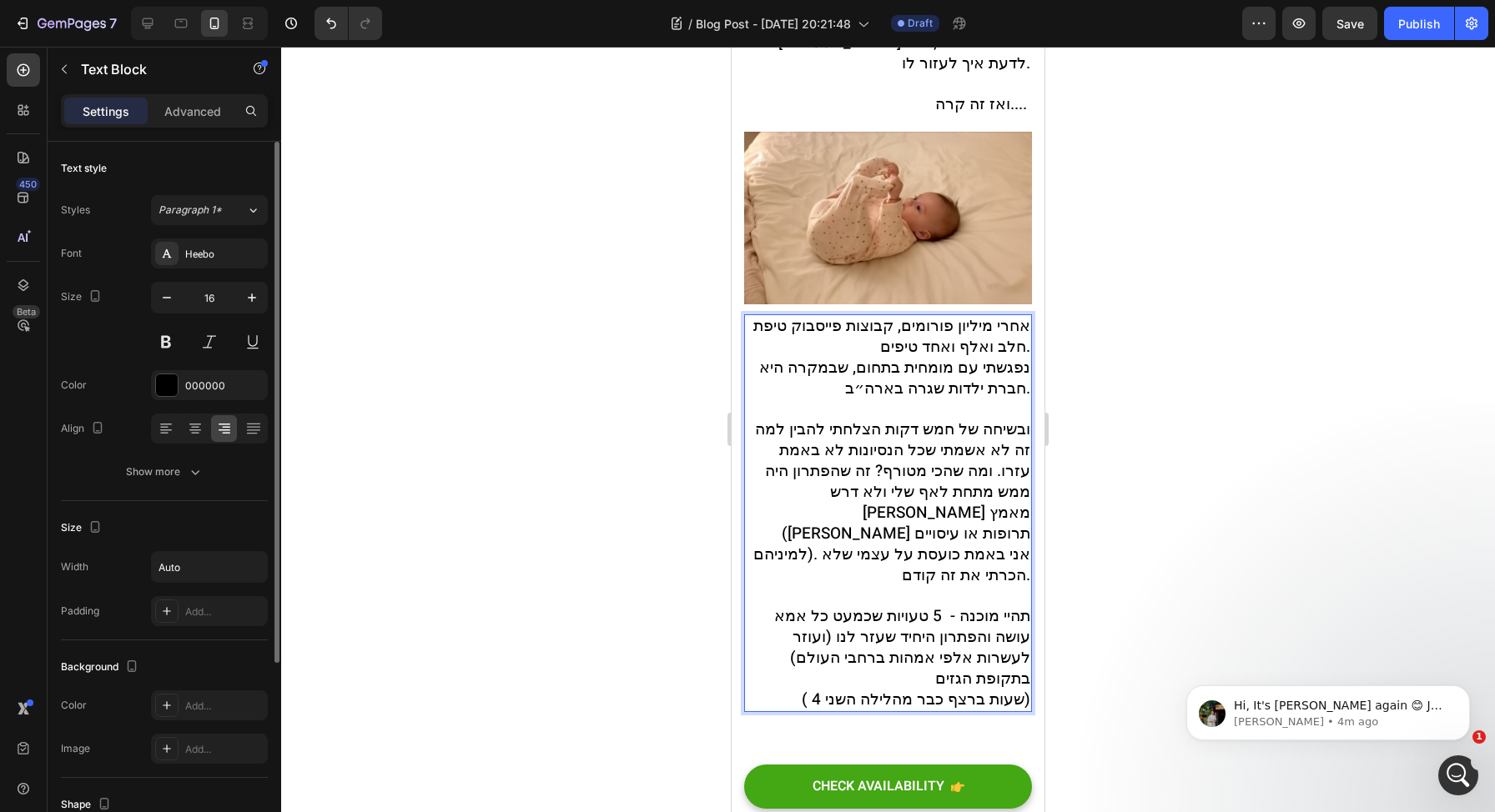
click at [933, 605] on span "תהיי מוכנה - 5 טעויות שכמעט כל אמא עושה והפתרון היחיד שעזר לנו (ועוזר לעשרות אל…" at bounding box center [901, 647] width 256 height 86
click at [916, 605] on span "תהיי מוכנה - 5 טעויות שכמעט כל אמא עושה והפתרון היחיד שעזר לנו (ועוזר לעשרות אל…" at bounding box center [904, 647] width 252 height 86
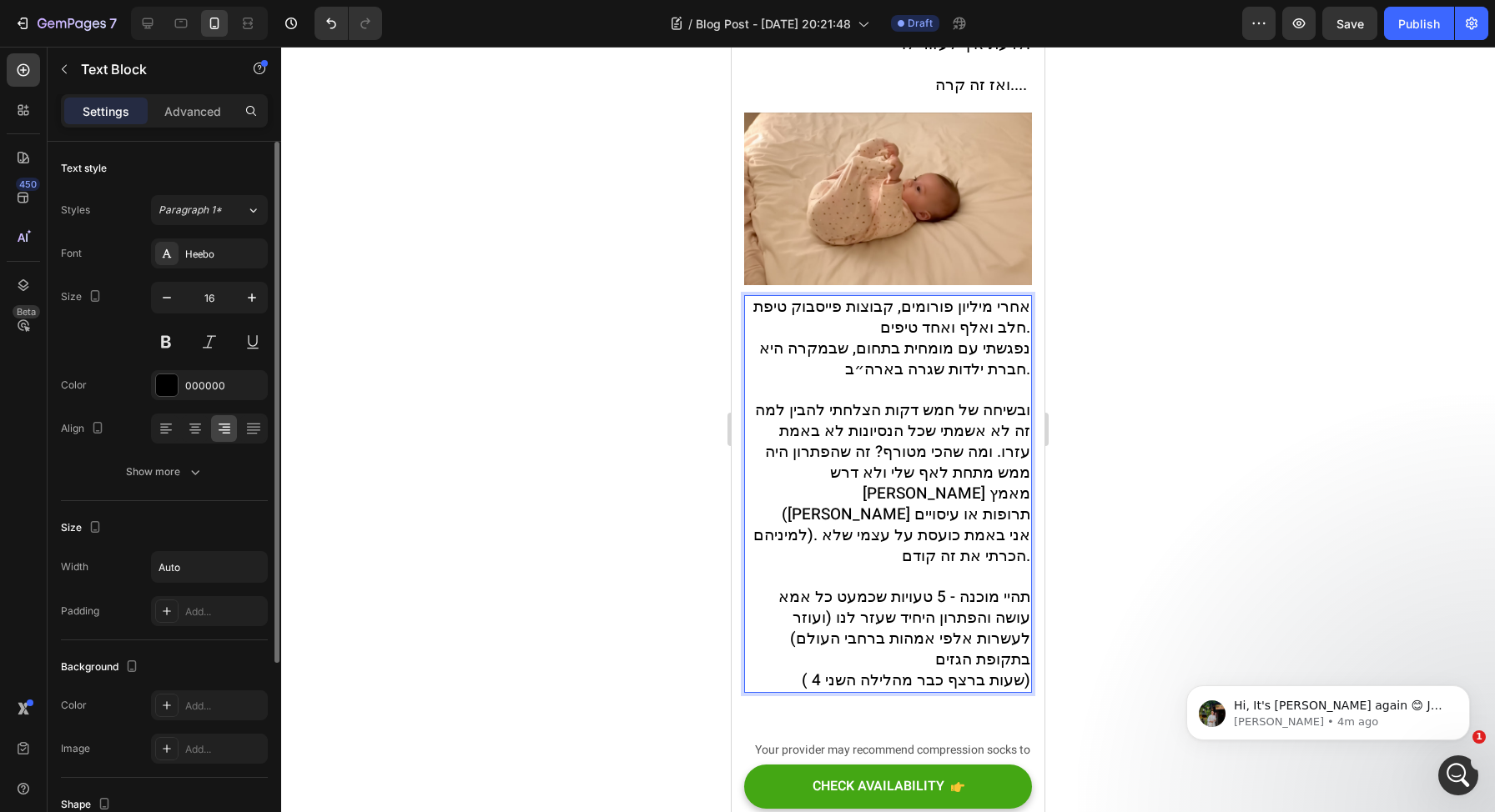
scroll to position [876, 0]
click at [802, 668] on span "( 4 שעות ברצף כבר מהלילה השני)" at bounding box center [916, 679] width 229 height 23
click at [809, 668] on span "( 4 שעות ברצף כבר מהלילה השני)" at bounding box center [916, 679] width 229 height 23
click at [802, 668] on span "( 4 שעות ברצף כבר מהלילה השני)" at bounding box center [916, 679] width 229 height 23
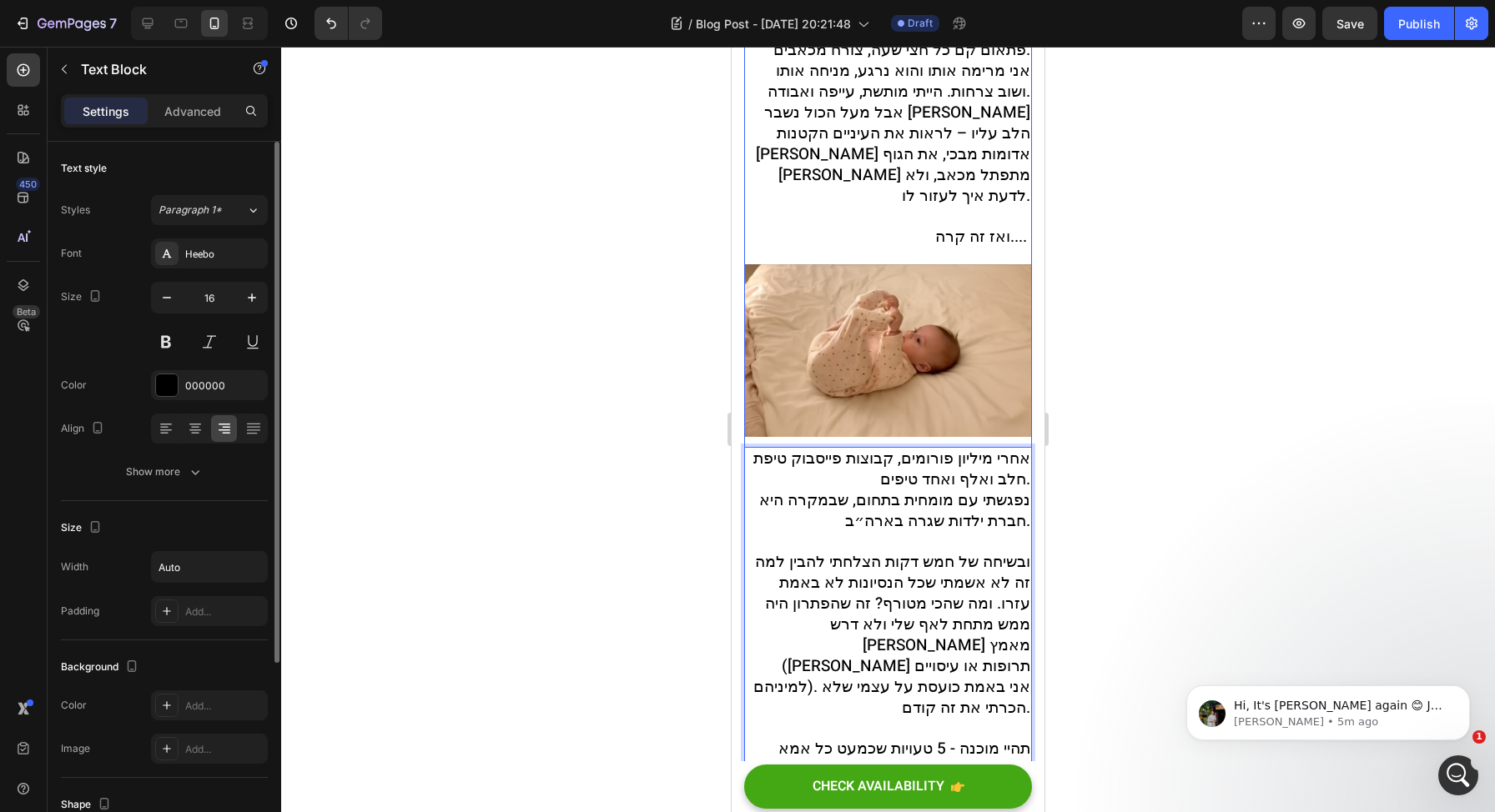
scroll to position [773, 0]
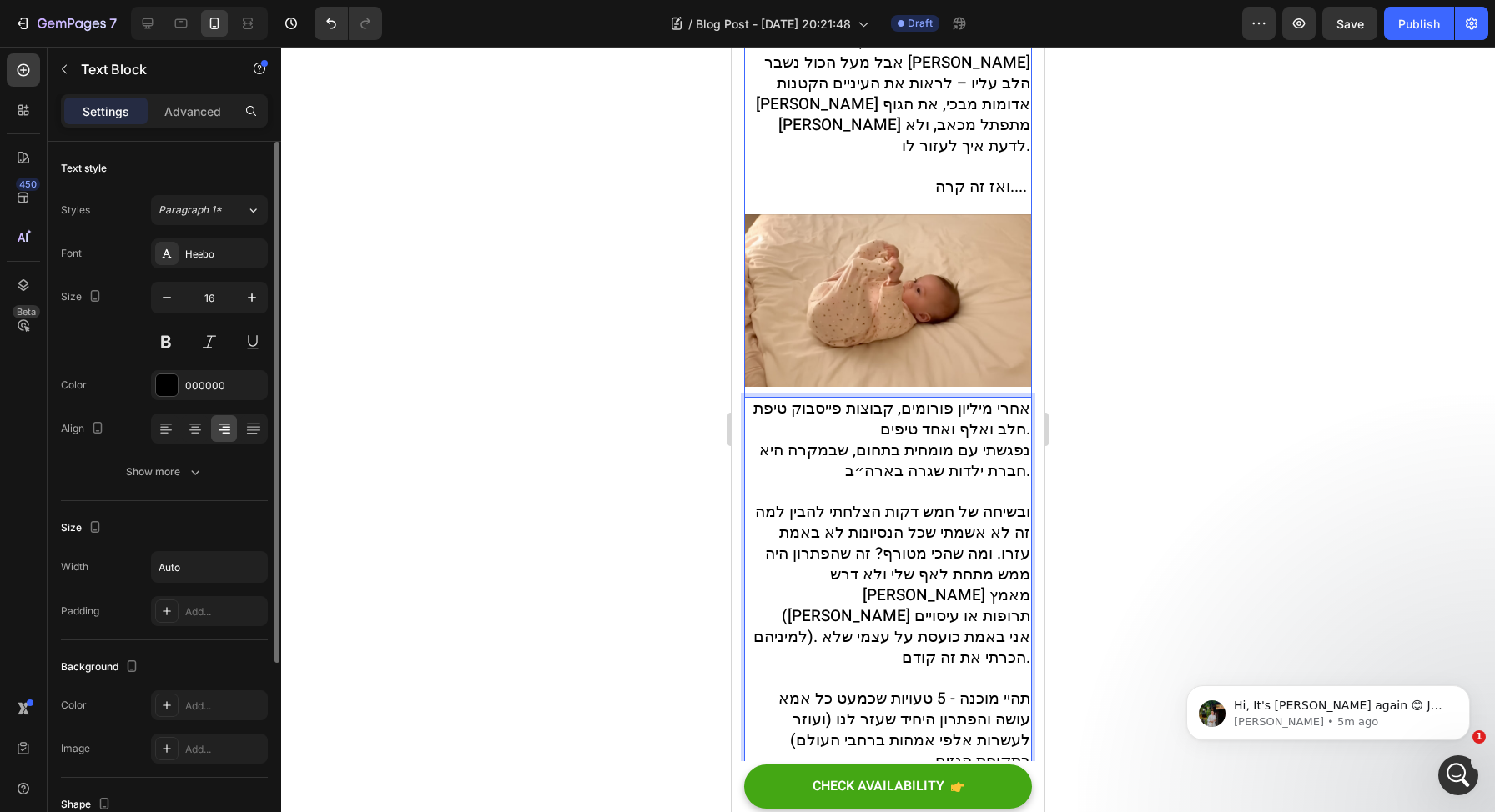
click at [923, 322] on img at bounding box center [888, 300] width 287 height 173
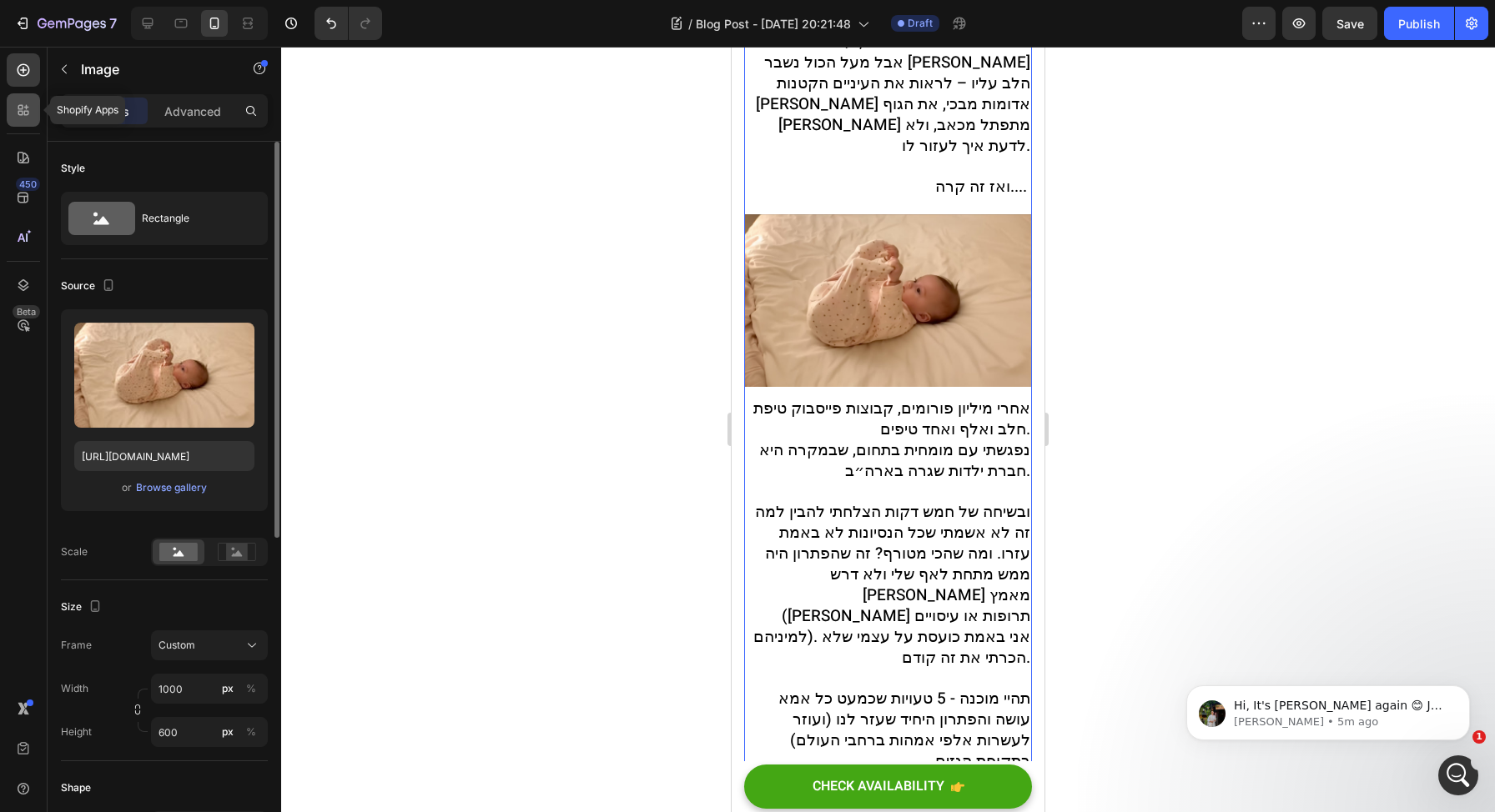
click at [24, 118] on div at bounding box center [23, 110] width 33 height 33
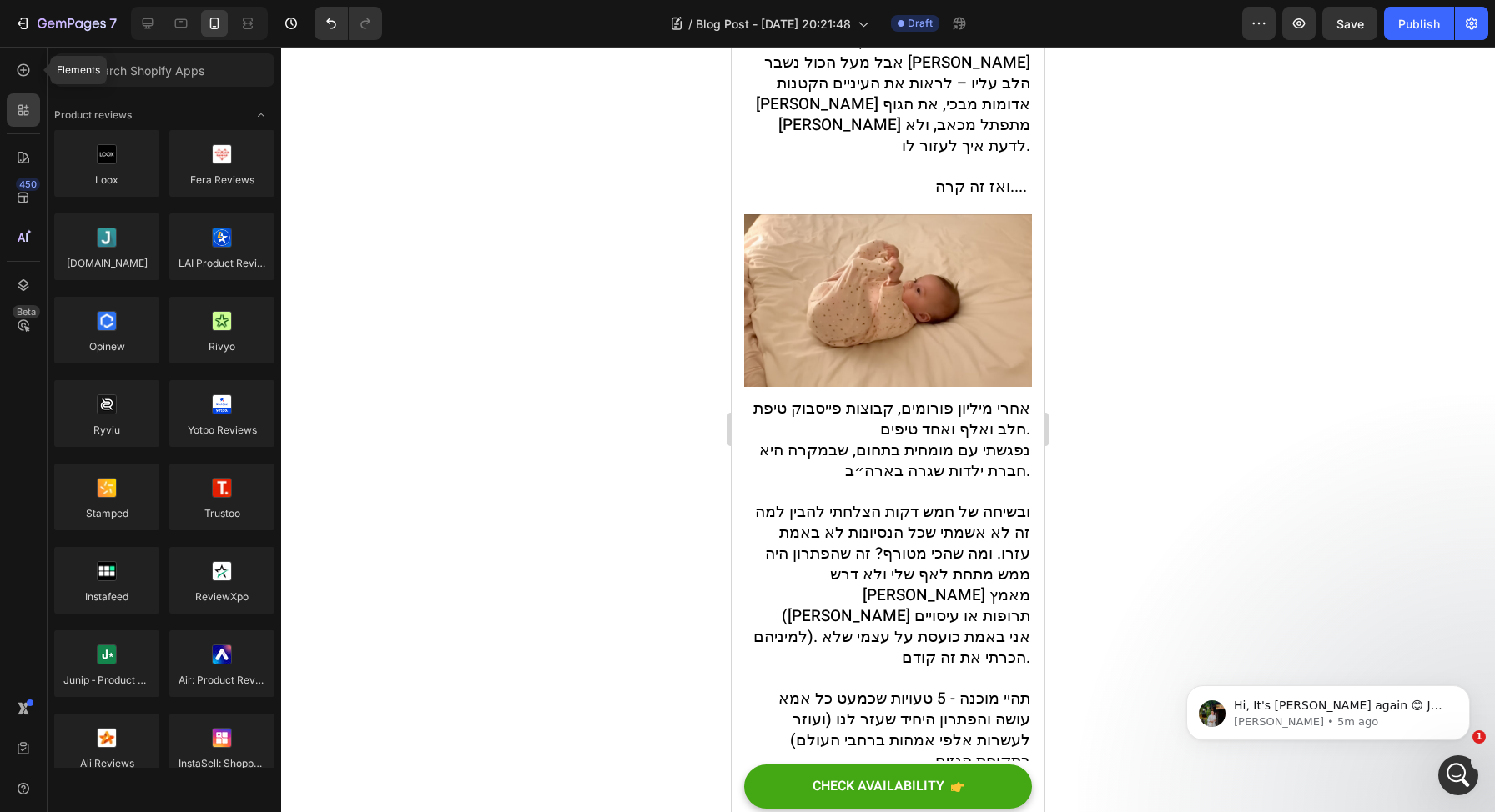
drag, startPoint x: 26, startPoint y: 77, endPoint x: 543, endPoint y: 70, distance: 517.0
click at [26, 77] on icon at bounding box center [24, 71] width 17 height 17
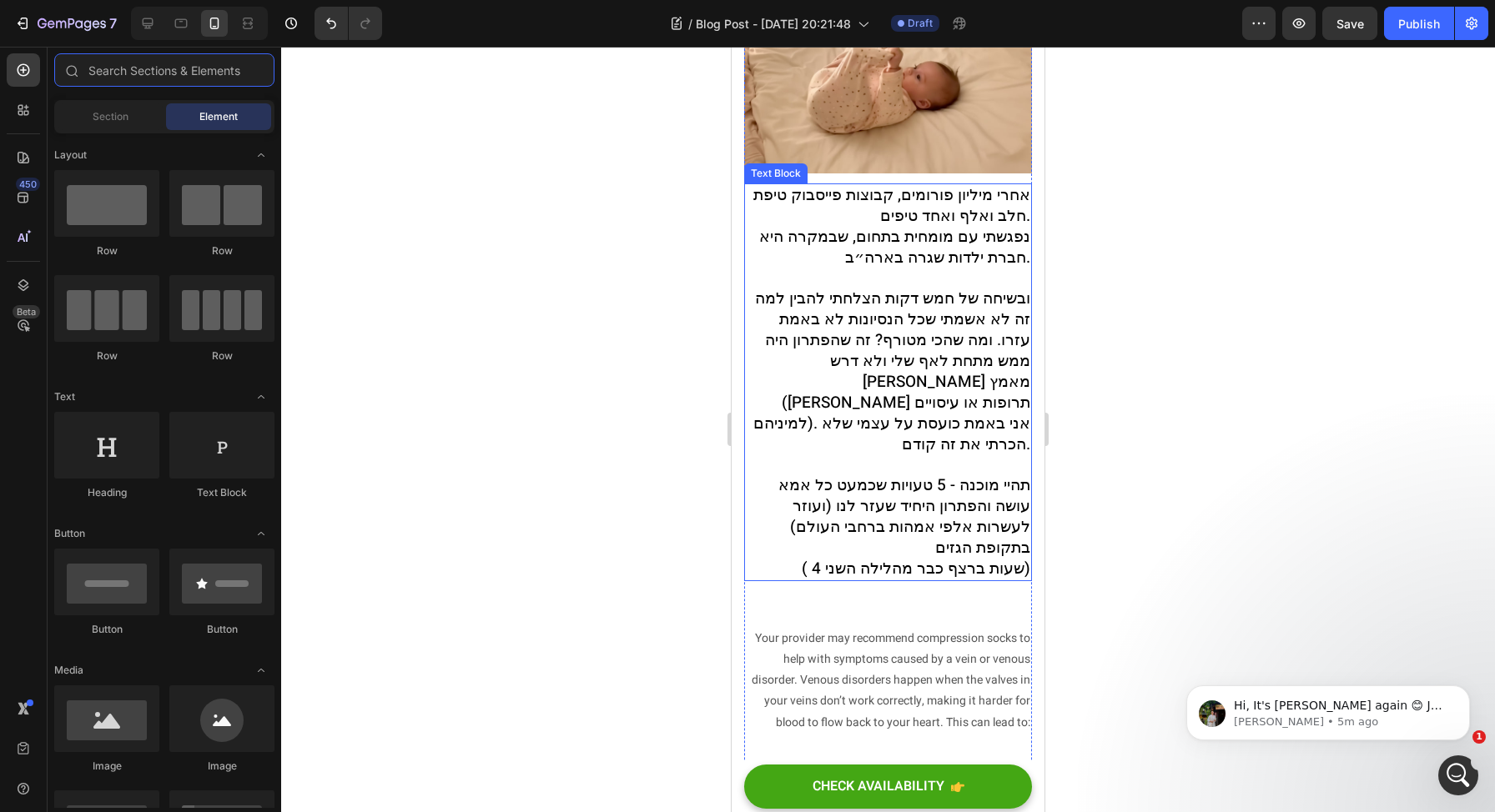
scroll to position [991, 0]
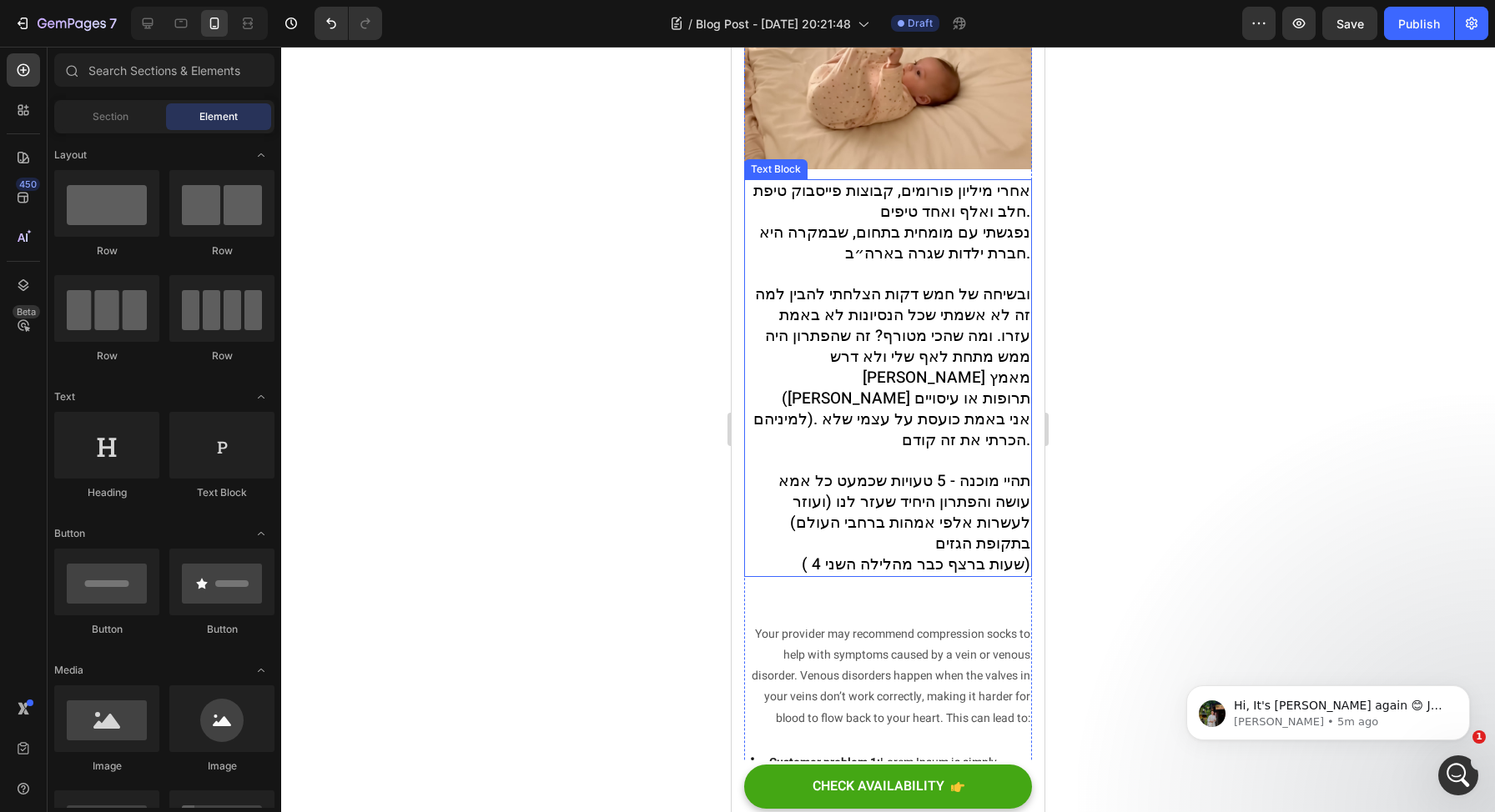
click at [995, 469] on span "תהיי מוכנה - 5 טעויות שכמעט כל אמא עושה והפתרון היחיד שעזר לנו (ועוזר לעשרות אל…" at bounding box center [904, 512] width 252 height 86
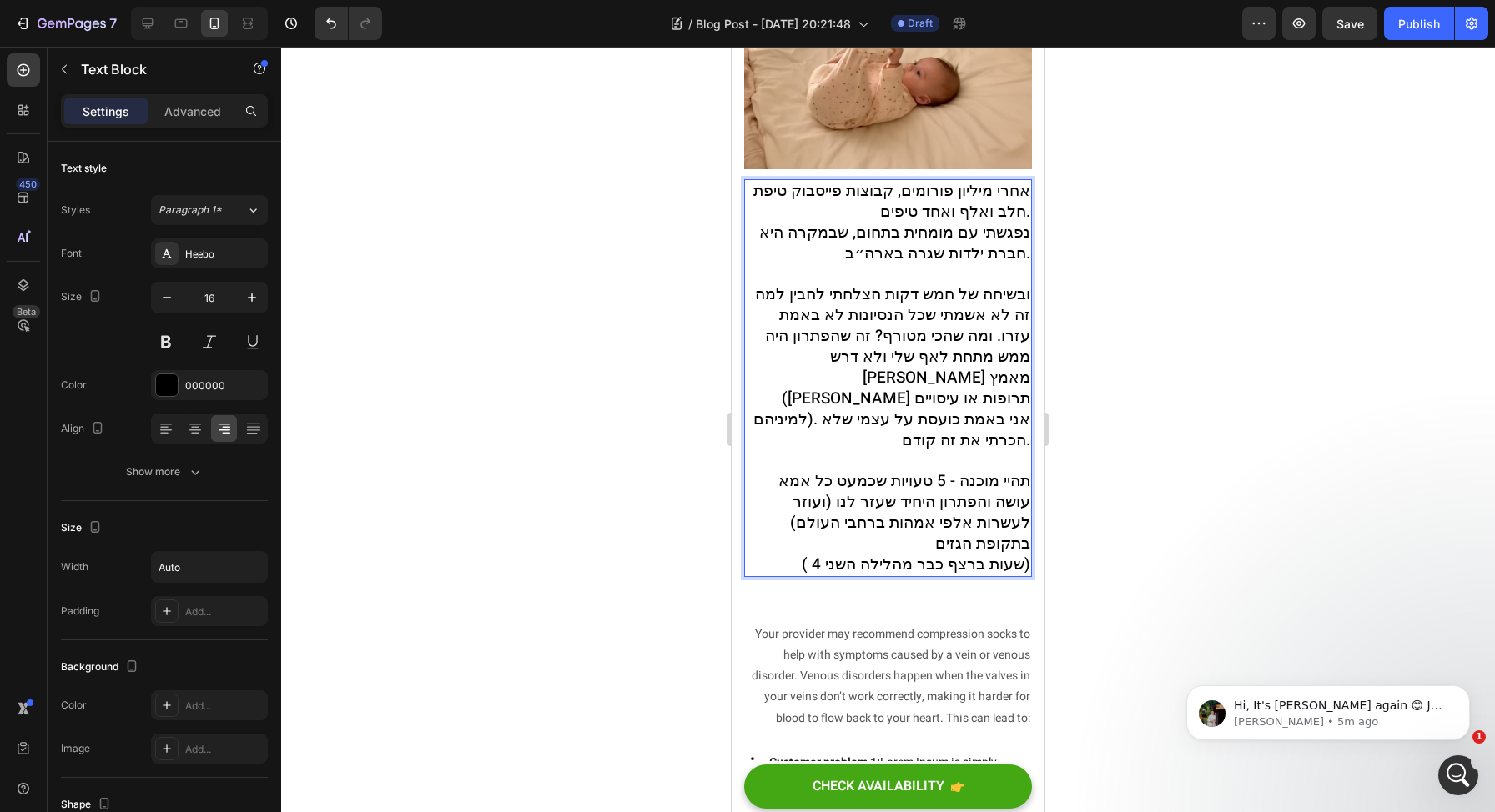
click at [993, 469] on span "תהיי מוכנה - 5 טעויות שכמעט כל אמא עושה והפתרון היחיד שעזר לנו (ועוזר לעשרות אל…" at bounding box center [904, 512] width 252 height 86
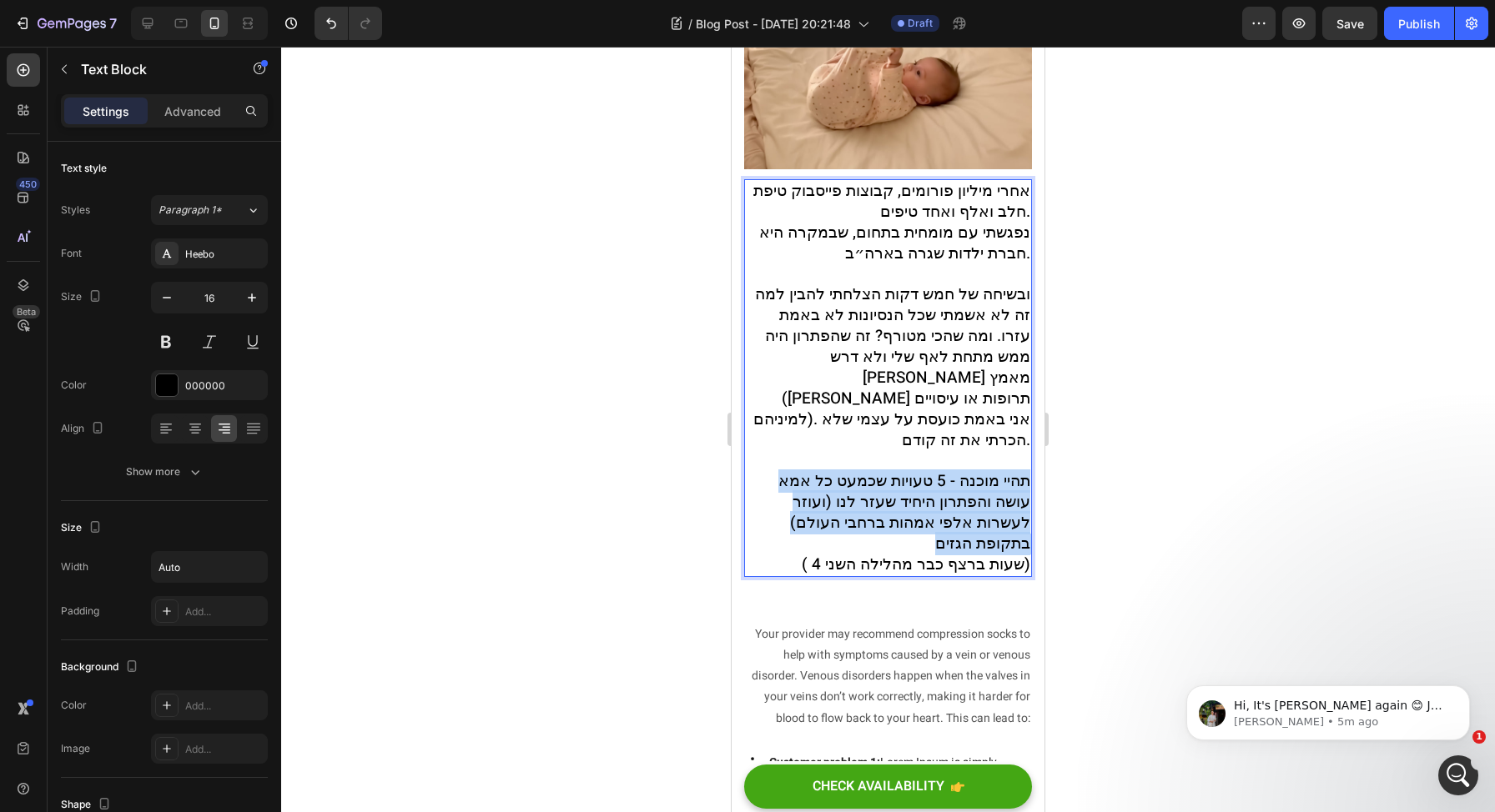
click at [993, 469] on span "תהיי מוכנה - 5 טעויות שכמעט כל אמא עושה והפתרון היחיד שעזר לנו (ועוזר לעשרות אל…" at bounding box center [904, 512] width 252 height 86
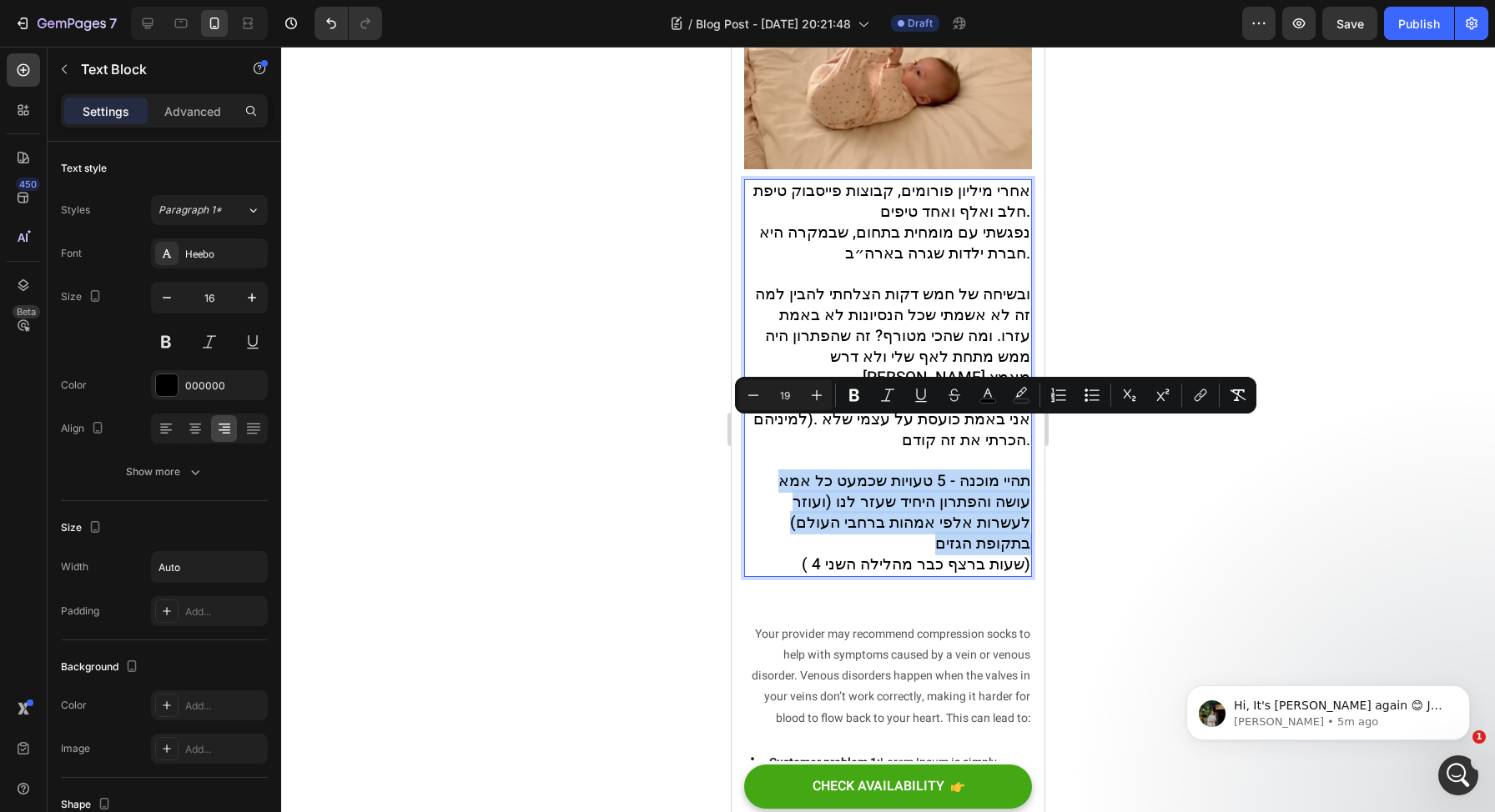
click at [978, 469] on span "תהיי מוכנה - 5 טעויות שכמעט כל אמא עושה והפתרון היחיד שעזר לנו (ועוזר לעשרות אל…" at bounding box center [904, 512] width 252 height 86
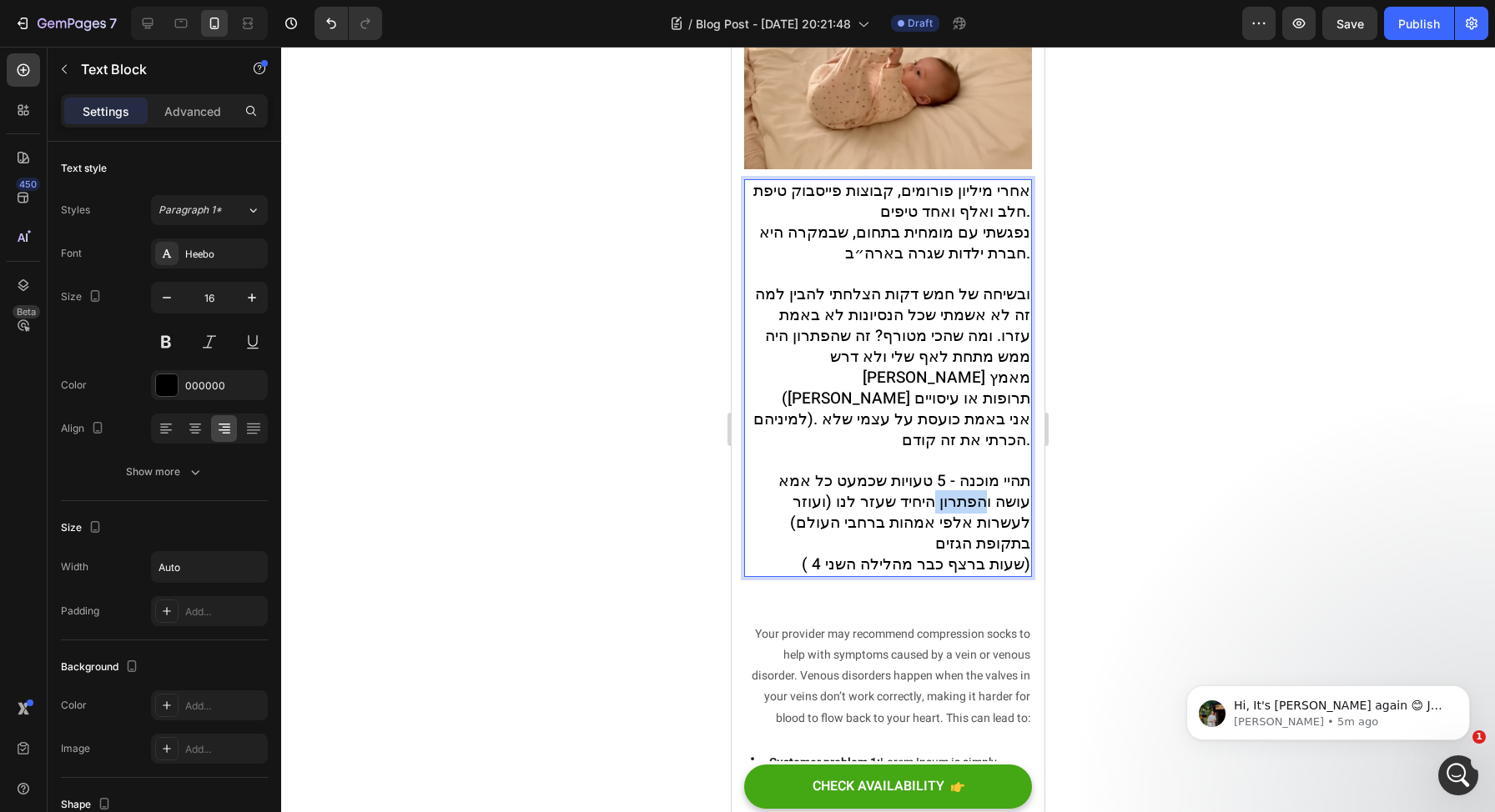
click at [978, 469] on span "תהיי מוכנה - 5 טעויות שכמעט כל אמא עושה והפתרון היחיד שעזר לנו (ועוזר לעשרות אל…" at bounding box center [904, 512] width 252 height 86
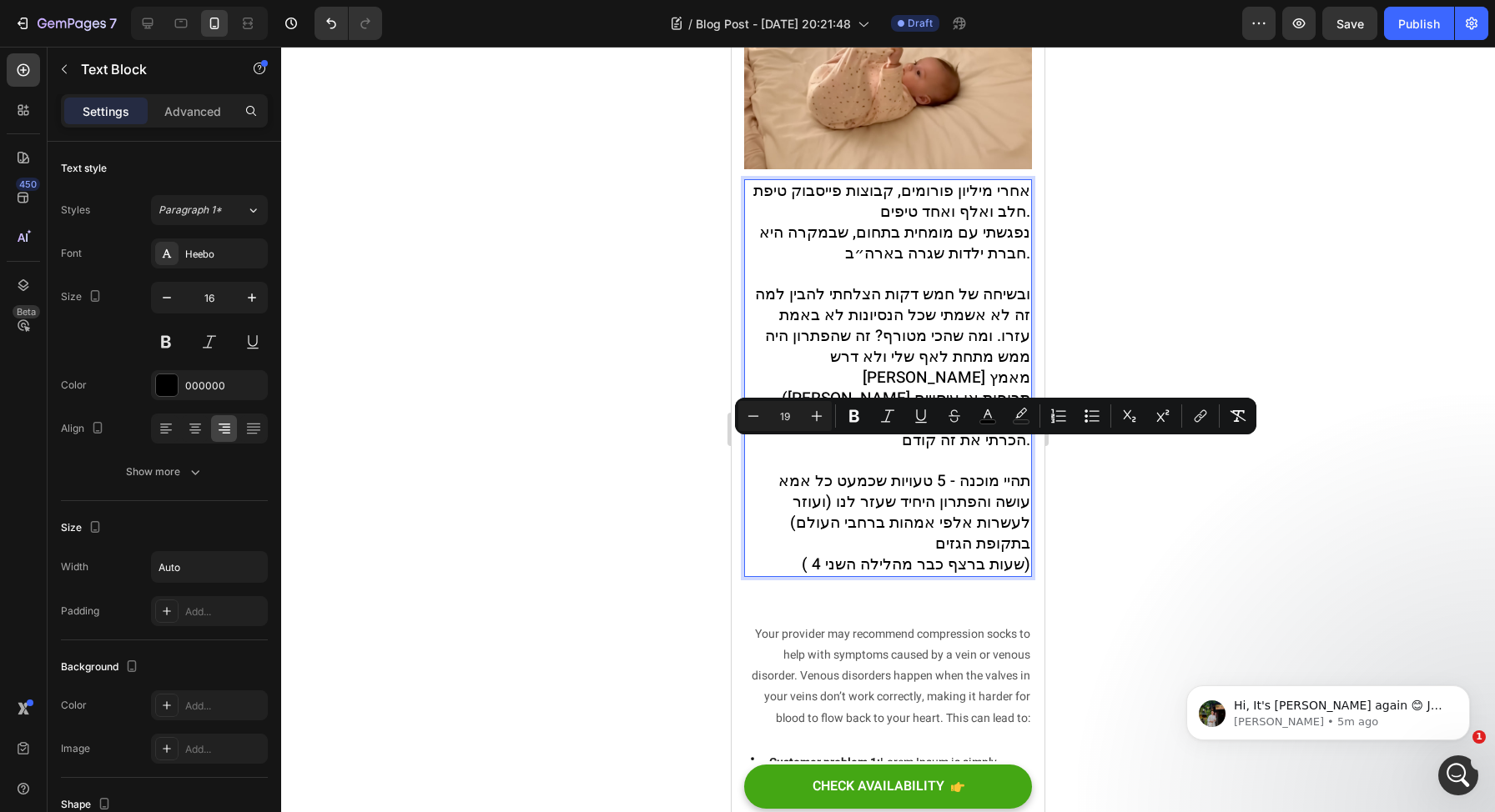
click at [969, 491] on span "תהיי מוכנה - 5 טעויות שכמעט כל אמא עושה והפתרון היחיד שעזר לנו (ועוזר לעשרות אל…" at bounding box center [904, 512] width 252 height 86
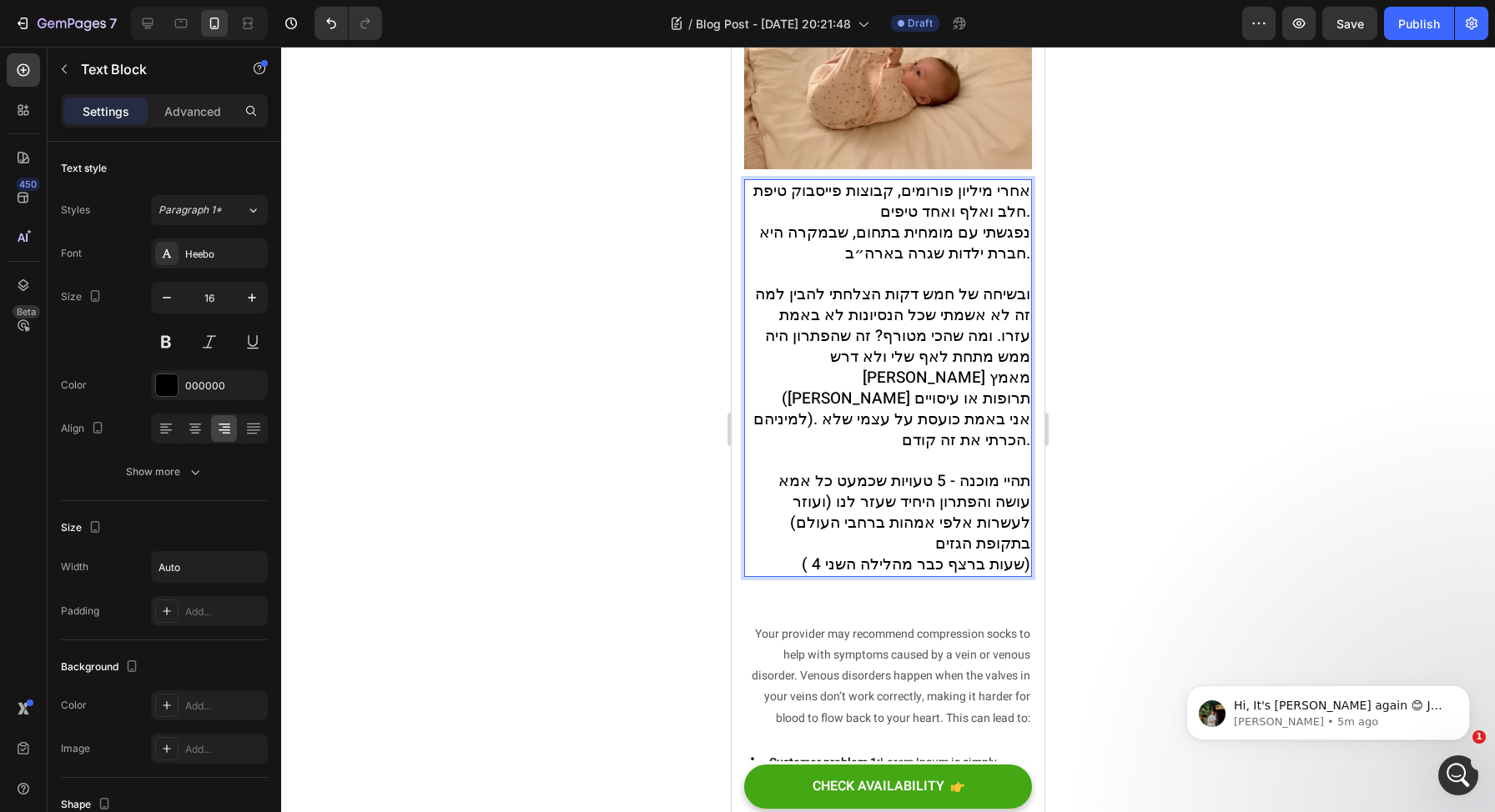
click at [925, 469] on span "תהיי מוכנה - 5 טעויות שכמעט כל אמא עושה והפתרון היחיד שעזר לנו (ועוזר לעשרות אל…" at bounding box center [904, 512] width 252 height 86
click at [927, 469] on span "תהיי מוכנה - 5 טעויות שכמעט כל אמא עושה והפתרון היחיד שעזר לנו (ועוזר לעשרות אל…" at bounding box center [904, 512] width 252 height 86
click at [930, 469] on span "תהיי מוכנה - 5 טעויות שכמעט כל אמא עושה והפתרון היחיד שעזר לנו (ועוזר לעשרות אל…" at bounding box center [904, 512] width 252 height 86
click at [915, 469] on span "תהיי מוכנה - 5 טעויות שכמעט כל אמא עושה והפתרון היחיד שעזר לנו (ועוזר לעשרות אל…" at bounding box center [904, 512] width 252 height 86
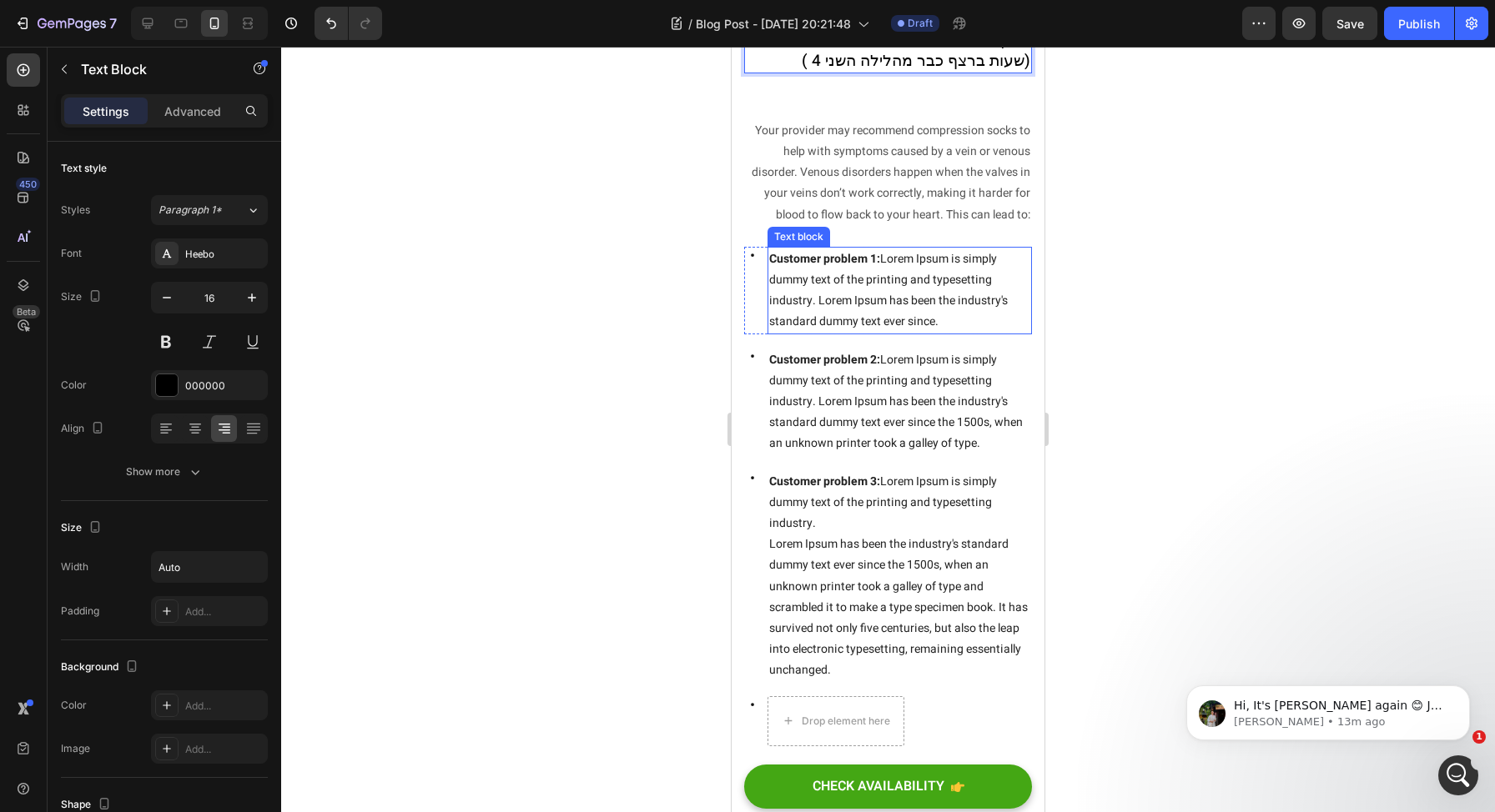
scroll to position [1363, 0]
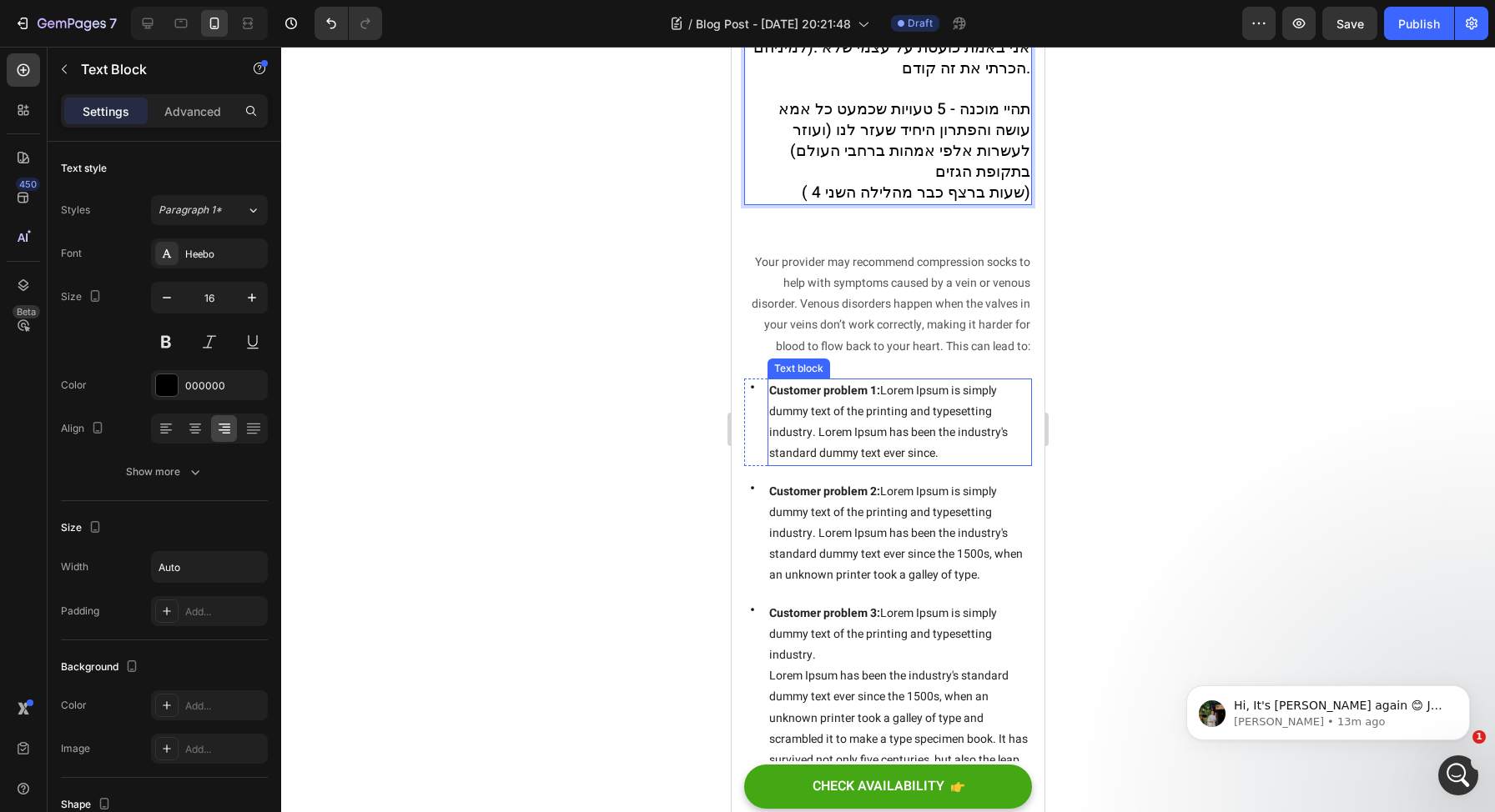
click at [918, 396] on span "Customer problem 1: Lorem Ipsum is simply dummy text of the printing and typese…" at bounding box center [888, 422] width 239 height 81
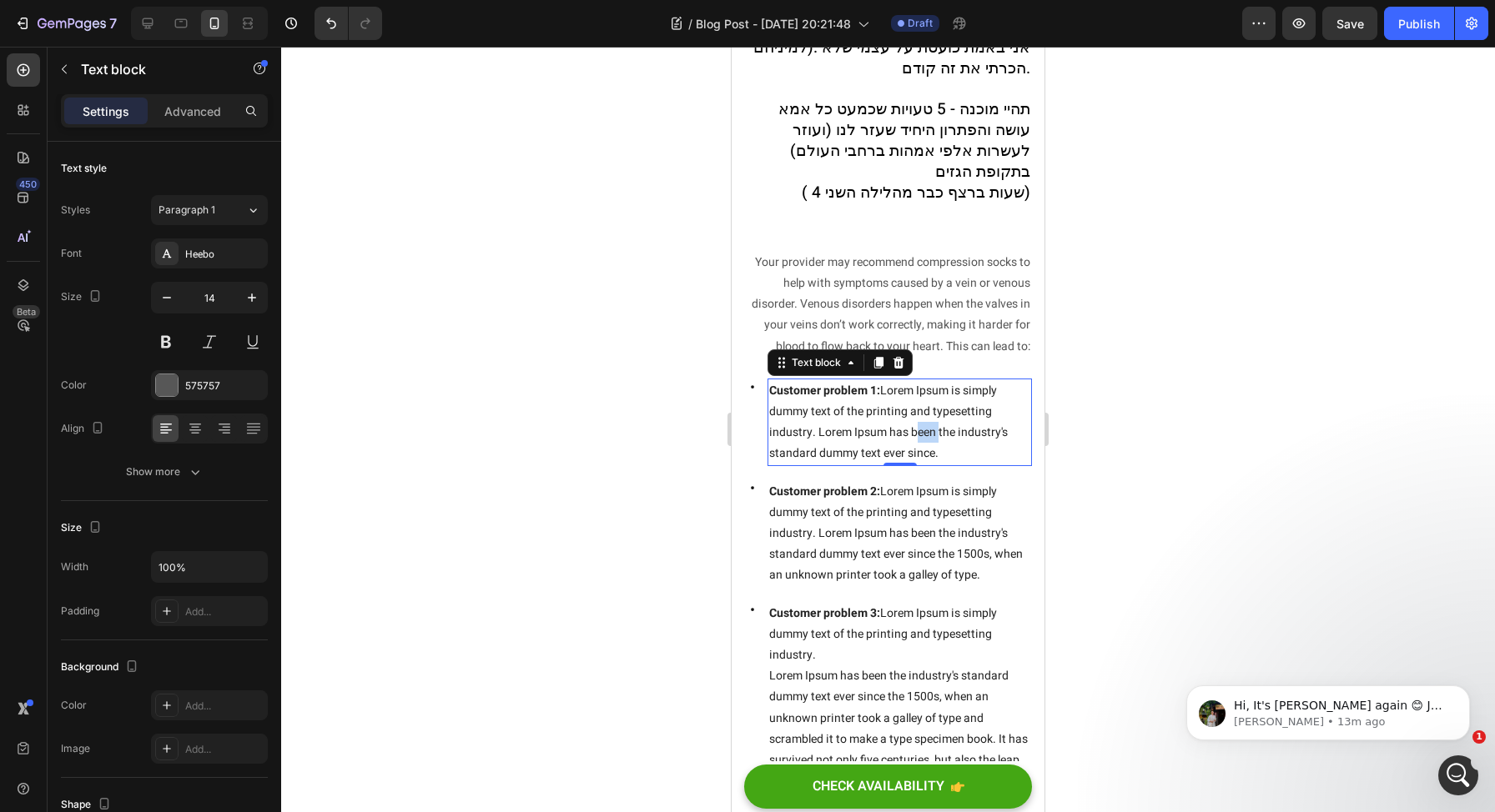
click at [918, 396] on span "Customer problem 1: Lorem Ipsum is simply dummy text of the printing and typese…" at bounding box center [888, 422] width 239 height 81
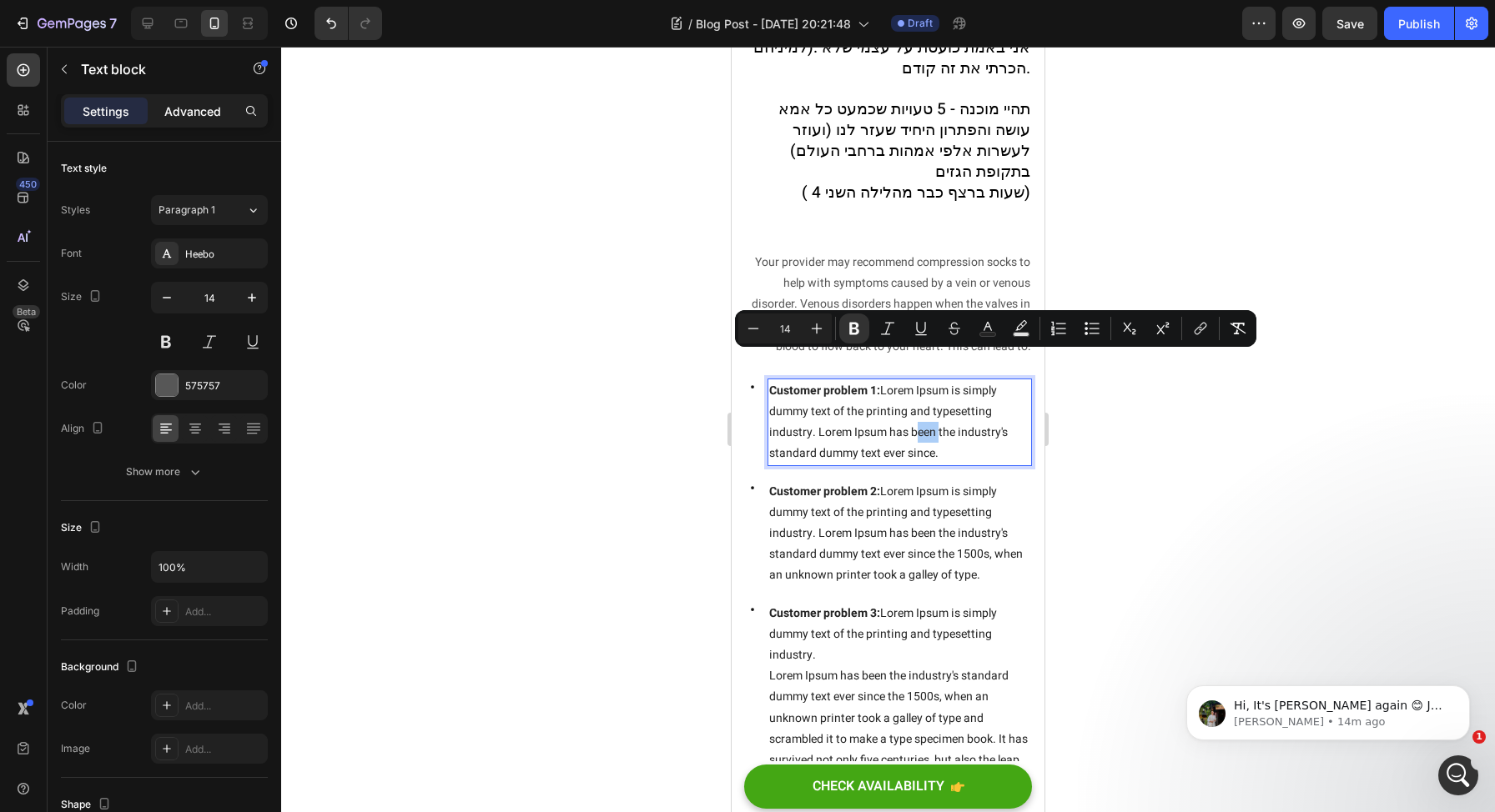
drag, startPoint x: 224, startPoint y: 108, endPoint x: 168, endPoint y: 108, distance: 56.0
click at [224, 108] on div "Advanced" at bounding box center [193, 111] width 83 height 26
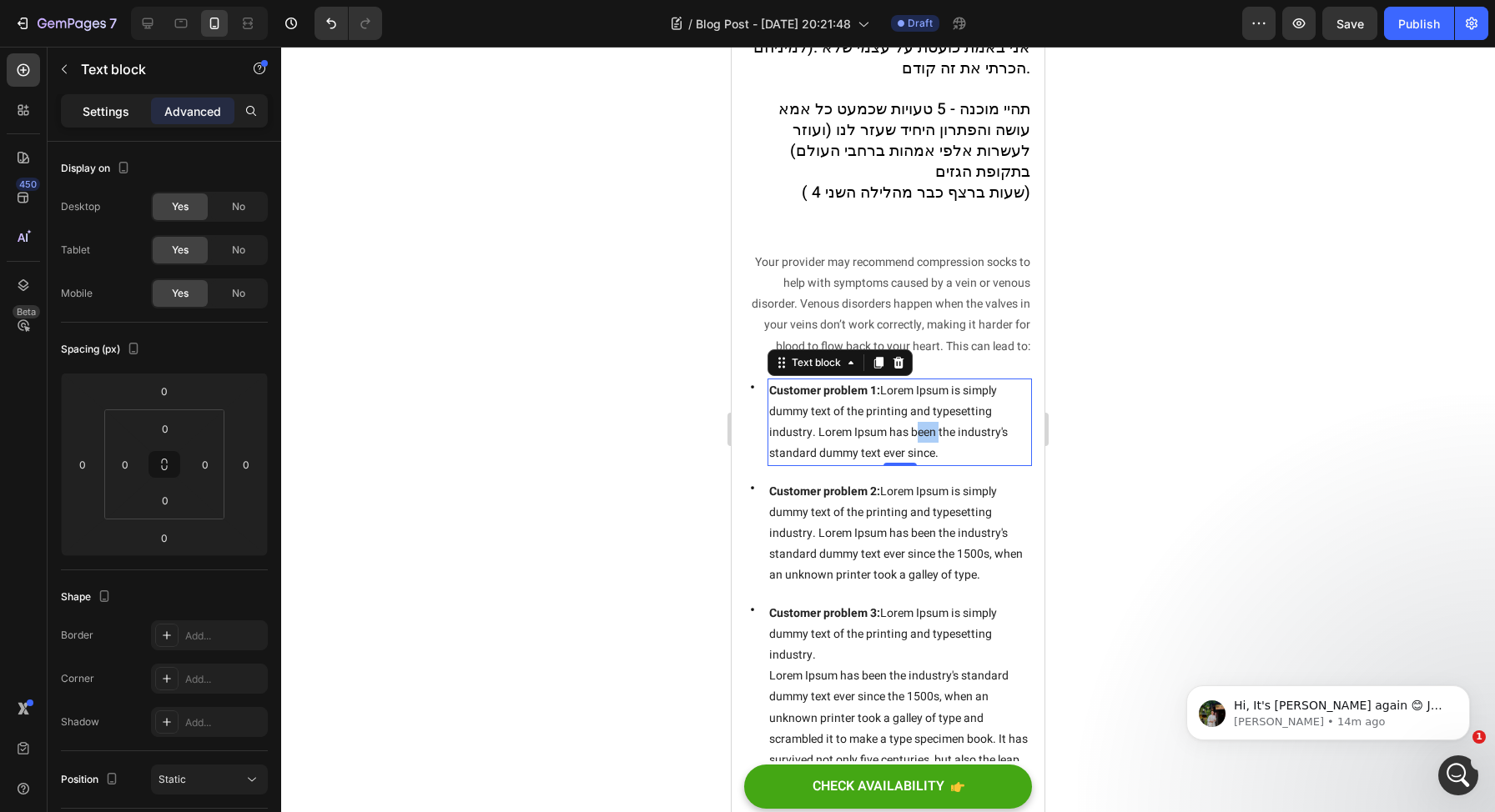
click at [141, 108] on div "Settings" at bounding box center [106, 111] width 83 height 26
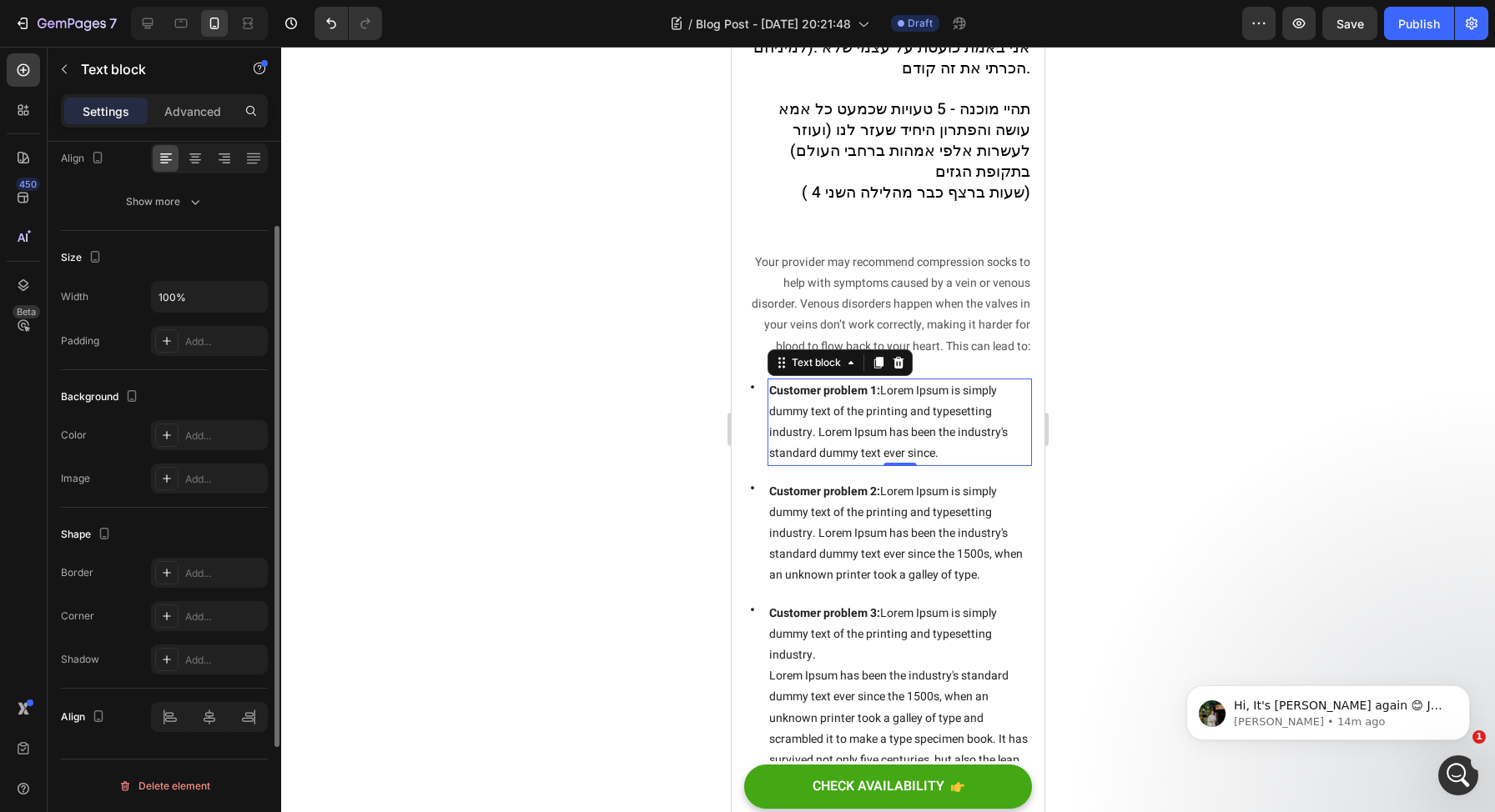
scroll to position [0, 0]
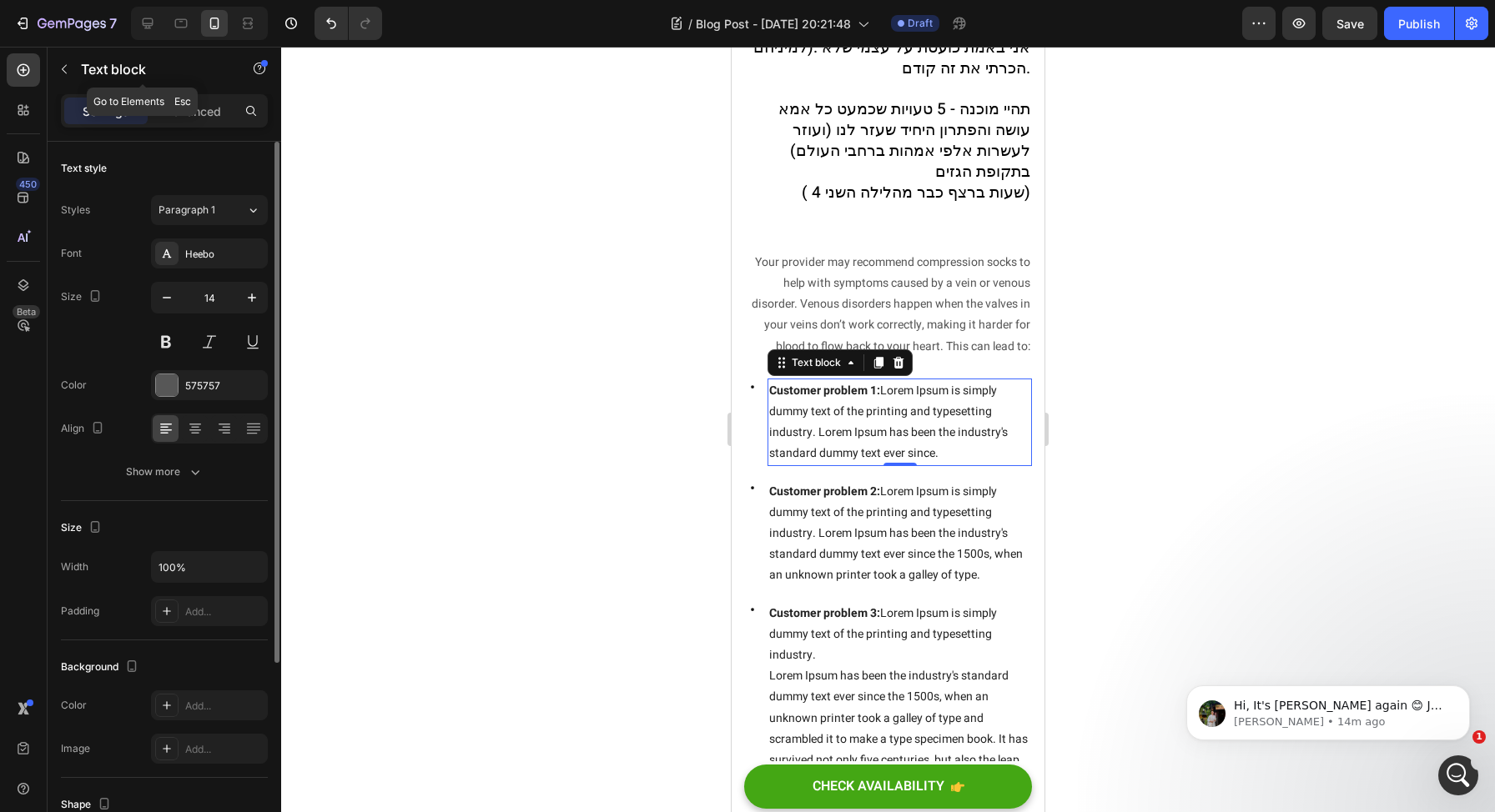
click at [208, 68] on p "Text block" at bounding box center [151, 70] width 142 height 20
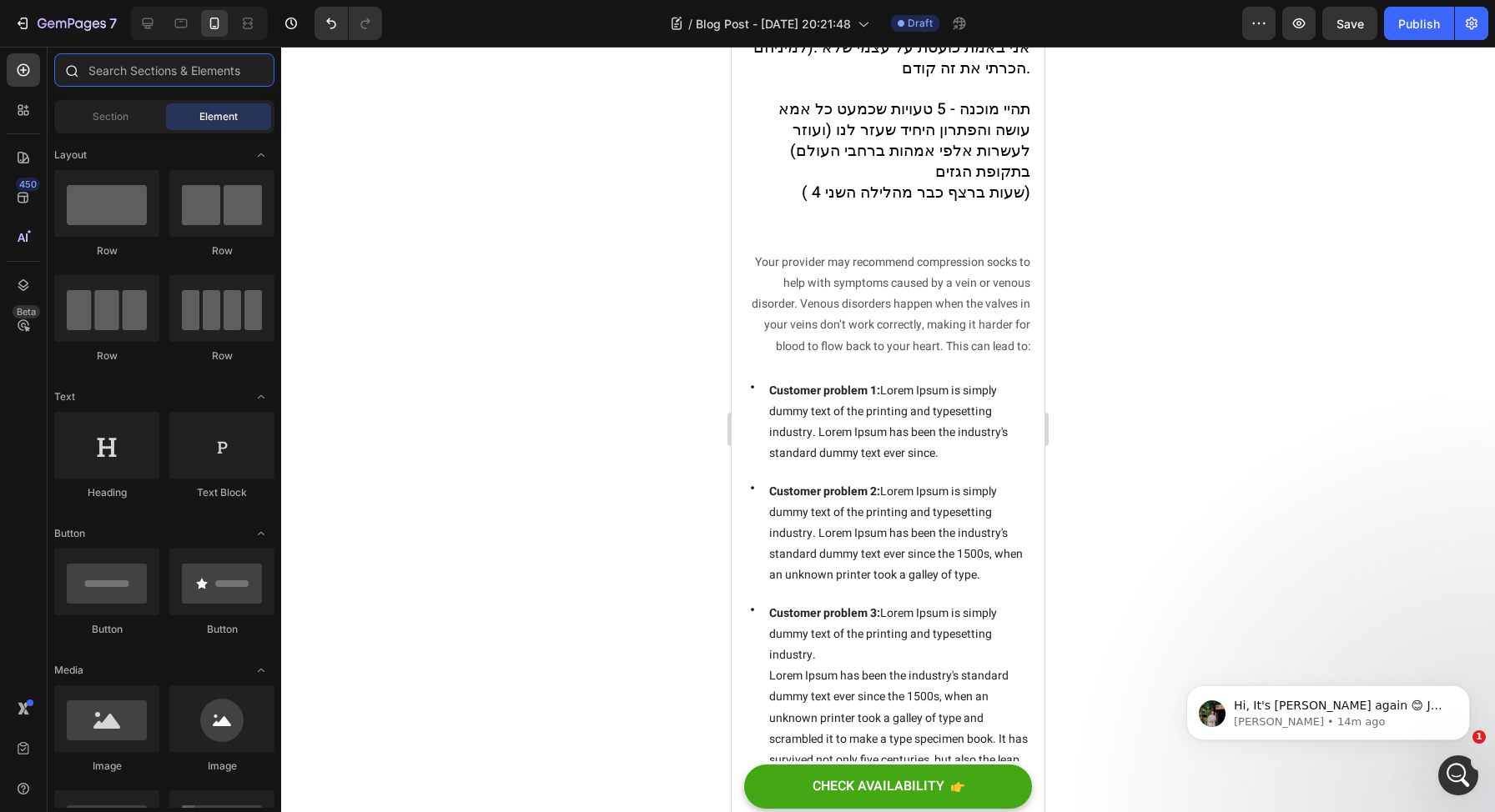
click at [171, 75] on input "text" at bounding box center [164, 70] width 220 height 33
click at [140, 105] on div "Section" at bounding box center [111, 116] width 105 height 26
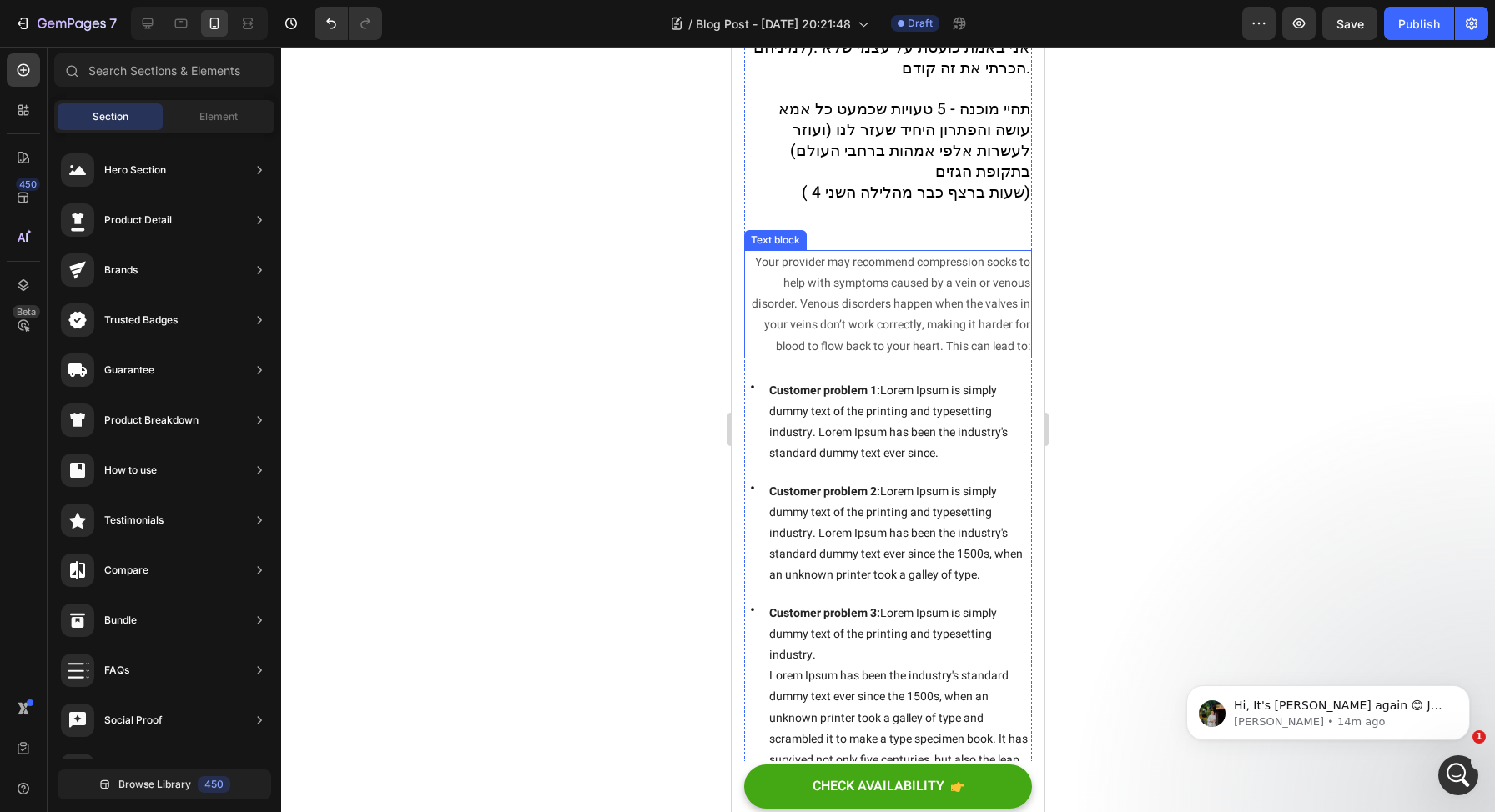
click at [925, 317] on p "Your provider may recommend compression socks to help with symptoms caused by a…" at bounding box center [888, 304] width 285 height 105
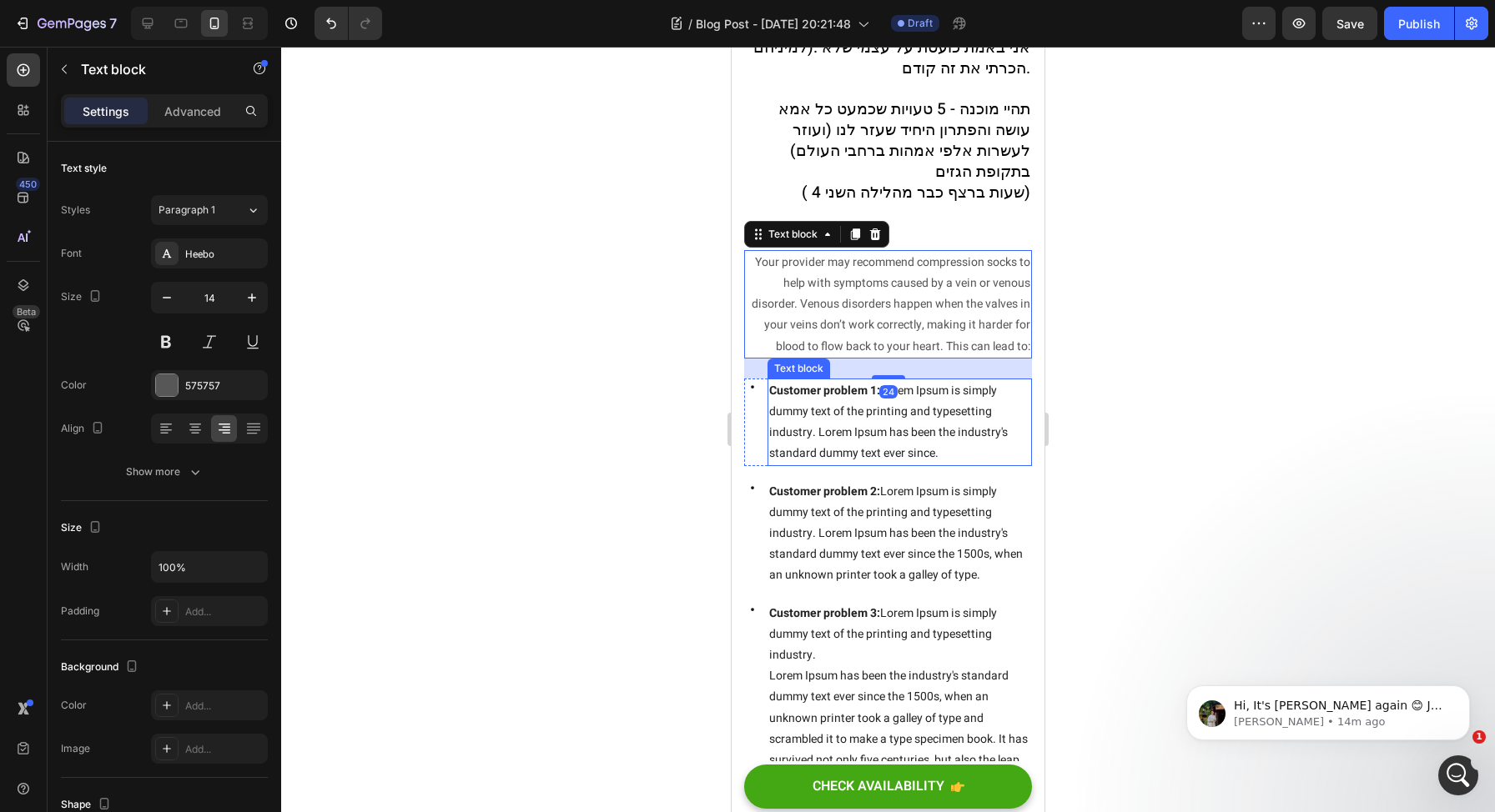
click at [822, 417] on span "Customer problem 1: Lorem Ipsum is simply dummy text of the printing and typese…" at bounding box center [888, 422] width 239 height 81
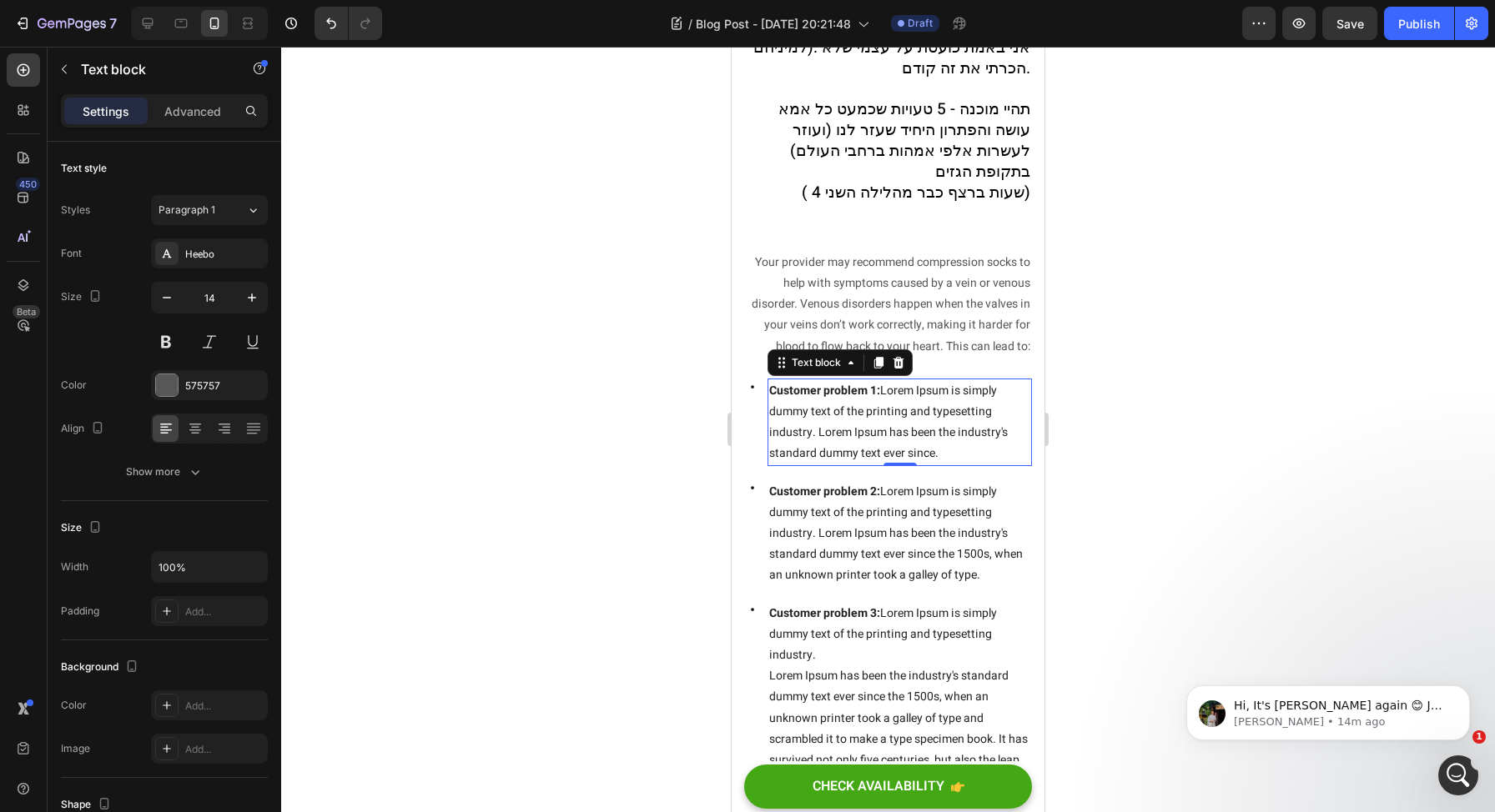
click at [758, 406] on div "Icon" at bounding box center [753, 422] width 17 height 88
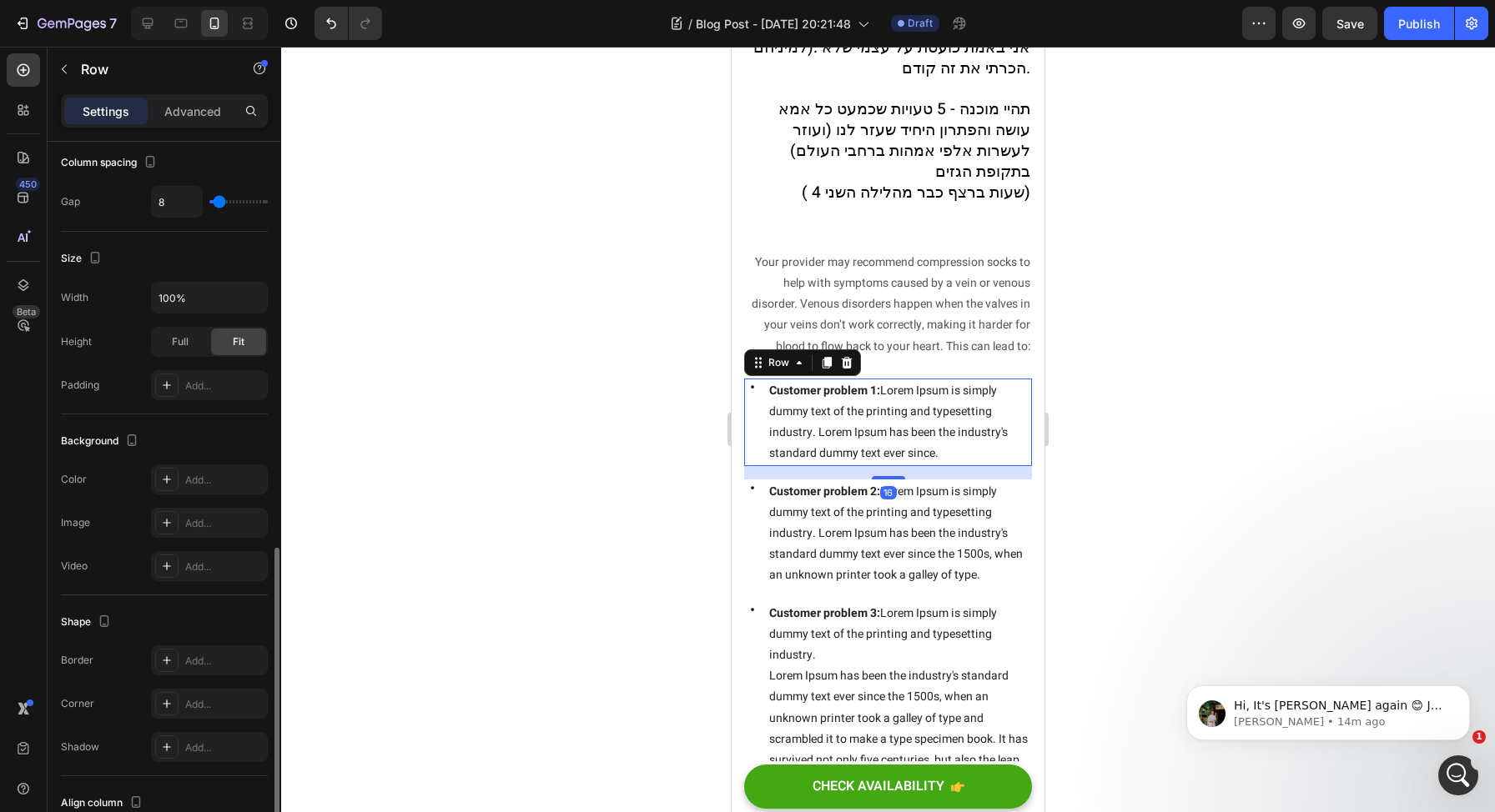
scroll to position [446, 0]
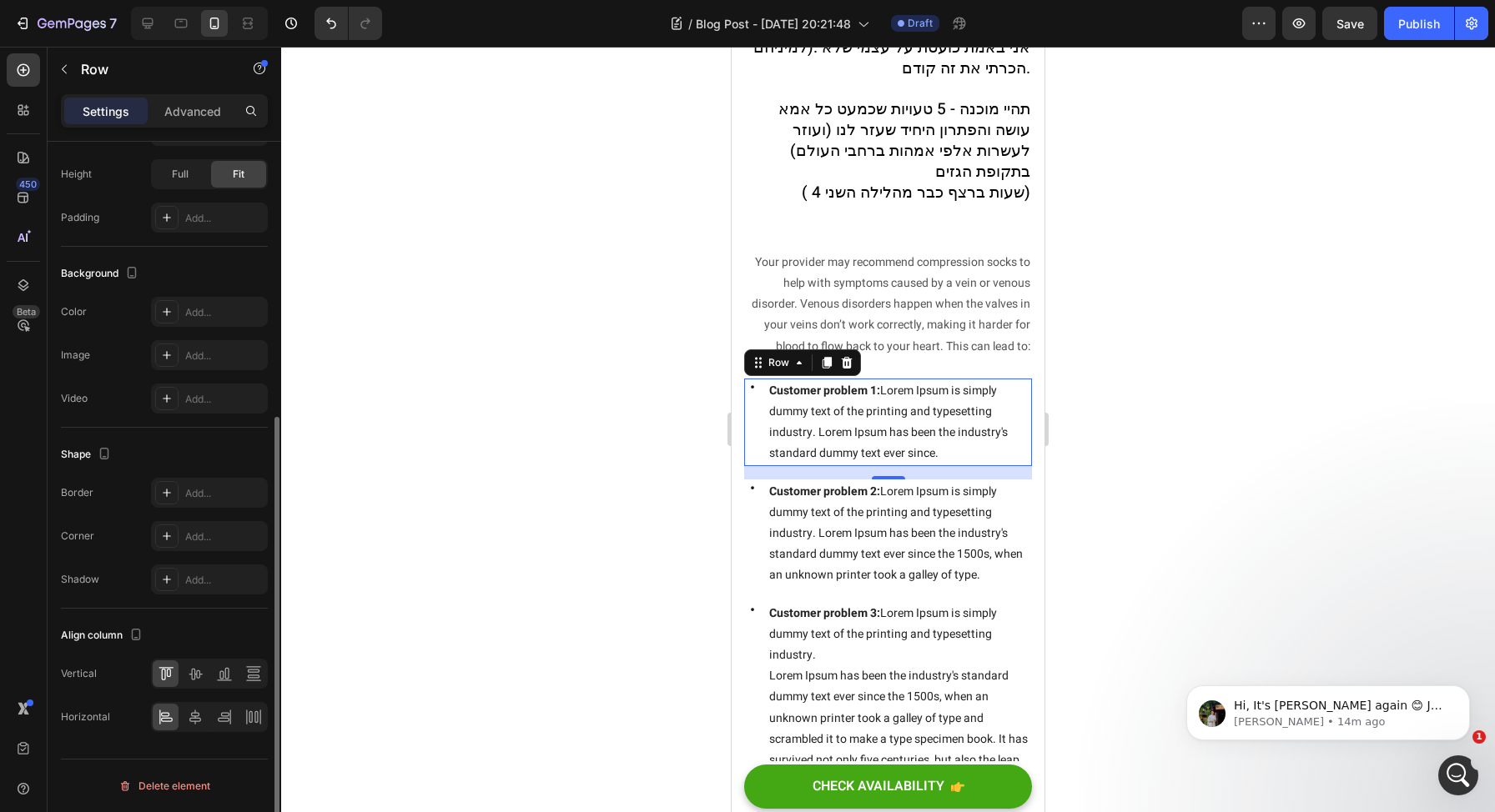
click at [239, 707] on div at bounding box center [209, 717] width 117 height 30
click at [232, 707] on div at bounding box center [224, 717] width 26 height 26
click at [230, 707] on icon at bounding box center [225, 718] width 17 height 17
click at [250, 707] on icon at bounding box center [253, 718] width 17 height 17
click at [231, 707] on icon at bounding box center [225, 718] width 17 height 17
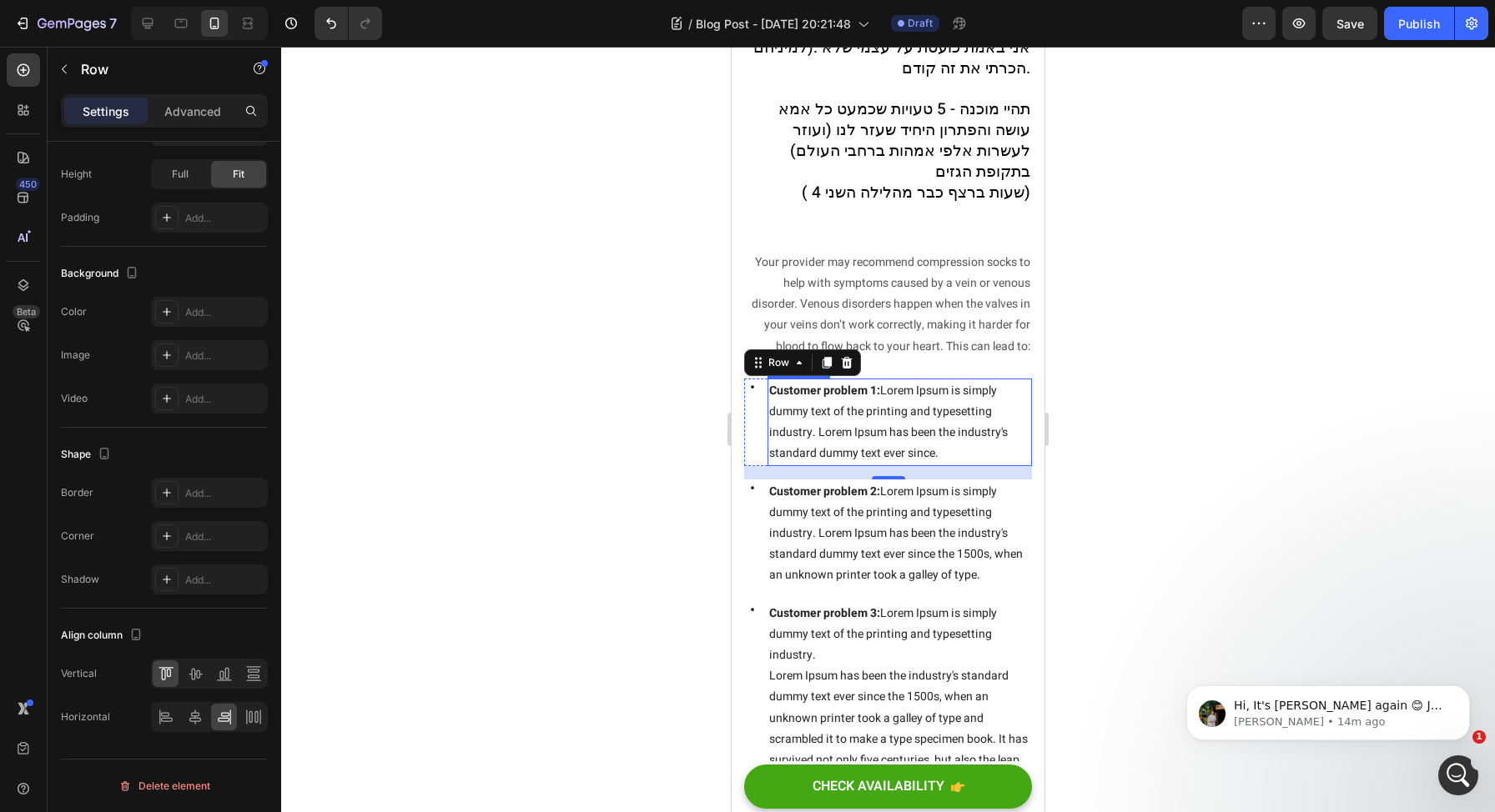
click at [853, 382] on strong "Customer problem 1:" at bounding box center [824, 390] width 111 height 18
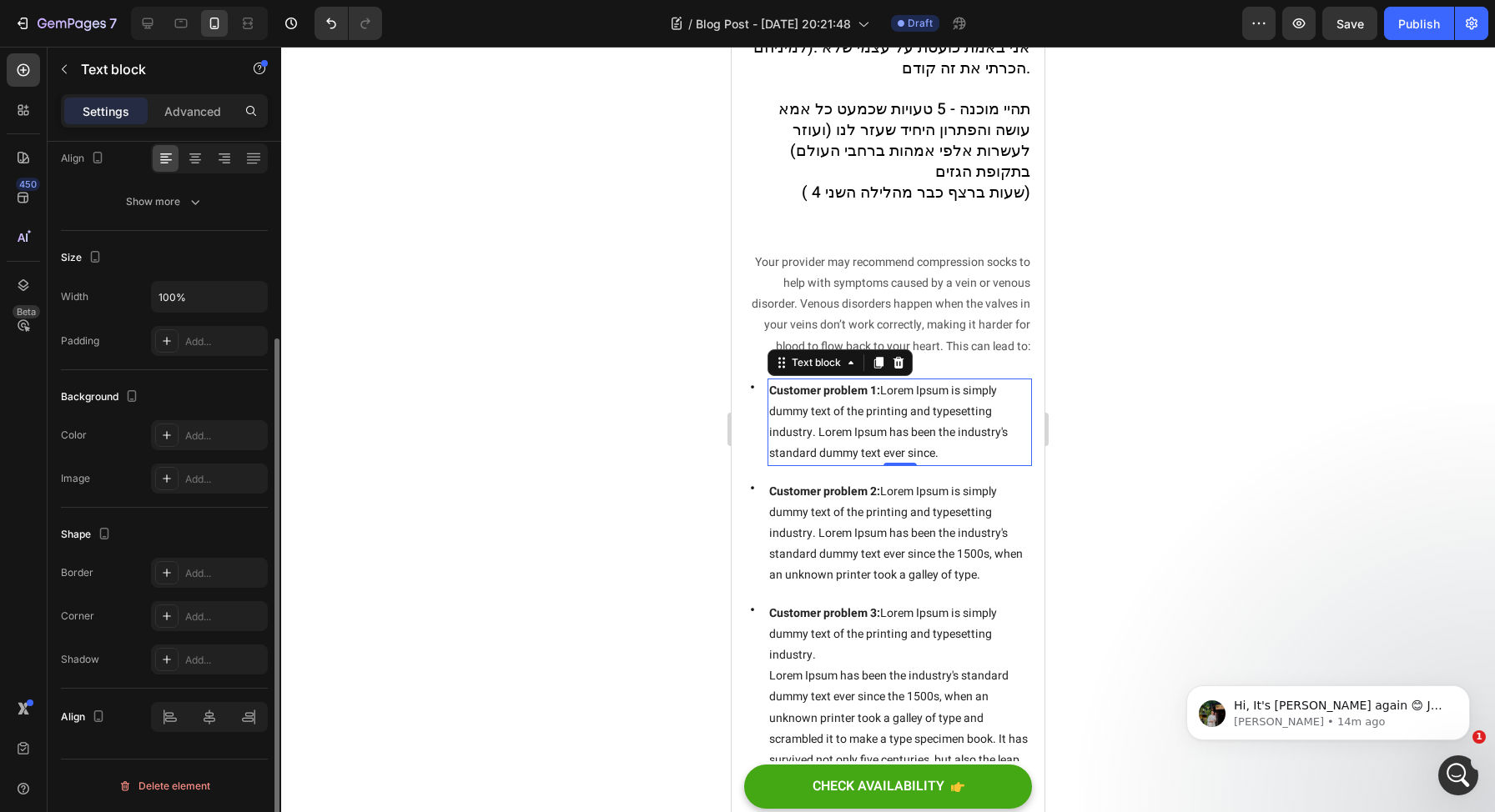
scroll to position [0, 0]
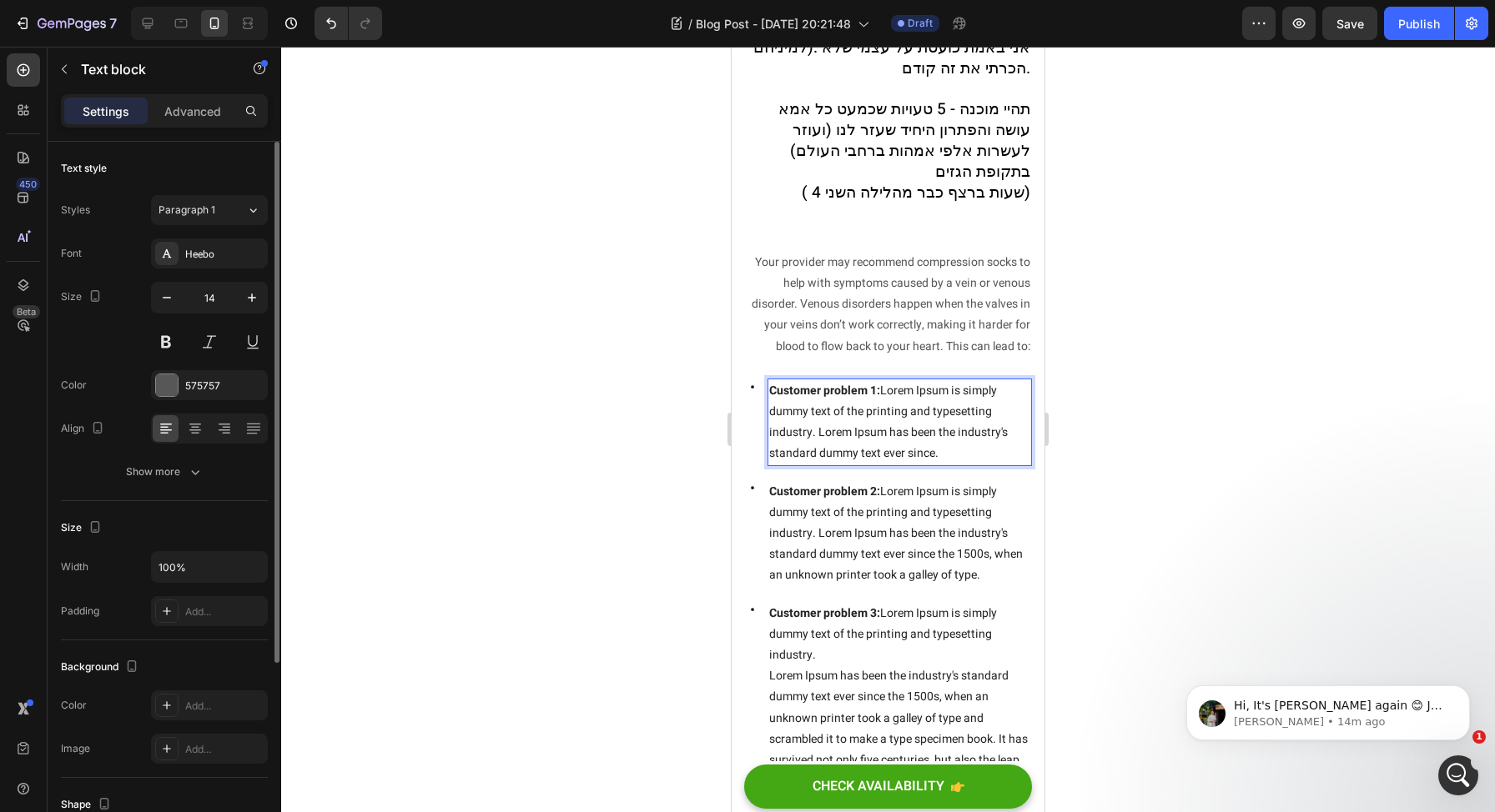
click at [853, 382] on strong "Customer problem 1:" at bounding box center [824, 390] width 111 height 18
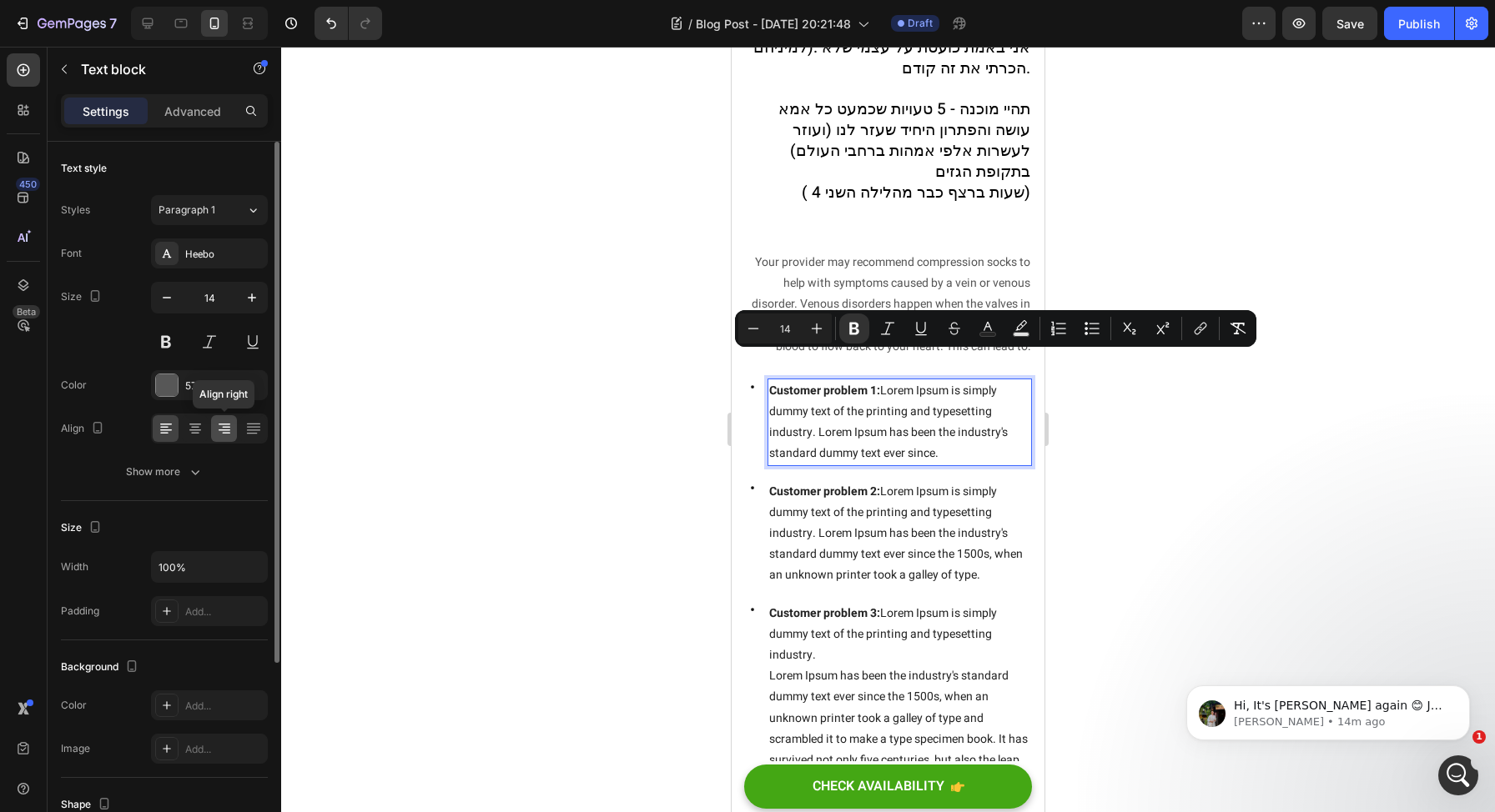
click at [227, 437] on div at bounding box center [224, 429] width 26 height 26
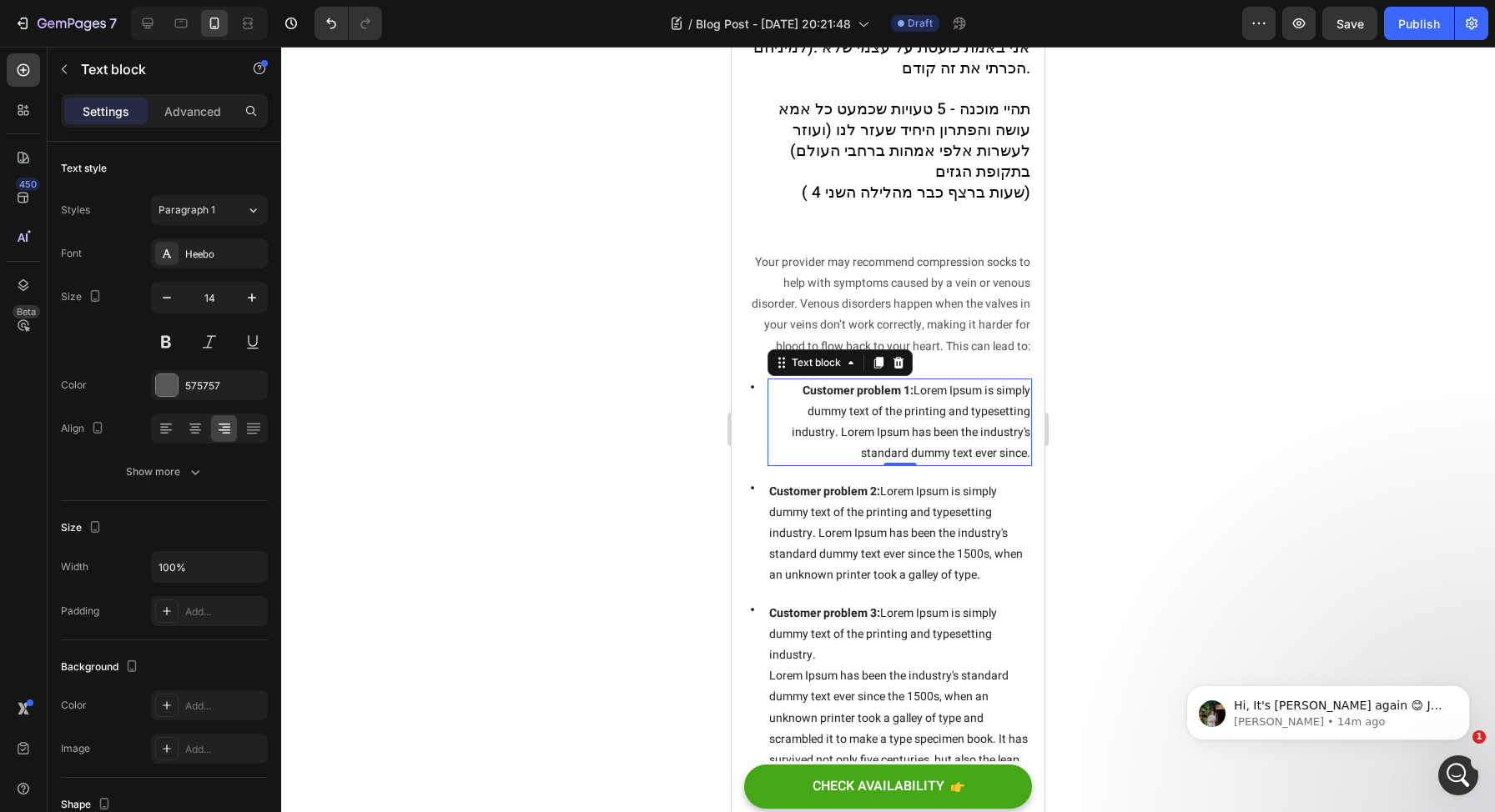
click at [814, 385] on span "Customer problem 1: Lorem Ipsum is simply dummy text of the printing and typese…" at bounding box center [911, 422] width 239 height 81
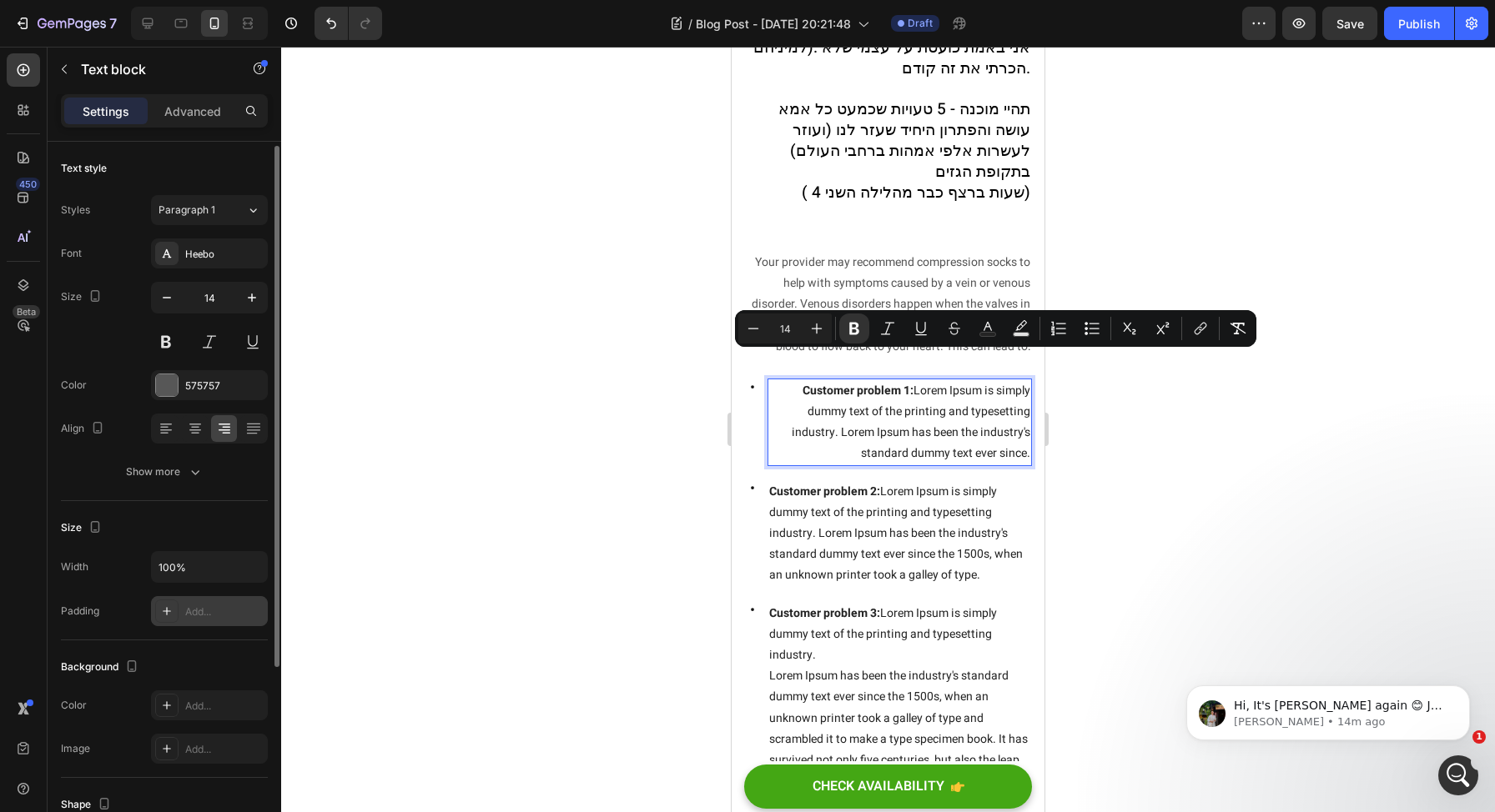
scroll to position [270, 0]
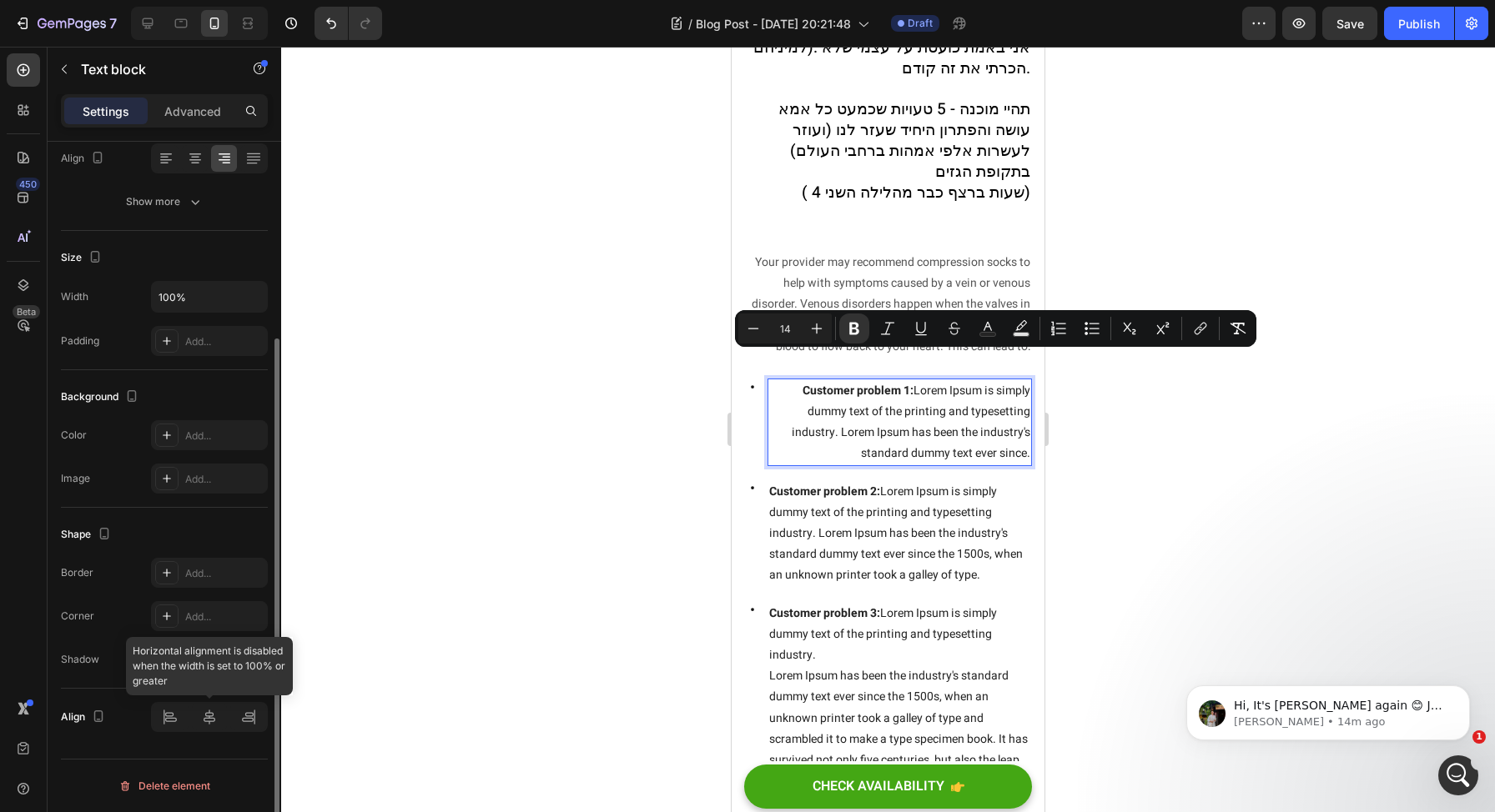
click at [239, 707] on div at bounding box center [209, 717] width 117 height 30
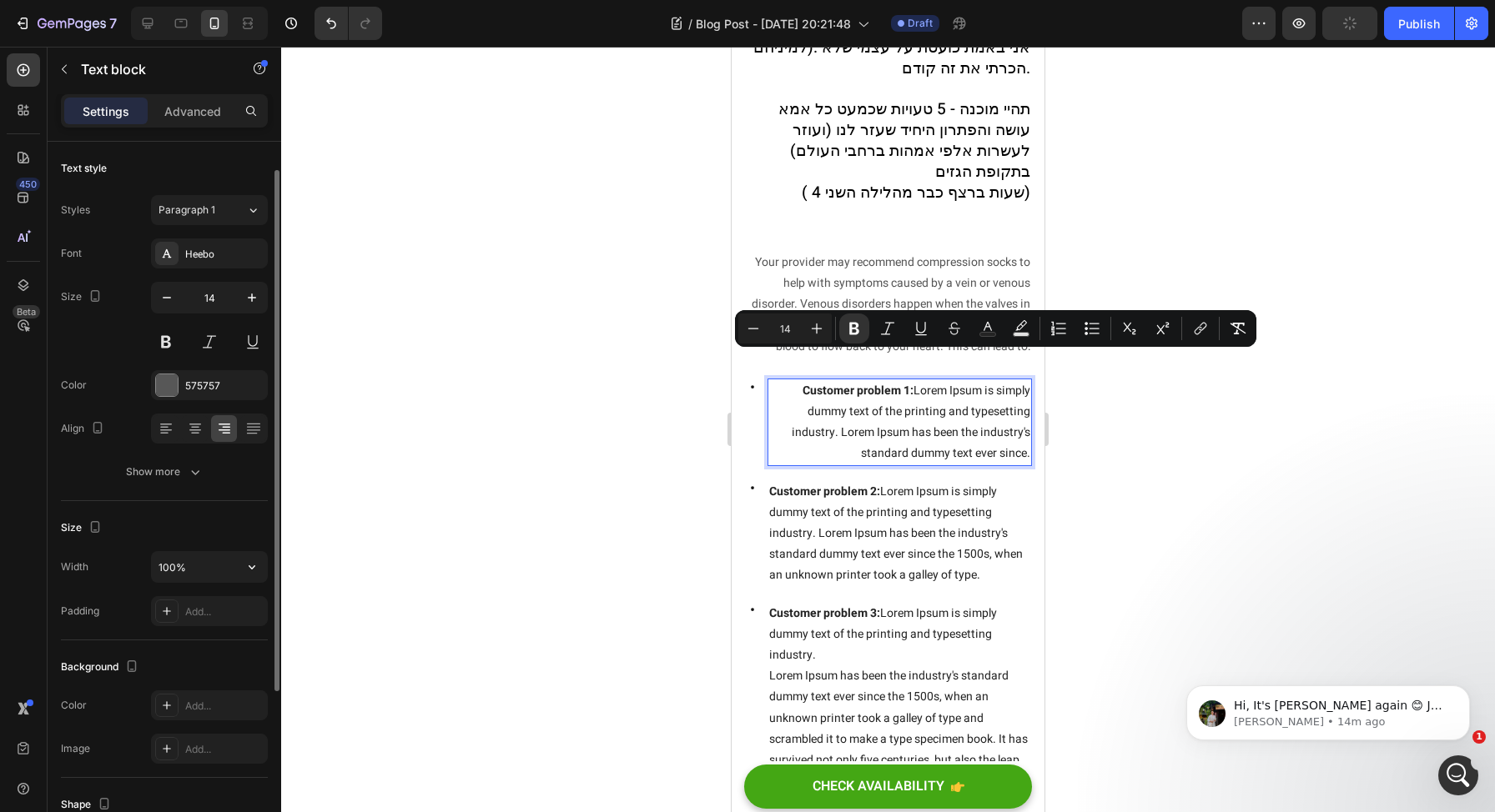
scroll to position [0, 0]
click at [202, 575] on input "100%" at bounding box center [209, 566] width 115 height 30
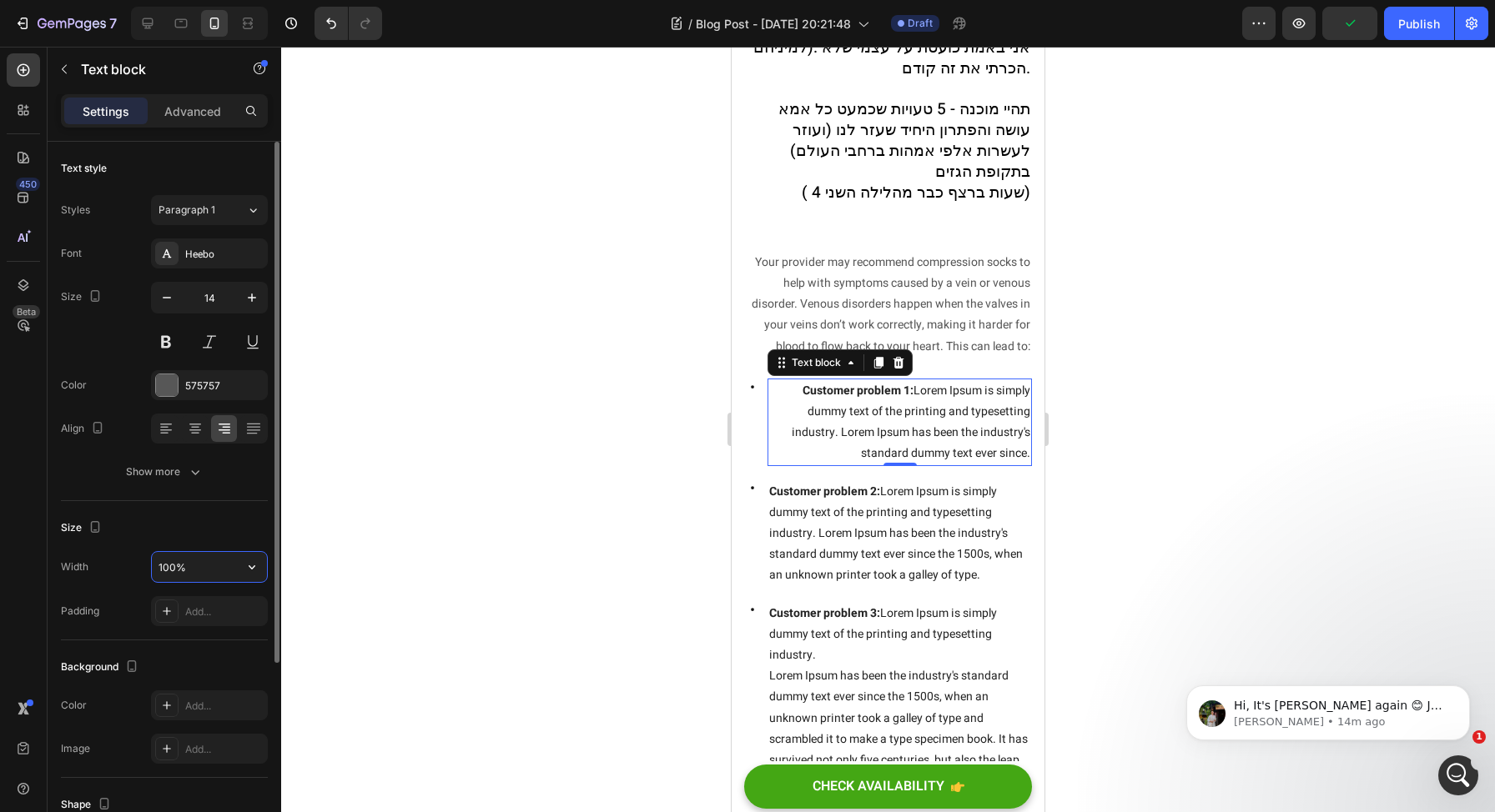
click at [233, 570] on input "100%" at bounding box center [209, 566] width 115 height 30
click at [251, 566] on icon "button" at bounding box center [252, 567] width 17 height 17
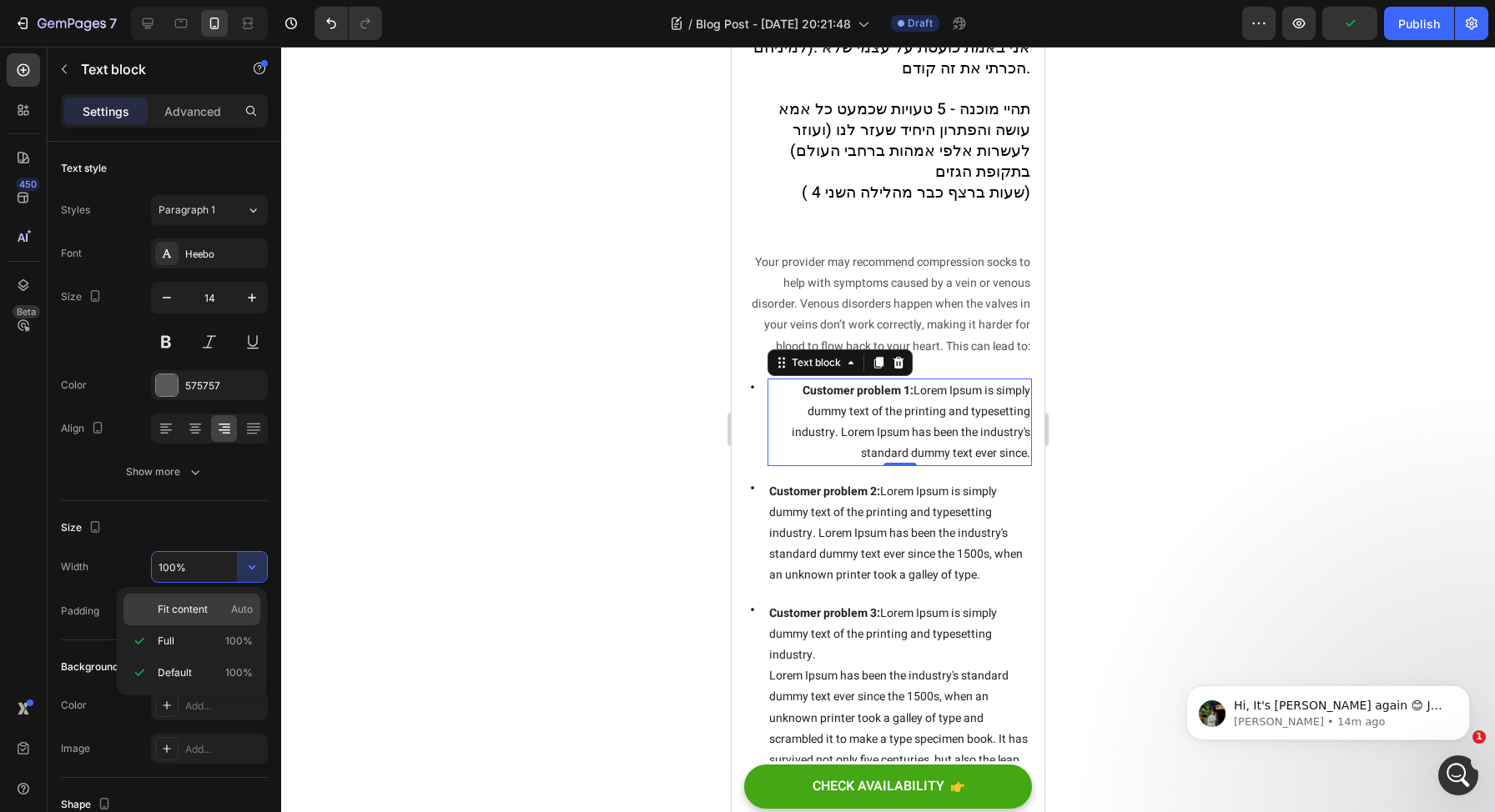
click at [234, 600] on div "Fit content Auto" at bounding box center [191, 609] width 137 height 31
type input "Auto"
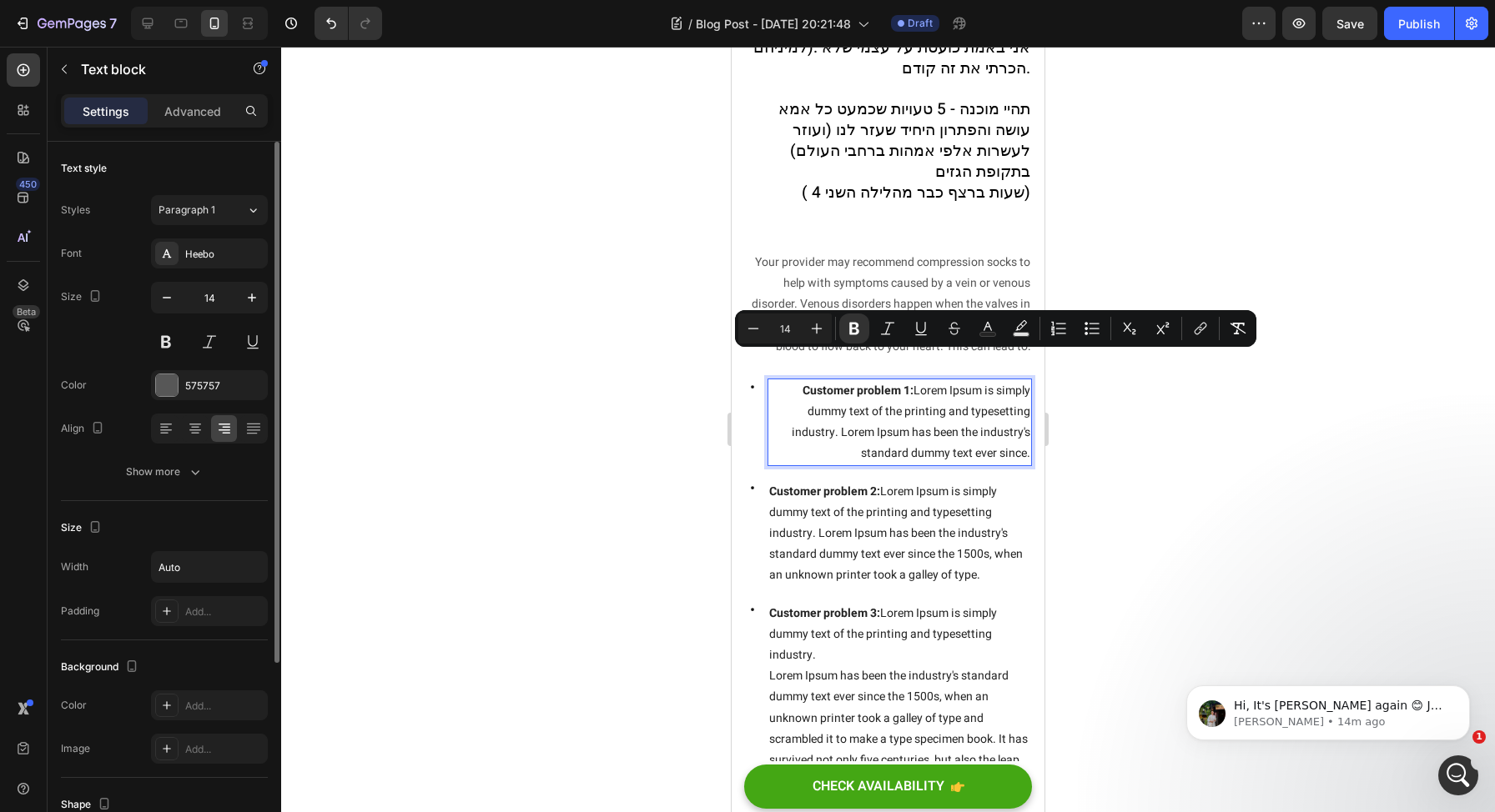
scroll to position [270, 0]
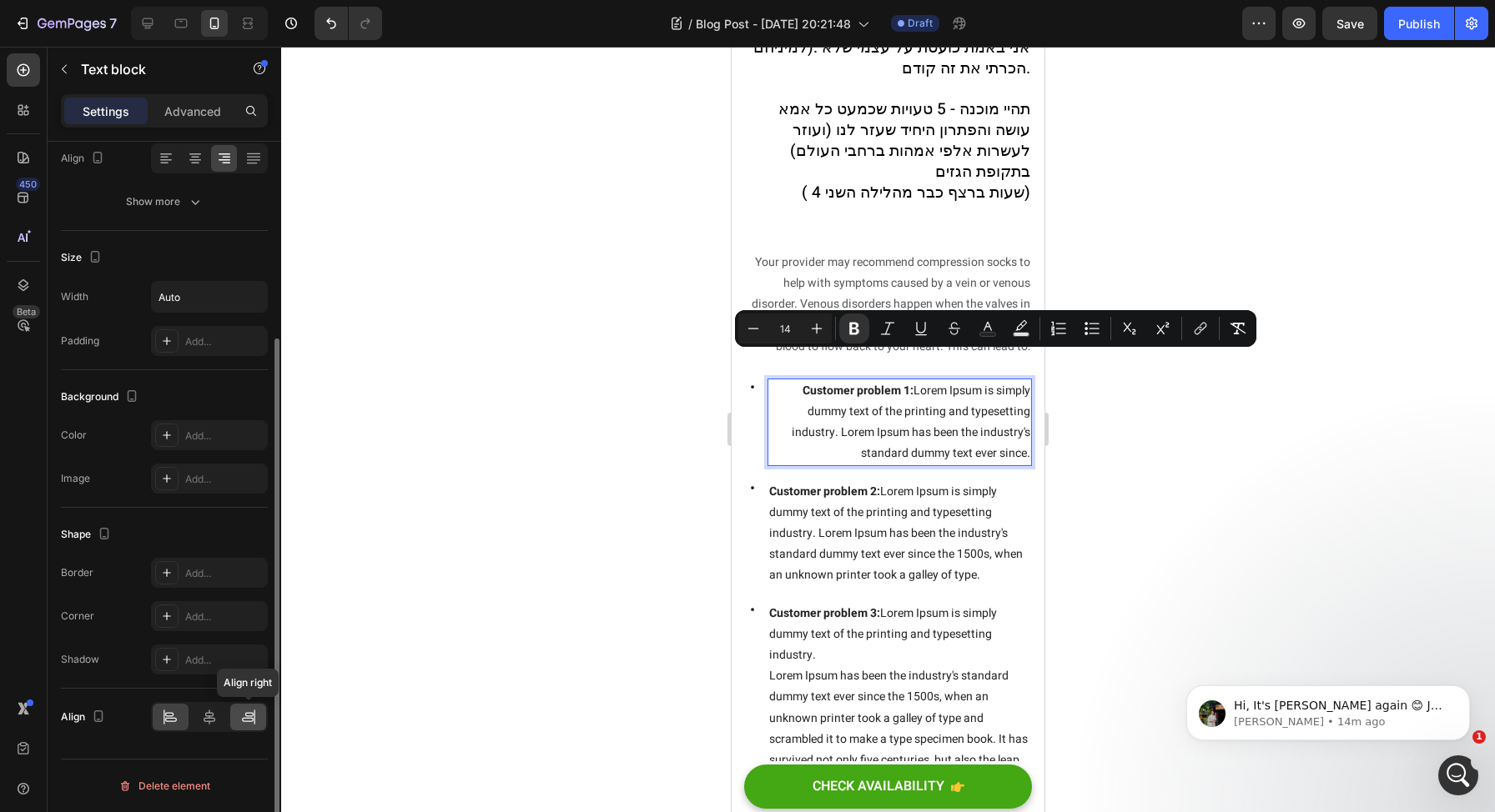
click at [242, 707] on div at bounding box center [248, 717] width 36 height 26
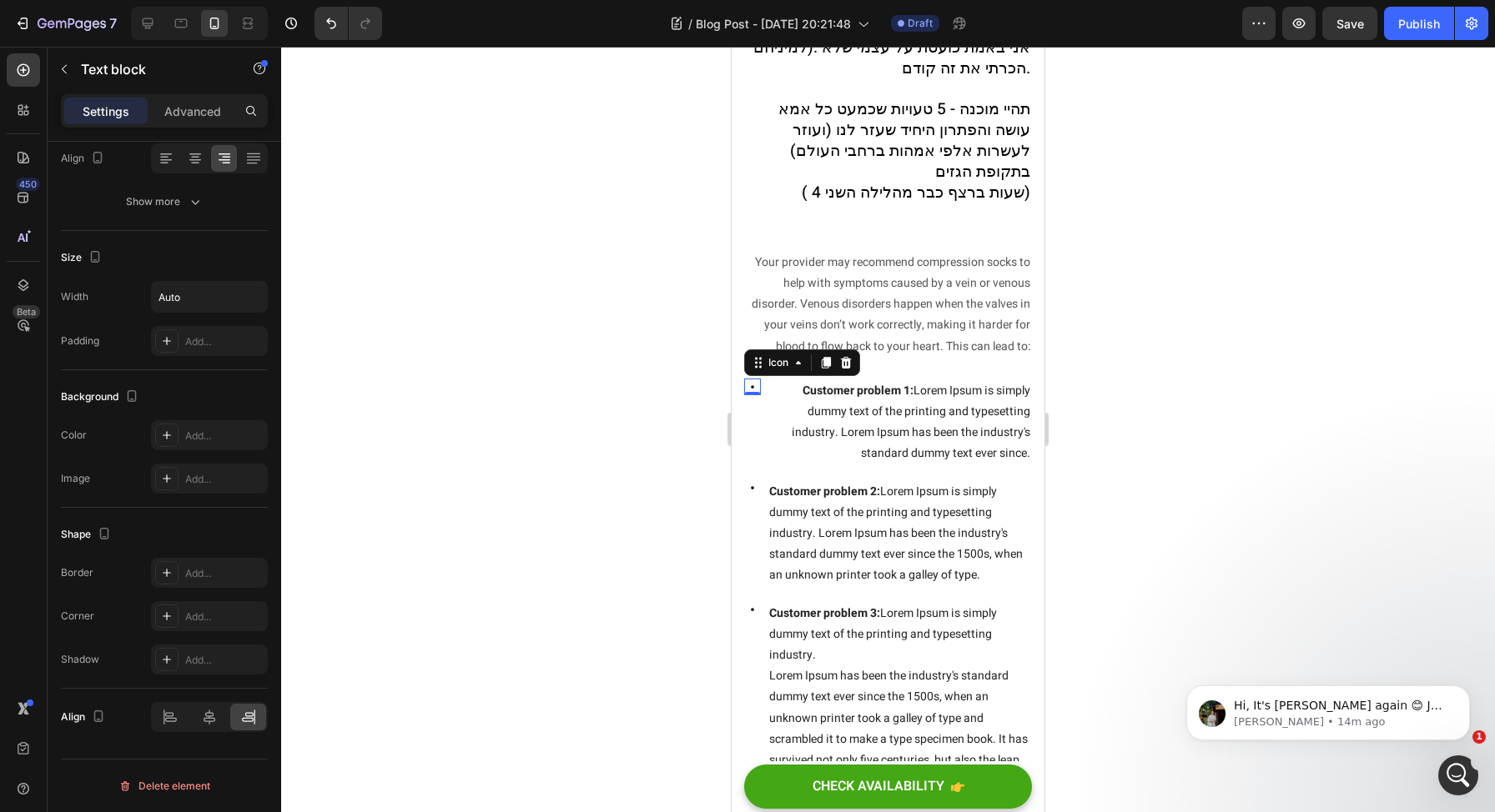
click at [750, 378] on icon at bounding box center [753, 387] width 17 height 17
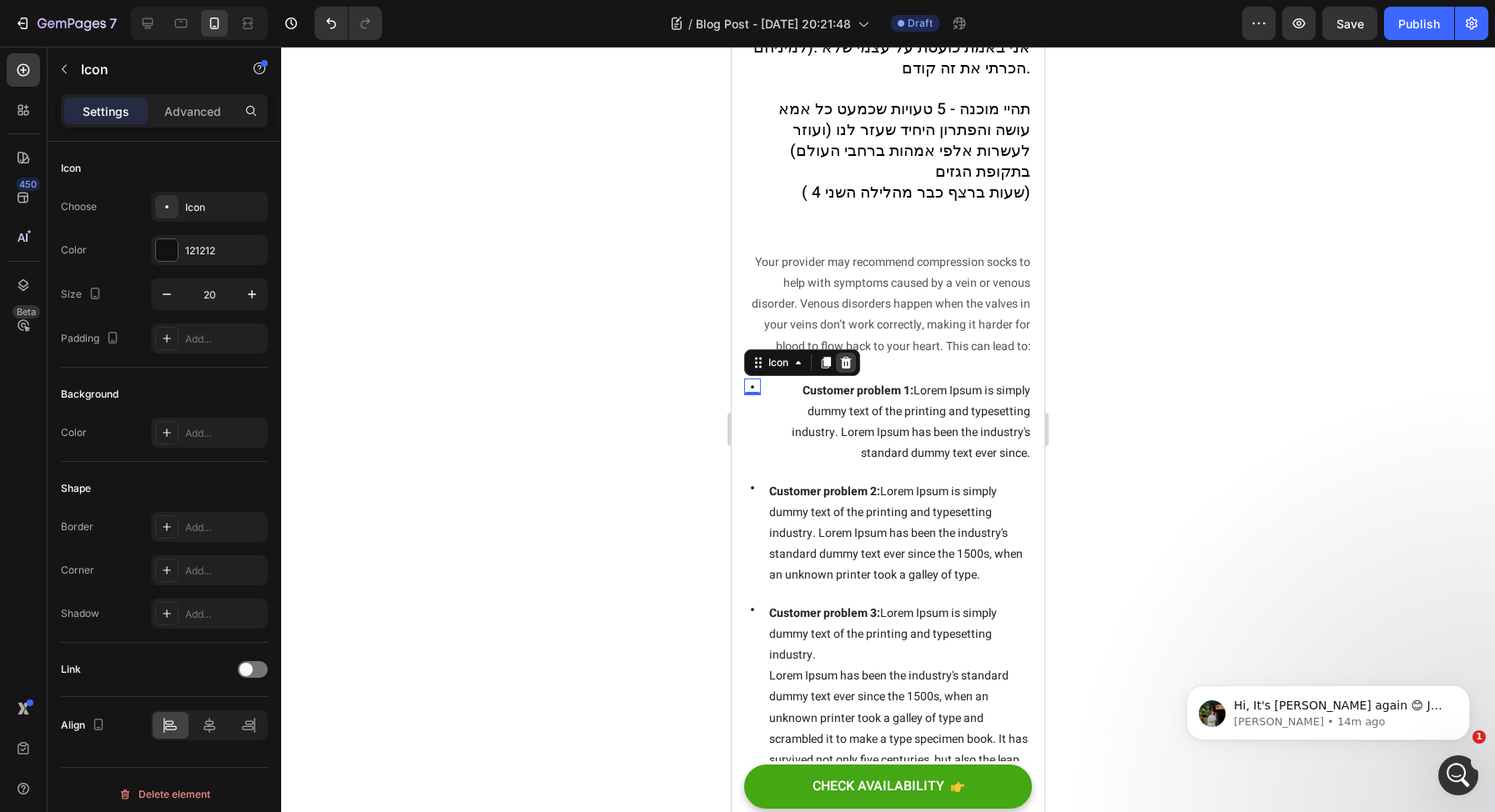
click at [840, 356] on icon at bounding box center [846, 363] width 14 height 14
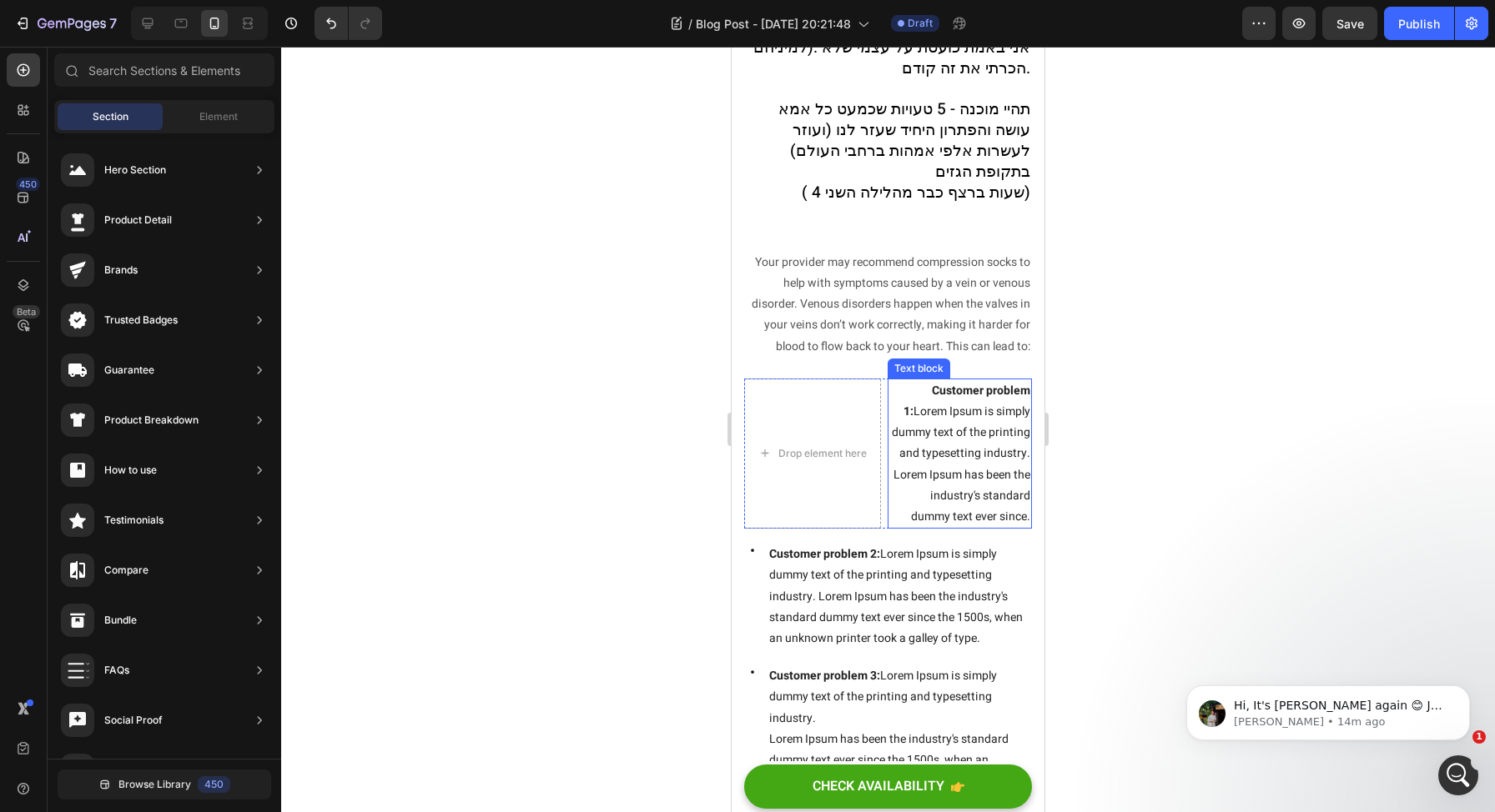
click at [829, 422] on div "Drop element here" at bounding box center [812, 453] width 137 height 150
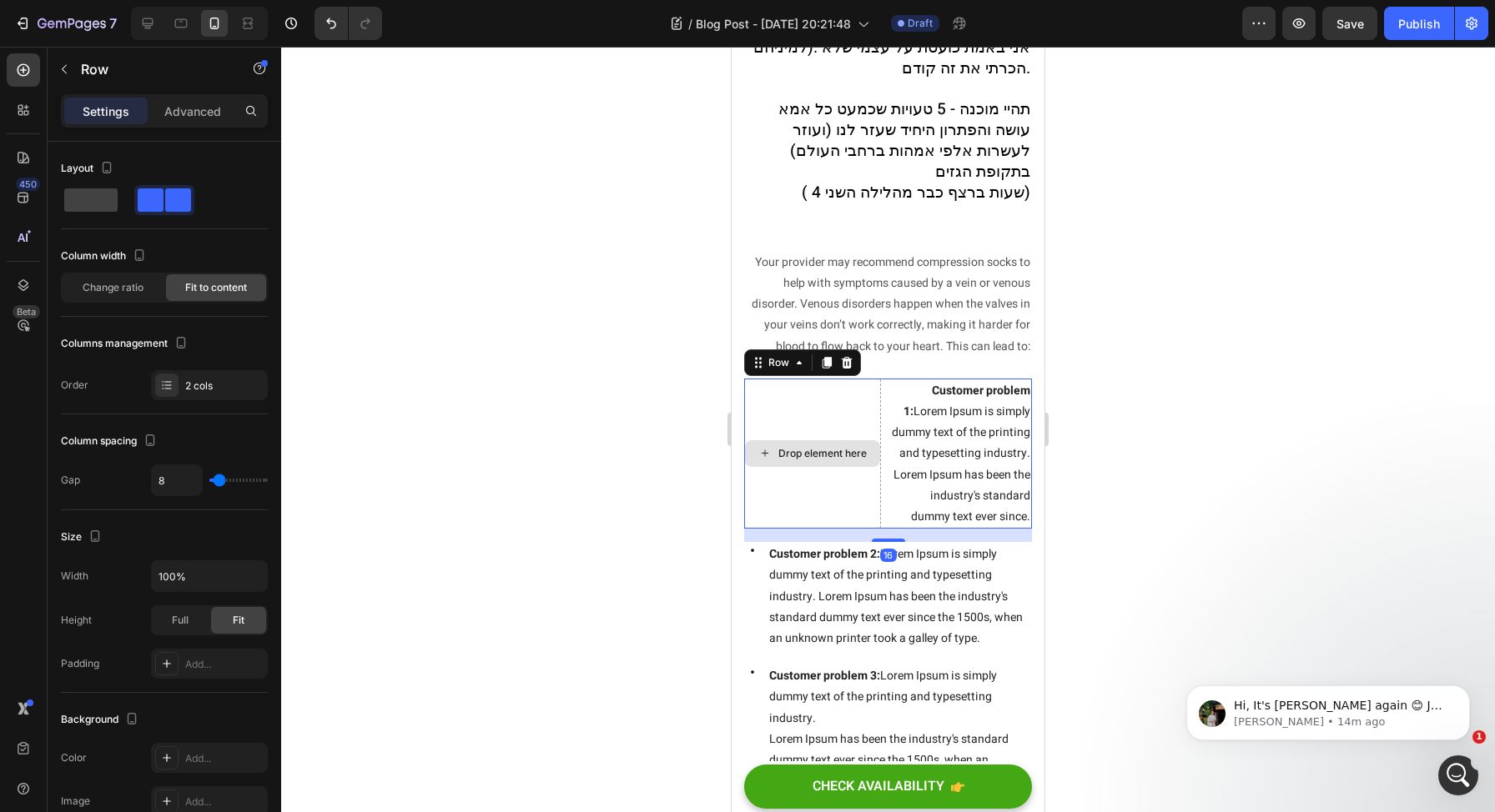
click at [815, 378] on div "Drop element here" at bounding box center [812, 453] width 137 height 150
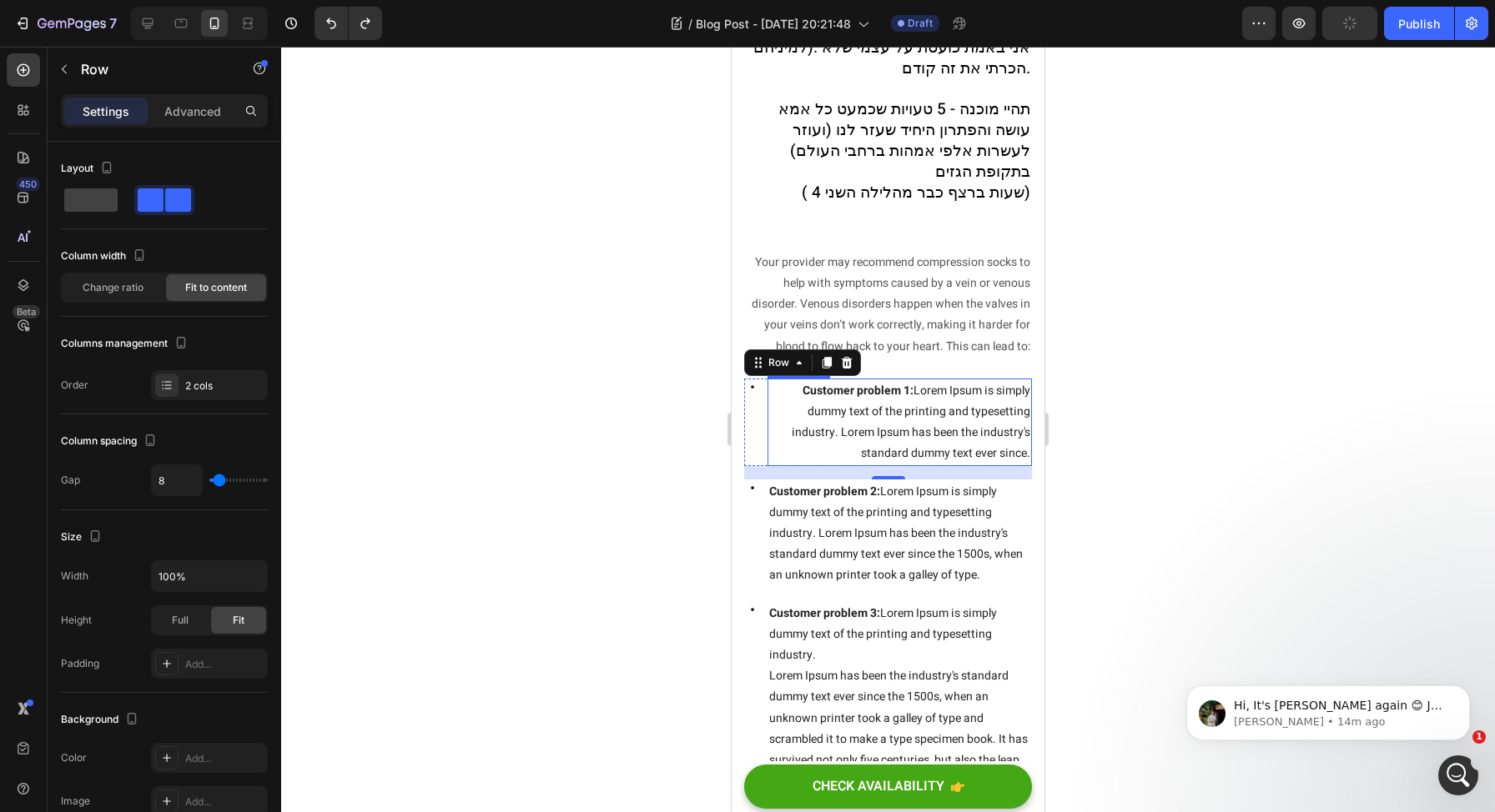
click at [885, 413] on span "Customer problem 1: Lorem Ipsum is simply dummy text of the printing and typese…" at bounding box center [911, 422] width 239 height 81
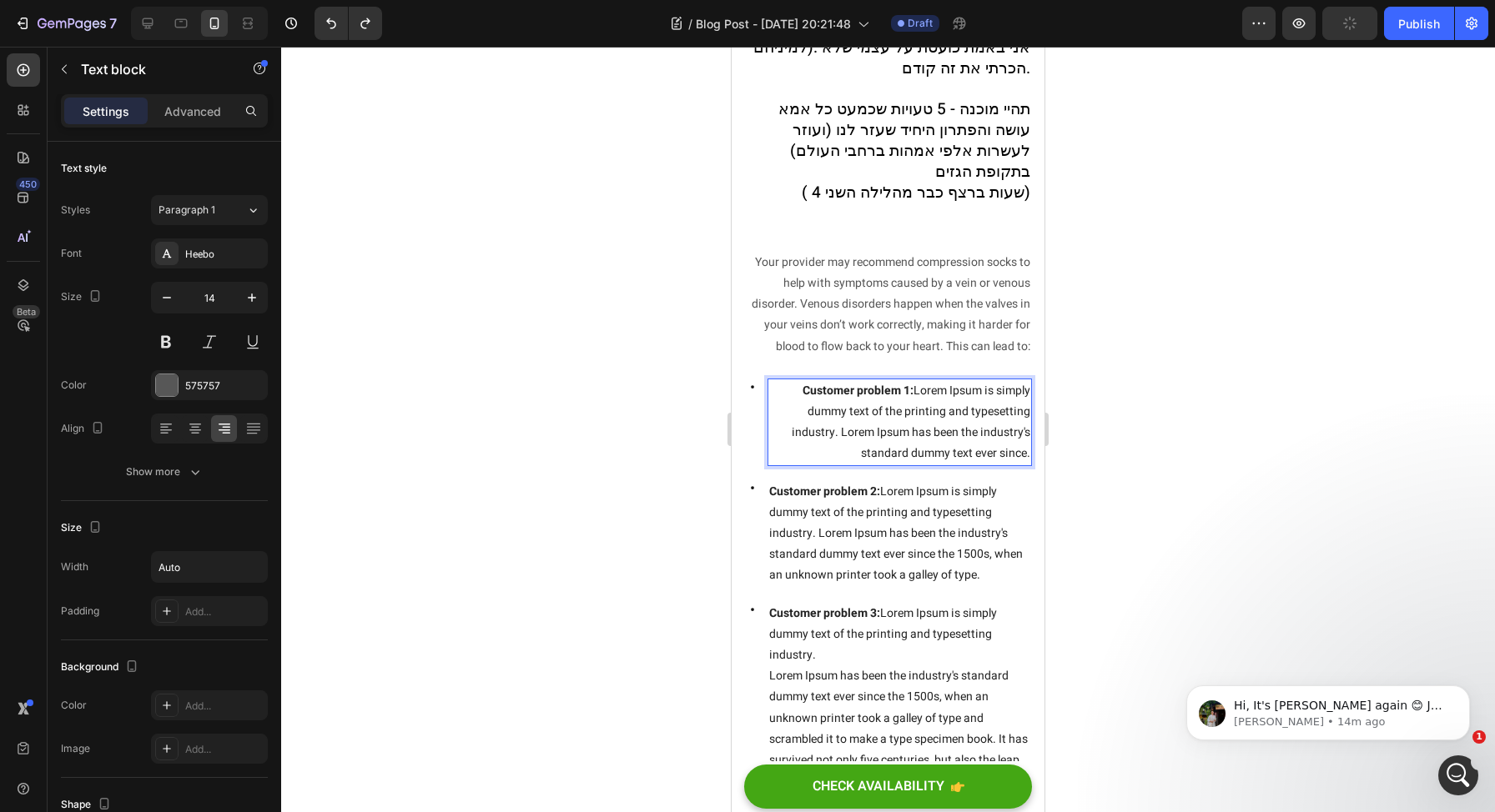
click at [885, 413] on span "Customer problem 1: Lorem Ipsum is simply dummy text of the printing and typese…" at bounding box center [911, 422] width 239 height 81
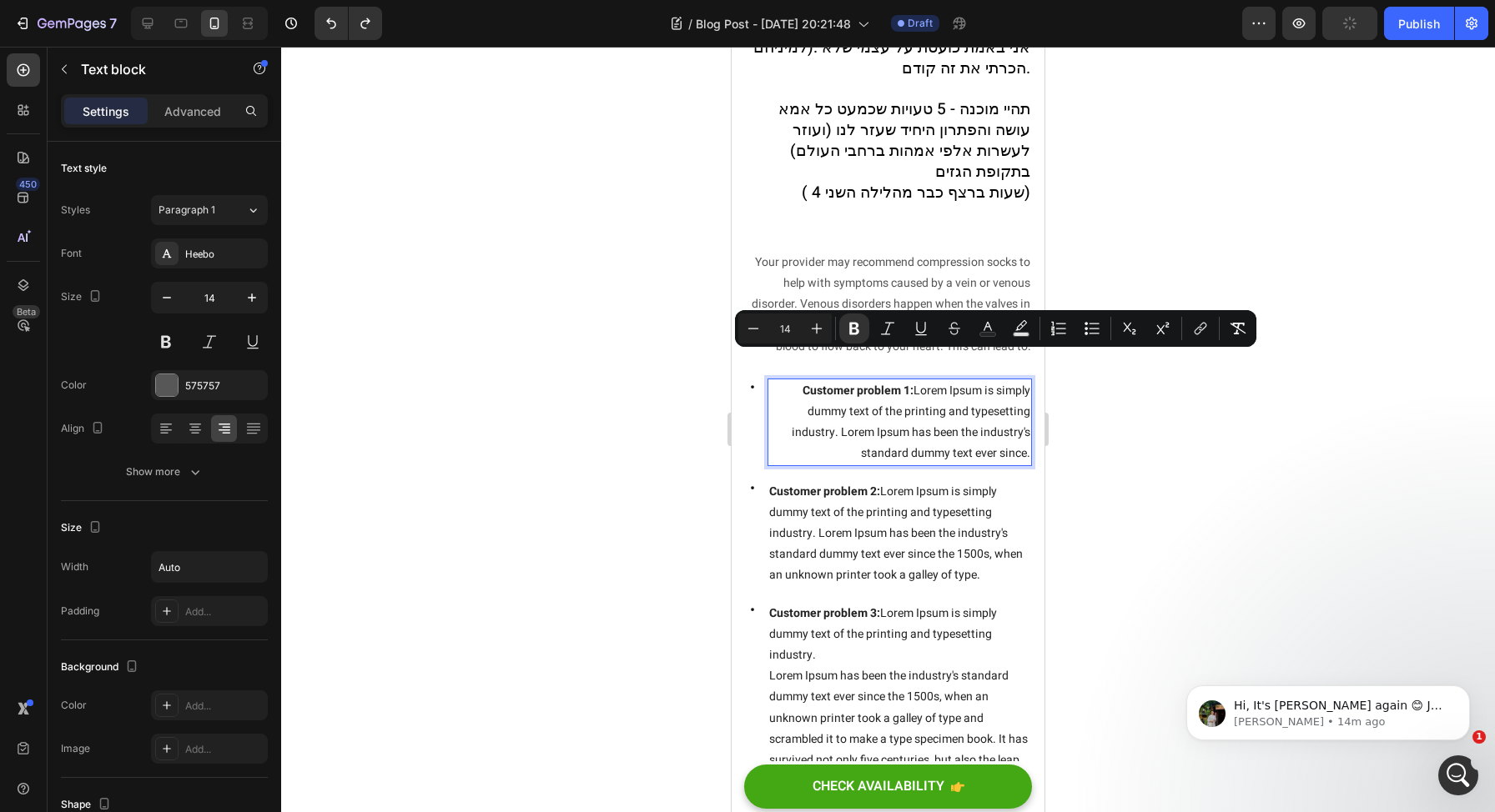
click at [1280, 20] on div "Preview Publish" at bounding box center [1365, 23] width 246 height 33
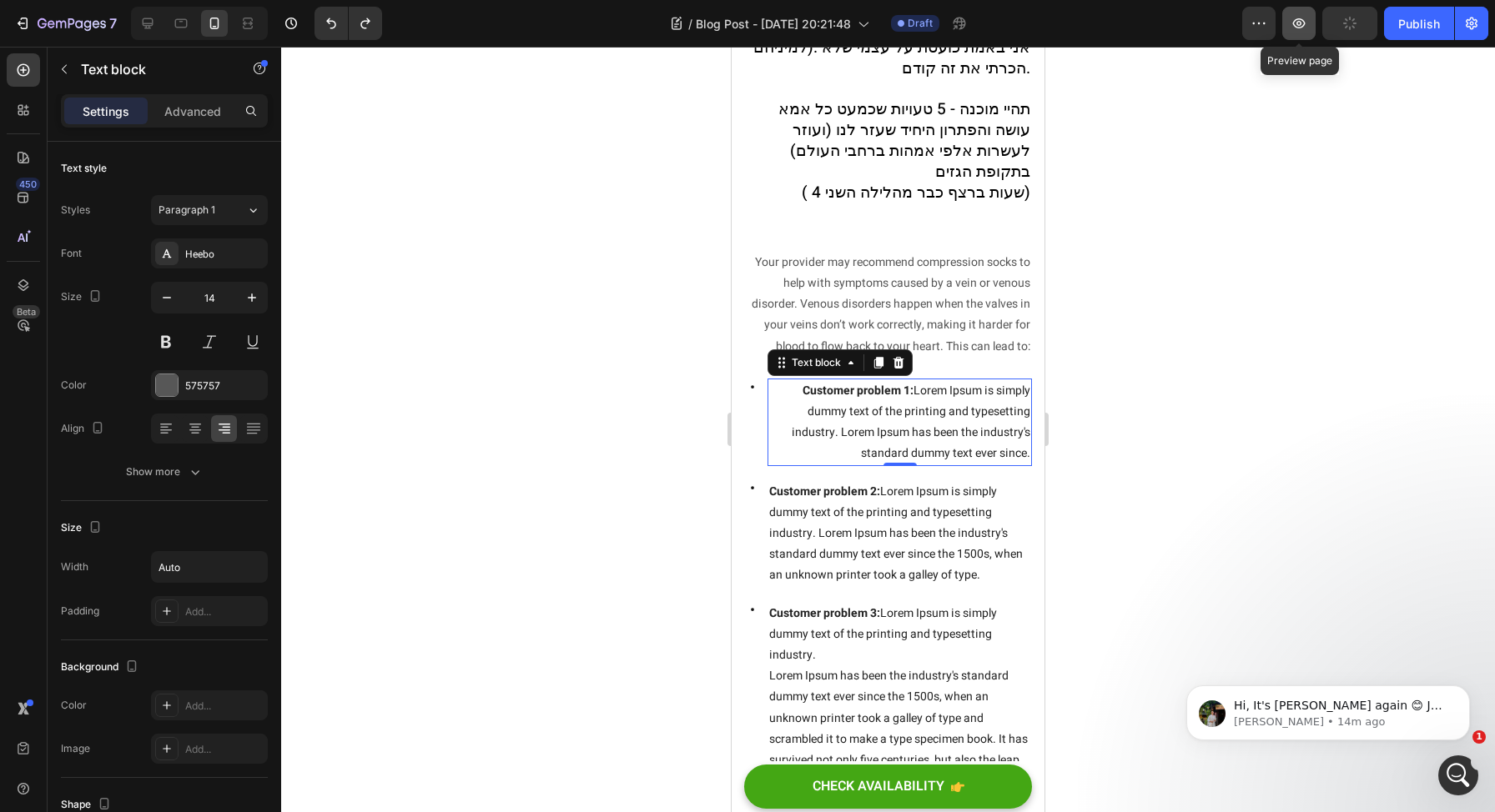
click at [1290, 22] on button "button" at bounding box center [1299, 23] width 33 height 33
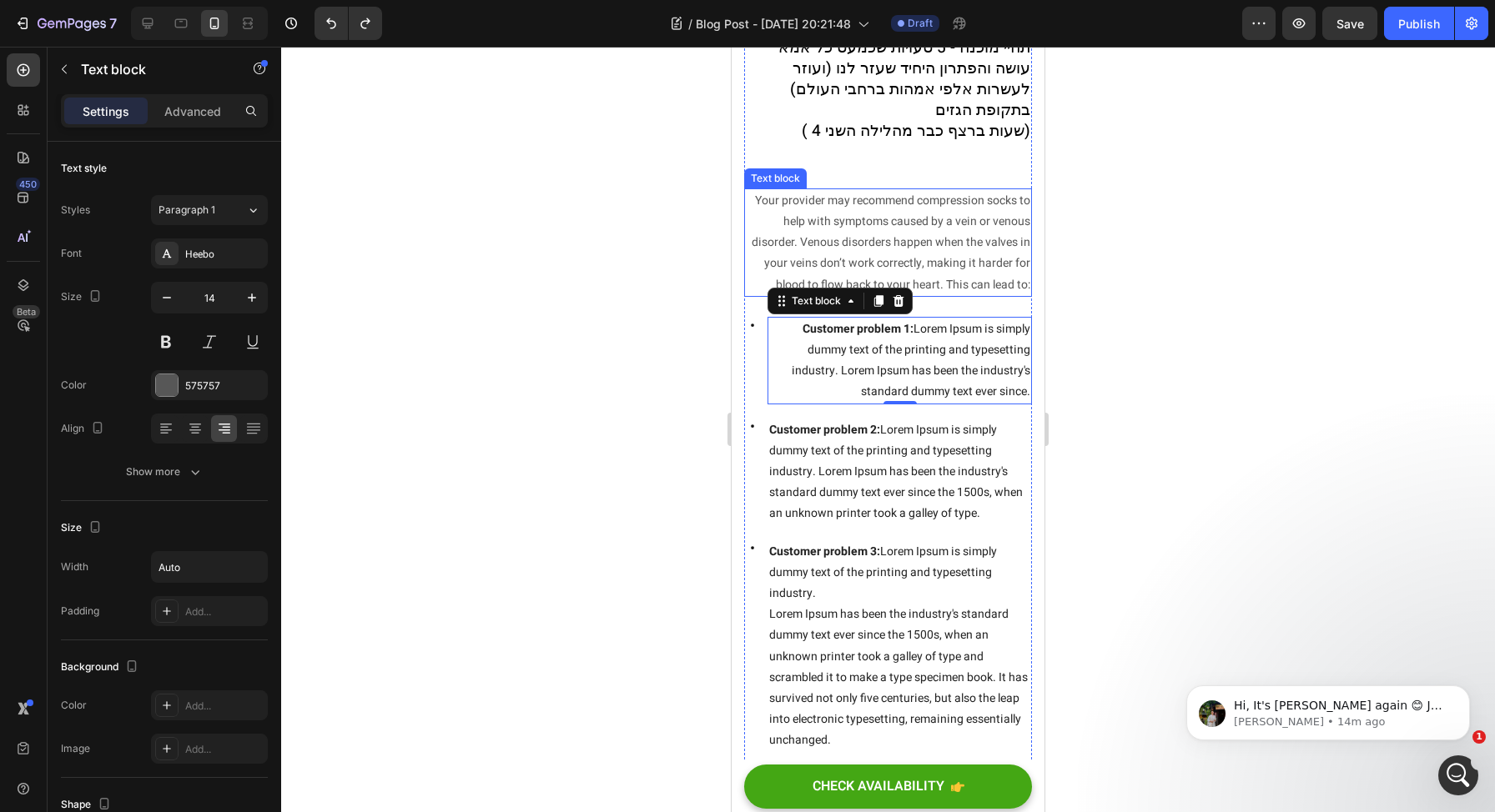
scroll to position [1425, 0]
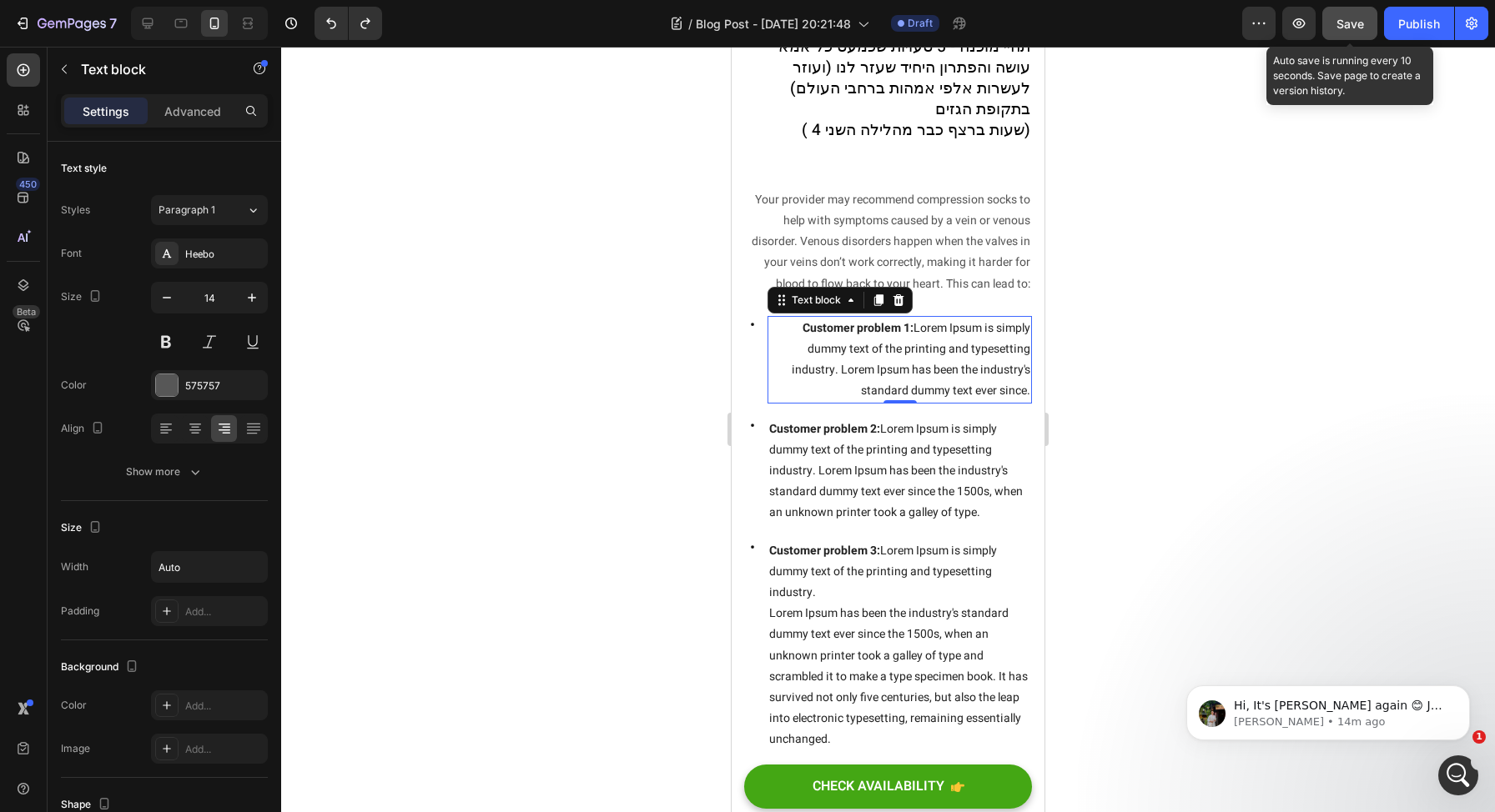
click at [1337, 26] on span "Save" at bounding box center [1350, 24] width 27 height 14
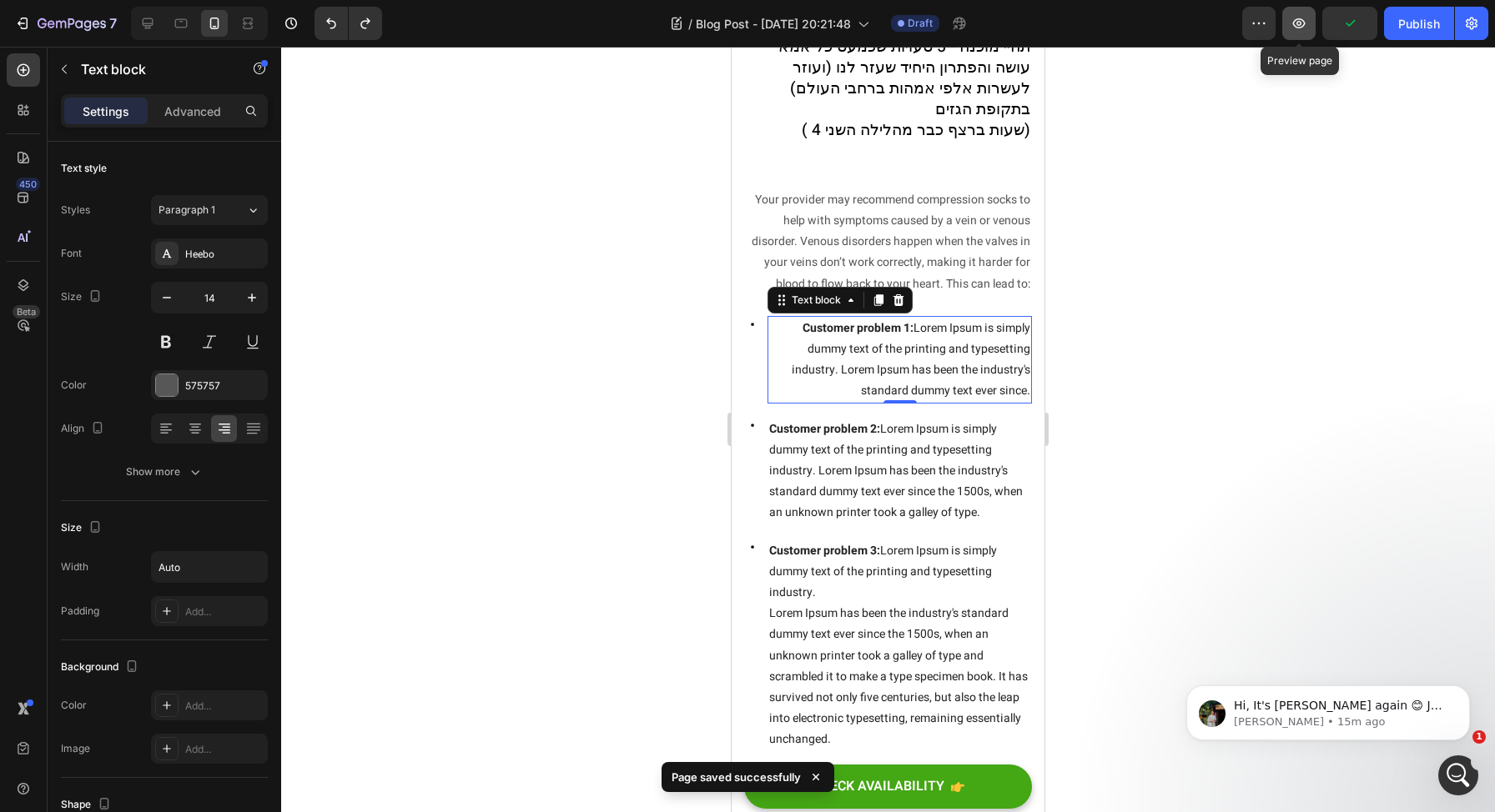
click at [1310, 28] on button "button" at bounding box center [1299, 23] width 33 height 33
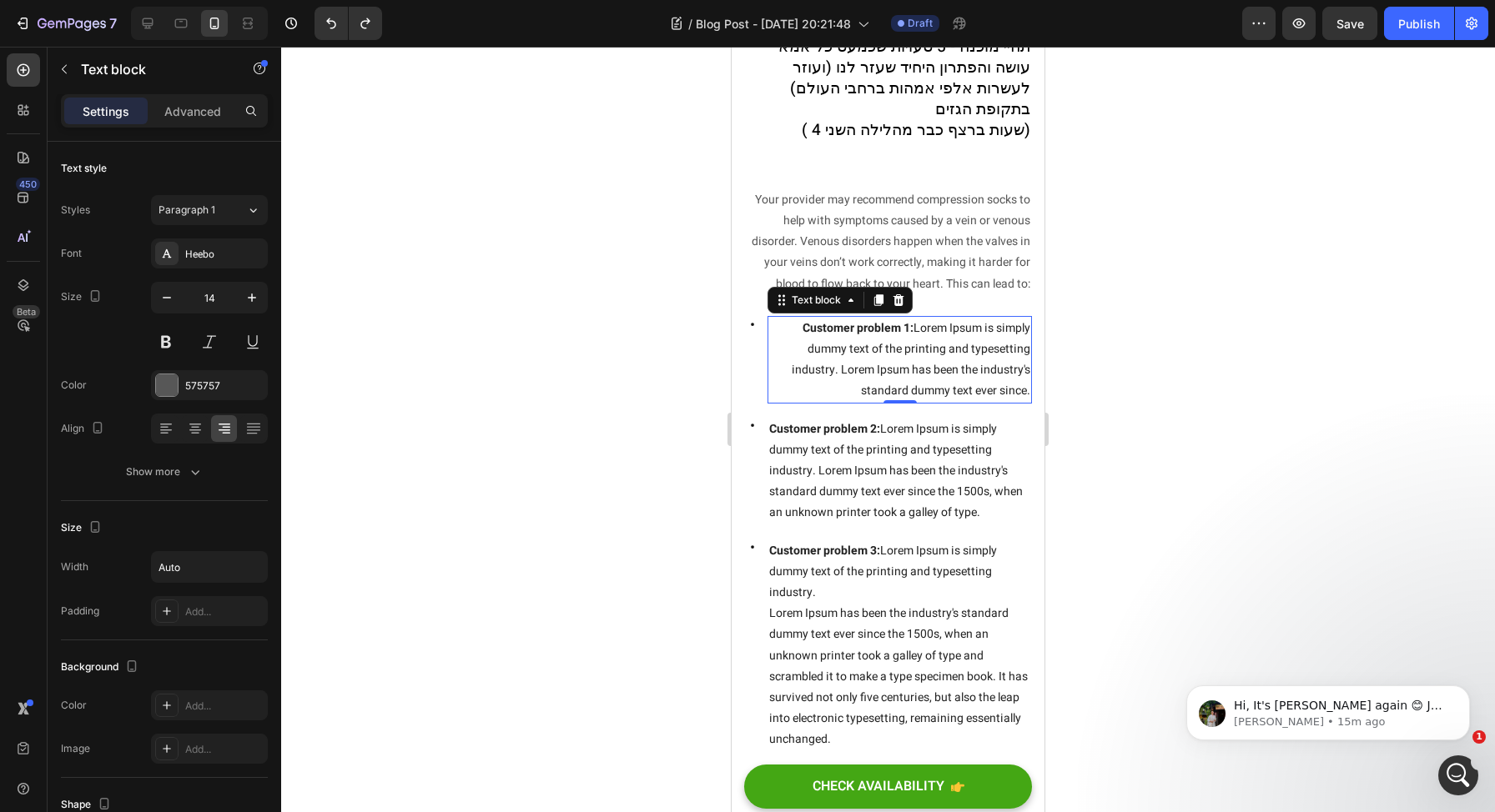
click at [1390, 679] on body "Hi, It's [PERSON_NAME] again 😊 Just want to follow up since I have not received…" at bounding box center [1327, 709] width 321 height 104
click at [1400, 707] on div "Hi, It's [PERSON_NAME] again 😊 Just want to follow up since I have not received…" at bounding box center [1328, 713] width 284 height 55
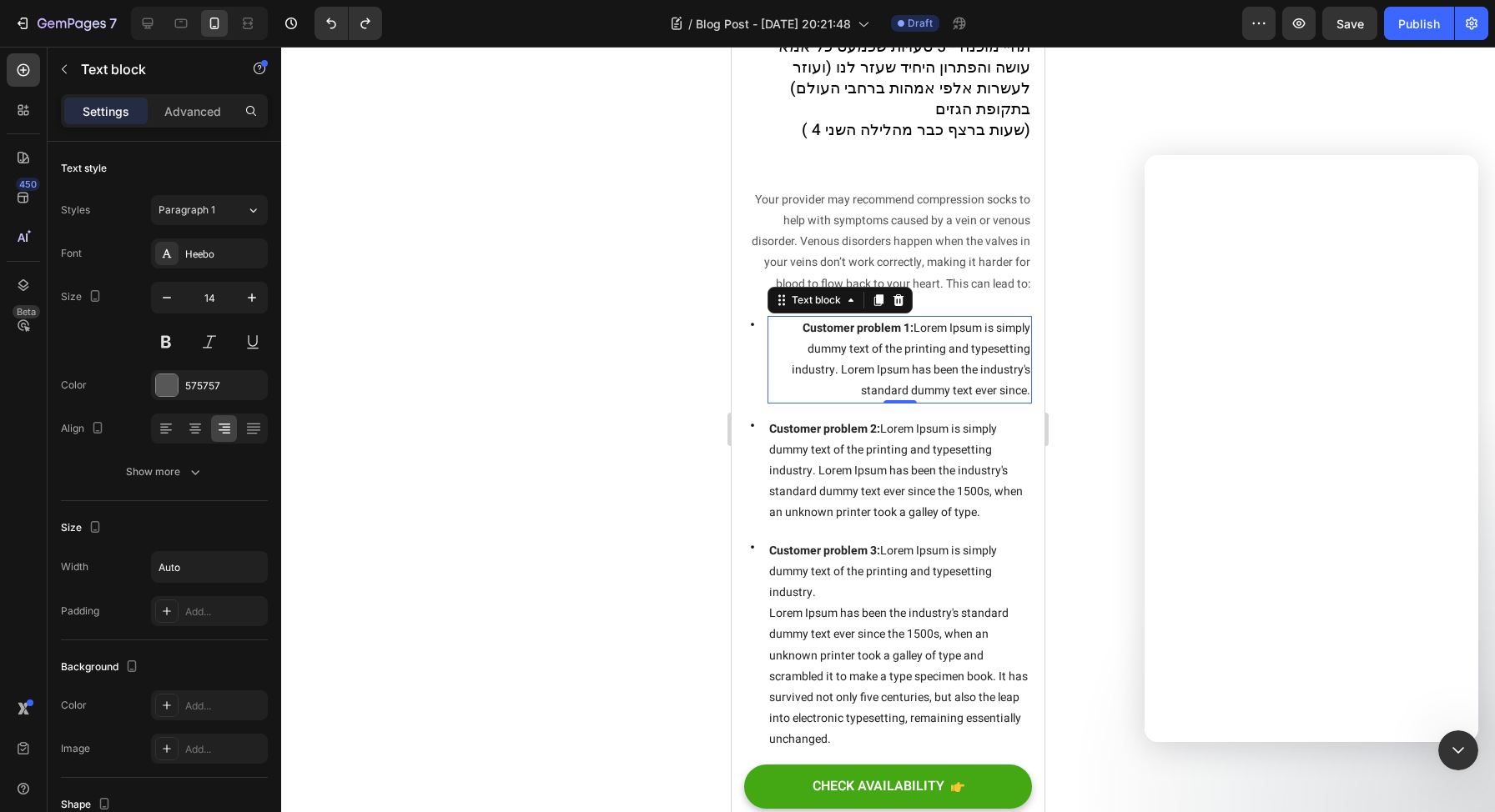
scroll to position [0, 0]
click at [1436, 707] on div "Close Intercom Messenger" at bounding box center [1455, 747] width 40 height 40
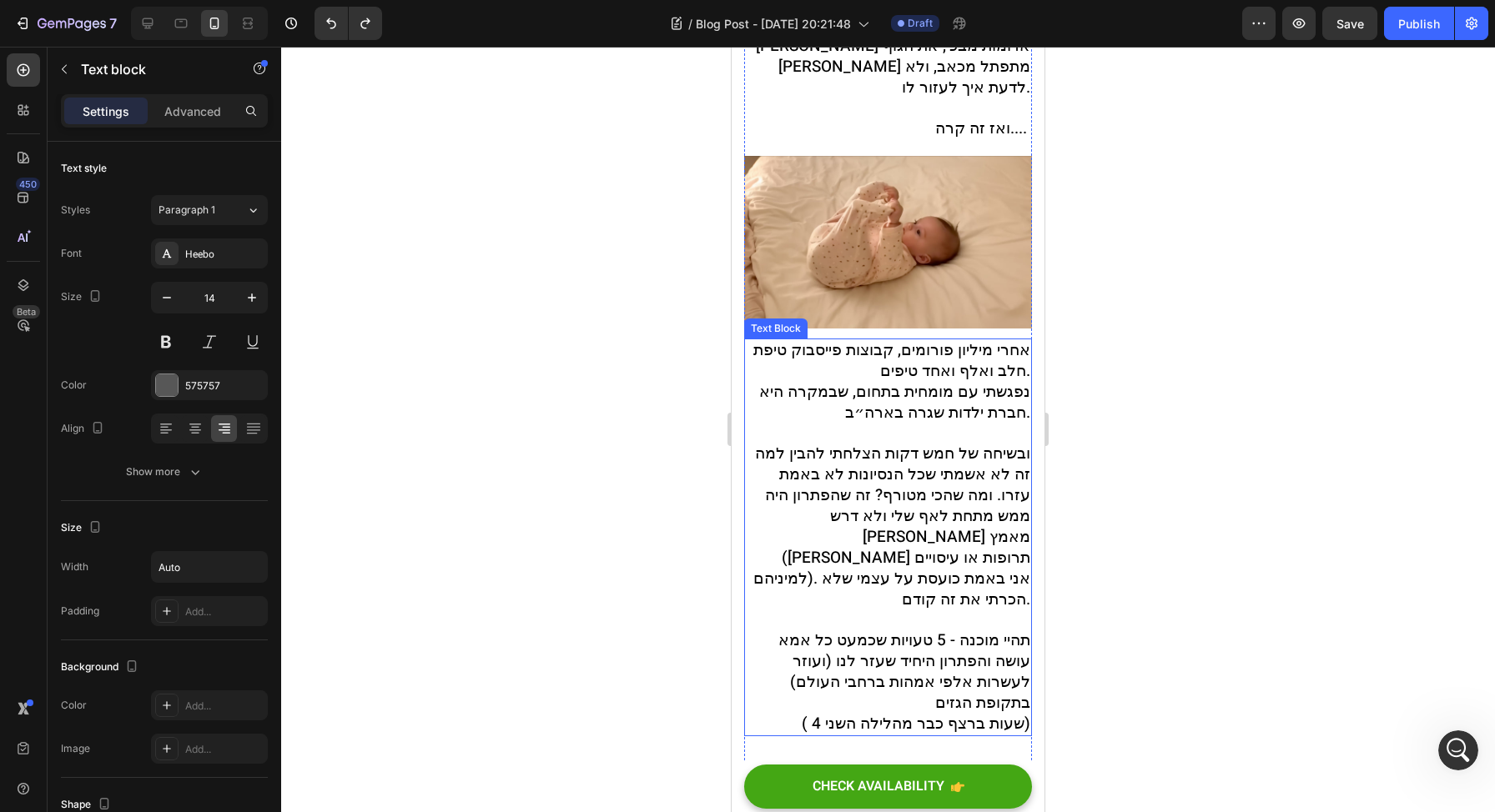
scroll to position [636, 0]
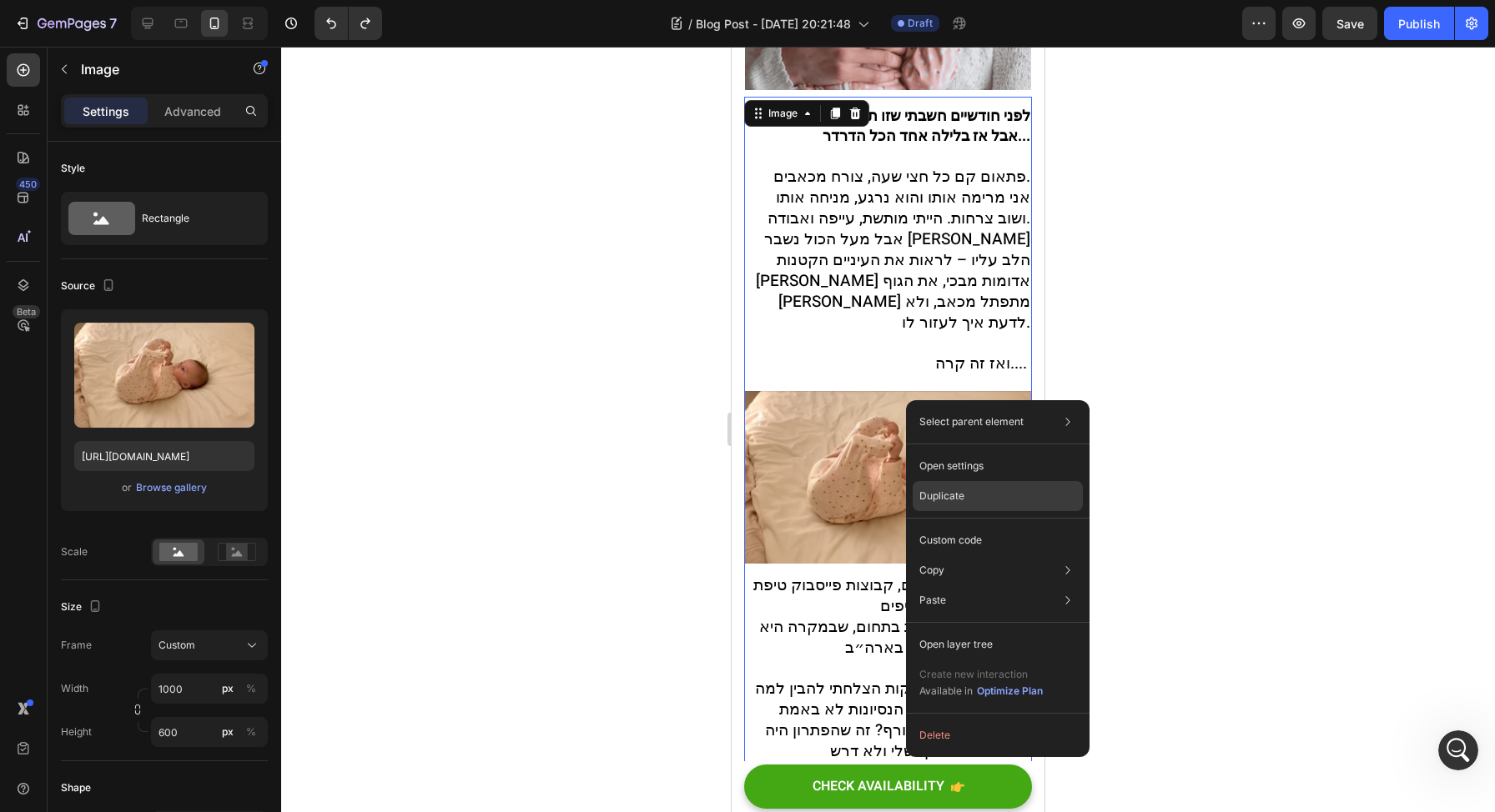
click at [954, 491] on p "Duplicate" at bounding box center [941, 497] width 45 height 15
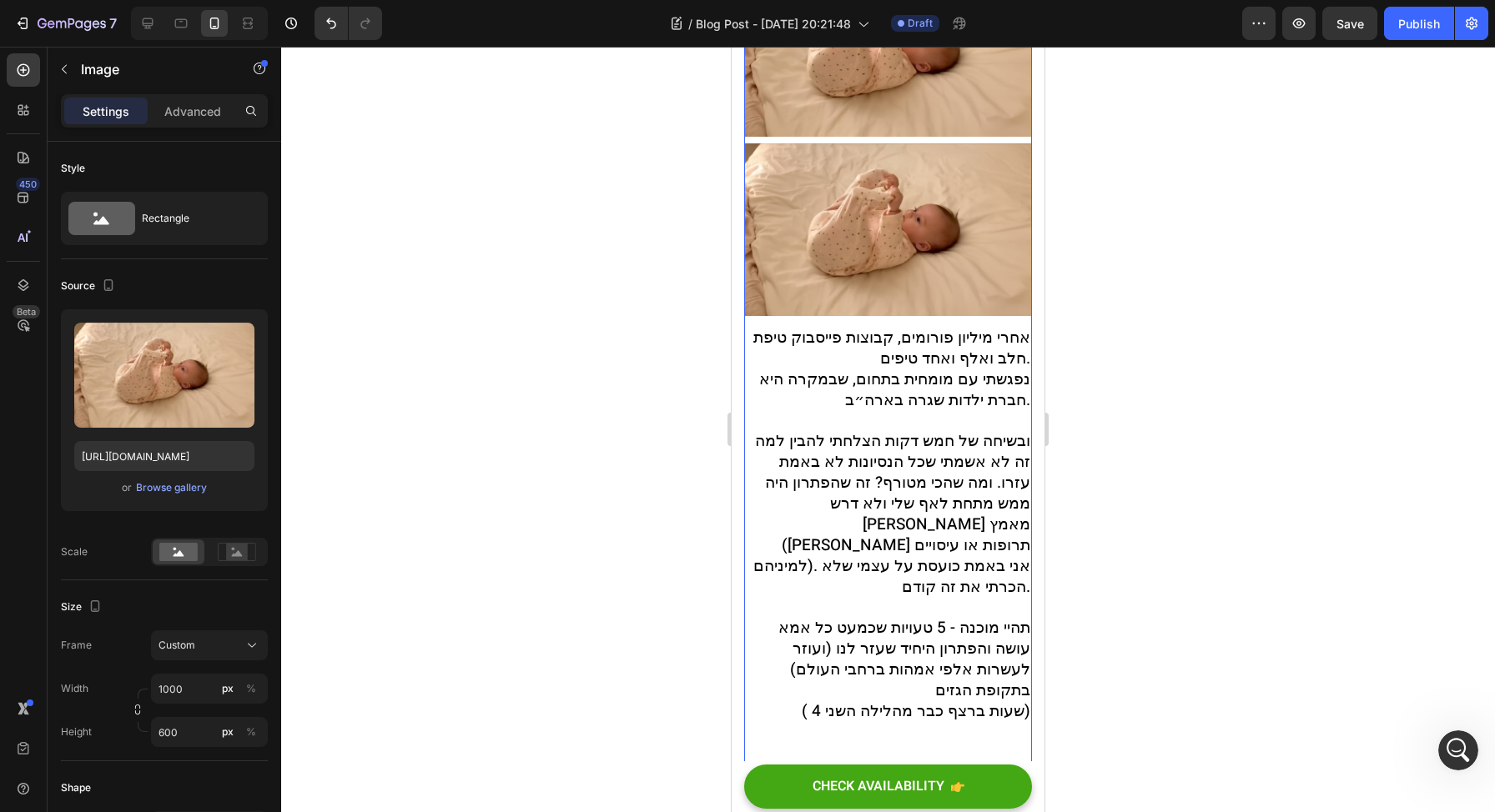
scroll to position [1046, 0]
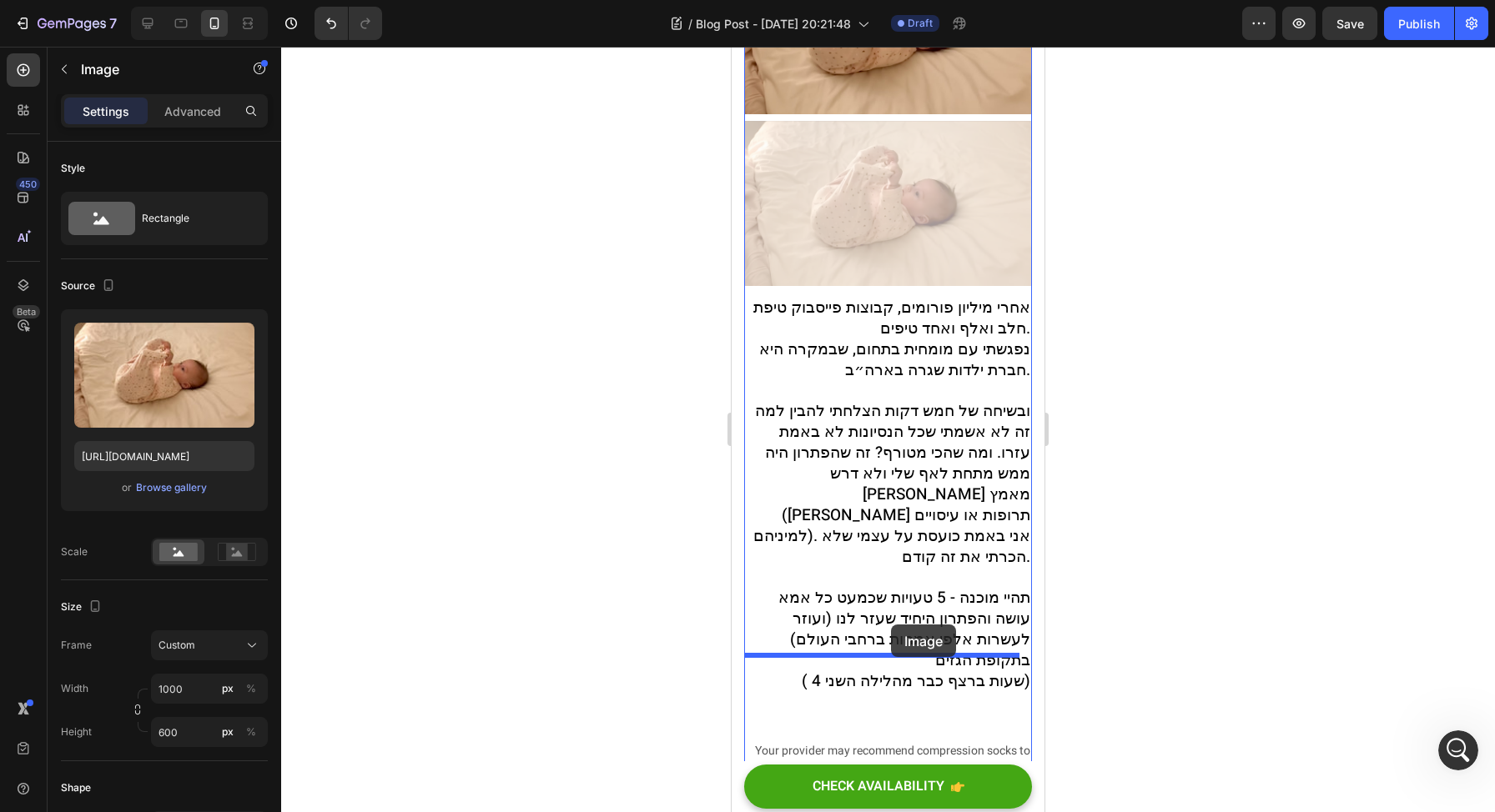
drag, startPoint x: 963, startPoint y: 185, endPoint x: 891, endPoint y: 622, distance: 442.9
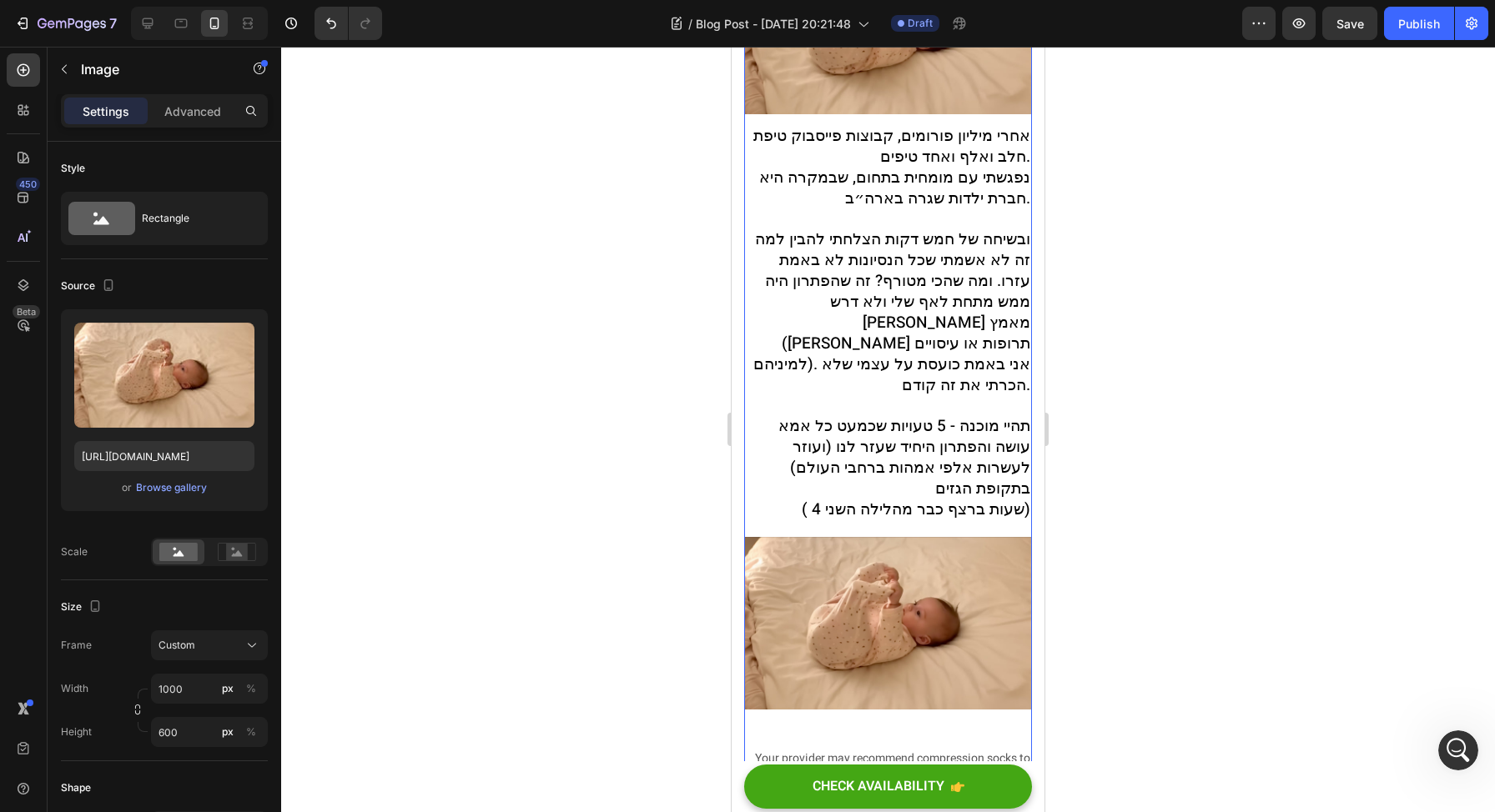
click at [893, 611] on img at bounding box center [888, 623] width 287 height 173
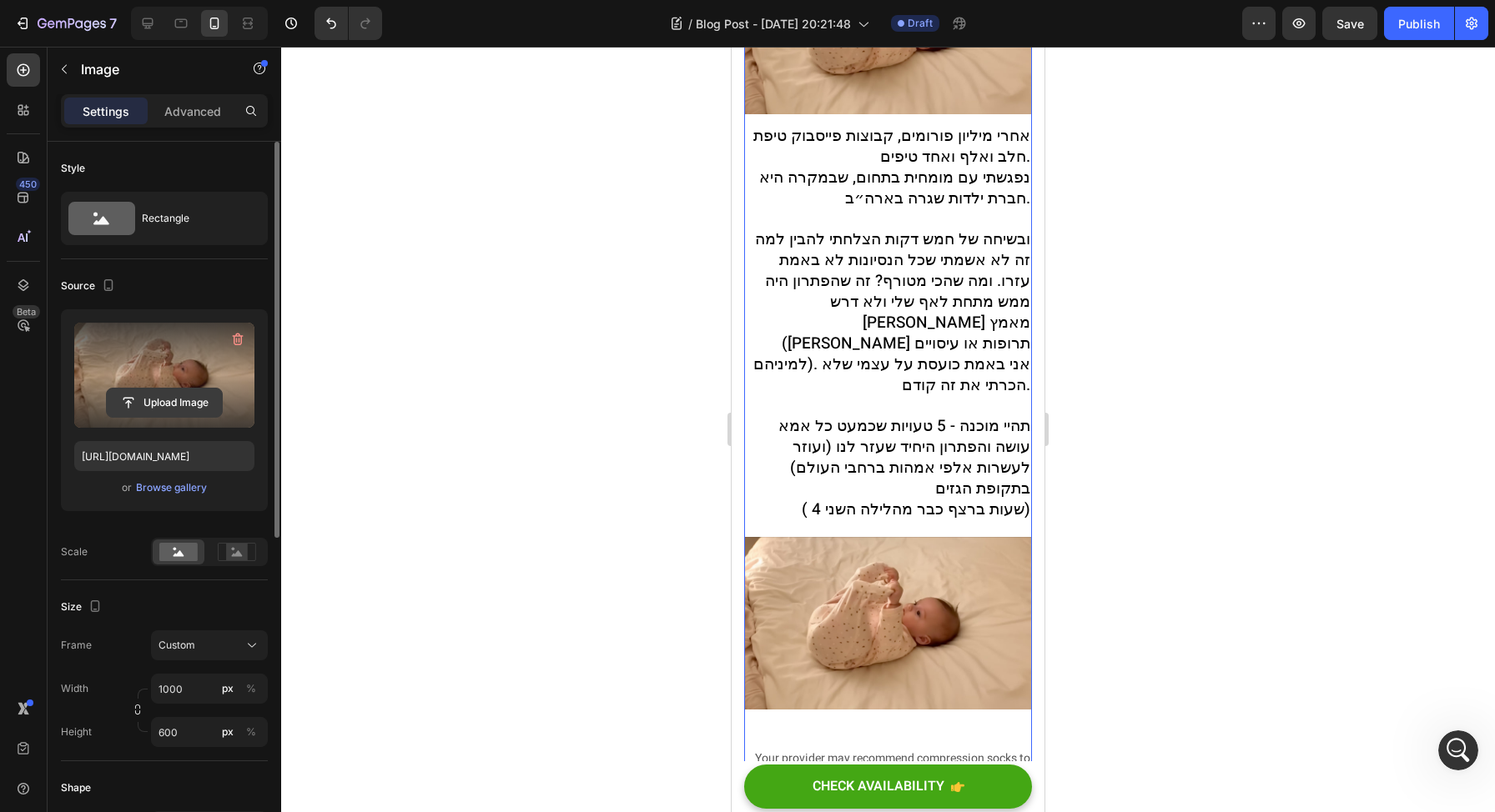
click at [194, 417] on input "file" at bounding box center [164, 402] width 115 height 28
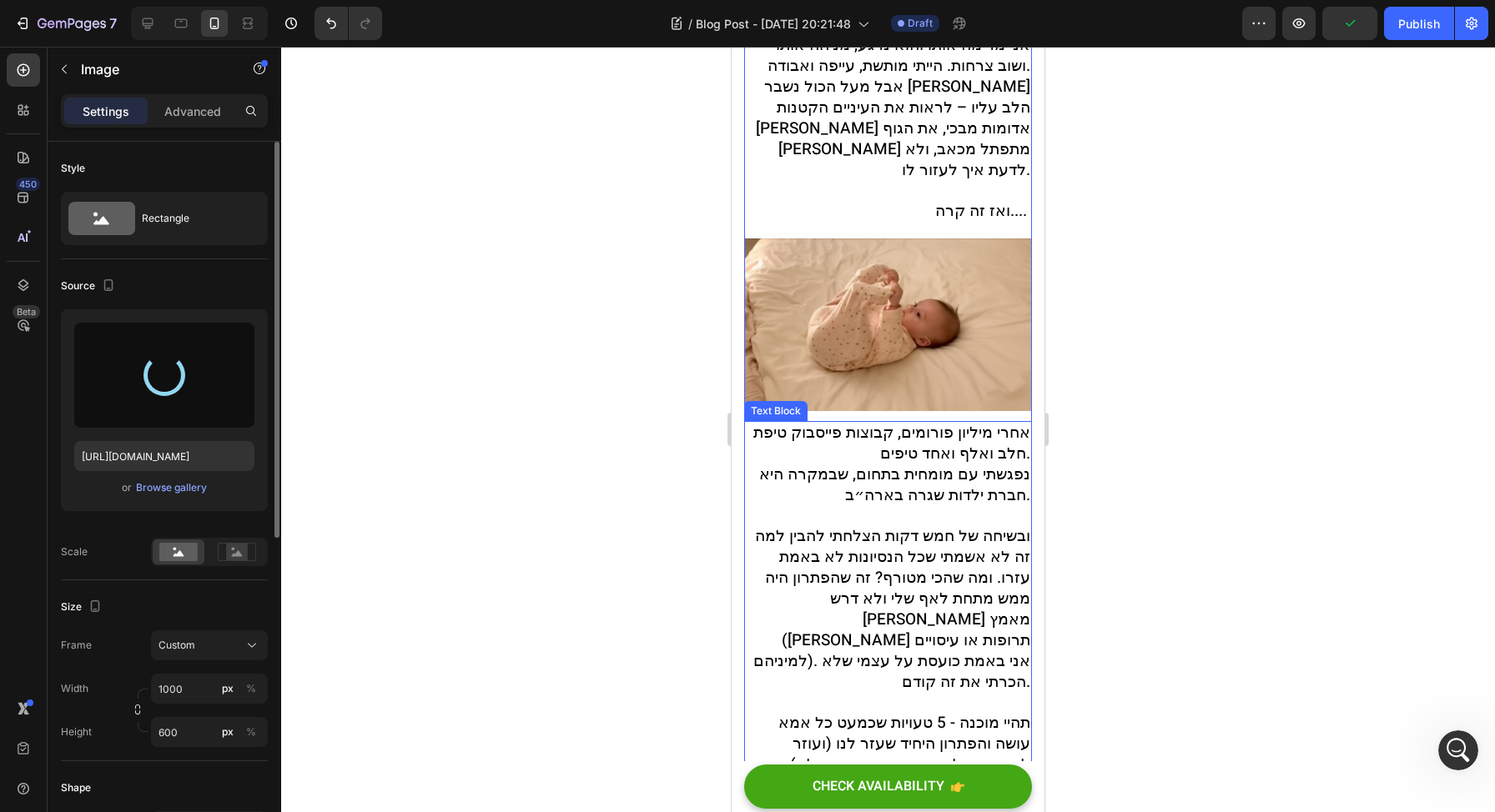
type input "[URL][DOMAIN_NAME]"
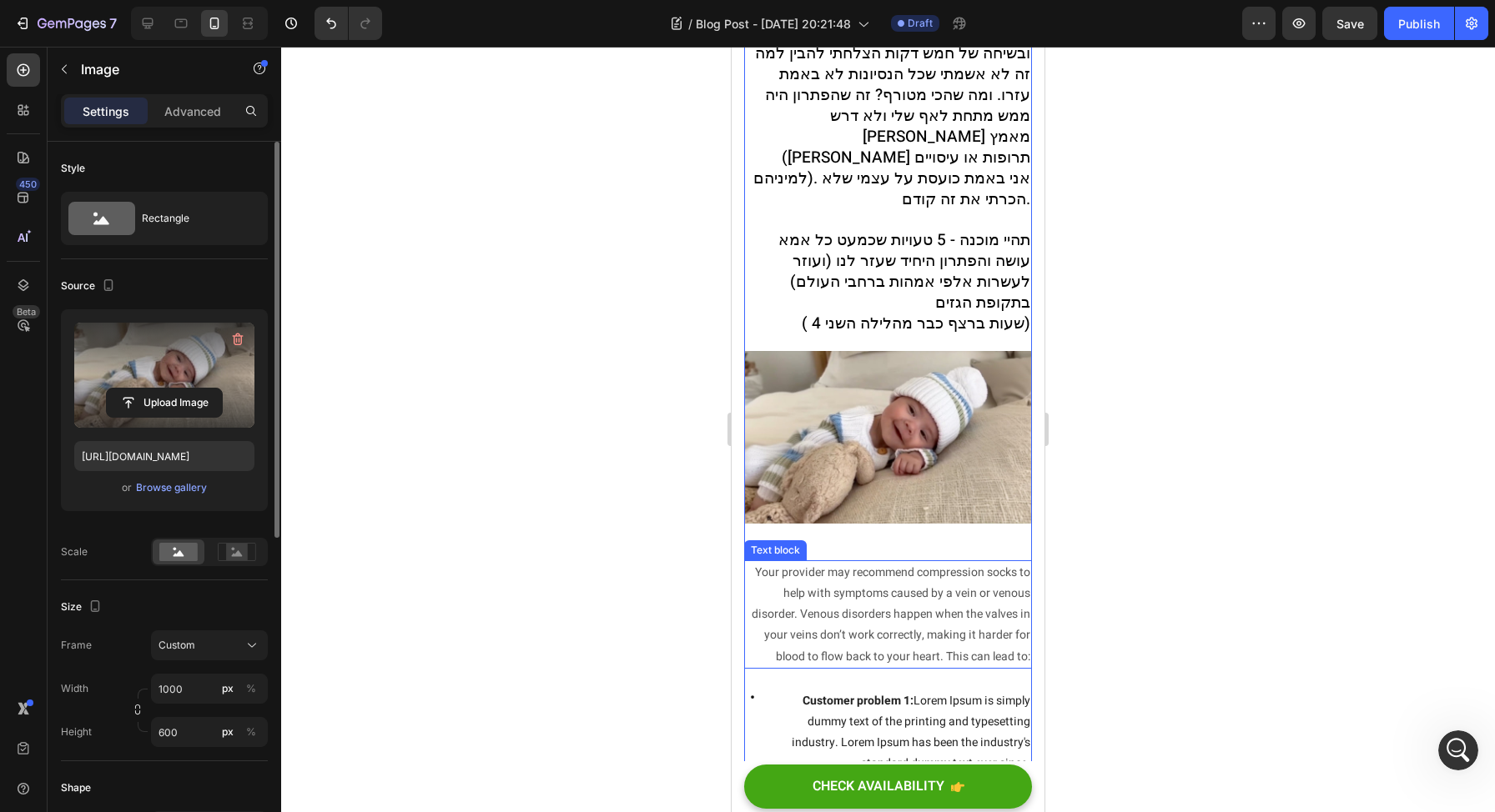
scroll to position [1233, 0]
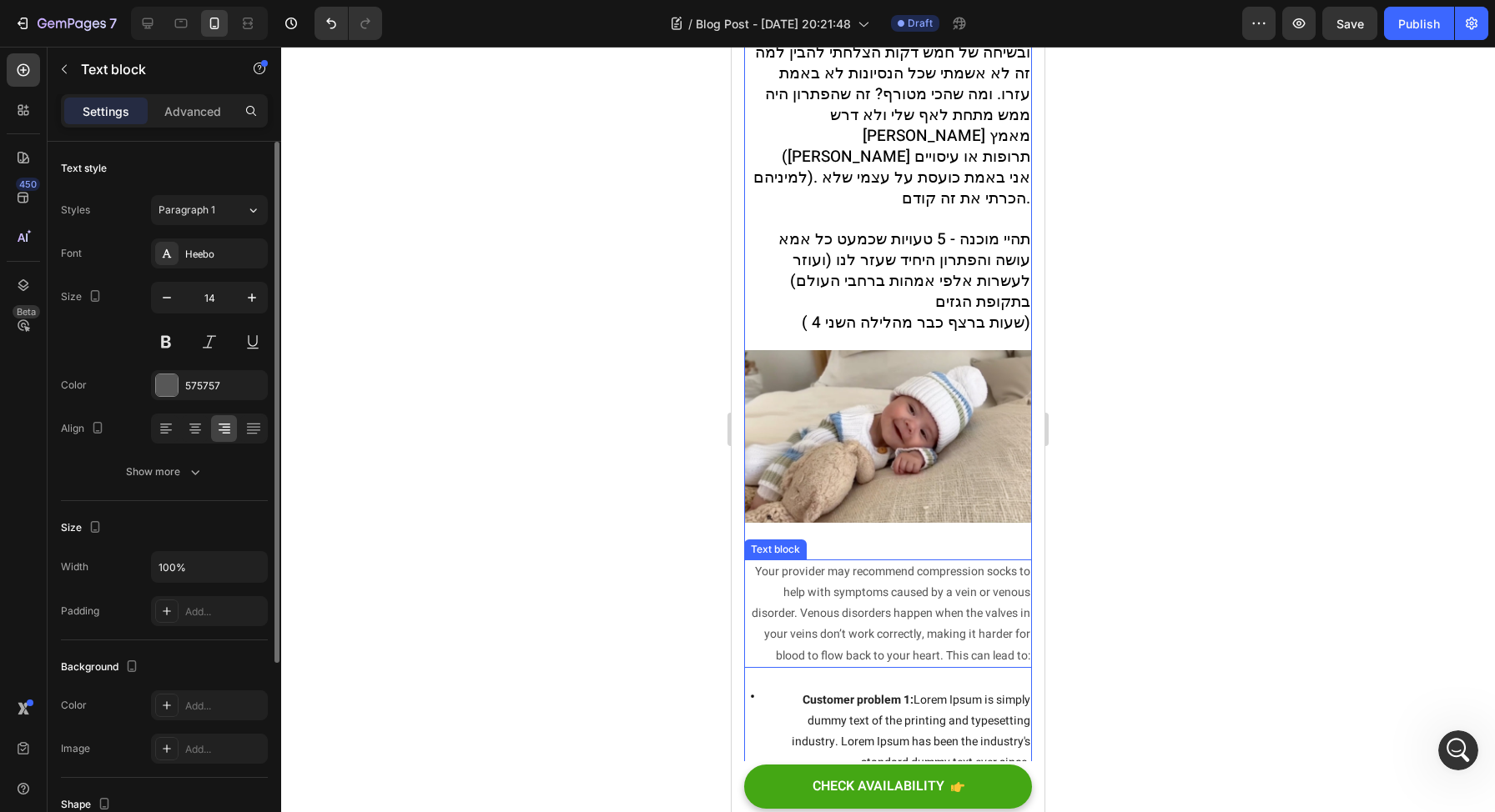
click at [954, 565] on p "Your provider may recommend compression socks to help with symptoms caused by a…" at bounding box center [888, 614] width 285 height 105
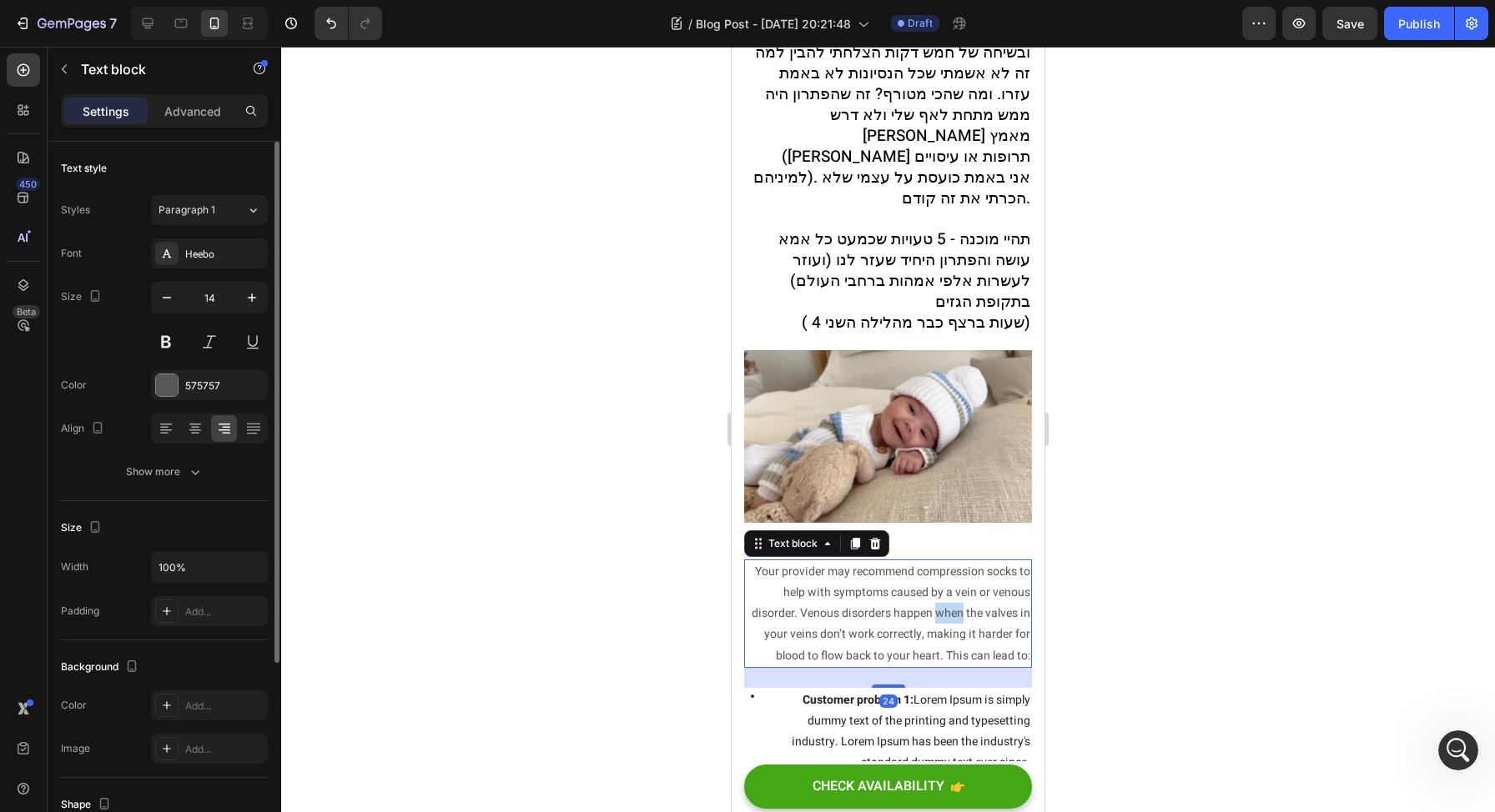
click at [954, 565] on p "Your provider may recommend compression socks to help with symptoms caused by a…" at bounding box center [888, 614] width 285 height 105
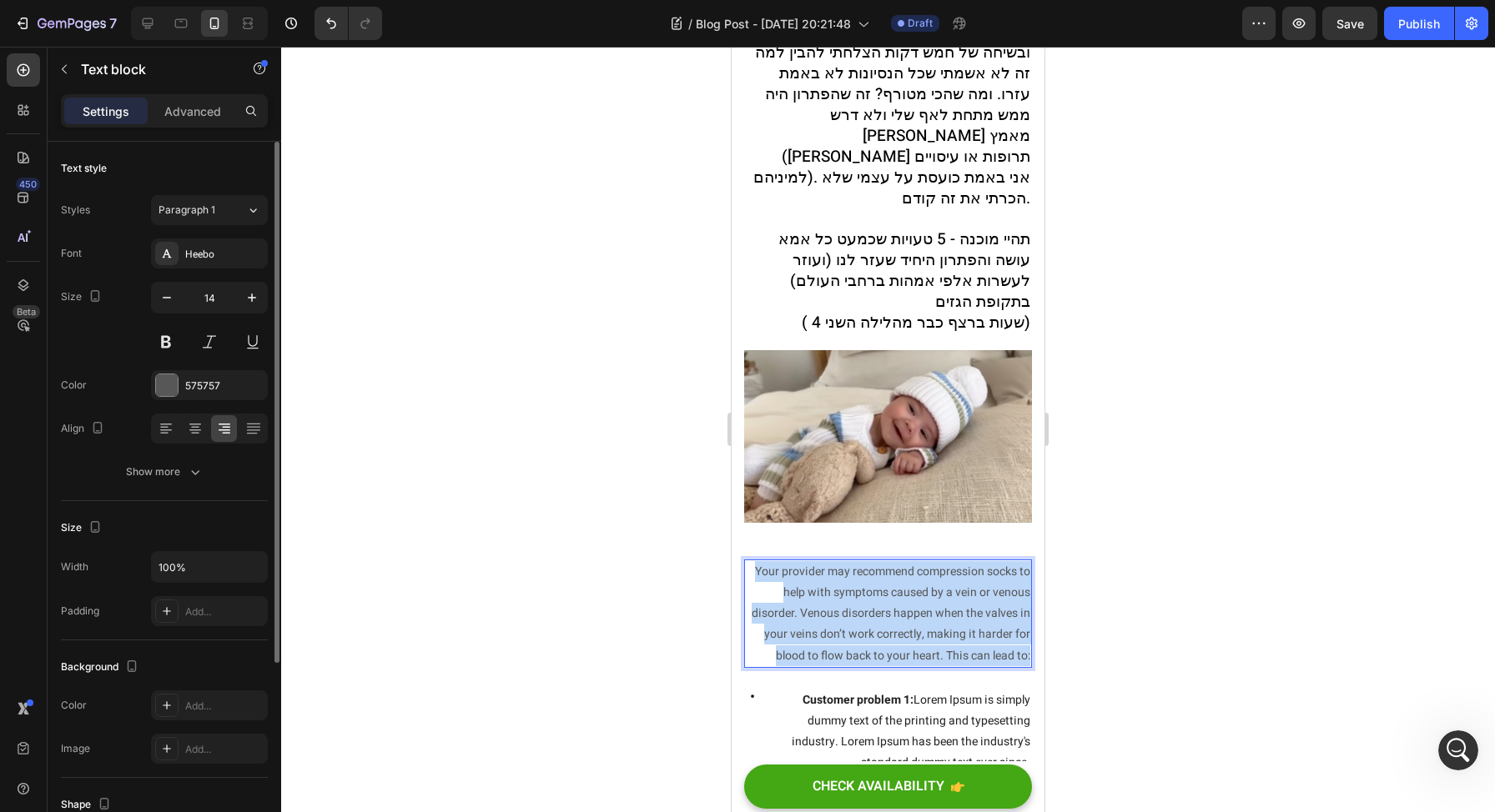
click at [954, 565] on p "Your provider may recommend compression socks to help with symptoms caused by a…" at bounding box center [888, 614] width 285 height 105
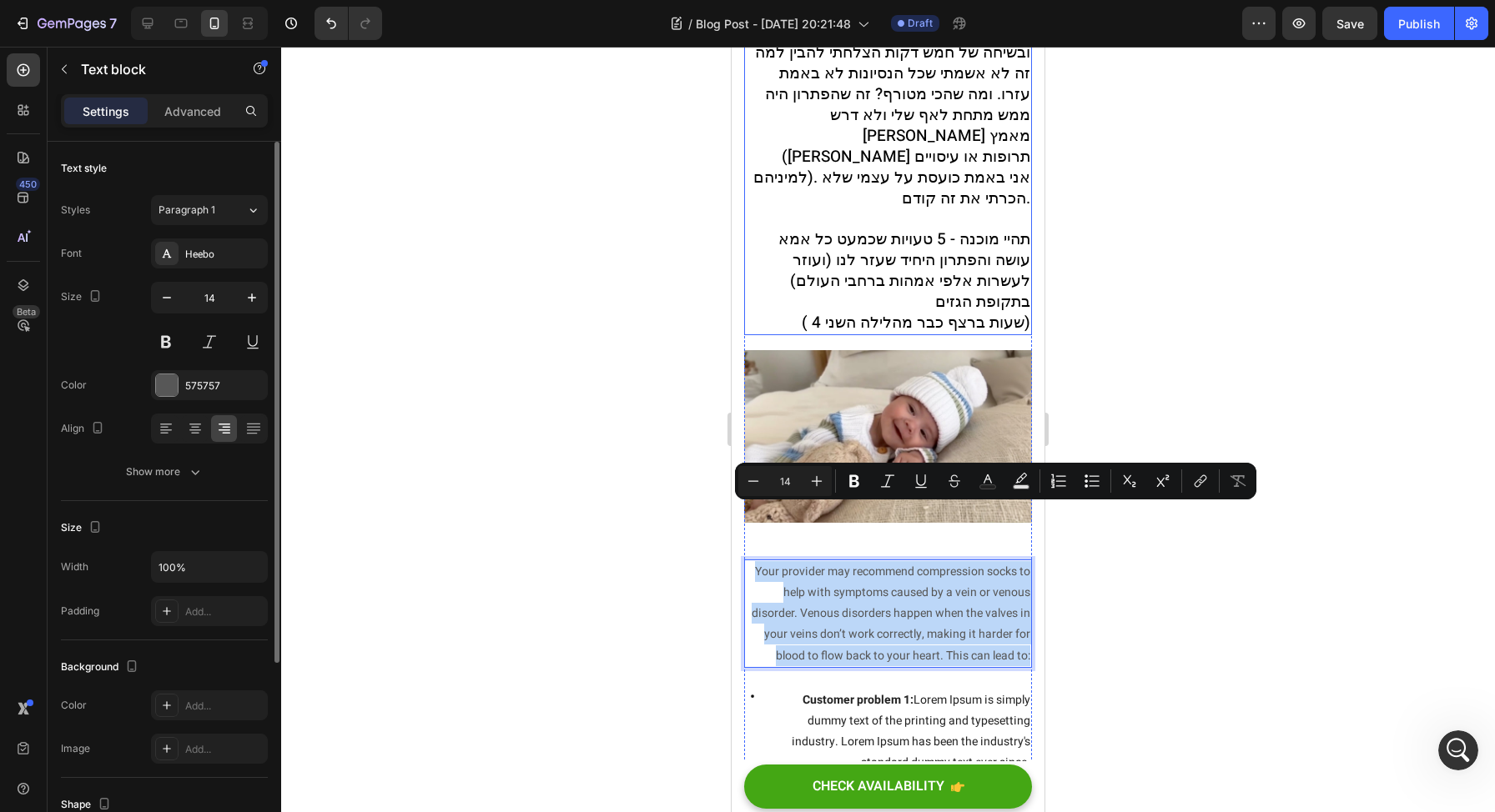
click at [918, 228] on span "תהיי מוכנה - 5 טעויות שכמעט כל אמא עושה והפתרון היחיד שעזר לנו (ועוזר לעשרות אל…" at bounding box center [904, 270] width 252 height 86
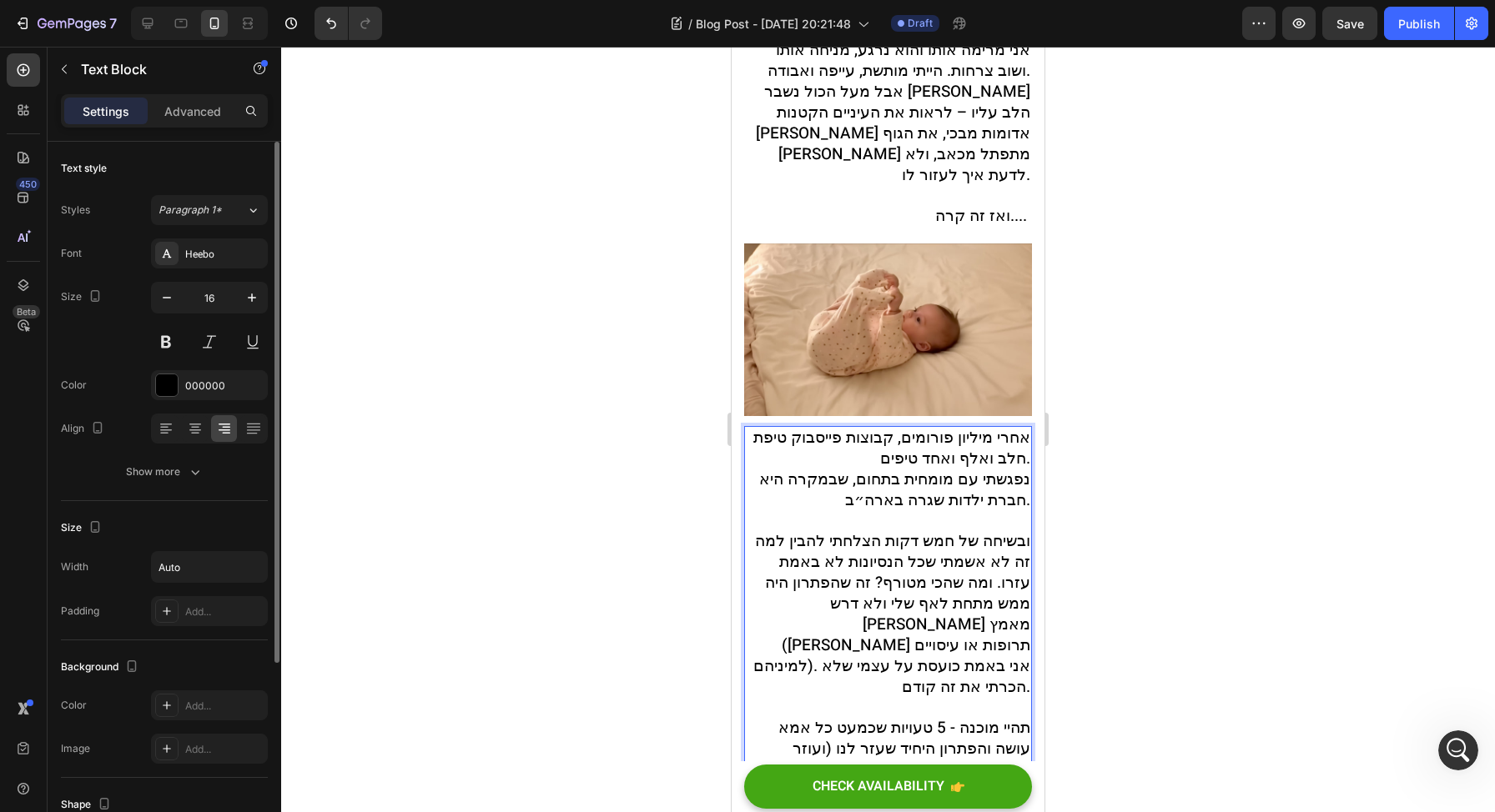
scroll to position [724, 0]
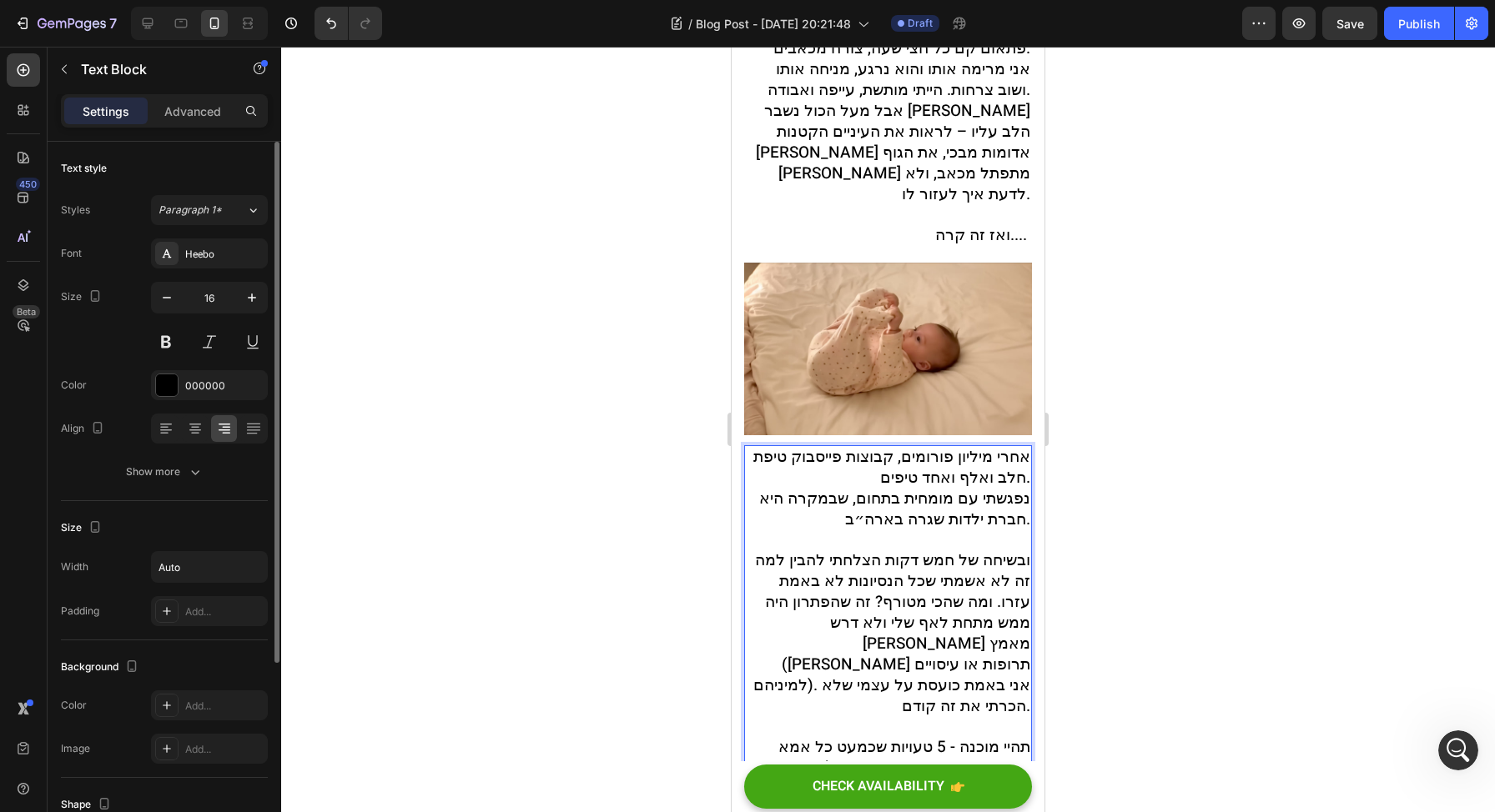
click at [945, 446] on span "אחרי מיליון פורומים, קבוצות פייסבוק טיפת חלב ואלף ואחד טיפים." at bounding box center [892, 468] width 277 height 44
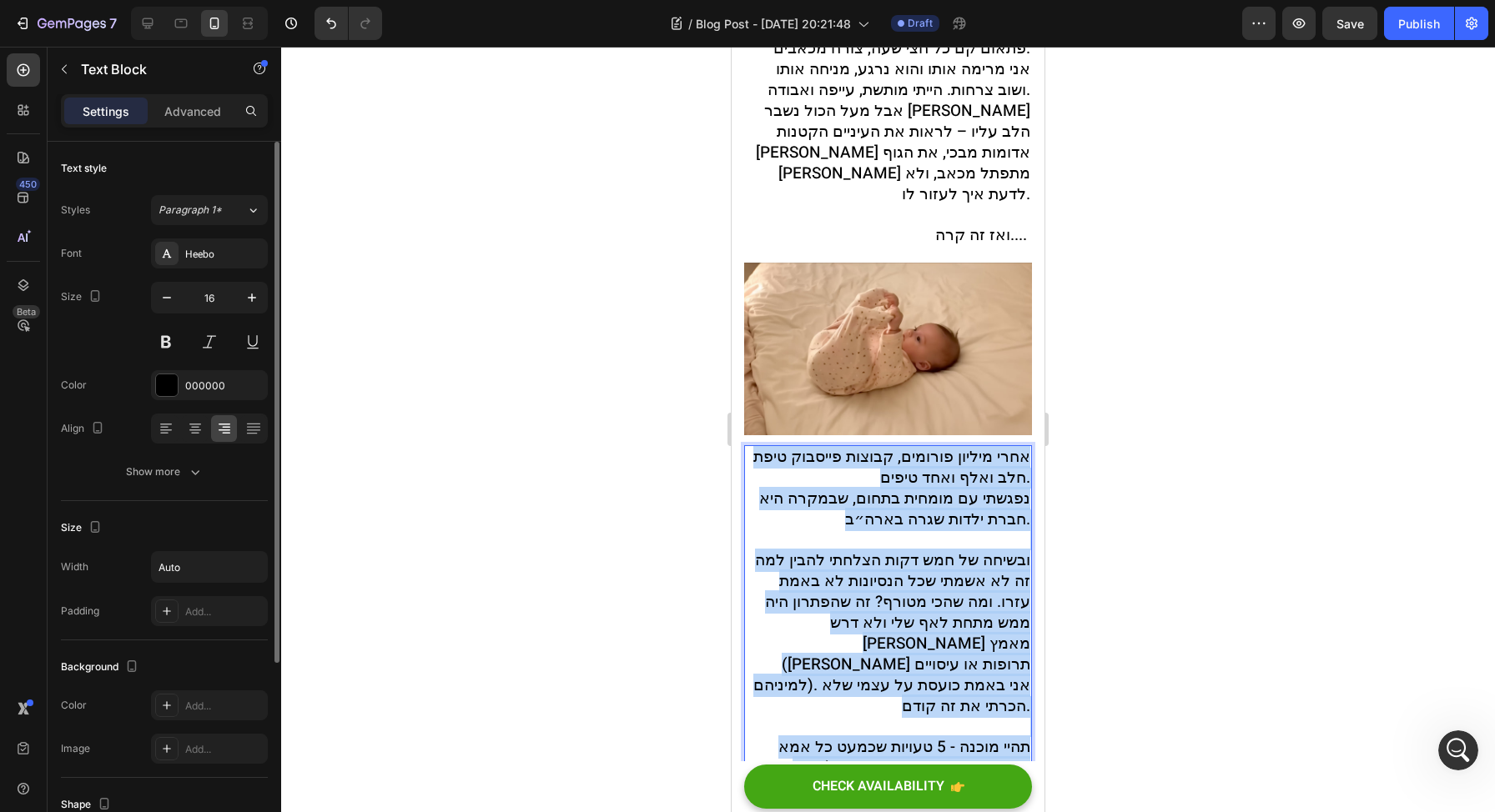
copy p "אחרי מיליון פורומים, קבוצות פייסבוק טיפת חלב ואלף ואחד טיפים. נפגשתי עם מומחית …"
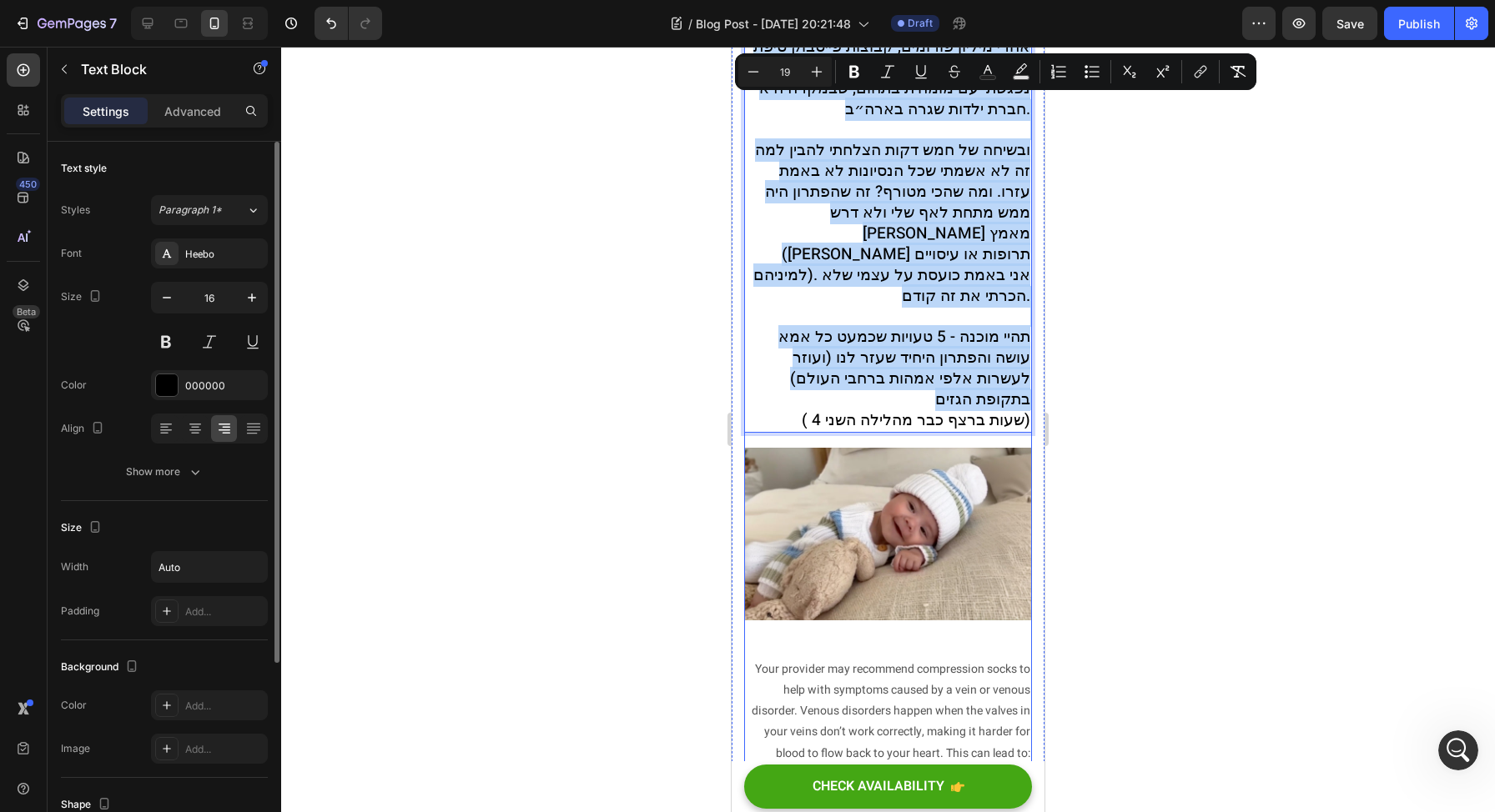
scroll to position [1139, 0]
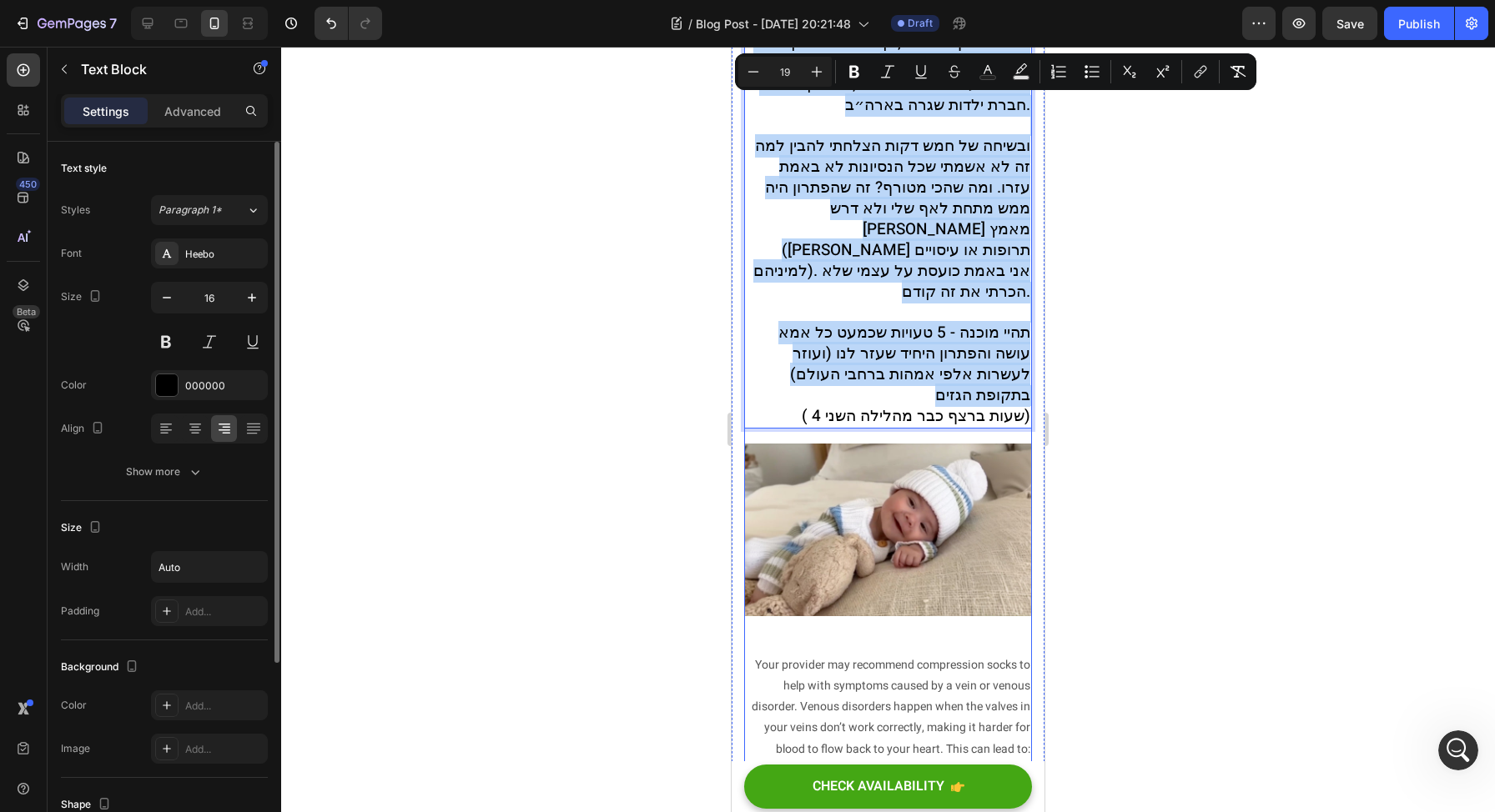
click at [941, 689] on p "Your provider may recommend compression socks to help with symptoms caused by a…" at bounding box center [888, 707] width 285 height 105
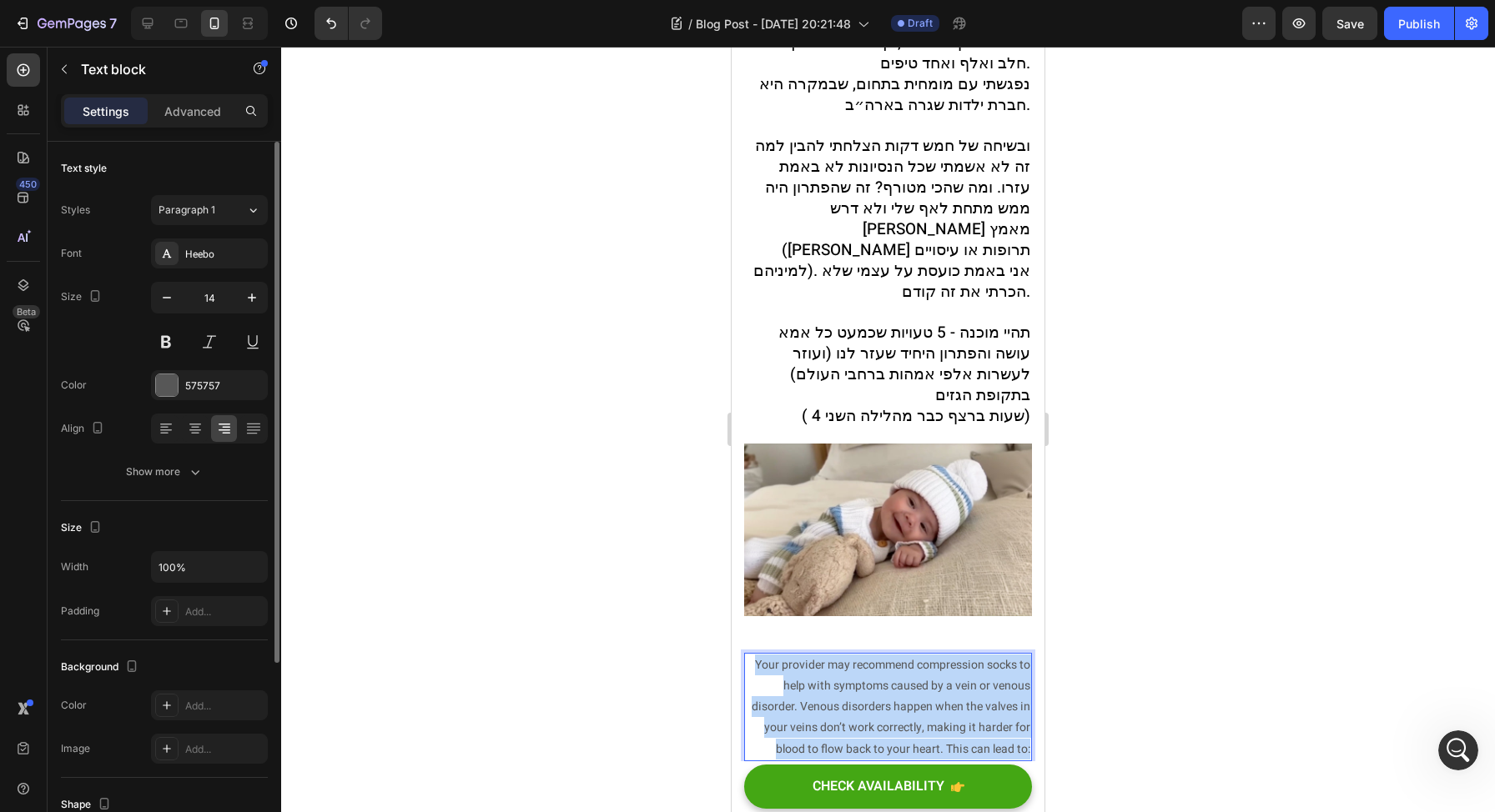
click at [941, 688] on p "Your provider may recommend compression socks to help with symptoms caused by a…" at bounding box center [888, 707] width 285 height 105
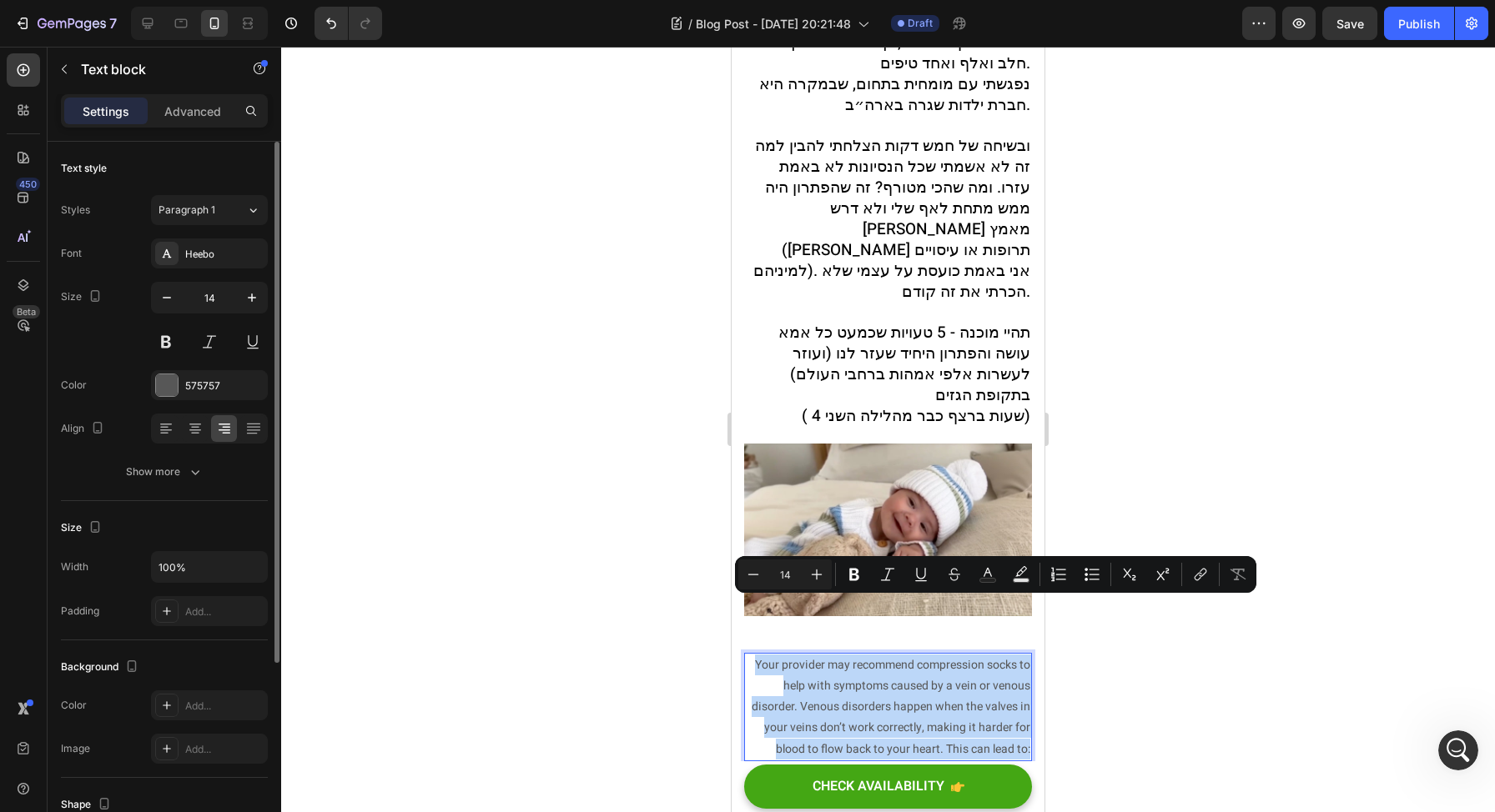
type input "19"
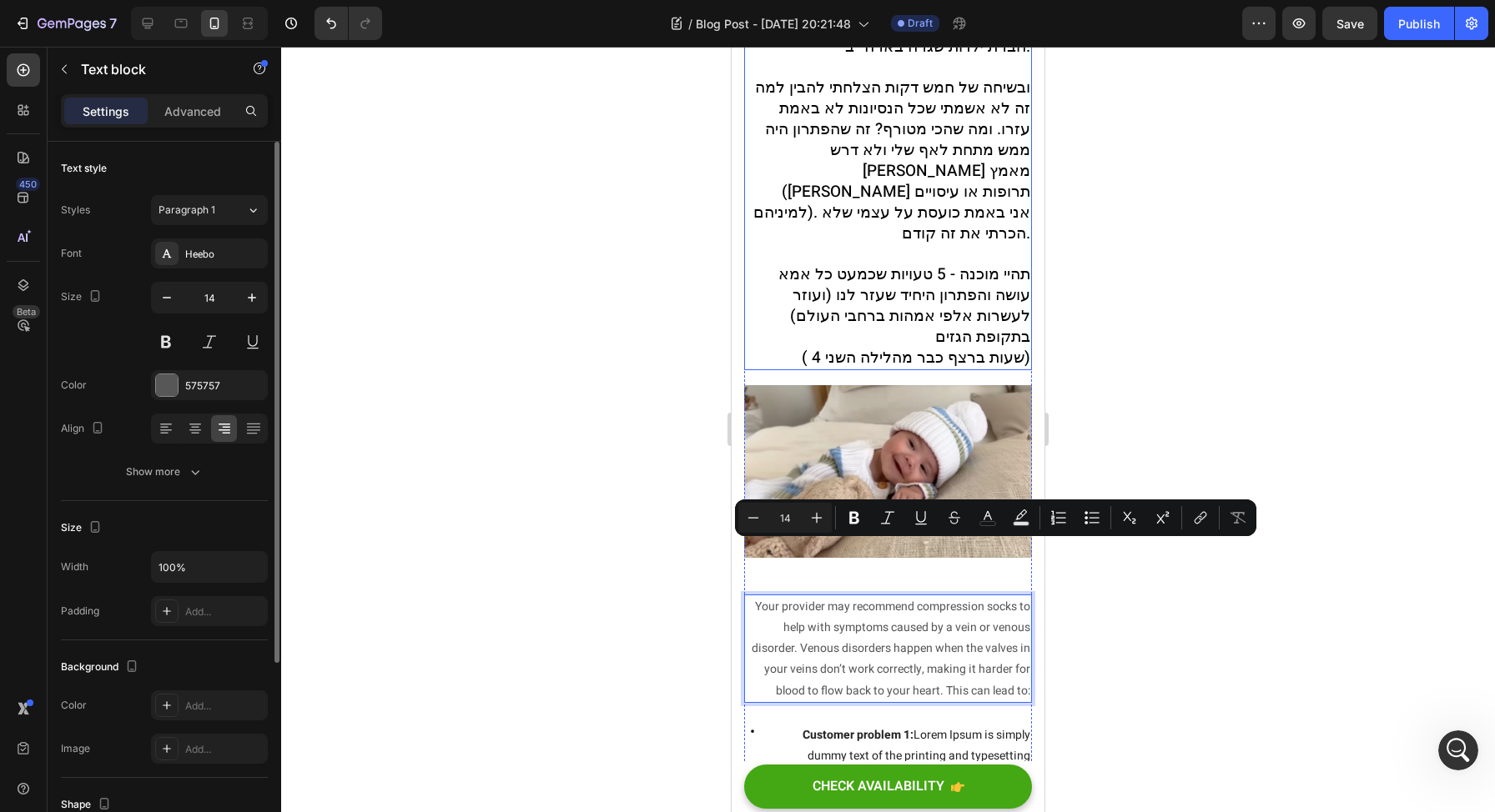
scroll to position [1196, 0]
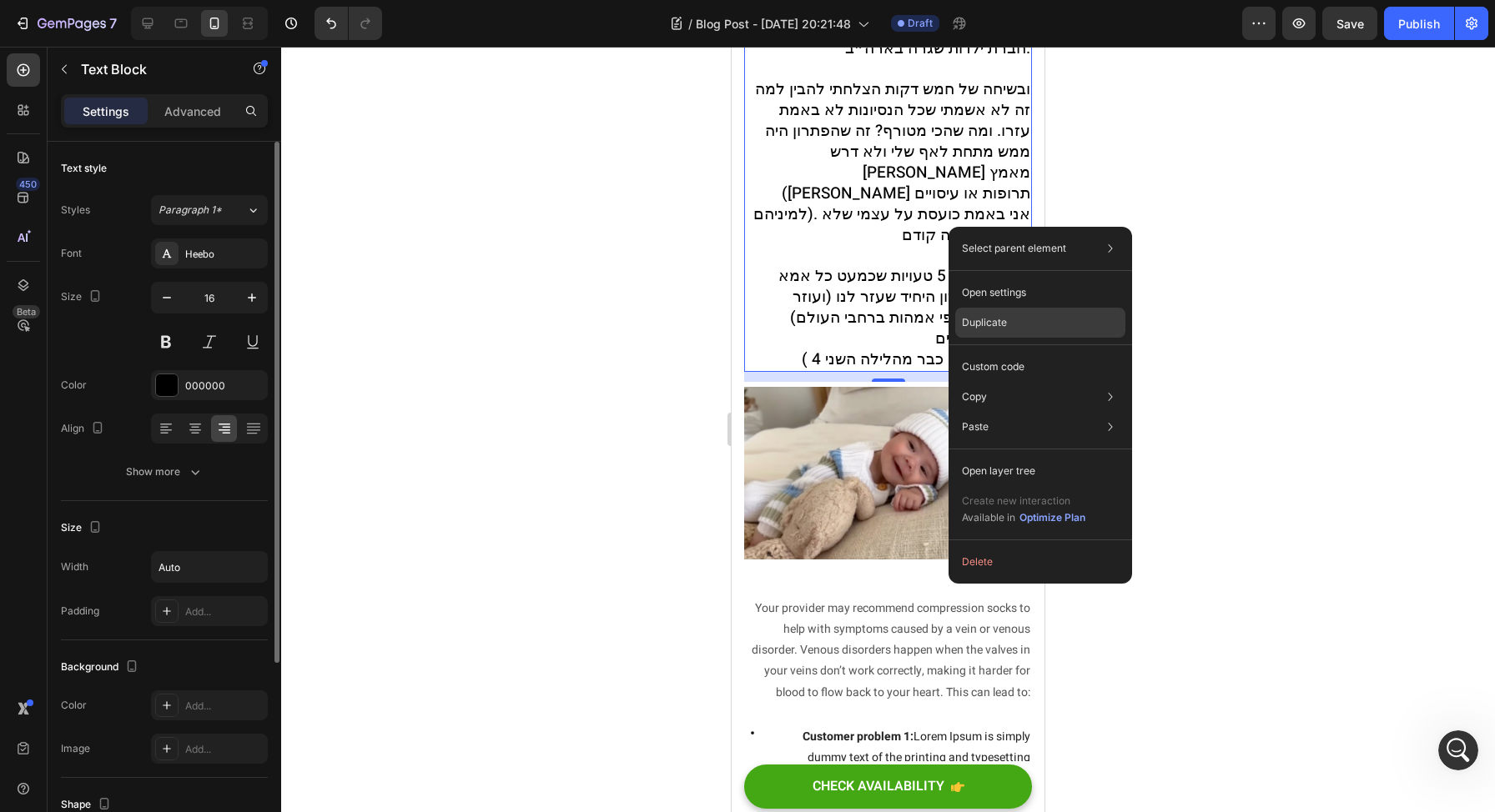
drag, startPoint x: 1025, startPoint y: 331, endPoint x: 293, endPoint y: 285, distance: 733.4
click at [1025, 352] on div "Duplicate" at bounding box center [1040, 366] width 170 height 30
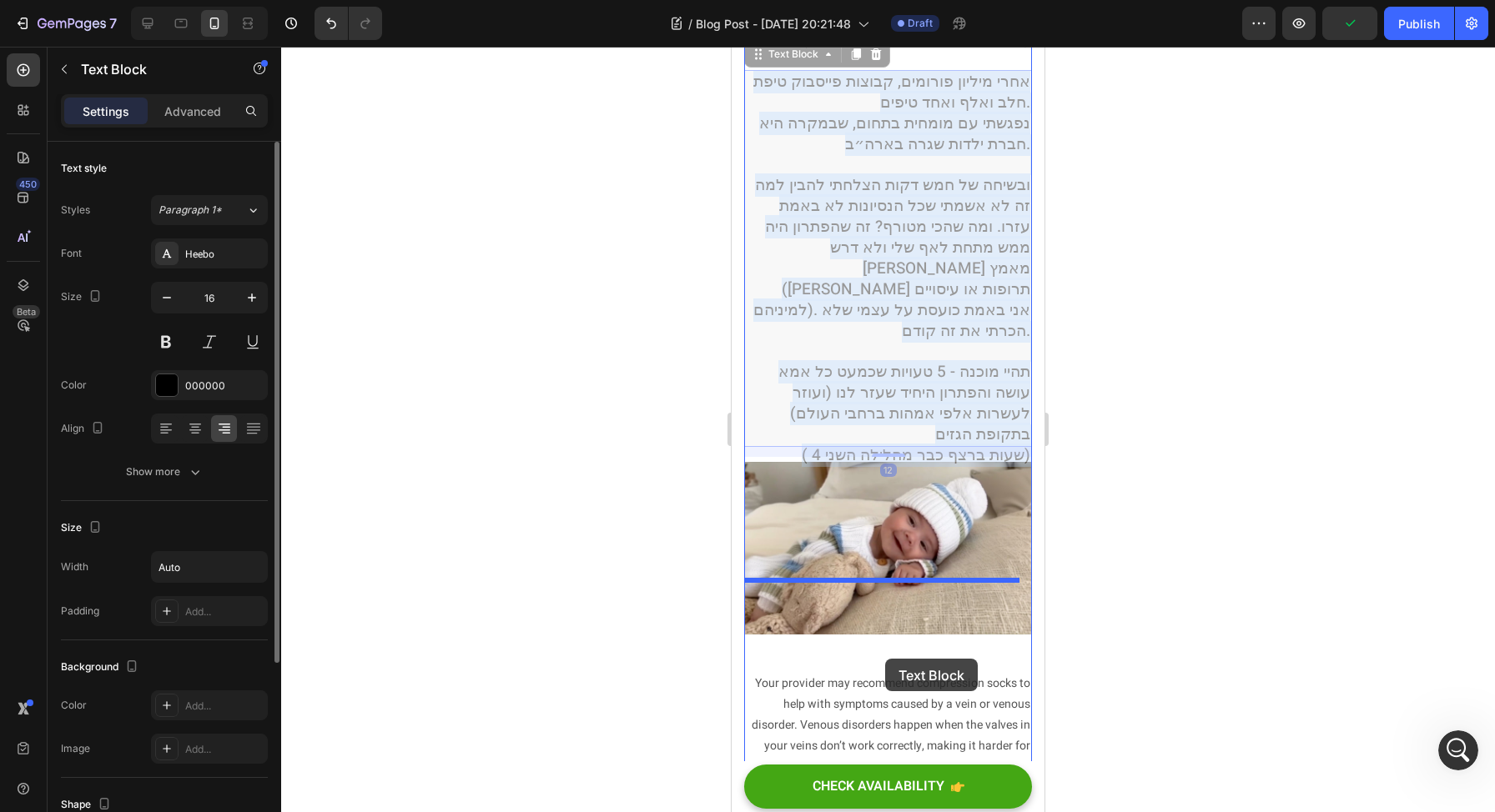
scroll to position [1517, 0]
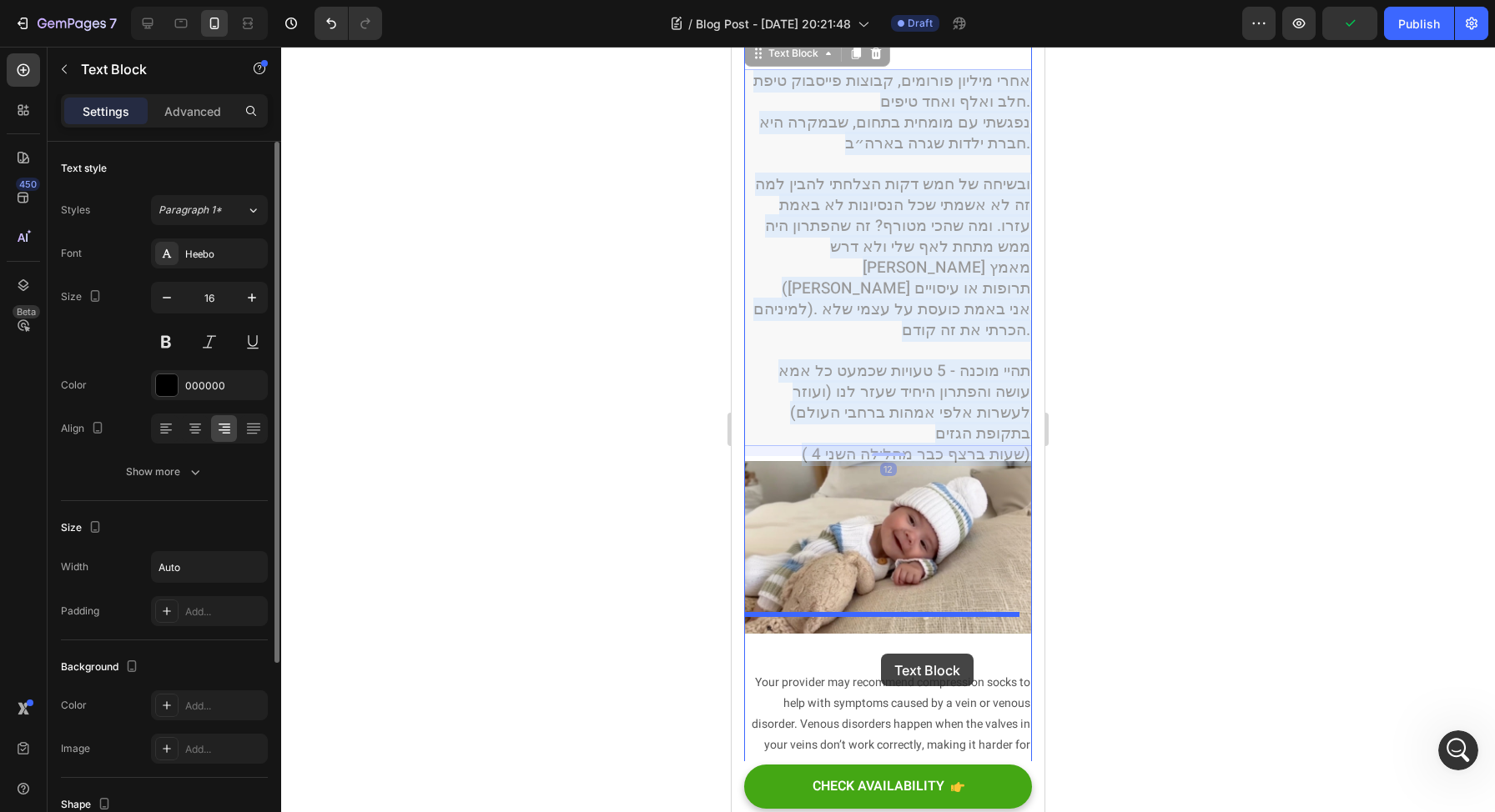
drag, startPoint x: 899, startPoint y: 446, endPoint x: 881, endPoint y: 654, distance: 208.8
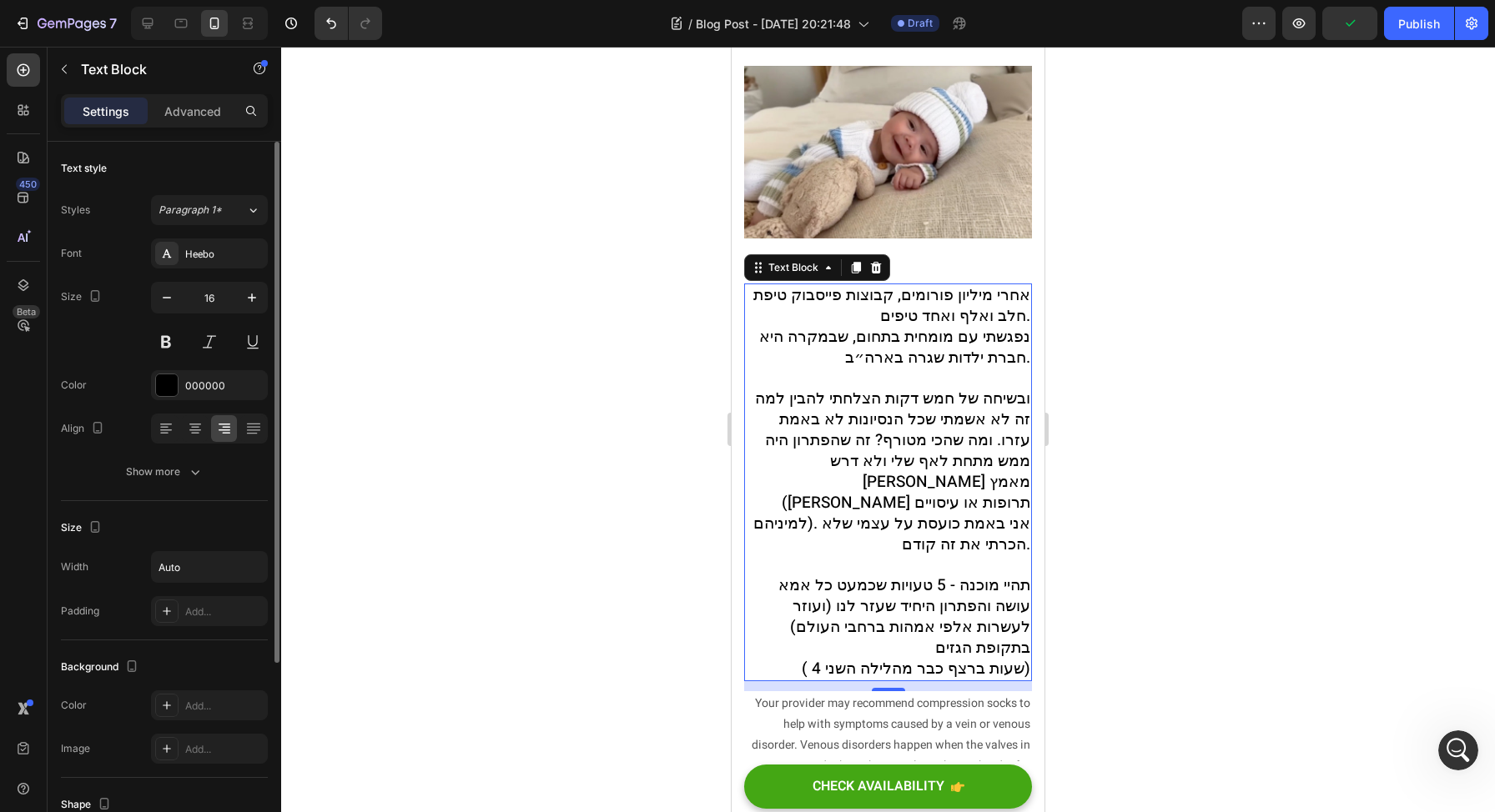
scroll to position [1121, 0]
